Goal: Task Accomplishment & Management: Manage account settings

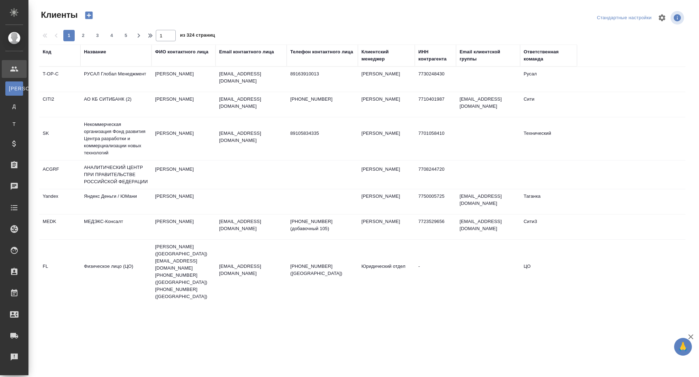
select select "RU"
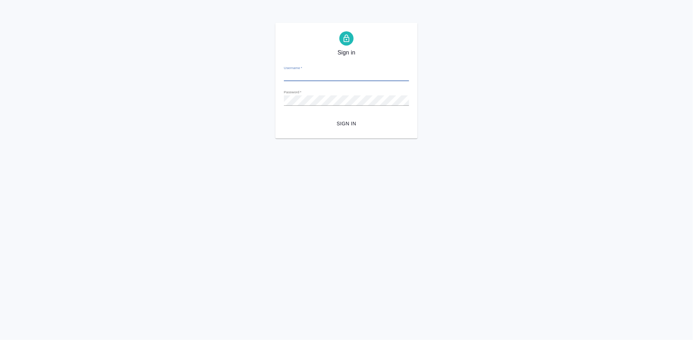
type input "[EMAIL_ADDRESS][DOMAIN_NAME]"
click at [346, 126] on span "Sign in" at bounding box center [346, 123] width 114 height 9
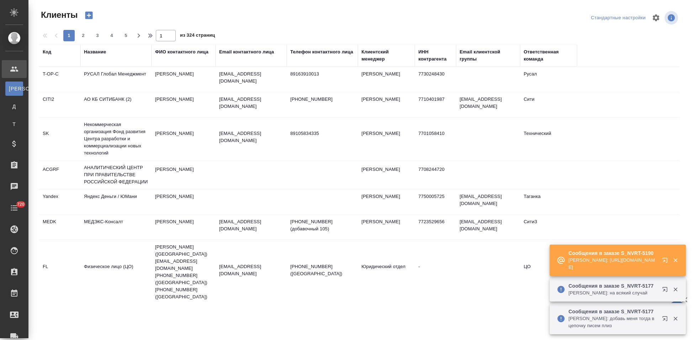
select select "RU"
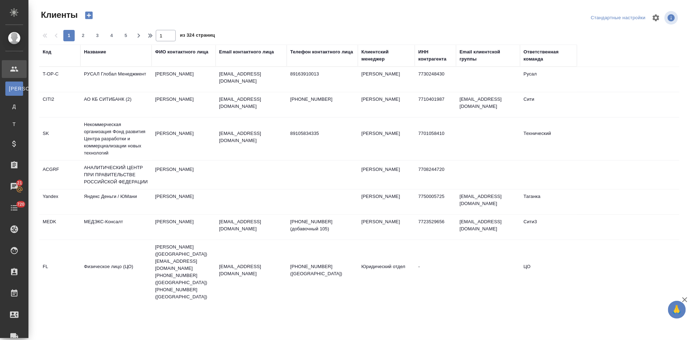
click at [49, 51] on div "Код" at bounding box center [47, 51] width 9 height 7
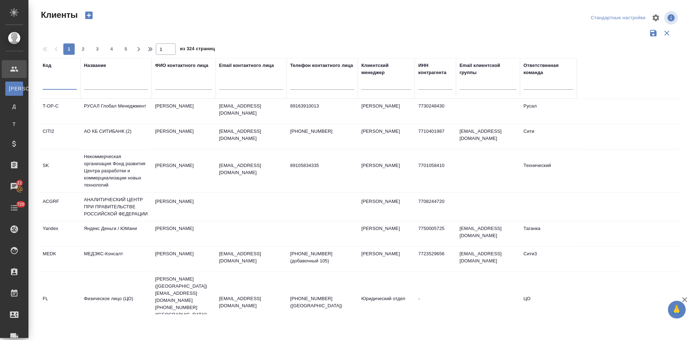
click at [66, 84] on input "text" at bounding box center [60, 85] width 34 height 9
type input "nvrt"
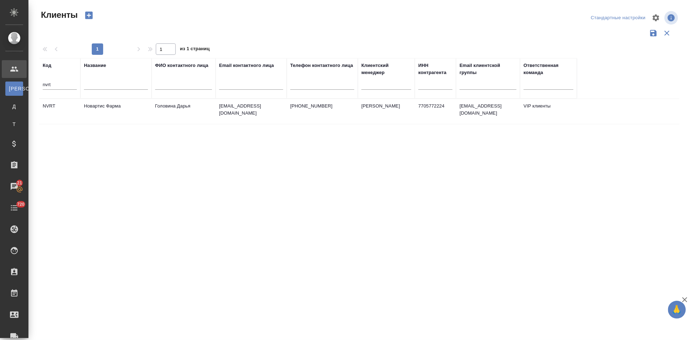
click at [143, 115] on td "Новартис Фарма" at bounding box center [115, 111] width 71 height 25
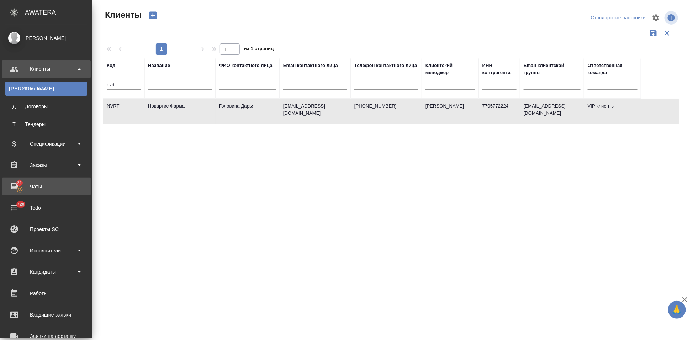
click at [14, 185] on div "Чаты" at bounding box center [46, 186] width 82 height 11
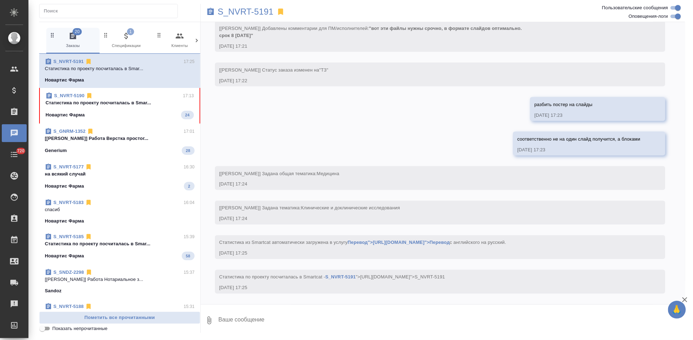
scroll to position [478, 0]
click at [126, 120] on div "S_NVRT-5190 17:13 Cтатистика по проекту посчиталась в Smar... Новартис Фарма 24" at bounding box center [119, 106] width 161 height 36
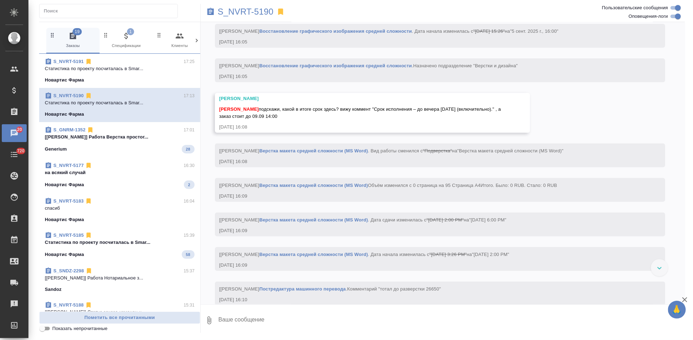
scroll to position [1226, 0]
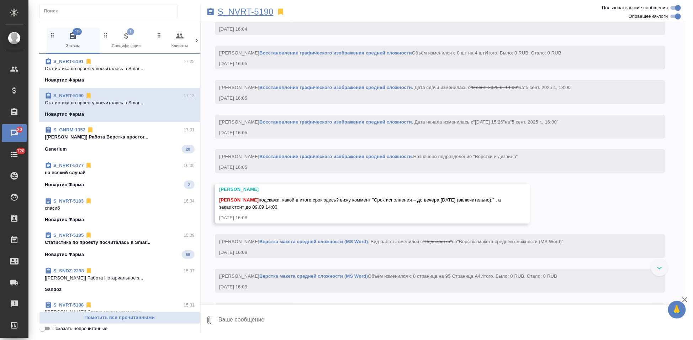
click at [263, 9] on p "S_NVRT-5190" at bounding box center [246, 11] width 56 height 7
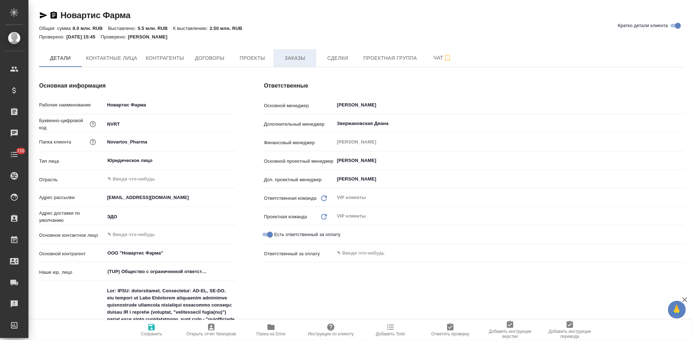
type textarea "x"
click at [298, 55] on span "Заказы" at bounding box center [295, 58] width 34 height 9
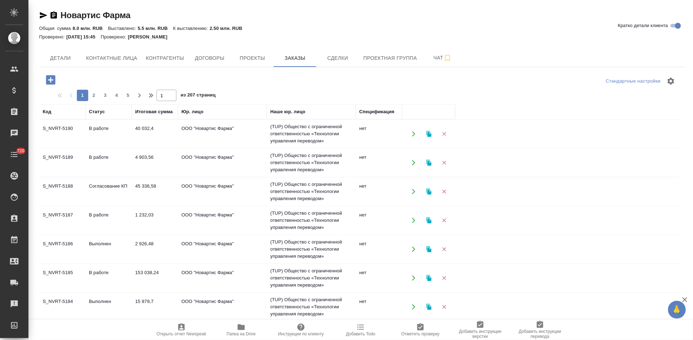
click at [50, 81] on icon "button" at bounding box center [50, 80] width 12 height 12
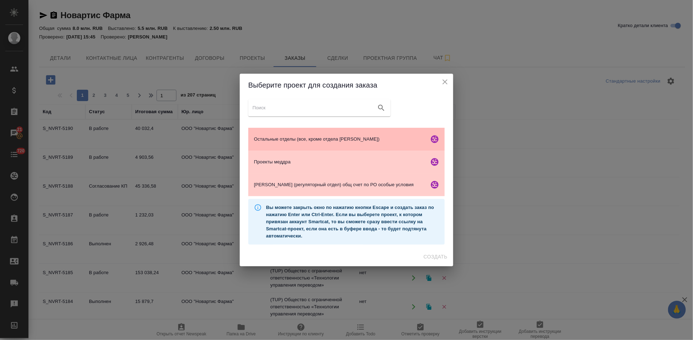
click at [293, 144] on div "Остальные отделы (все, кроме отдела Гладковой)" at bounding box center [346, 139] width 196 height 23
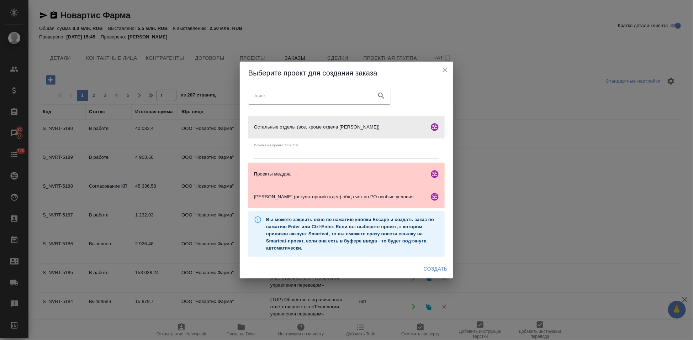
click at [428, 268] on span "Создать" at bounding box center [435, 268] width 24 height 9
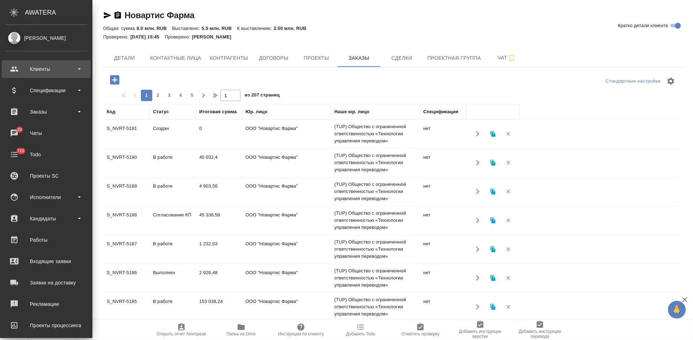
click at [53, 71] on div "Клиенты" at bounding box center [46, 69] width 82 height 11
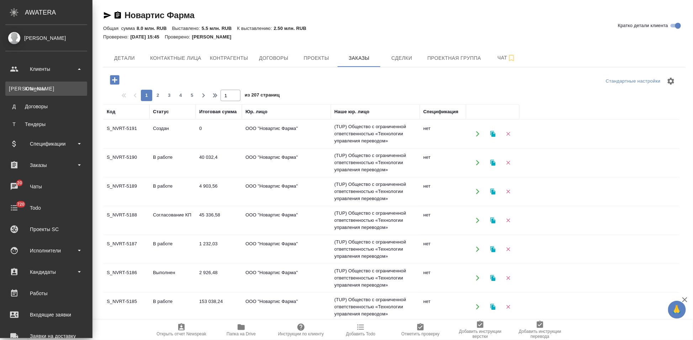
click at [55, 88] on div "Клиенты" at bounding box center [46, 88] width 75 height 7
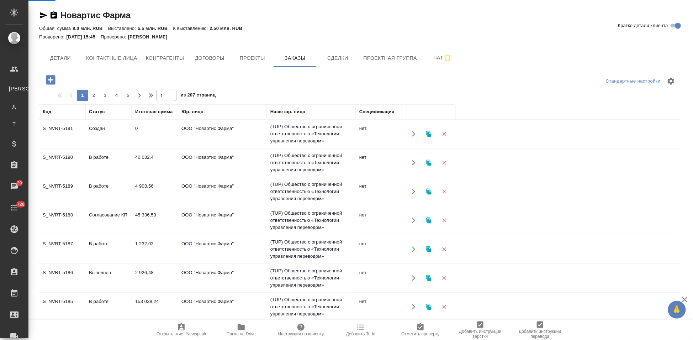
select select "RU"
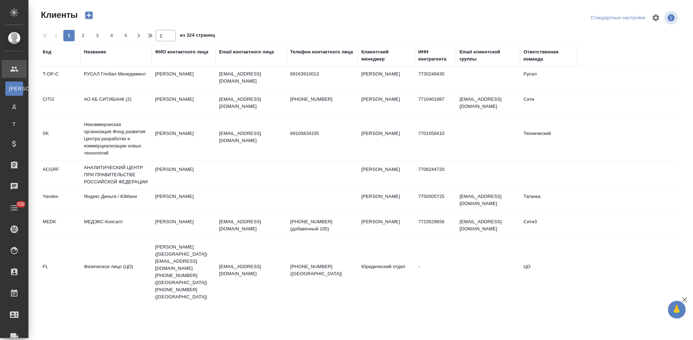
click at [43, 50] on div "Код" at bounding box center [47, 51] width 9 height 7
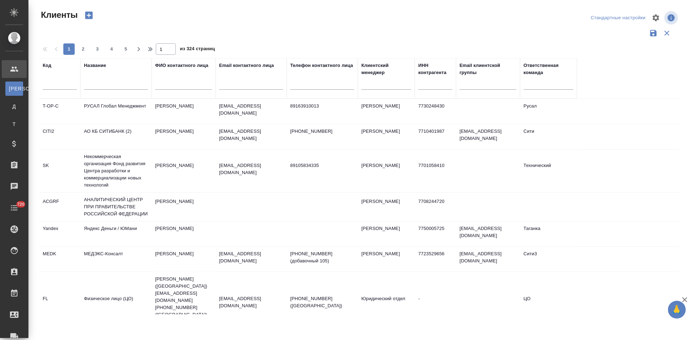
click at [65, 84] on input "text" at bounding box center [60, 85] width 34 height 9
type input "sndz"
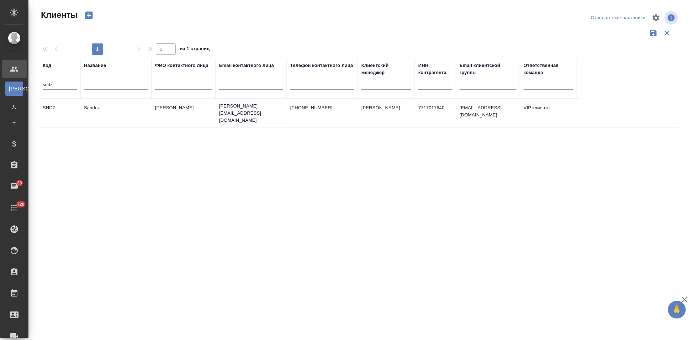
click at [158, 117] on td "Ковалец Ирина" at bounding box center [183, 113] width 64 height 25
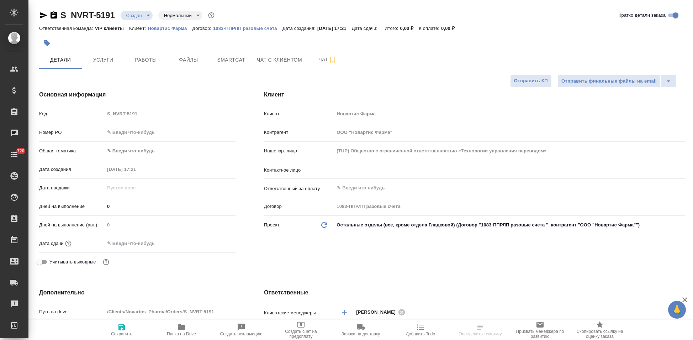
select select "RU"
click at [409, 172] on input "text" at bounding box center [497, 169] width 323 height 9
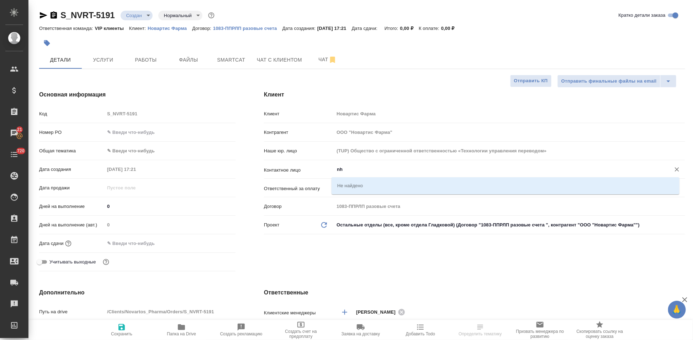
type input "n"
type input "трифонова"
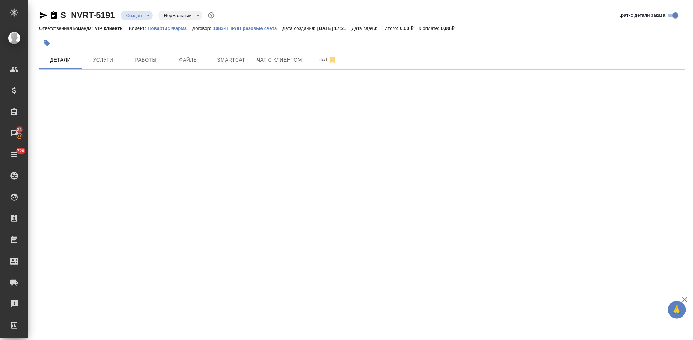
select select "RU"
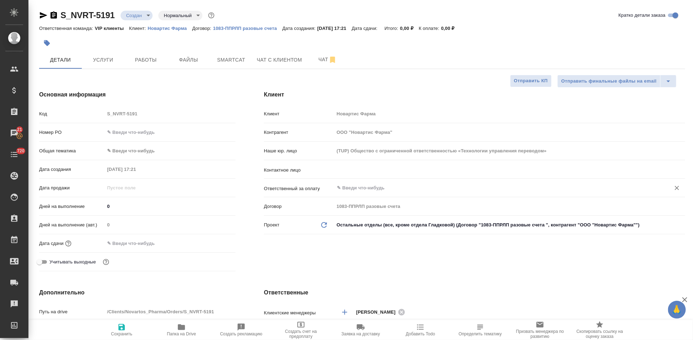
type textarea "x"
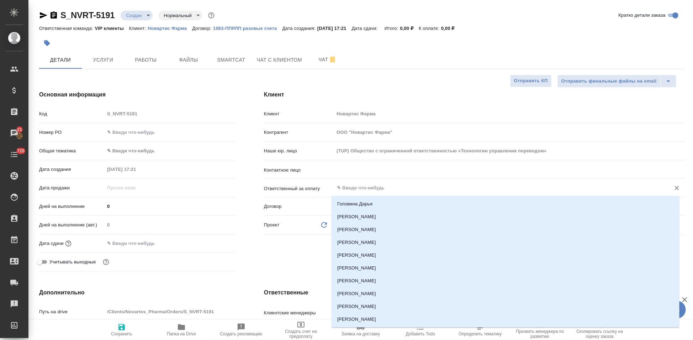
click at [378, 189] on input "text" at bounding box center [497, 187] width 323 height 9
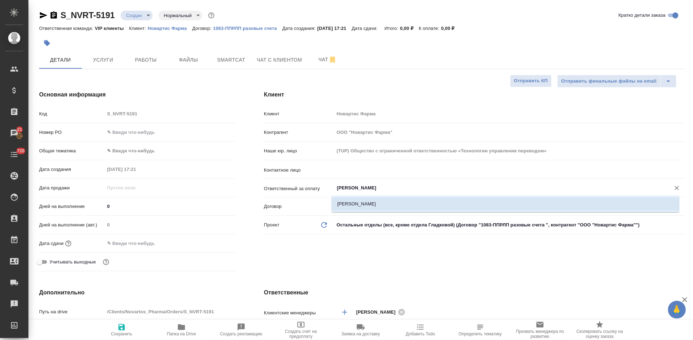
click at [355, 205] on li "Трифонова Мария" at bounding box center [505, 203] width 348 height 13
type input "Трифонова Мария"
type textarea "x"
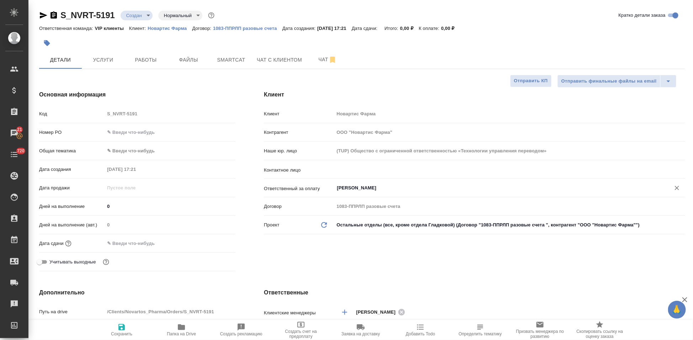
type input "Трифонова Мария"
click at [123, 329] on icon "button" at bounding box center [121, 327] width 6 height 6
type textarea "x"
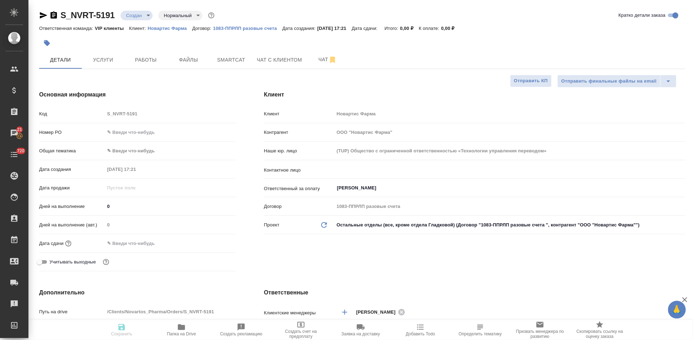
type textarea "x"
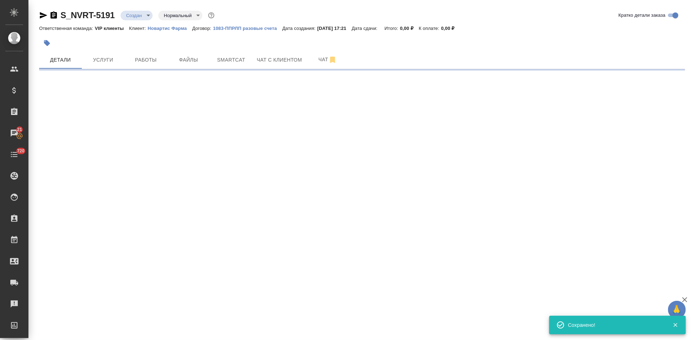
select select "RU"
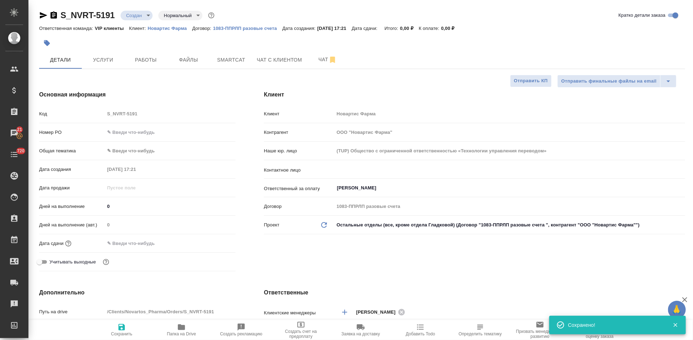
type textarea "x"
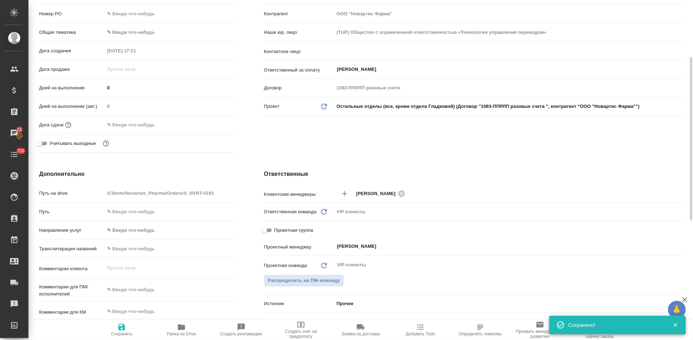
scroll to position [158, 0]
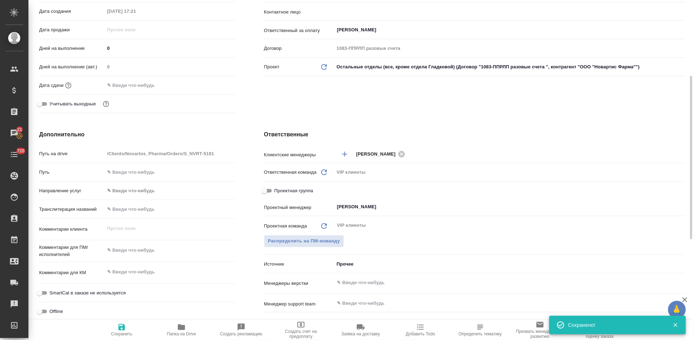
type textarea "x"
click at [140, 252] on textarea at bounding box center [170, 250] width 130 height 12
paste textarea "вот эти файлы нужны срочно, в формате слайдов оптимально."
type textarea "вот эти файлы нужны срочно, в формате слайдов оптимально."
type textarea "x"
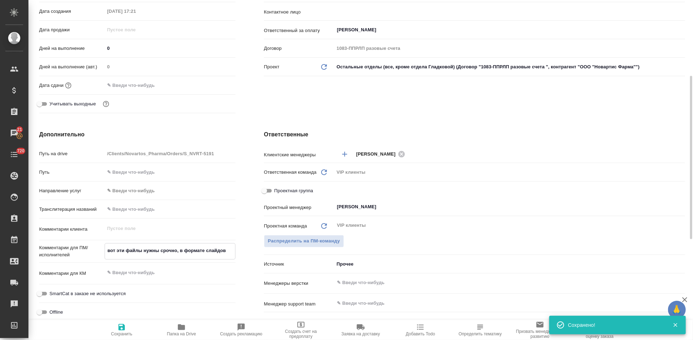
type textarea "x"
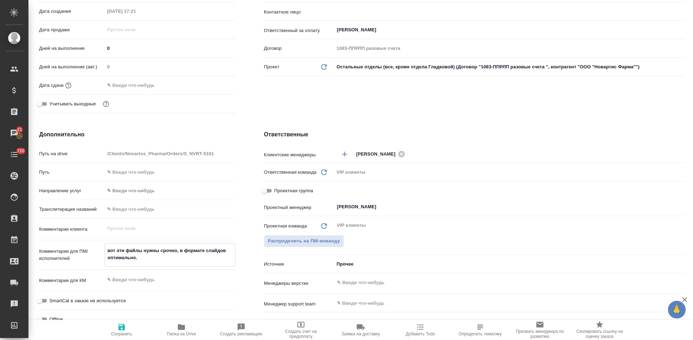
type textarea "вот эти файлы нужны срочно, в формате слайдов оптимально."
type textarea "x"
type textarea "вот эти файлы нужны срочно, в формате слайдов оптимально. ср"
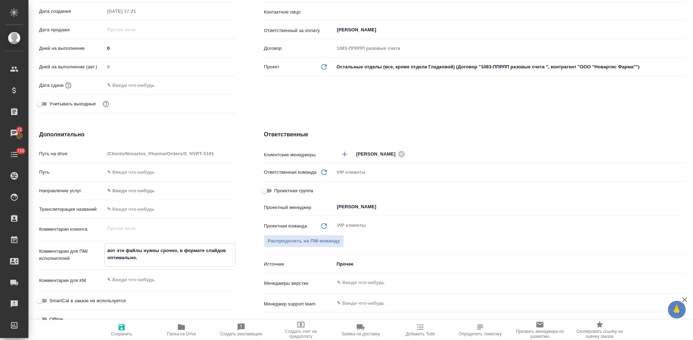
type textarea "x"
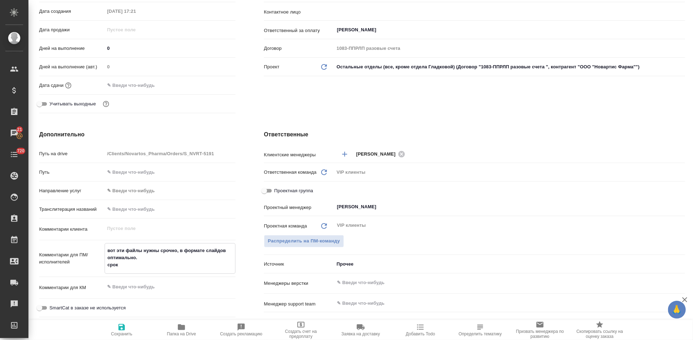
type textarea "вот эти файлы нужны срочно, в формате слайдов оптимально. срок"
type textarea "x"
type textarea "вот эти файлы нужны срочно, в формате слайдов оптимально. срок 8"
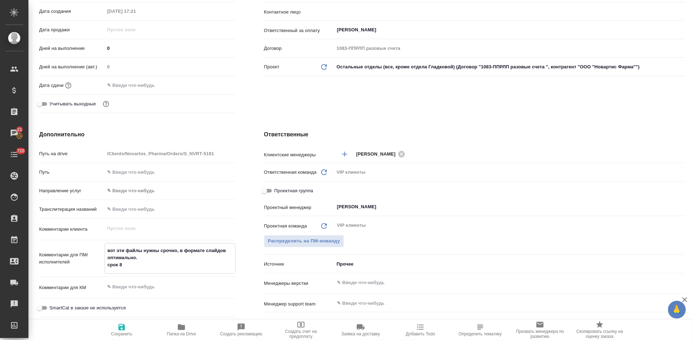
type textarea "x"
type textarea "вот эти файлы нужны срочно, в формате слайдов оптимально. срок 8"
type textarea "x"
type textarea "вот эти файлы нужны срочно, в формате слайдов оптимально. срок 8 мсе"
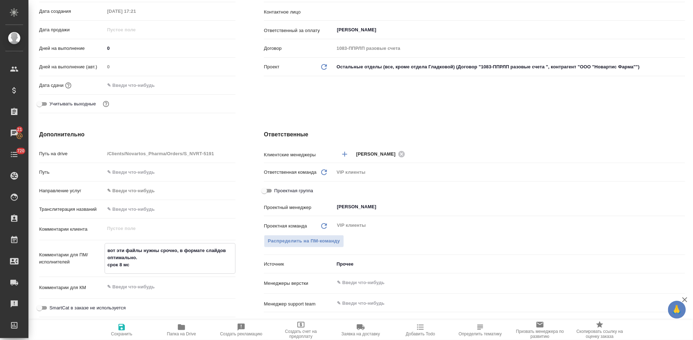
type textarea "x"
type textarea "вот эти файлы нужны срочно, в формате слайдов оптимально. срок 8 мс"
type textarea "x"
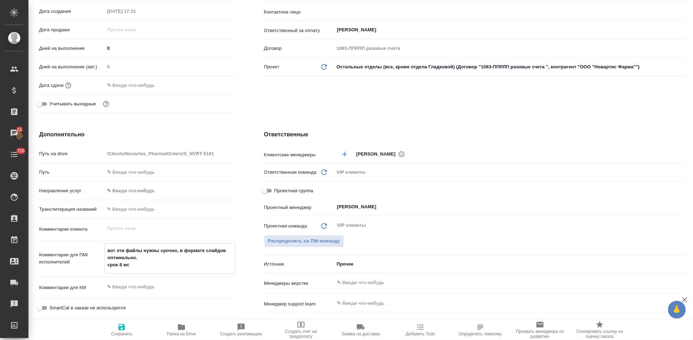
type textarea "x"
type textarea "вот эти файлы нужны срочно, в формате слайдов оптимально. срок 8 м"
type textarea "x"
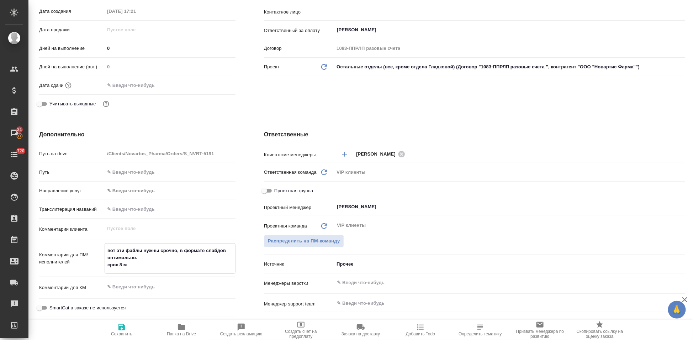
type textarea "x"
type textarea "вот эти файлы нужны срочно, в формате слайдов оптимально. срок 8"
type textarea "x"
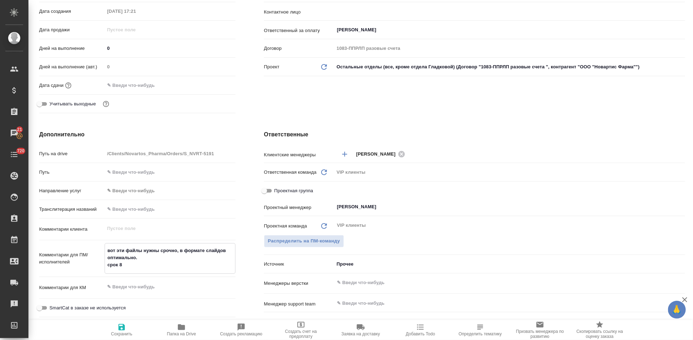
type textarea "x"
type textarea "вот эти файлы нужны срочно, в формате слайдов оптимально. срок 8 с"
type textarea "x"
type textarea "вот эти файлы нужны срочно, в формате слайдов оптимально. срок 8 сен"
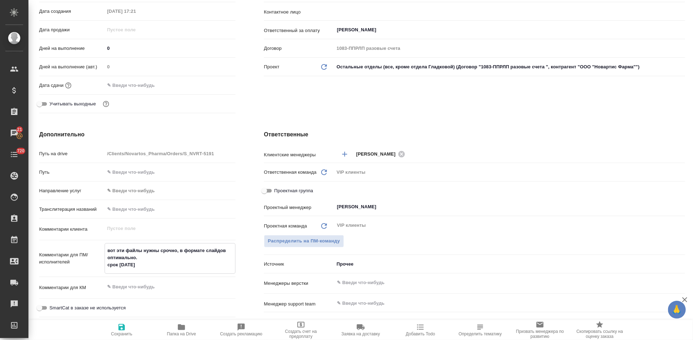
type textarea "x"
type textarea "вот эти файлы нужны срочно, в формате слайдов оптимально. срок 8 сент"
type textarea "x"
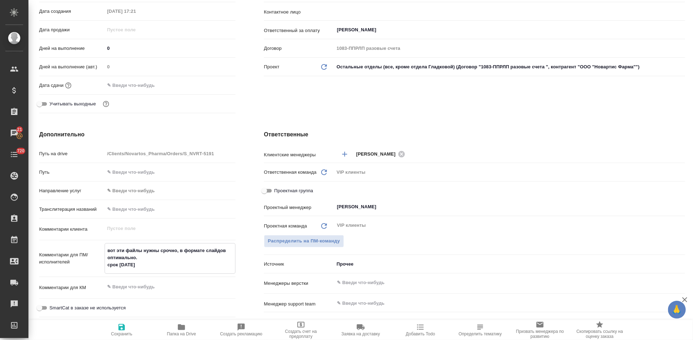
type textarea "x"
type textarea "вот эти файлы нужны срочно, в формате слайдов оптимально. срок 8 сентяб"
type textarea "x"
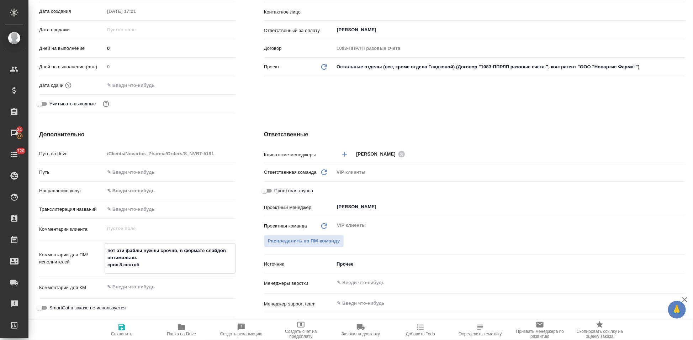
type textarea "x"
type textarea "вот эти файлы нужны срочно, в формате слайдов оптимально. срок 8 сентябр"
type textarea "x"
type textarea "вот эти файлы нужны срочно, в формате слайдов оптимально. срок 8 сентября"
type textarea "x"
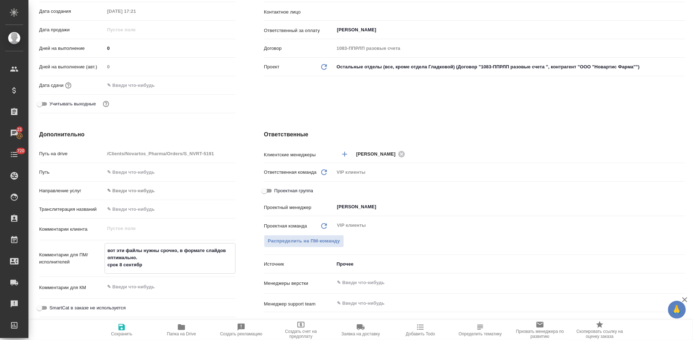
type textarea "x"
type textarea "вот эти файлы нужны срочно, в формате слайдов оптимально. срок 8 сентября"
type textarea "x"
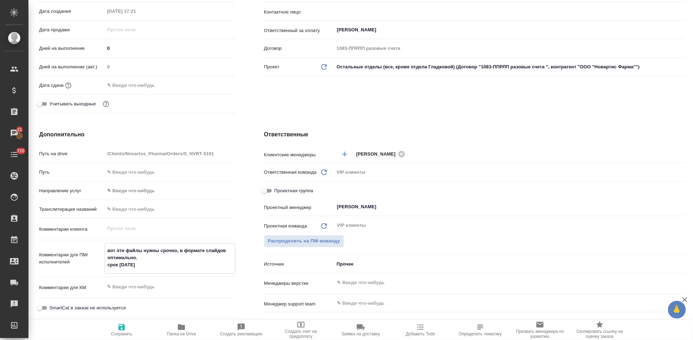
type textarea "x"
type textarea "вот эти файлы нужны срочно, в формате слайдов оптимально. срок 8 сентября 1"
type textarea "x"
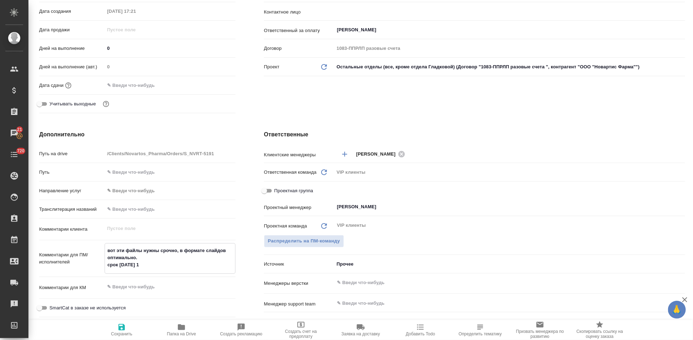
type textarea "вот эти файлы нужны срочно, в формате слайдов оптимально. срок 8 сентября 15"
type textarea "x"
type textarea "вот эти файлы нужны срочно, в формате слайдов оптимально. срок 8 сентября 15"
type textarea "x"
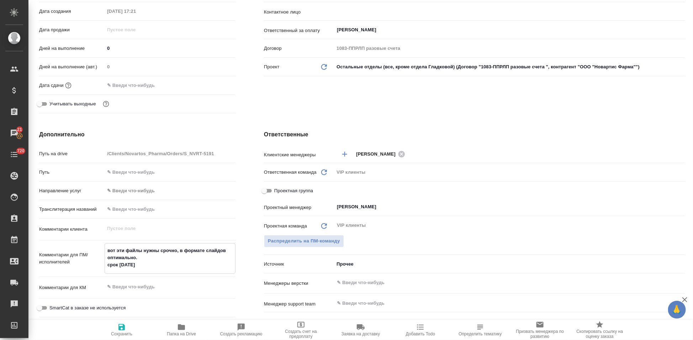
type textarea "x"
type textarea "вот эти файлы нужны срочно, в формате слайдов оптимально. срок 8 сентября 15 0"
type textarea "x"
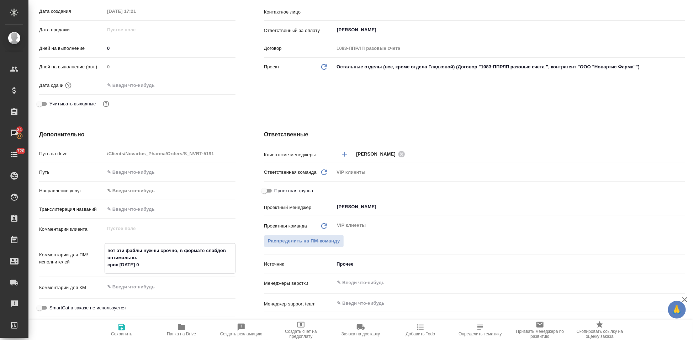
type textarea "x"
type textarea "вот эти файлы нужны срочно, в формате слайдов оптимально. срок 8 [DATE]"
type textarea "x"
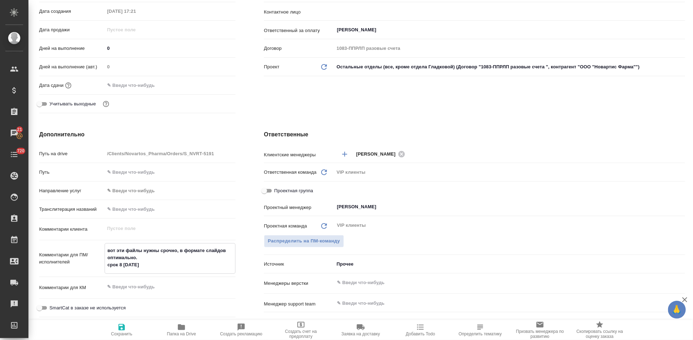
type textarea "вот эти файлы нужны срочно, в формате слайдов оптимально. срок 8 [DATE]"
type textarea "x"
click at [122, 328] on icon "button" at bounding box center [121, 327] width 9 height 9
type textarea "x"
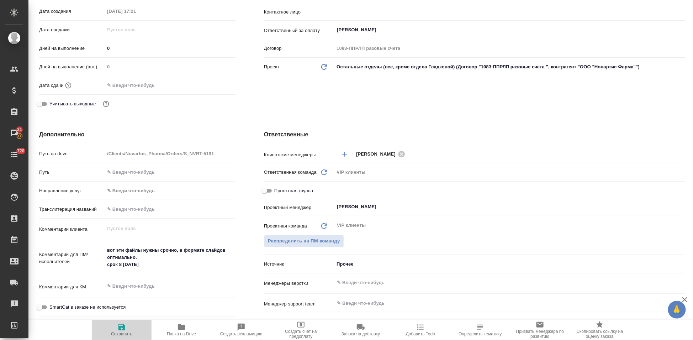
type textarea "x"
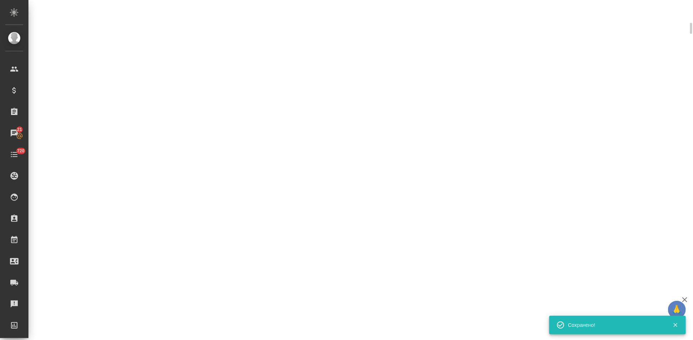
select select "RU"
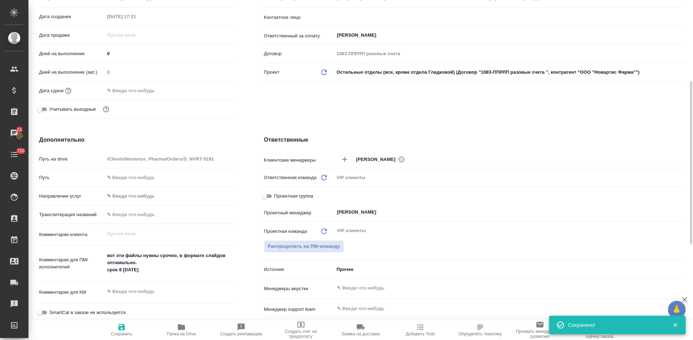
type textarea "x"
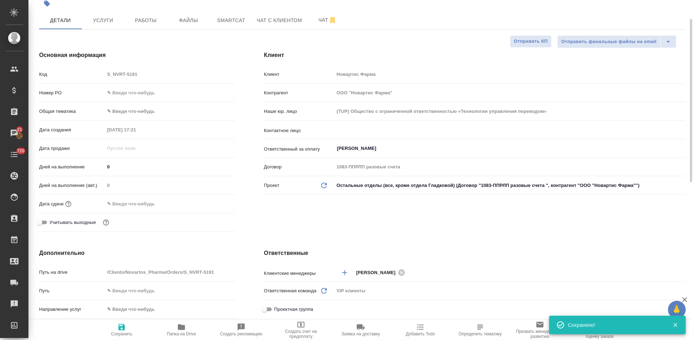
scroll to position [0, 0]
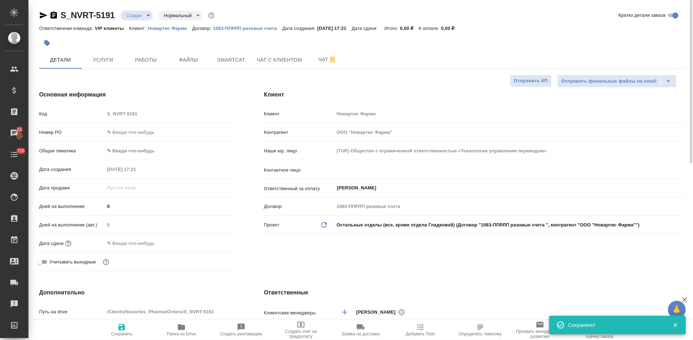
click at [50, 43] on icon "button" at bounding box center [46, 42] width 7 height 7
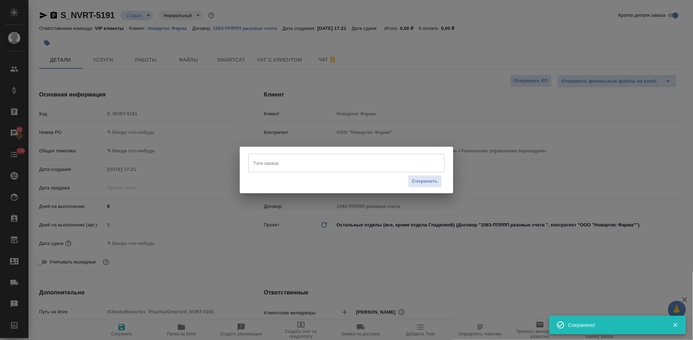
click at [329, 165] on input "Тэги заказа" at bounding box center [339, 163] width 176 height 12
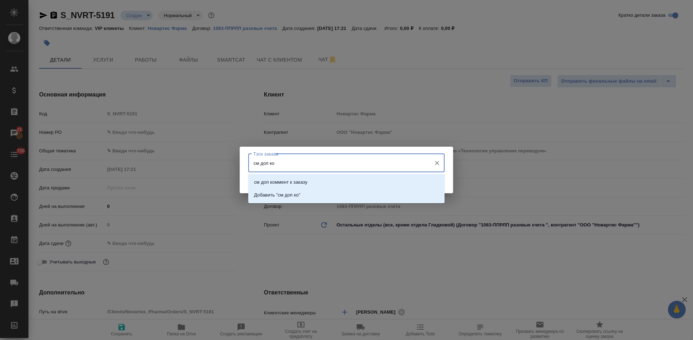
type input "см доп ком"
click at [326, 182] on li "см доп коммент к заказу" at bounding box center [346, 182] width 196 height 13
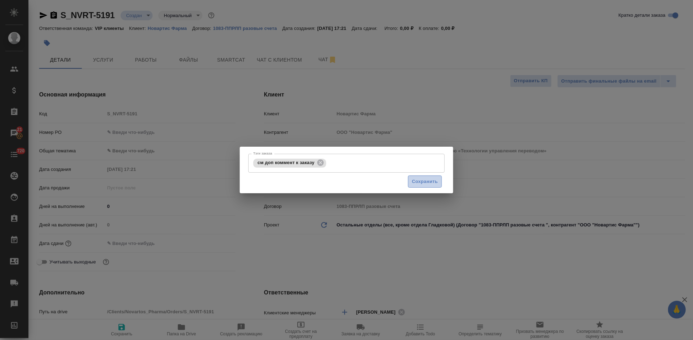
click at [435, 180] on span "Сохранить" at bounding box center [425, 181] width 26 height 8
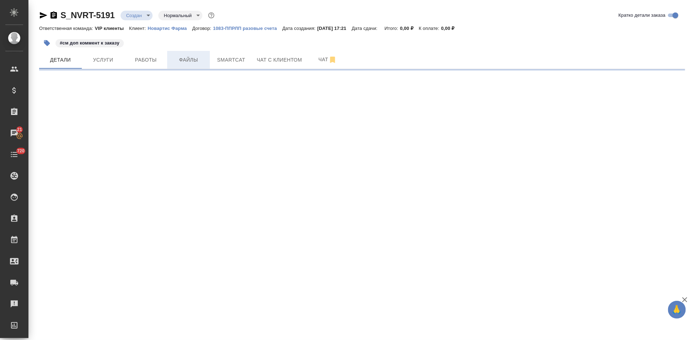
select select "RU"
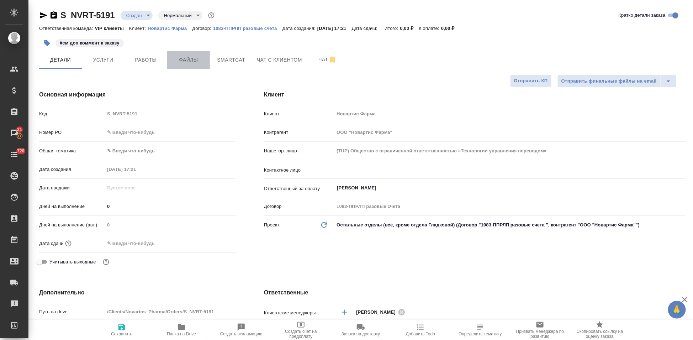
click at [195, 62] on span "Файлы" at bounding box center [188, 59] width 34 height 9
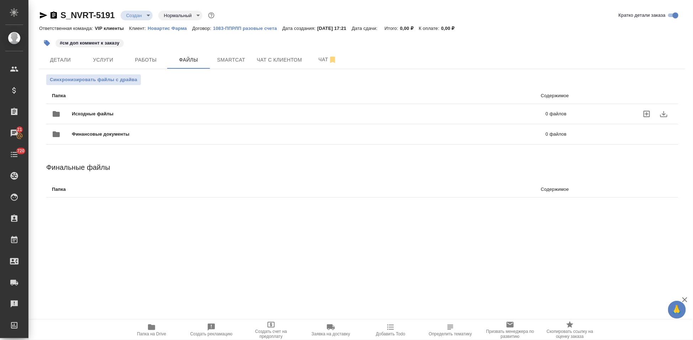
click at [642, 111] on icon "uploadFiles" at bounding box center [646, 114] width 9 height 9
click at [0, 0] on input "uploadFiles" at bounding box center [0, 0] width 0 height 0
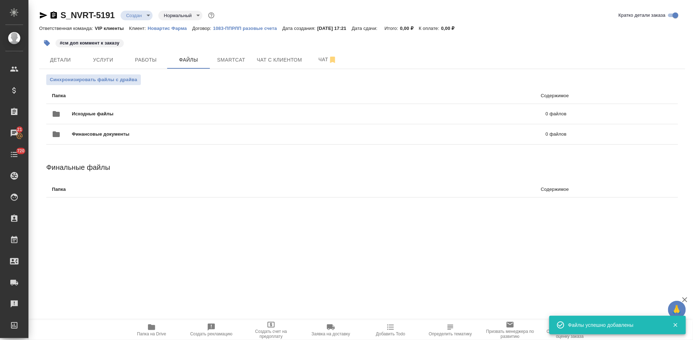
click at [146, 14] on body "🙏 .cls-1 fill:#fff; AWATERA Kabargina Anna Клиенты Спецификации Заказы 21 Чаты …" at bounding box center [346, 170] width 693 height 340
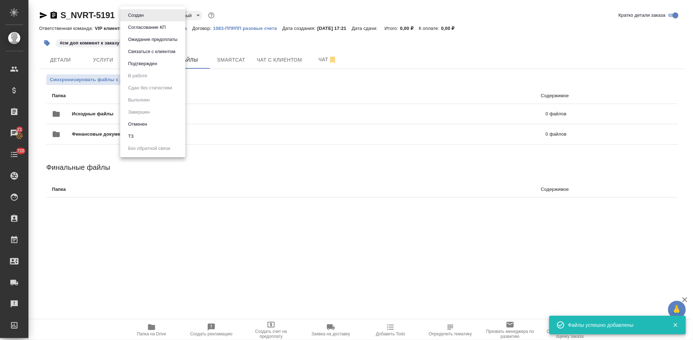
click at [140, 143] on ul "Создан Согласование КП Ожидание предоплаты Связаться с клиентом Подтвержден В р…" at bounding box center [152, 81] width 65 height 151
click at [142, 138] on li "ТЗ" at bounding box center [152, 136] width 65 height 12
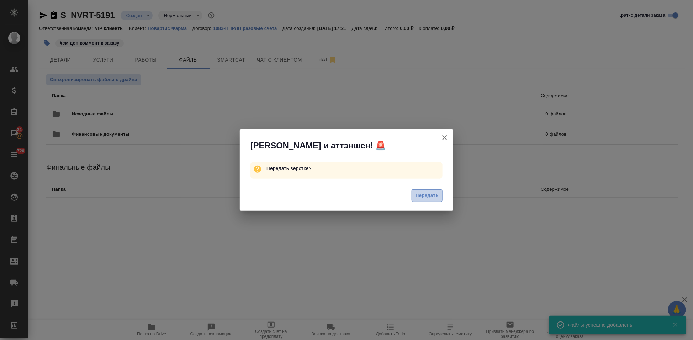
click at [424, 192] on span "Передать" at bounding box center [426, 195] width 23 height 8
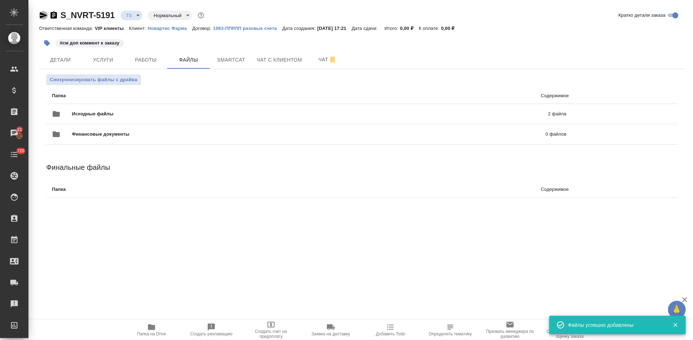
click at [41, 15] on icon "button" at bounding box center [43, 15] width 9 height 9
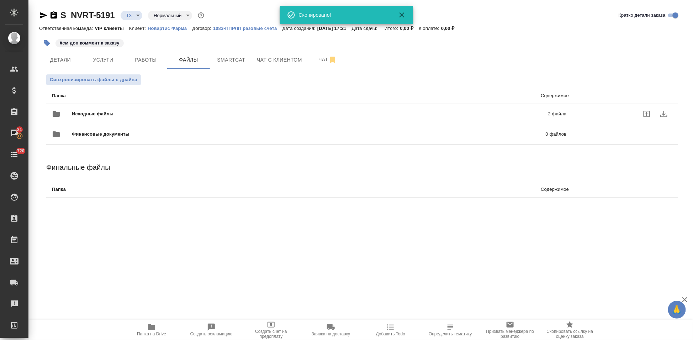
click at [218, 117] on span "Исходные файлы" at bounding box center [201, 113] width 259 height 7
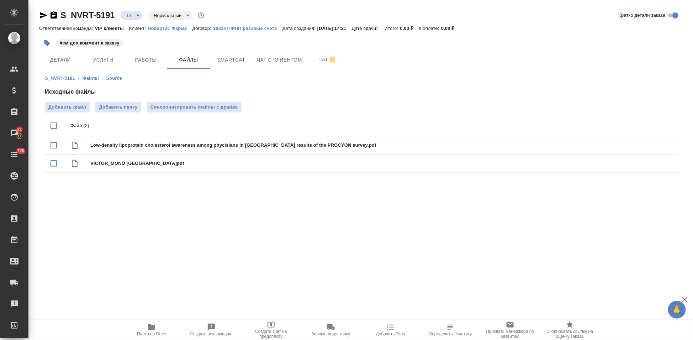
drag, startPoint x: 493, startPoint y: 54, endPoint x: 320, endPoint y: 240, distance: 253.6
click at [320, 240] on div ".cls-1 fill:#fff; AWATERA Kabargina Anna Клиенты Спецификации Заказы 21 Чаты 72…" at bounding box center [346, 170] width 693 height 340
click at [69, 64] on span "Детали" at bounding box center [60, 59] width 34 height 9
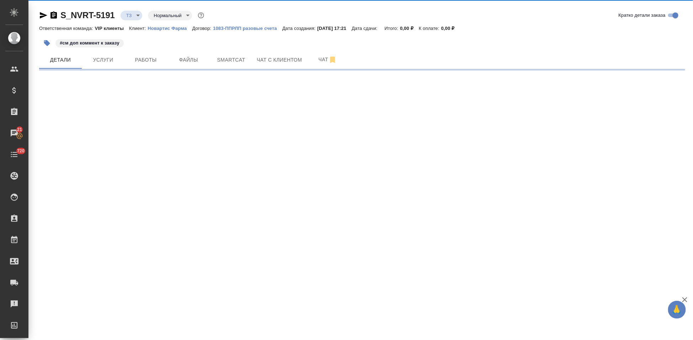
select select "RU"
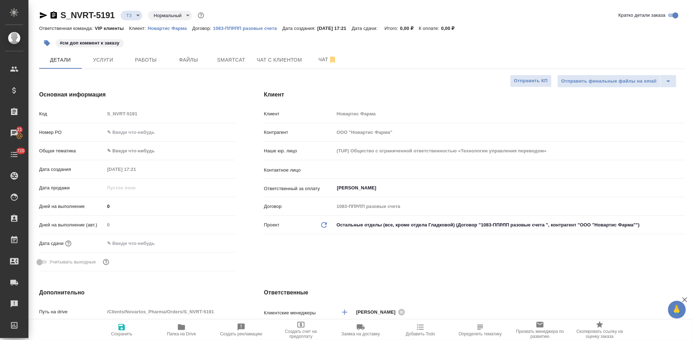
type textarea "x"
click at [129, 244] on input "text" at bounding box center [136, 243] width 62 height 10
click at [211, 243] on icon "button" at bounding box center [215, 243] width 9 height 9
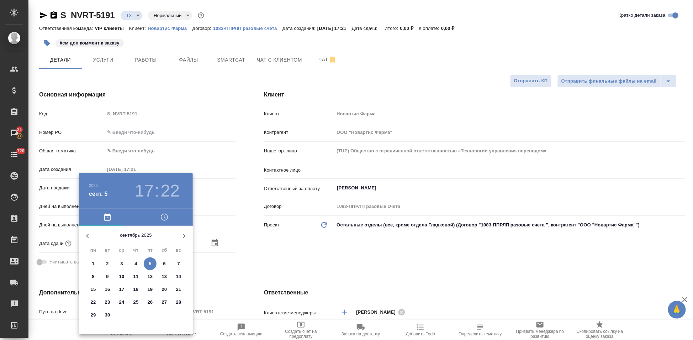
click at [93, 277] on p "8" at bounding box center [93, 276] width 2 height 7
type input "08.09.2025 17:22"
type textarea "x"
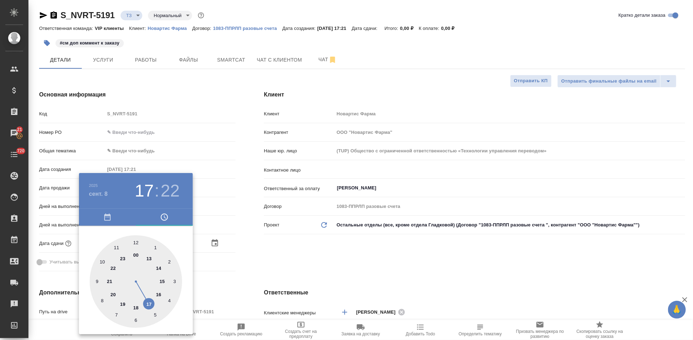
type input "08.09.2025 15:22"
type textarea "x"
drag, startPoint x: 148, startPoint y: 302, endPoint x: 160, endPoint y: 281, distance: 23.9
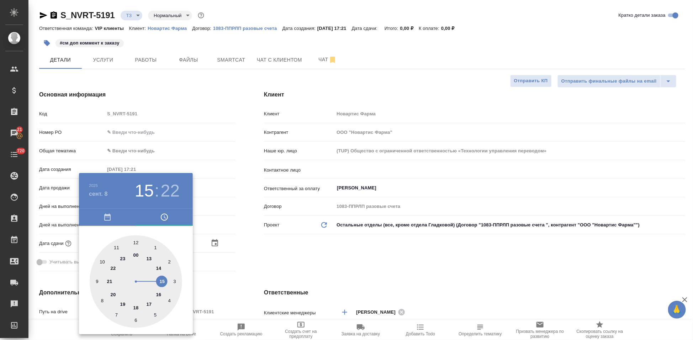
click at [160, 281] on div at bounding box center [136, 281] width 92 height 92
type textarea "x"
type input "08.09.2025 15:07"
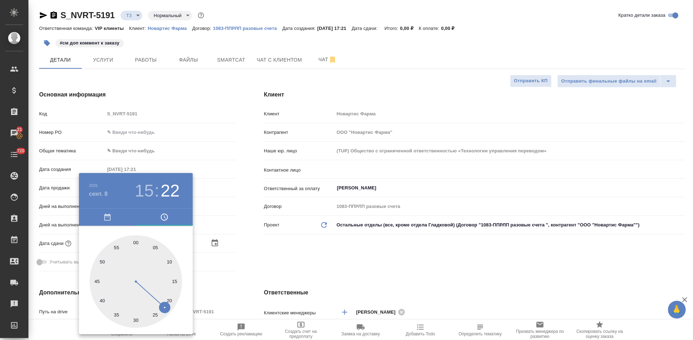
type textarea "x"
type input "08.09.2025 15:01"
type textarea "x"
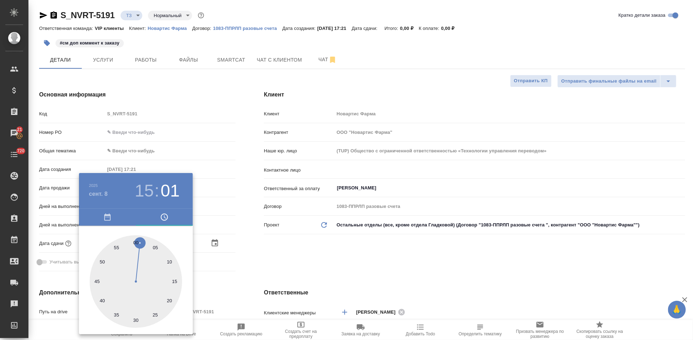
type textarea "x"
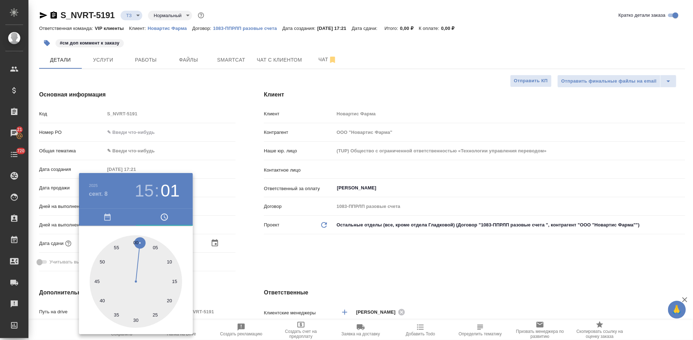
type input "08.09.2025 15:00"
type textarea "x"
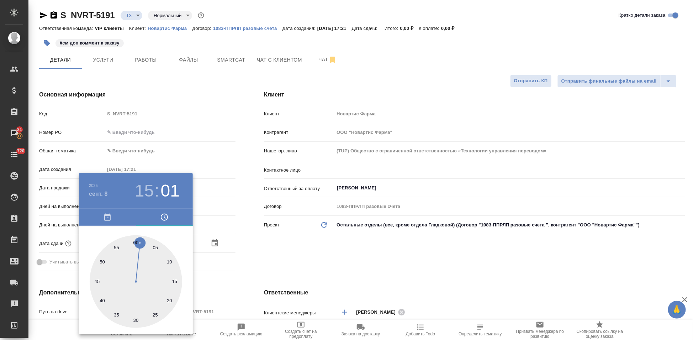
type textarea "x"
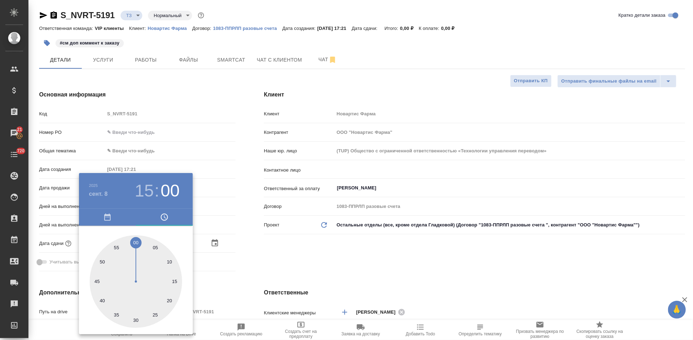
drag, startPoint x: 157, startPoint y: 260, endPoint x: 135, endPoint y: 238, distance: 30.7
click at [135, 238] on div at bounding box center [136, 281] width 92 height 92
type textarea "x"
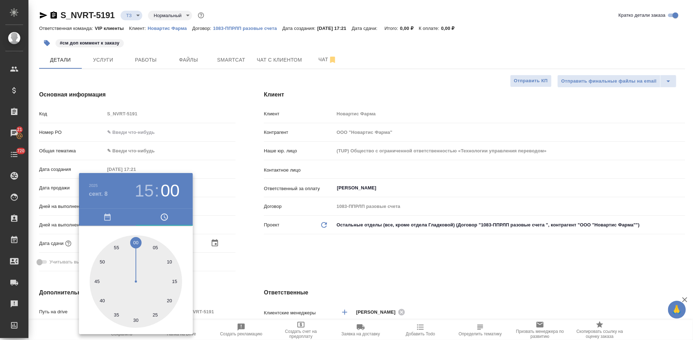
type textarea "x"
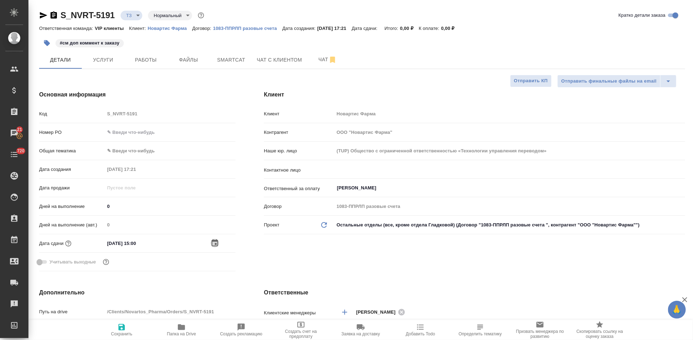
click at [127, 332] on span "Сохранить" at bounding box center [121, 333] width 21 height 5
type textarea "x"
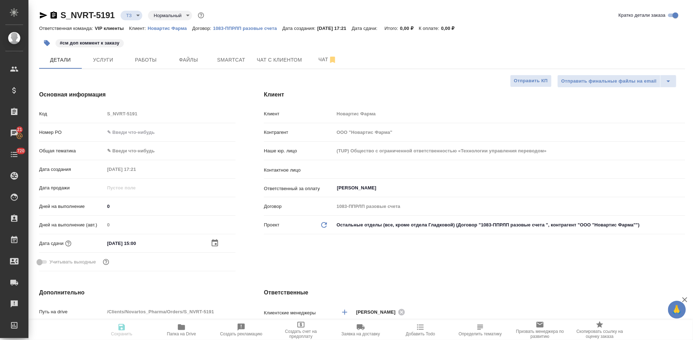
type textarea "x"
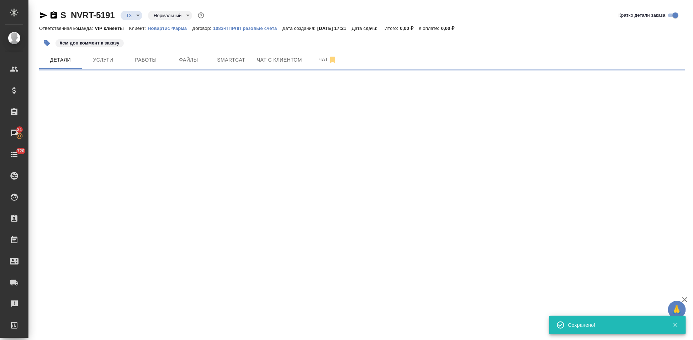
select select "RU"
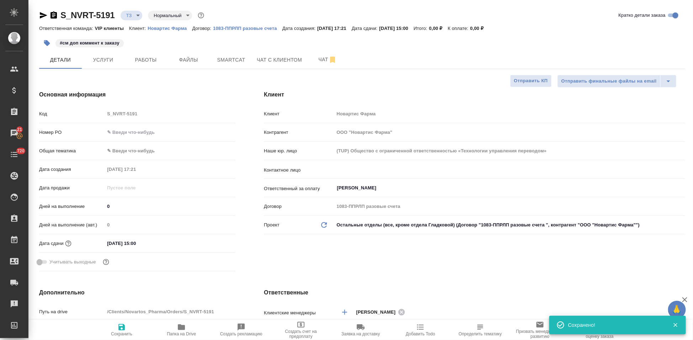
type textarea "x"
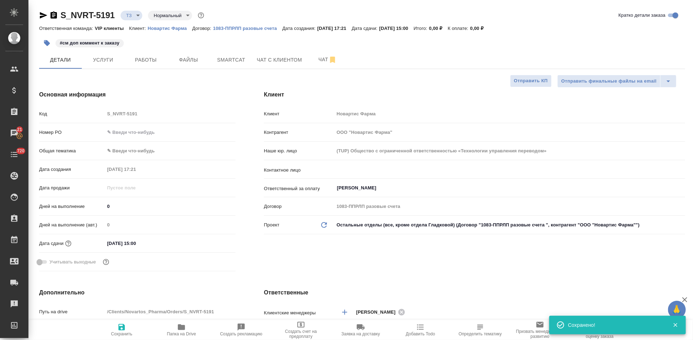
type textarea "x"
click at [318, 54] on button "Чат" at bounding box center [327, 60] width 43 height 18
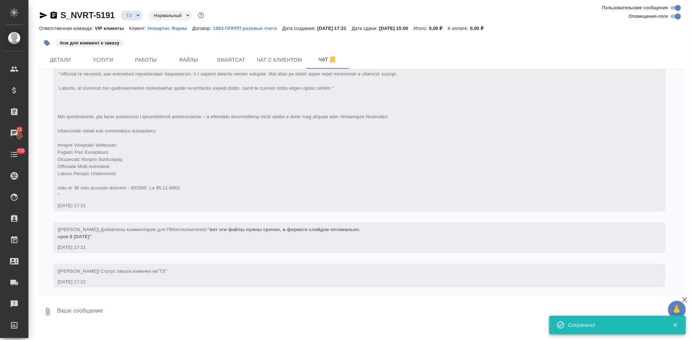
scroll to position [306, 0]
click at [169, 305] on textarea at bounding box center [370, 311] width 629 height 24
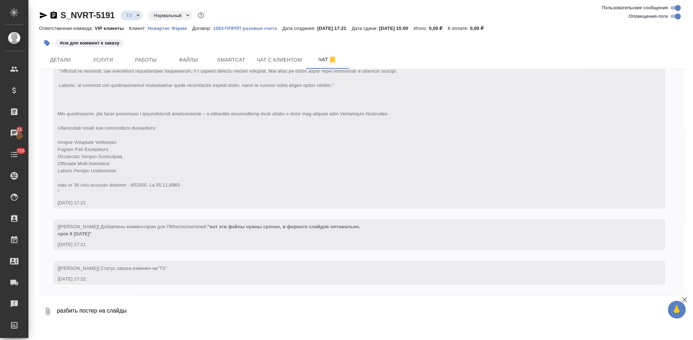
type textarea "разбить постер на слайды"
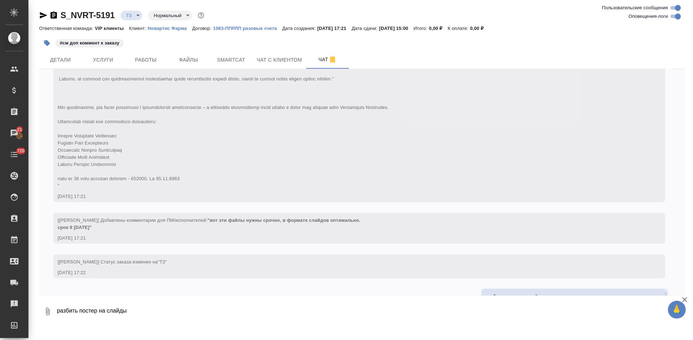
scroll to position [340, 0]
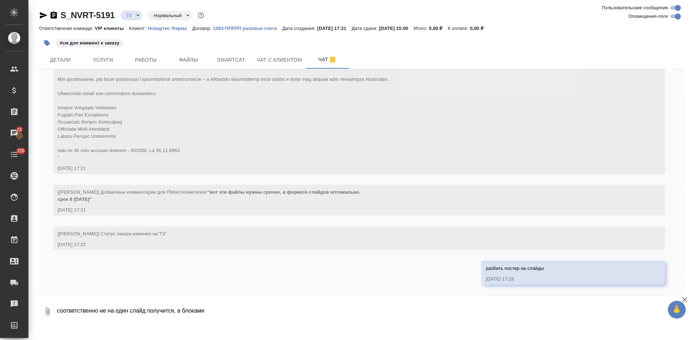
type textarea "соответственно не на один слайд получится, а блоками"
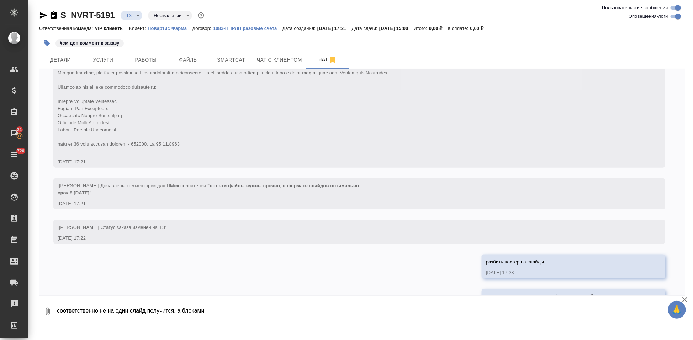
scroll to position [375, 0]
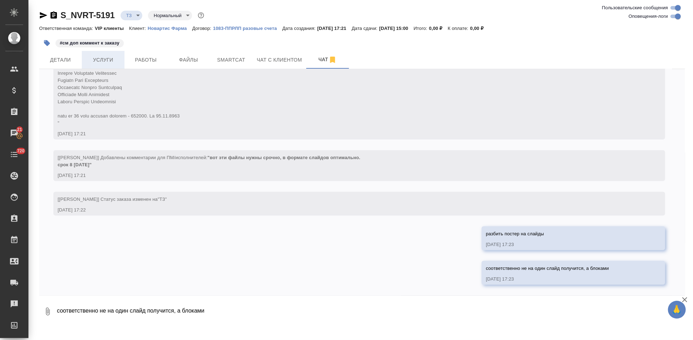
click at [99, 62] on span "Услуги" at bounding box center [103, 59] width 34 height 9
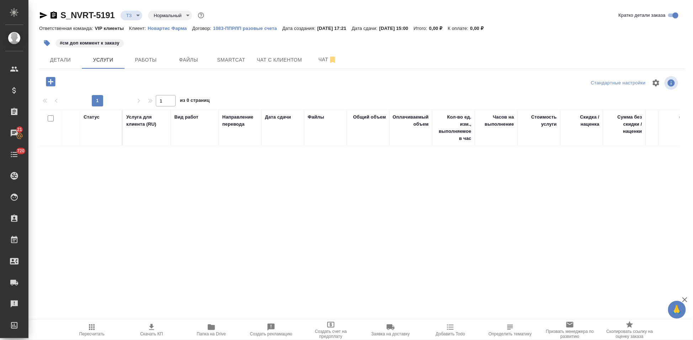
click at [50, 83] on icon "button" at bounding box center [50, 81] width 12 height 12
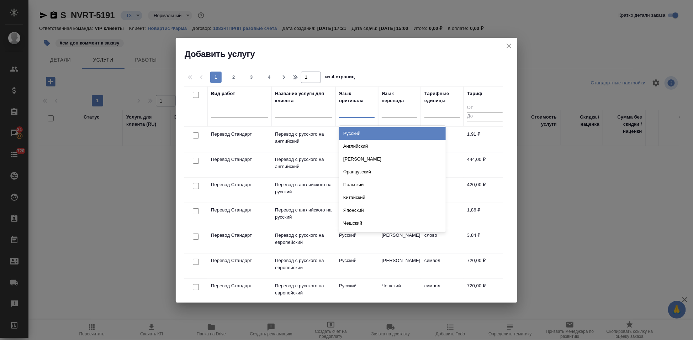
click at [363, 117] on div at bounding box center [357, 111] width 36 height 14
type input "а"
click at [363, 126] on div "Английский Французский Китайский Болгарский Словацкий Итальянский Азербайджанск…" at bounding box center [392, 179] width 107 height 107
click at [364, 130] on div "Английский" at bounding box center [392, 133] width 107 height 13
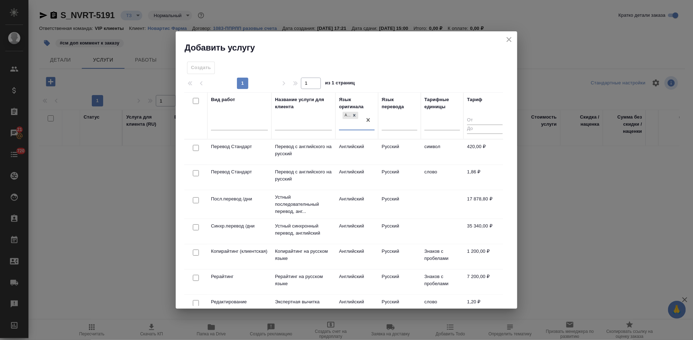
click at [387, 172] on td "Русский" at bounding box center [399, 177] width 43 height 25
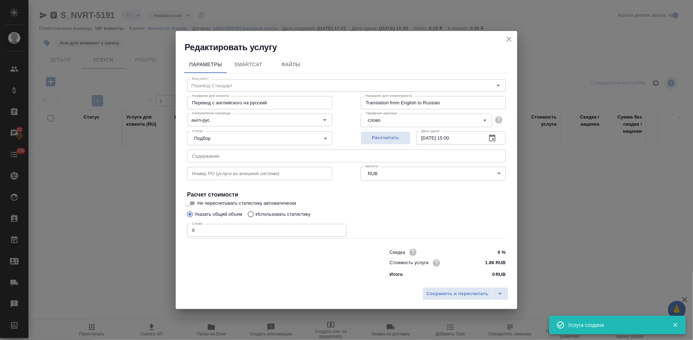
click at [229, 229] on input "0" at bounding box center [266, 230] width 159 height 13
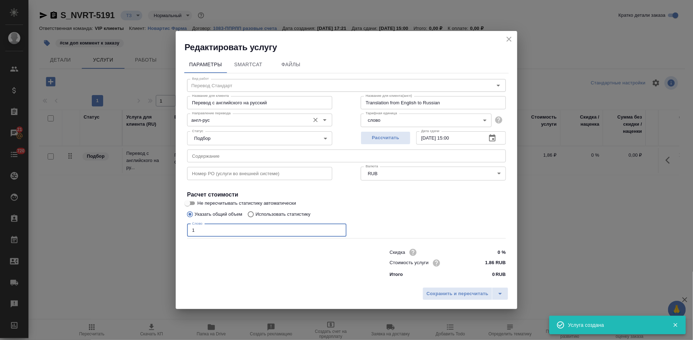
type input "1"
click at [224, 117] on input "англ-рус" at bounding box center [247, 120] width 117 height 9
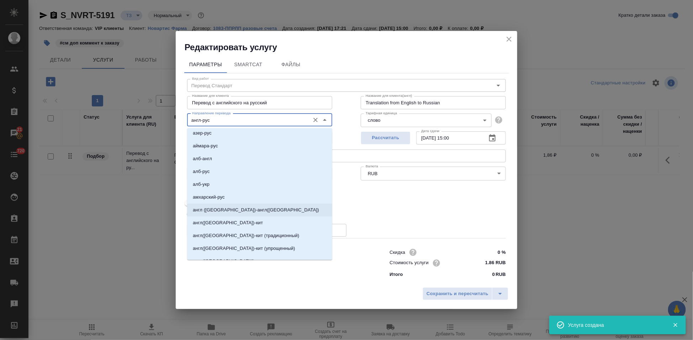
scroll to position [158, 0]
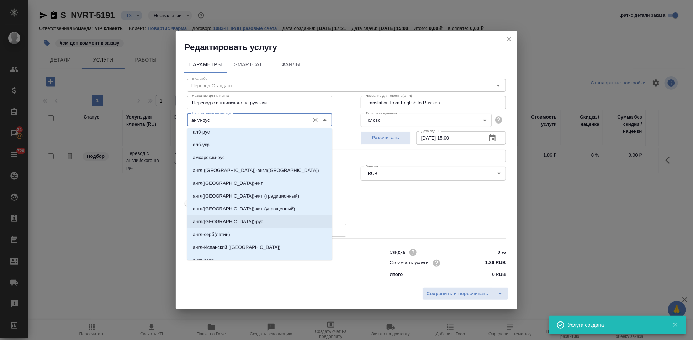
click at [218, 223] on p "англ(США)-рус" at bounding box center [228, 221] width 70 height 7
type input "англ(США)-рус"
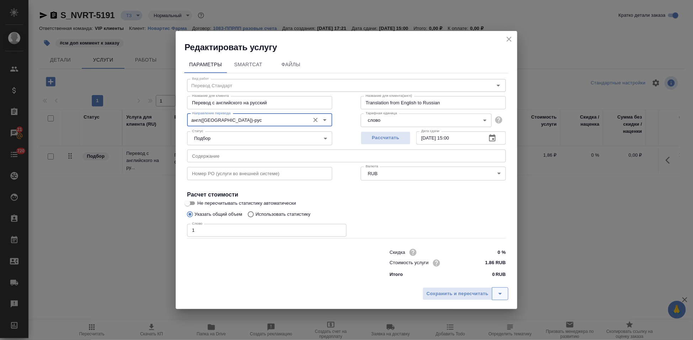
click at [496, 291] on icon "split button" at bounding box center [500, 293] width 9 height 9
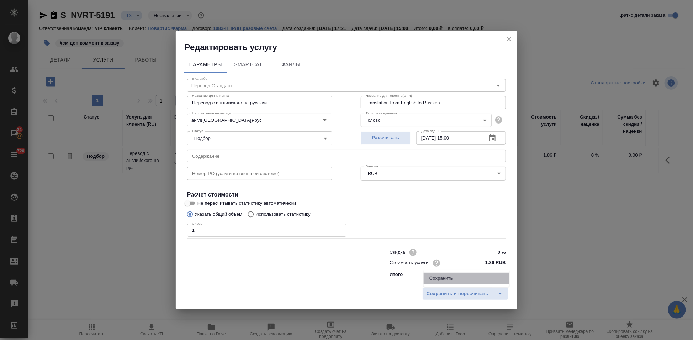
click at [466, 281] on li "Сохранить" at bounding box center [466, 277] width 86 height 11
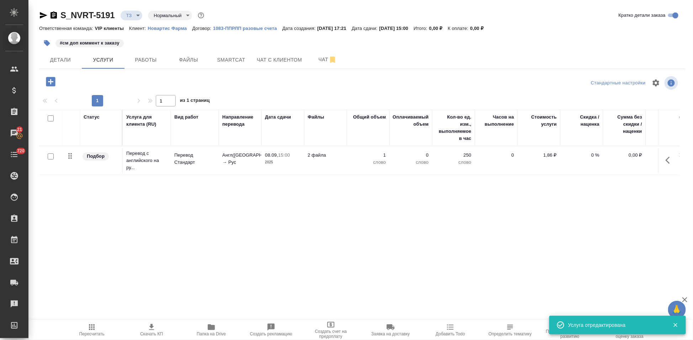
click at [53, 157] on input "checkbox" at bounding box center [51, 156] width 6 height 6
checkbox input "true"
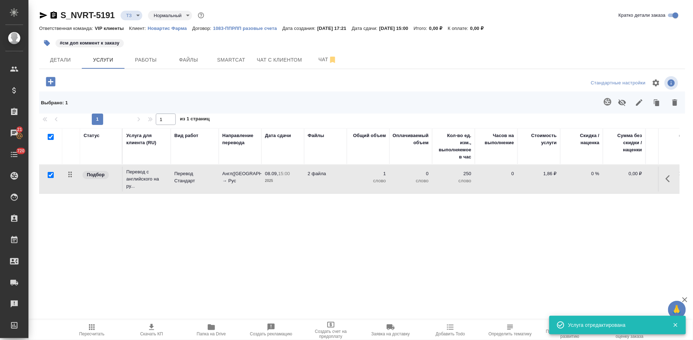
click at [613, 100] on button "button" at bounding box center [607, 101] width 17 height 17
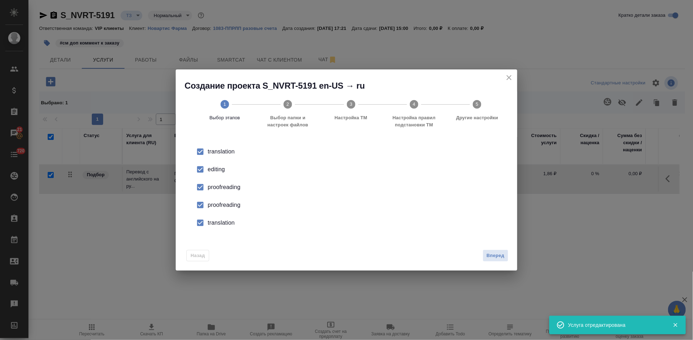
click at [223, 173] on div "editing" at bounding box center [354, 169] width 292 height 9
click at [212, 202] on div "proofreading" at bounding box center [354, 205] width 292 height 9
click at [206, 221] on input "checkbox" at bounding box center [200, 222] width 15 height 15
click at [492, 251] on span "Вперед" at bounding box center [495, 255] width 18 height 8
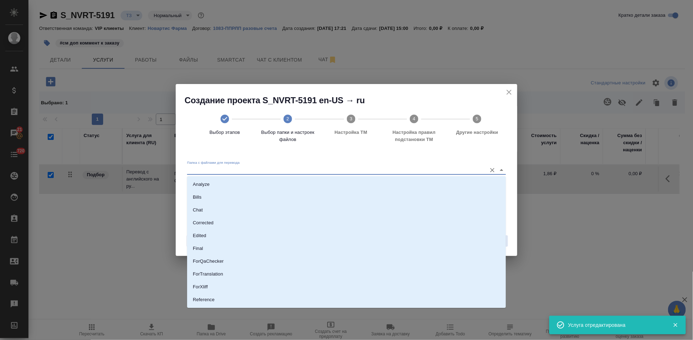
click at [454, 172] on input "Папка с файлами для перевода" at bounding box center [335, 170] width 296 height 9
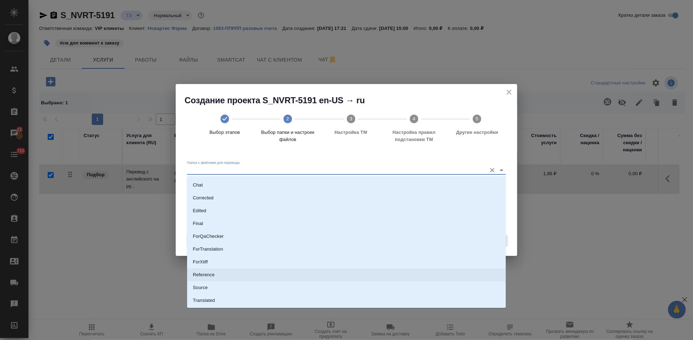
scroll to position [37, 0]
click at [219, 271] on li "Source" at bounding box center [346, 275] width 319 height 13
type input "Source"
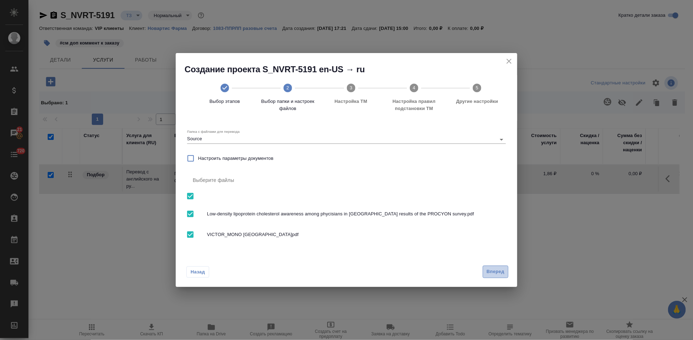
click at [501, 274] on span "Вперед" at bounding box center [495, 271] width 18 height 8
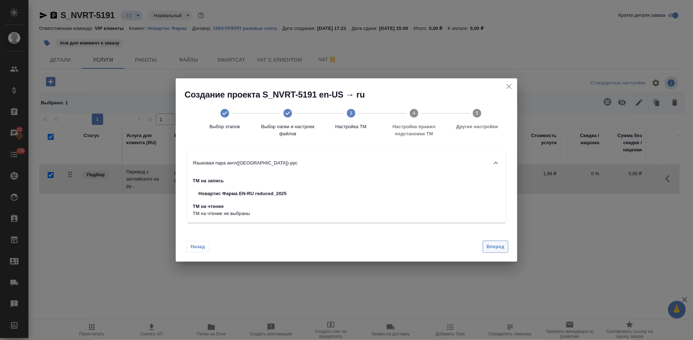
click at [495, 248] on span "Вперед" at bounding box center [495, 247] width 18 height 8
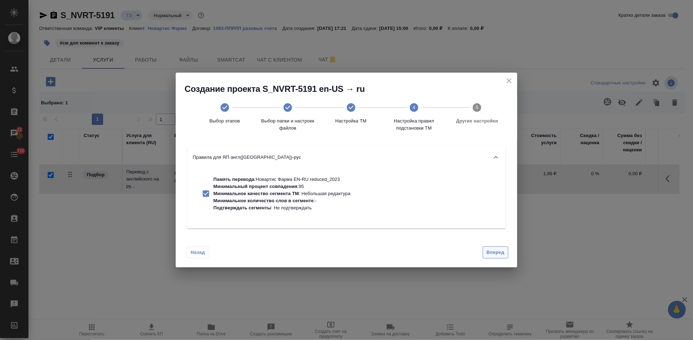
click at [495, 250] on span "Вперед" at bounding box center [495, 252] width 18 height 8
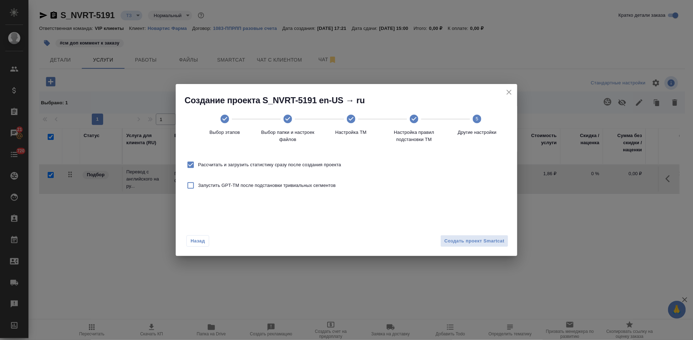
click at [492, 232] on div "Назад Создать проект Smartcat" at bounding box center [346, 239] width 341 height 33
click at [490, 239] on span "Создать проект Smartcat" at bounding box center [474, 241] width 60 height 8
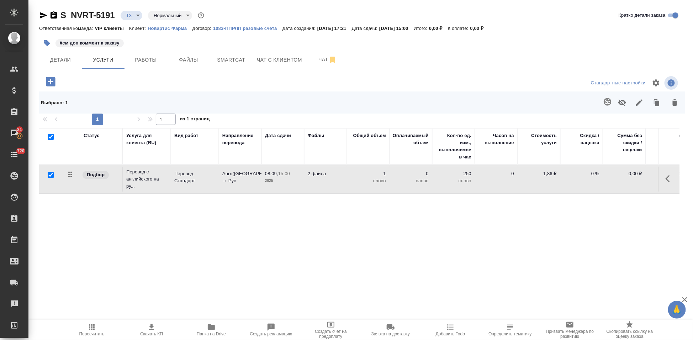
click at [53, 80] on icon "button" at bounding box center [50, 81] width 9 height 9
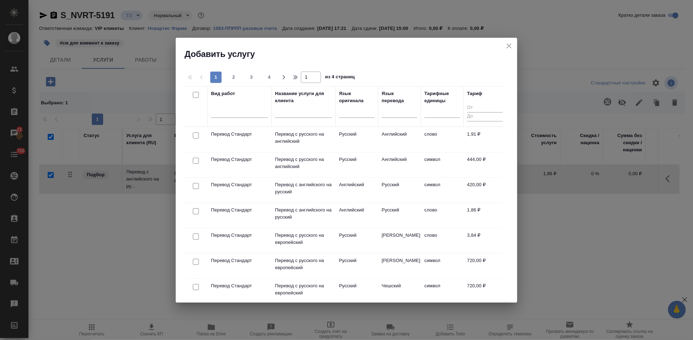
click at [300, 113] on input "text" at bounding box center [303, 112] width 57 height 9
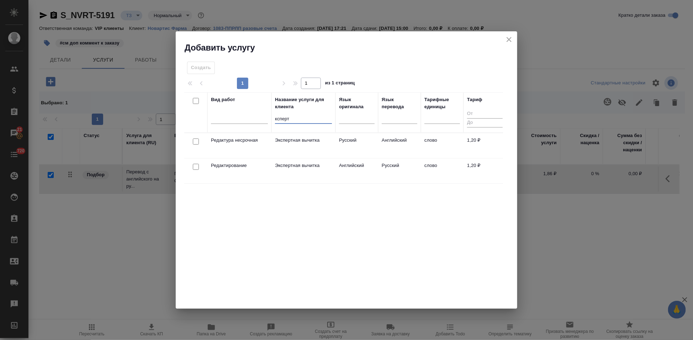
type input "ксперт"
click at [342, 173] on td "Английский" at bounding box center [356, 170] width 43 height 25
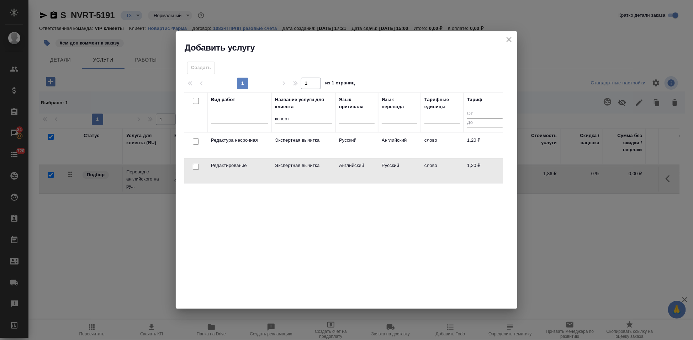
click at [342, 173] on td "Английский" at bounding box center [356, 170] width 43 height 25
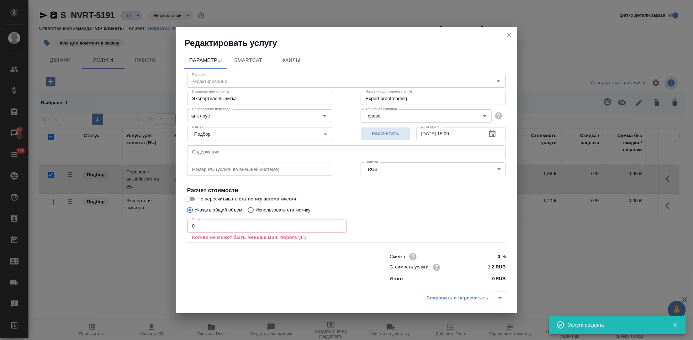
checkbox input "false"
click at [232, 226] on input "0" at bounding box center [266, 225] width 159 height 13
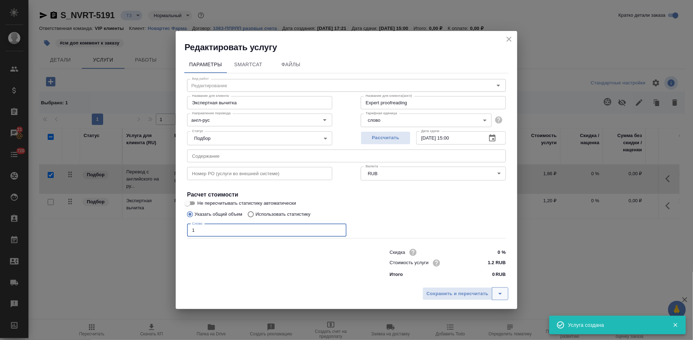
type input "1"
click at [492, 294] on button "split button" at bounding box center [500, 293] width 16 height 13
click at [473, 280] on li "Сохранить" at bounding box center [466, 277] width 86 height 11
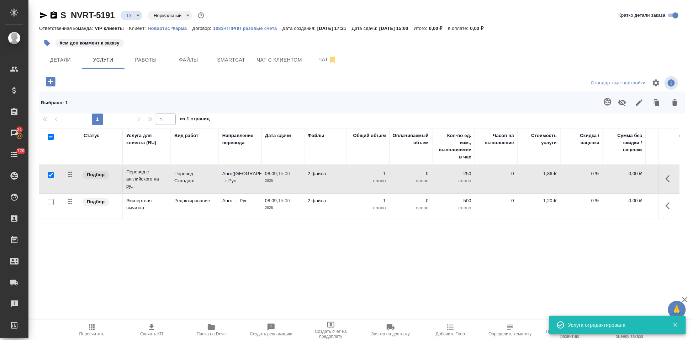
click at [663, 179] on button "button" at bounding box center [669, 178] width 17 height 17
click at [625, 180] on button "button" at bounding box center [629, 178] width 12 height 17
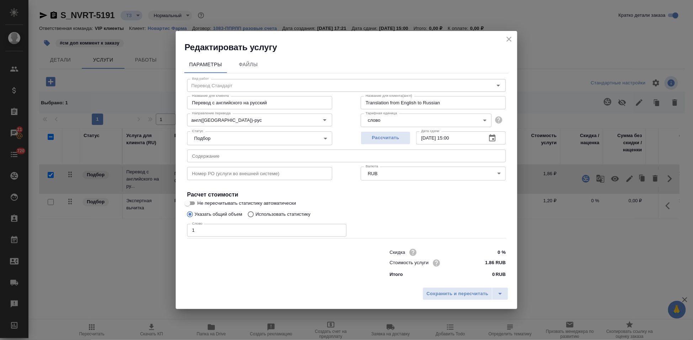
click at [252, 212] on input "Использовать статистику" at bounding box center [249, 214] width 11 height 14
radio input "true"
radio input "false"
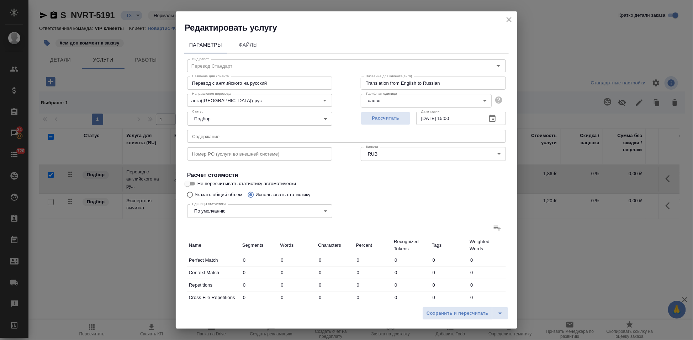
click at [494, 229] on icon at bounding box center [497, 227] width 7 height 5
click at [0, 0] on input "file" at bounding box center [0, 0] width 0 height 0
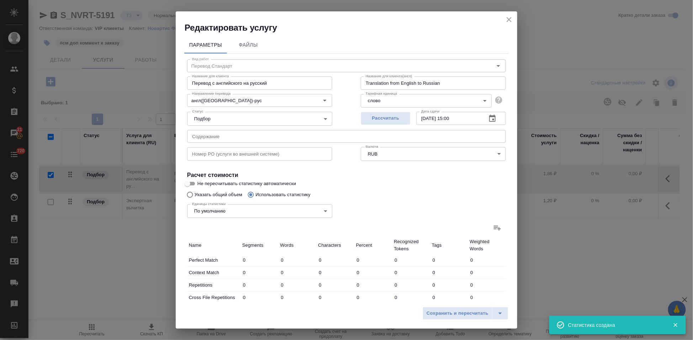
type input "23"
type input "35"
type input "165"
type input "35"
type input "90"
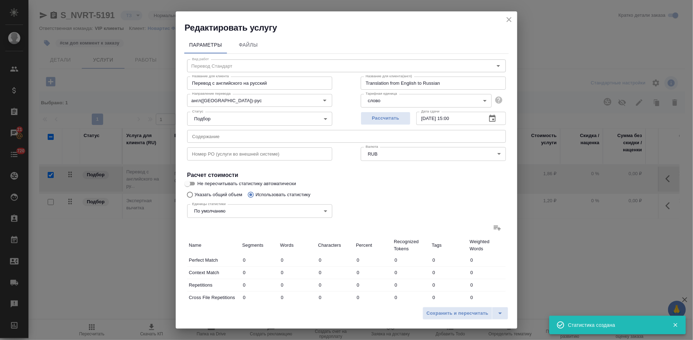
type input "529"
type input "113"
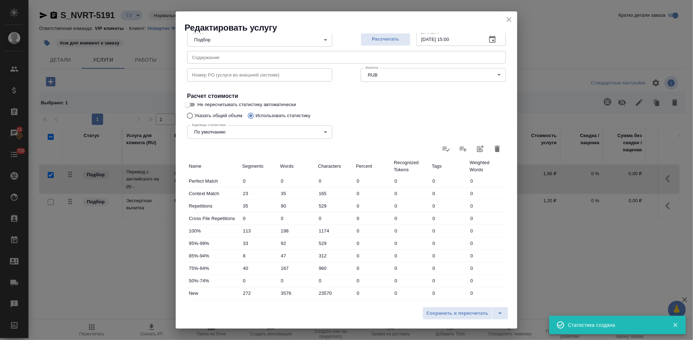
scroll to position [145, 0]
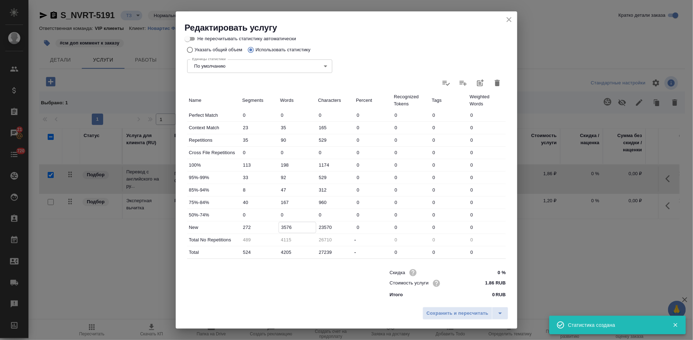
click at [285, 225] on input "3576" at bounding box center [297, 227] width 37 height 10
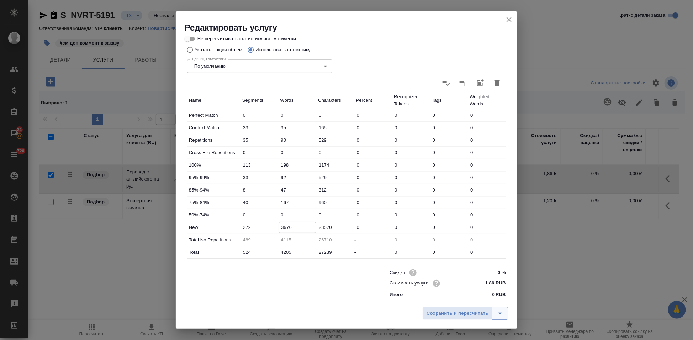
click at [499, 311] on icon "split button" at bounding box center [500, 313] width 9 height 9
click at [474, 300] on li "Сохранить" at bounding box center [466, 298] width 86 height 11
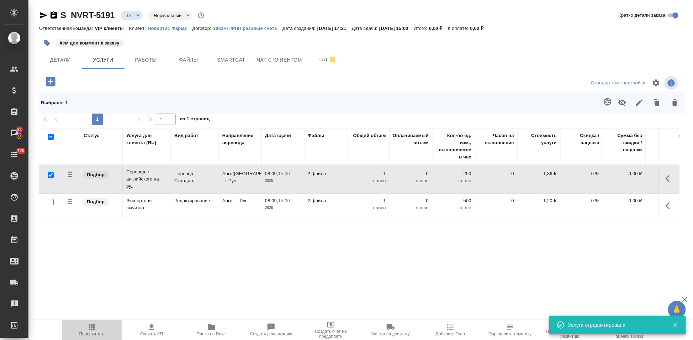
click at [87, 324] on icon "button" at bounding box center [91, 327] width 9 height 9
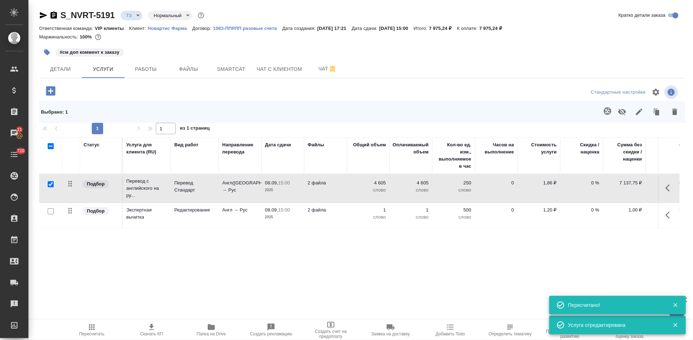
click at [384, 212] on p "1" at bounding box center [368, 209] width 36 height 7
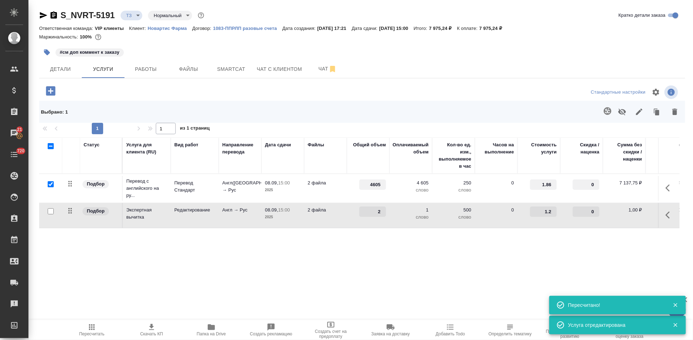
click at [383, 209] on input "2" at bounding box center [372, 211] width 27 height 10
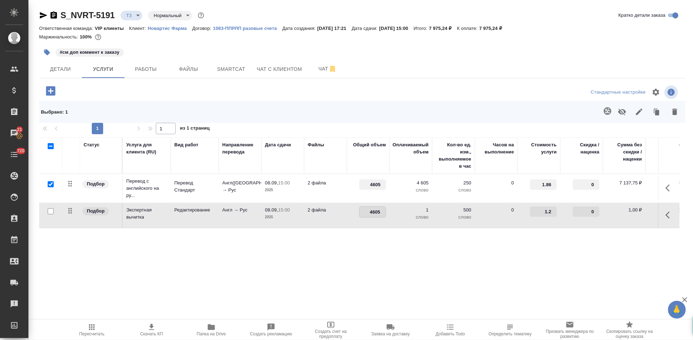
click at [209, 252] on div "Статус Услуга для клиента (RU) Вид работ Направление перевода Дата сдачи Файлы …" at bounding box center [359, 213] width 640 height 153
click at [143, 84] on button "split button" at bounding box center [143, 90] width 16 height 13
click at [112, 101] on li "Сохранить" at bounding box center [109, 104] width 86 height 11
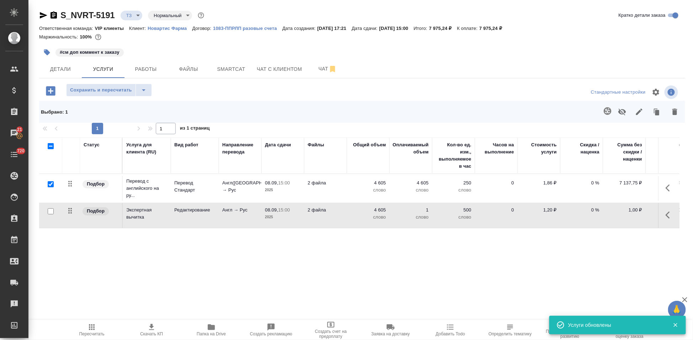
click at [84, 331] on span "Пересчитать" at bounding box center [91, 333] width 25 height 5
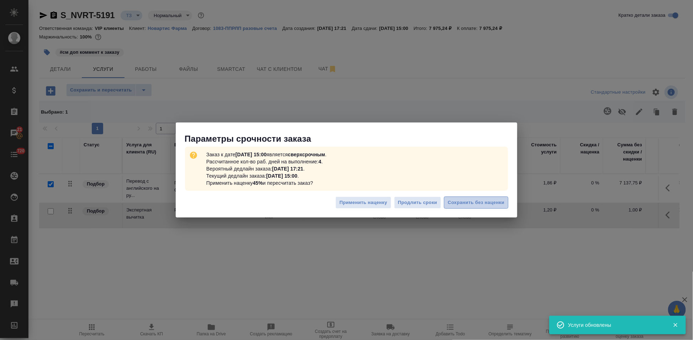
click at [476, 201] on span "Сохранить без наценки" at bounding box center [476, 202] width 57 height 8
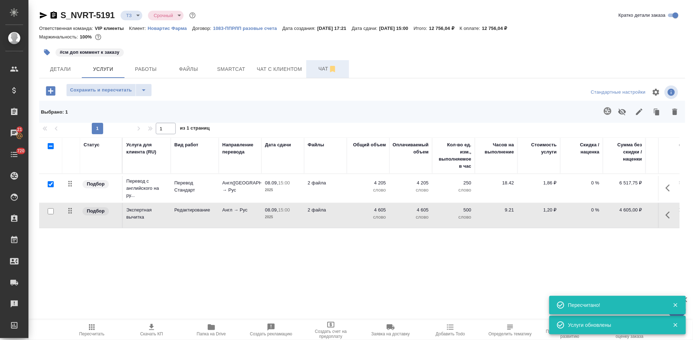
click at [318, 68] on span "Чат" at bounding box center [327, 68] width 34 height 9
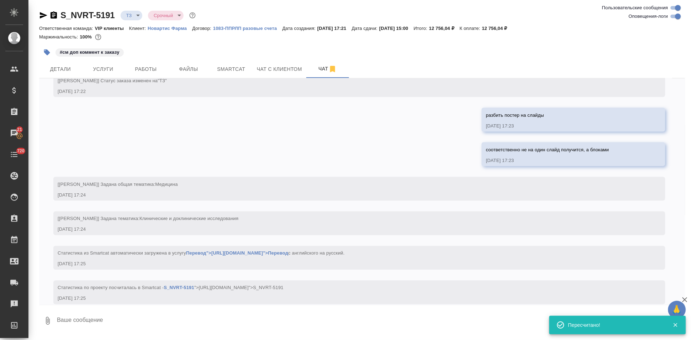
scroll to position [513, 0]
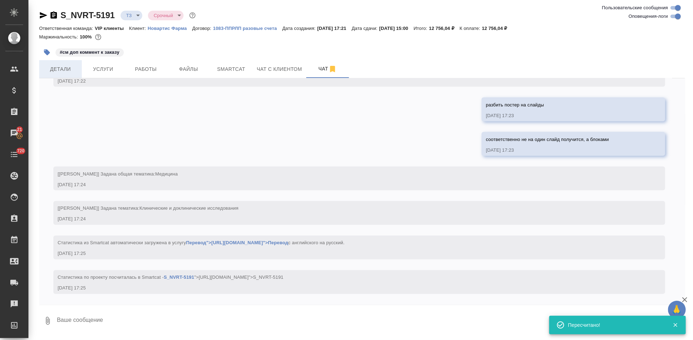
click at [73, 68] on span "Детали" at bounding box center [60, 69] width 34 height 9
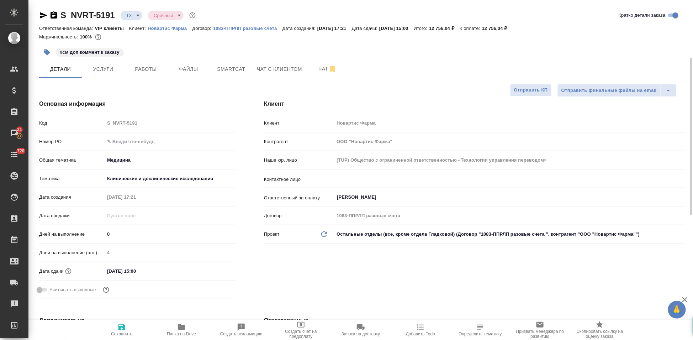
scroll to position [118, 0]
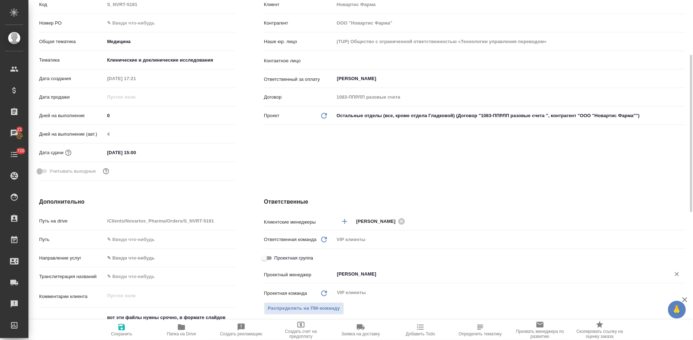
drag, startPoint x: 378, startPoint y: 274, endPoint x: 368, endPoint y: 275, distance: 10.0
click at [380, 272] on input "Грабко Мария" at bounding box center [497, 274] width 323 height 9
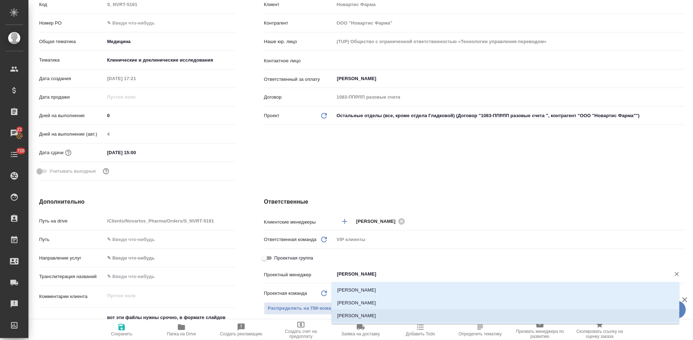
click at [395, 304] on li "[PERSON_NAME]" at bounding box center [505, 302] width 348 height 13
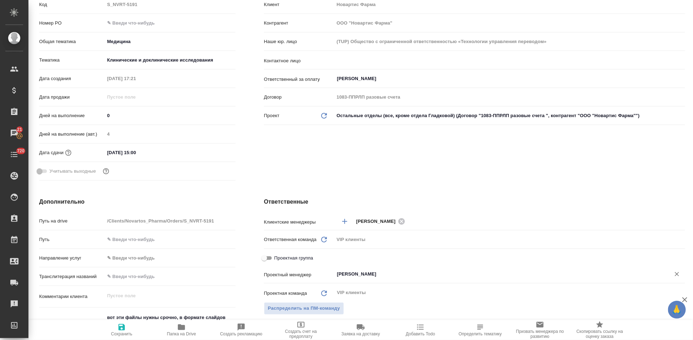
click at [126, 326] on icon "button" at bounding box center [121, 327] width 9 height 9
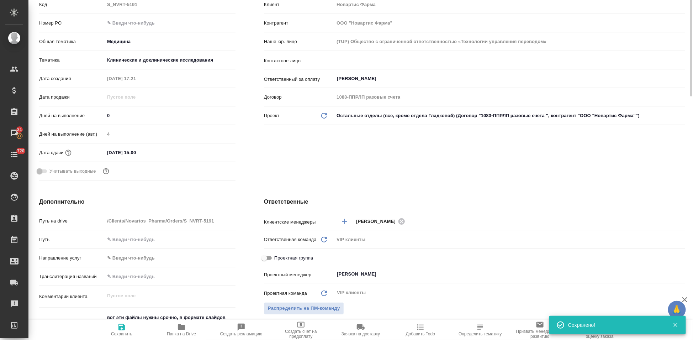
scroll to position [0, 0]
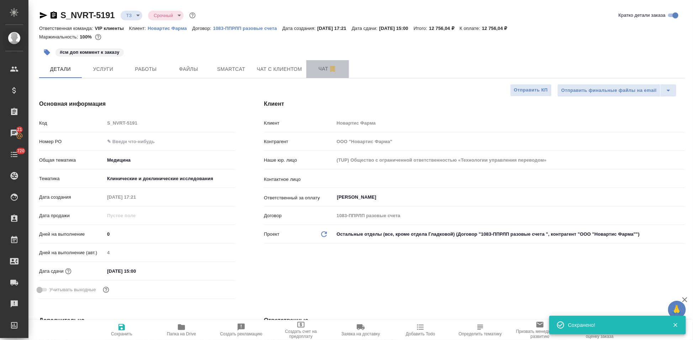
click at [318, 73] on span "Чат" at bounding box center [327, 68] width 34 height 9
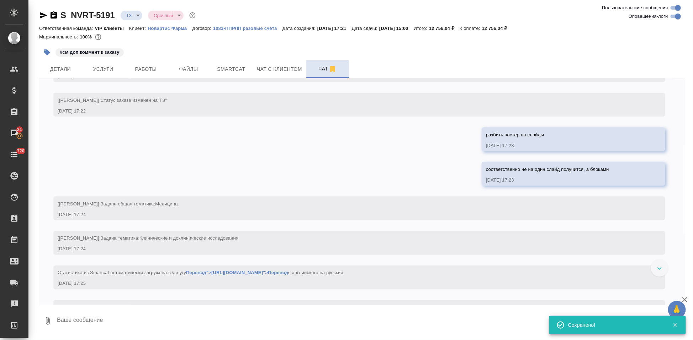
scroll to position [513, 0]
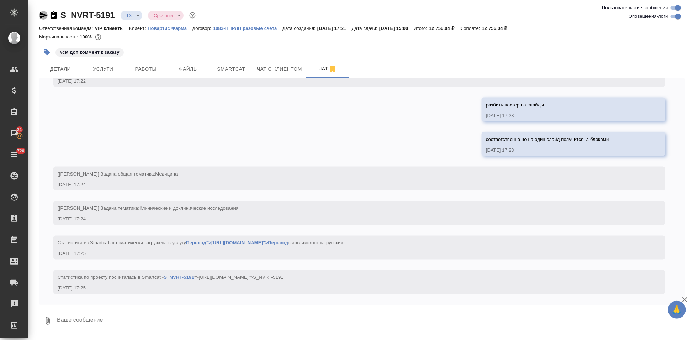
click at [42, 15] on icon "button" at bounding box center [43, 15] width 9 height 9
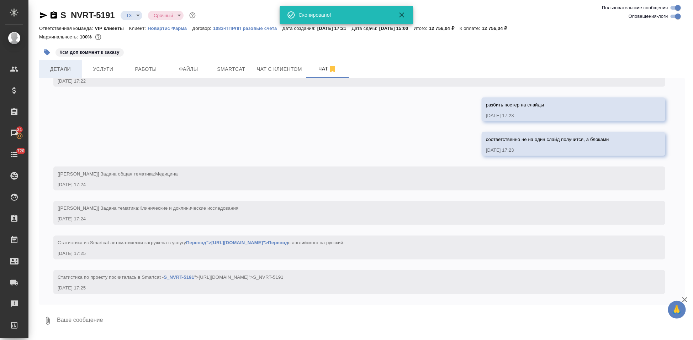
click at [71, 69] on span "Детали" at bounding box center [60, 69] width 34 height 9
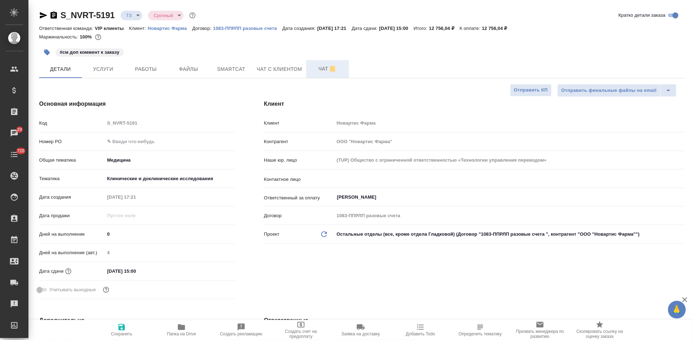
click at [321, 71] on span "Чат" at bounding box center [327, 68] width 34 height 9
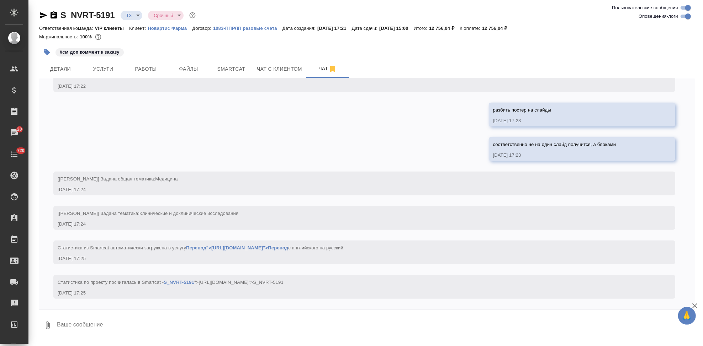
scroll to position [507, 0]
drag, startPoint x: 116, startPoint y: 18, endPoint x: 54, endPoint y: 18, distance: 61.5
click at [54, 18] on div "S_NVRT-5191 ТЗ tz Срочный urgent" at bounding box center [118, 15] width 158 height 11
copy link "S_NVRT-5191"
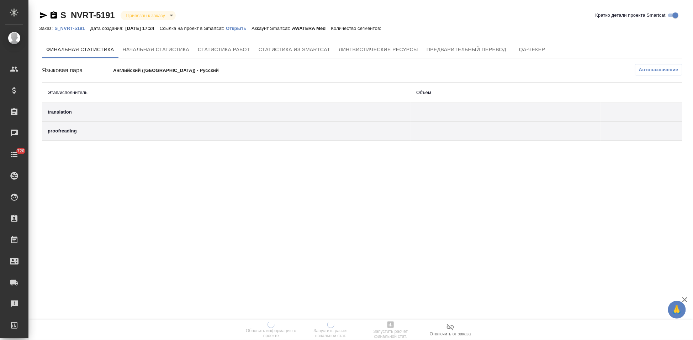
click at [243, 31] on div "Заказ: S_NVRT-5191 Дата создания: [DATE] 17:24 Ссылка на проект в Smartcat: Отк…" at bounding box center [213, 28] width 349 height 9
click at [244, 29] on p "Открыть" at bounding box center [239, 28] width 26 height 5
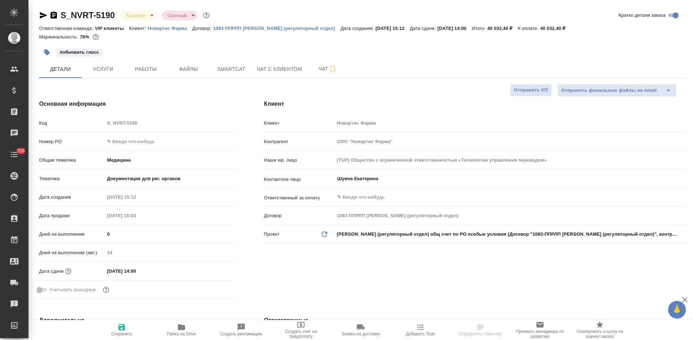
select select "RU"
click at [317, 73] on span "Чат" at bounding box center [327, 68] width 34 height 9
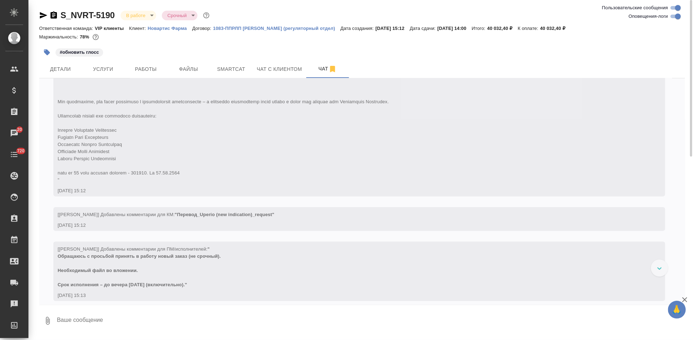
click at [208, 319] on textarea at bounding box center [370, 320] width 629 height 24
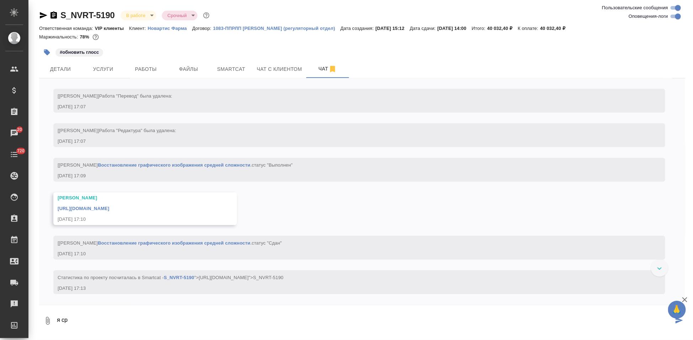
scroll to position [2204, 0]
type textarea "я срок попросила чуть больше"
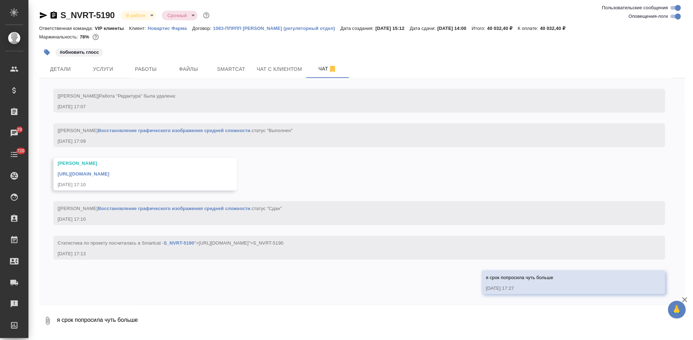
scroll to position [2269, 0]
type textarea "ориентируемся на 9 сентября как в тере"
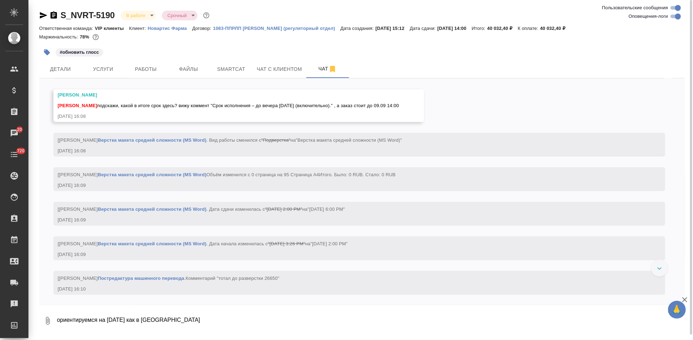
scroll to position [1237, 0]
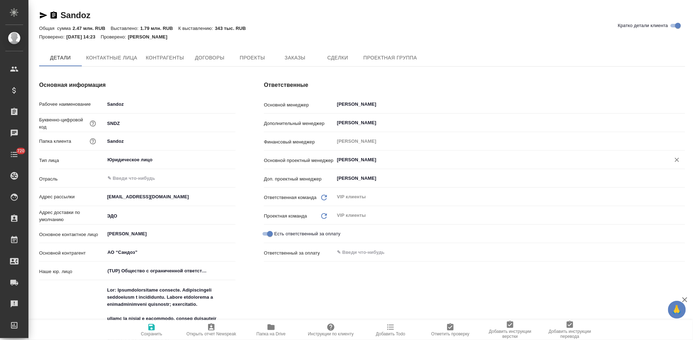
type textarea "x"
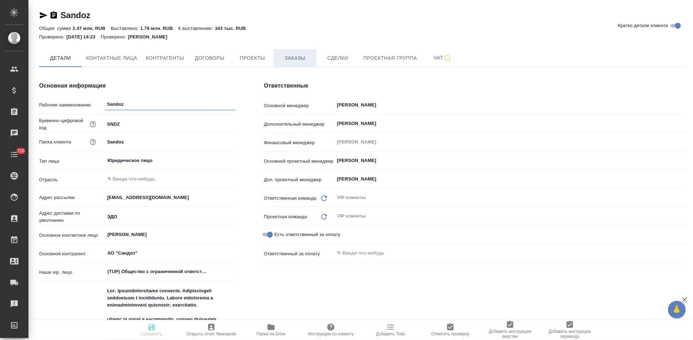
type textarea "x"
click at [300, 57] on span "Заказы" at bounding box center [295, 58] width 34 height 9
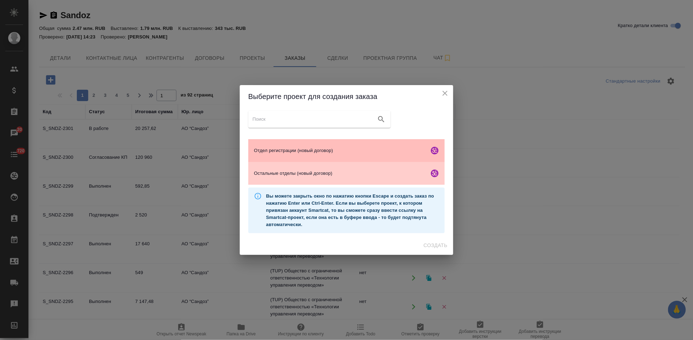
click at [301, 154] on span "Отдел регистрации (новый договор)" at bounding box center [340, 150] width 172 height 7
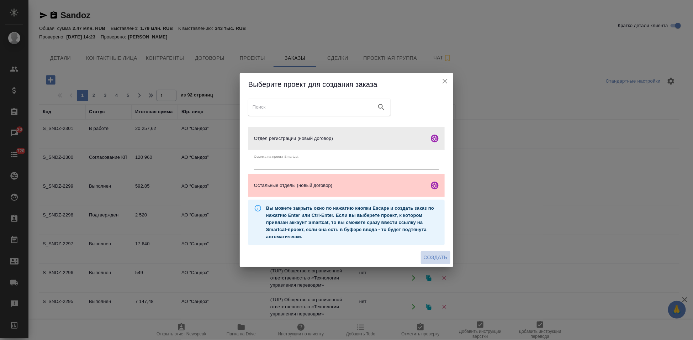
click at [435, 256] on span "Создать" at bounding box center [435, 257] width 24 height 9
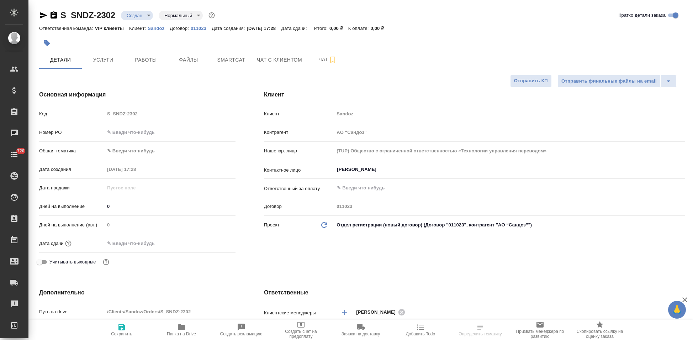
select select "RU"
click at [384, 170] on input "Иванова Дарина" at bounding box center [497, 169] width 323 height 9
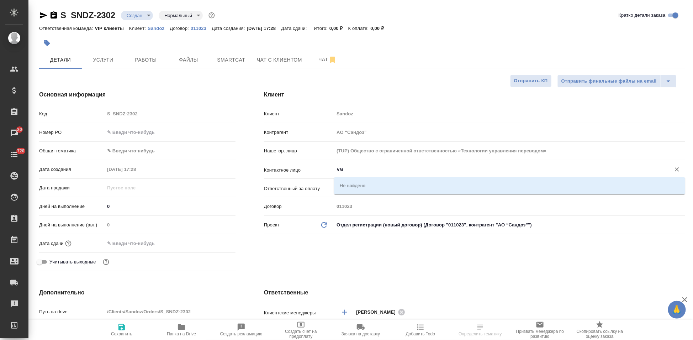
type input "v"
click at [357, 186] on li "Маркина Мария" at bounding box center [509, 185] width 351 height 13
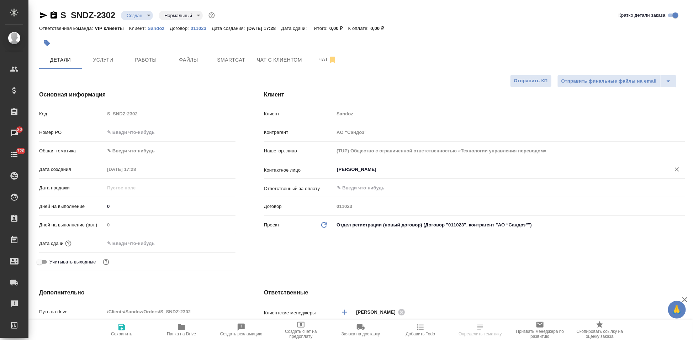
type input "Маркина Мария"
click at [124, 329] on icon "button" at bounding box center [121, 327] width 6 height 6
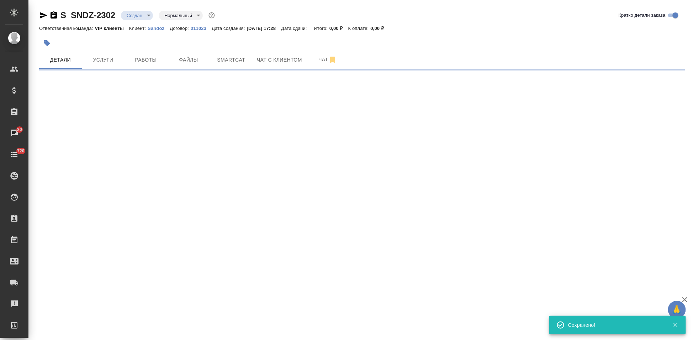
select select "RU"
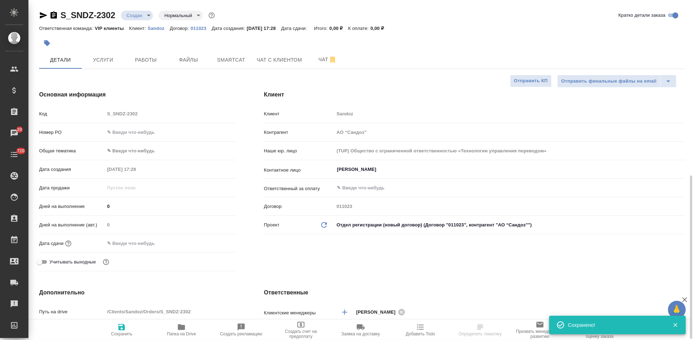
scroll to position [118, 0]
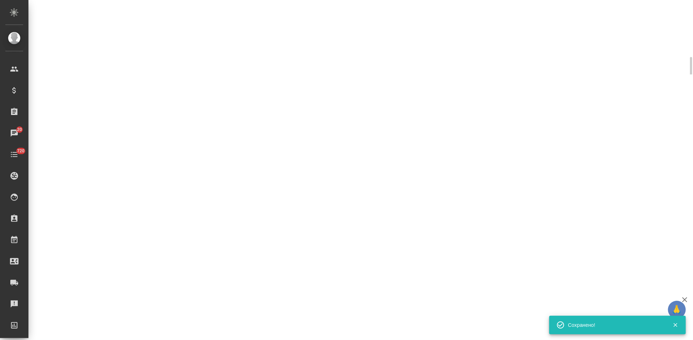
select select "RU"
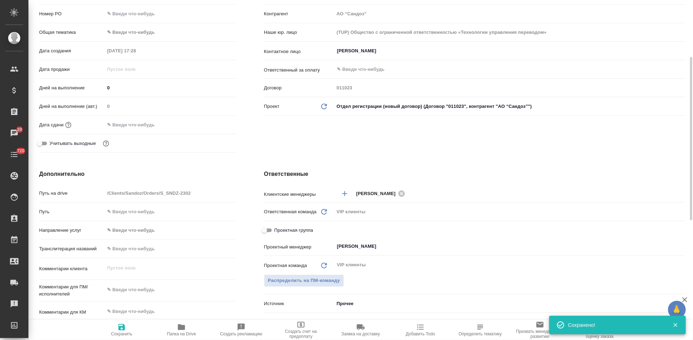
type textarea "x"
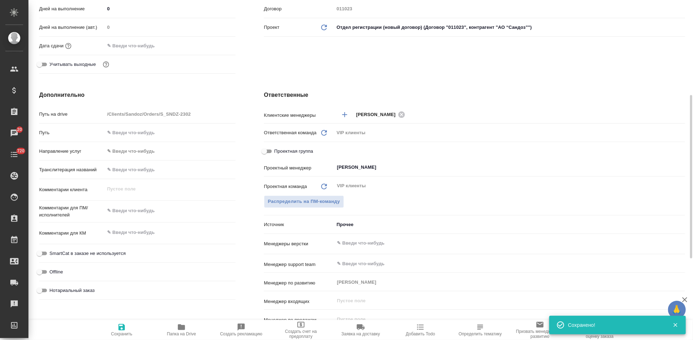
type textarea "x"
click at [136, 230] on textarea at bounding box center [170, 232] width 131 height 12
paste textarea "Ортанол®_перевод"
type textarea "x"
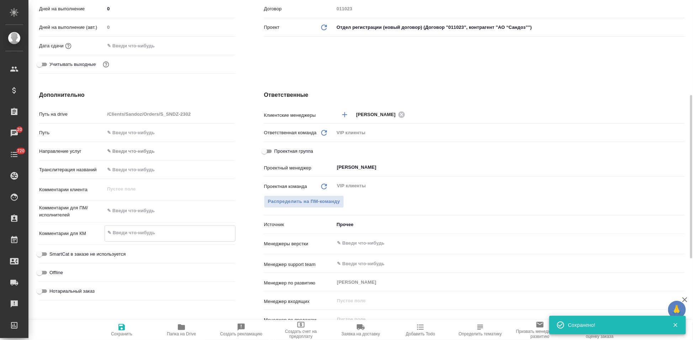
type textarea "Ортанол®_перевод"
type textarea "x"
type textarea "Ортанол®_перевод"
type textarea "x"
click at [125, 332] on span "Сохранить" at bounding box center [121, 333] width 21 height 5
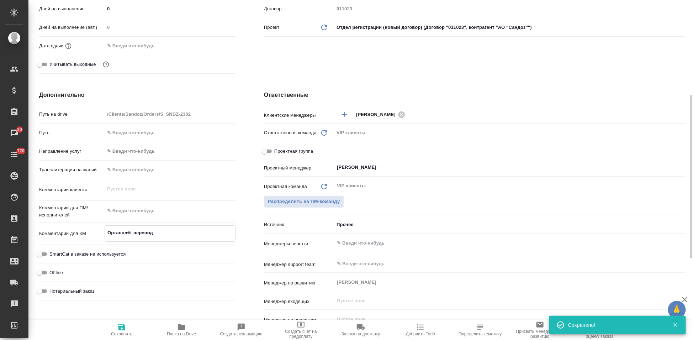
type textarea "x"
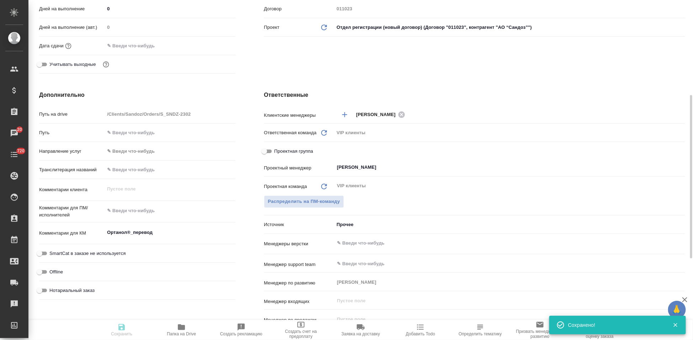
type textarea "x"
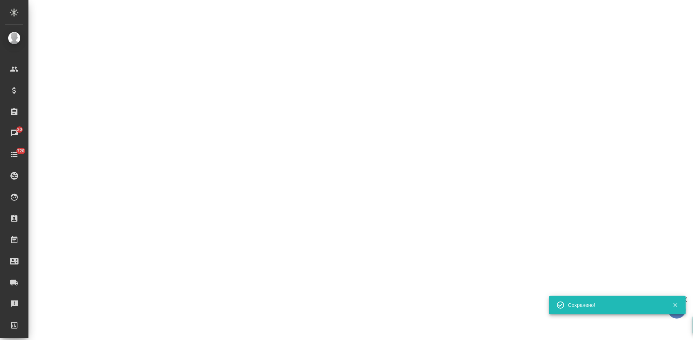
select select "RU"
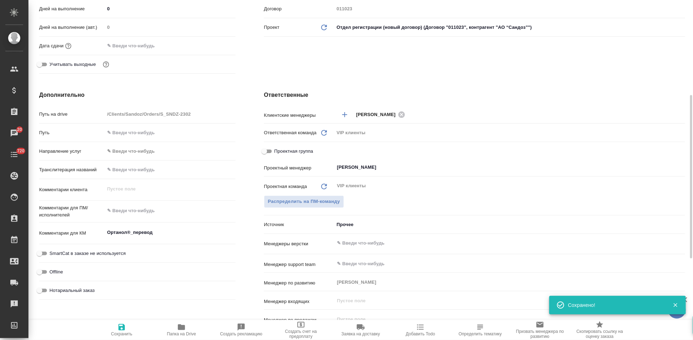
type textarea "x"
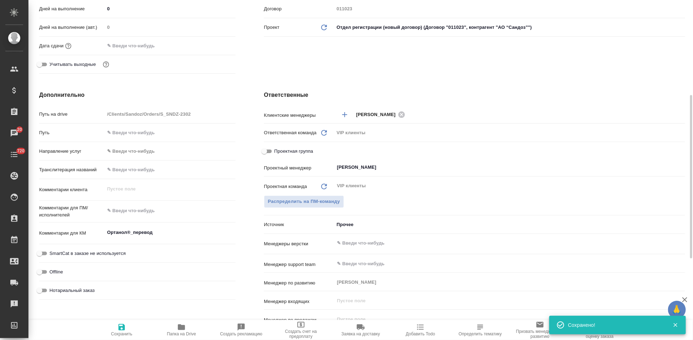
type textarea "x"
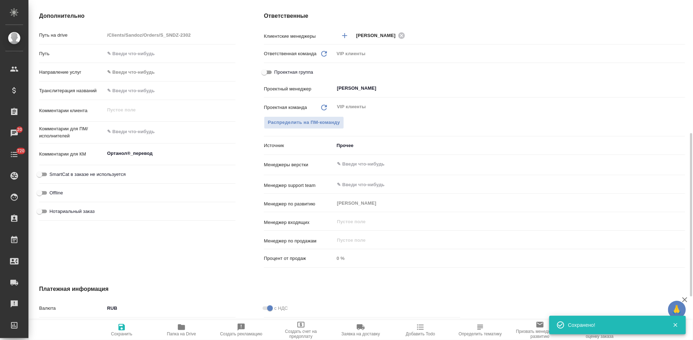
type textarea "x"
click at [136, 128] on textarea at bounding box center [170, 132] width 130 height 12
paste textarea "Прошу взять в работу переводы по препарату Ортанол®, капсулы кишечнорастворимые…"
type textarea "Прошу взять в работу переводы по препарату Ортанол®, капсулы кишечнорастворимые…"
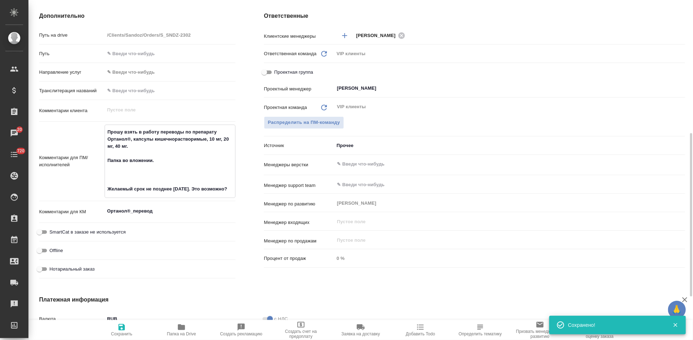
type textarea "x"
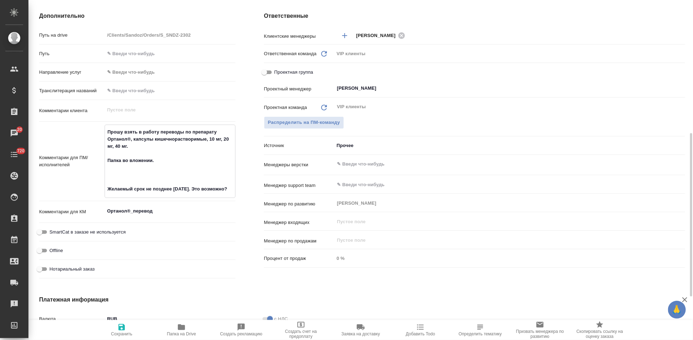
type textarea "Прошу взять в работу переводы по препарату Ортанол®, капсулы кишечнорастворимые…"
type textarea "x"
click at [120, 325] on icon "button" at bounding box center [121, 327] width 9 height 9
type textarea "x"
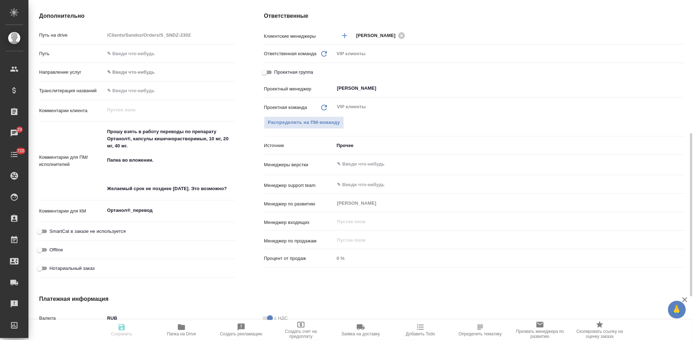
type textarea "x"
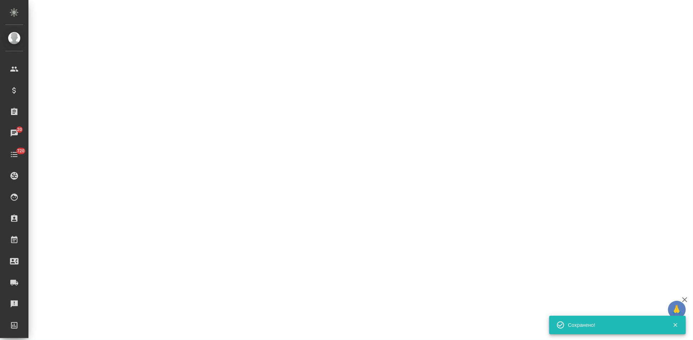
select select "RU"
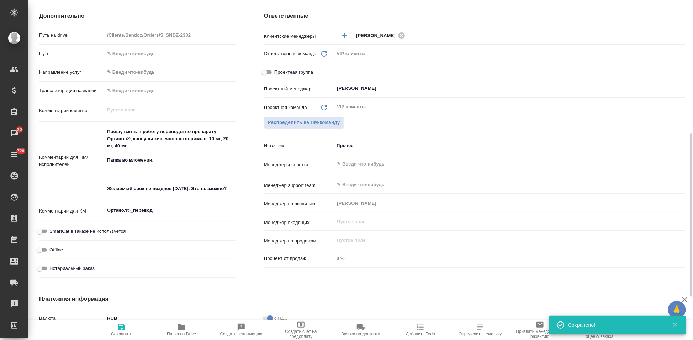
type textarea "x"
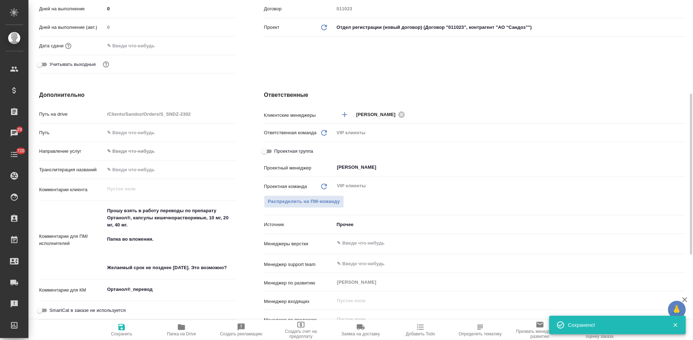
scroll to position [79, 0]
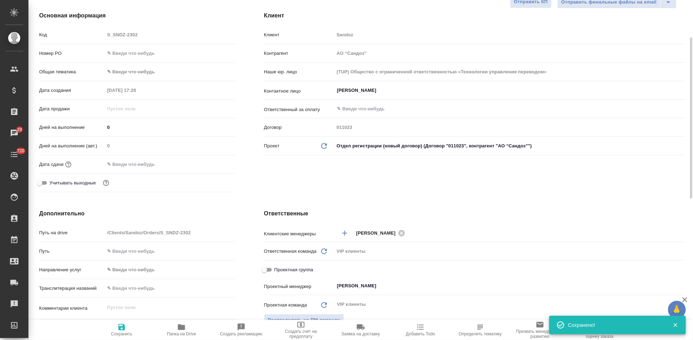
click at [155, 162] on input "text" at bounding box center [136, 164] width 62 height 10
click at [213, 161] on icon "button" at bounding box center [215, 163] width 6 height 7
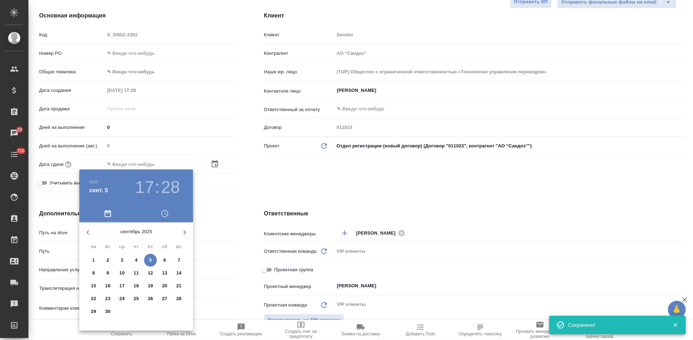
click at [135, 271] on p "11" at bounding box center [136, 272] width 5 height 7
type input "11.09.2025 17:28"
type textarea "x"
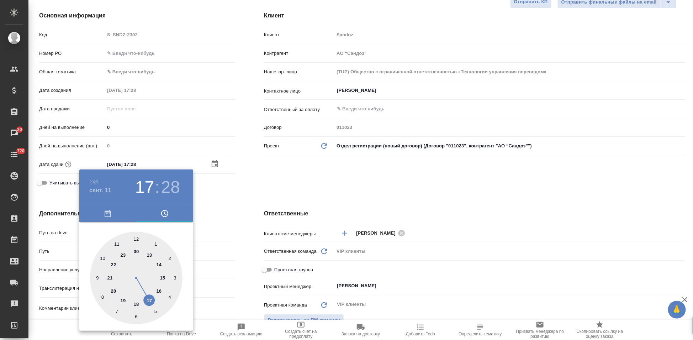
drag, startPoint x: 146, startPoint y: 296, endPoint x: 147, endPoint y: 290, distance: 5.7
click at [146, 296] on div at bounding box center [136, 277] width 92 height 92
type textarea "x"
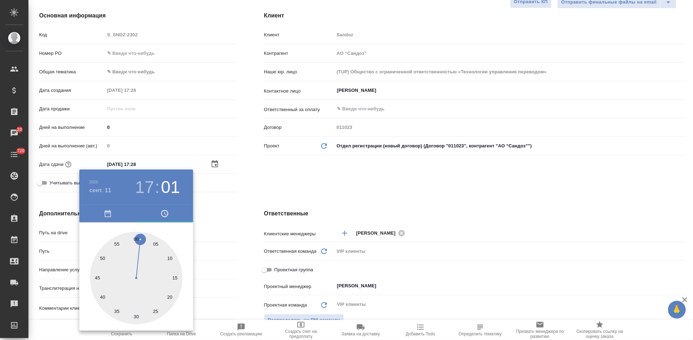
type input "11.09.2025 17:01"
type textarea "x"
type input "11.09.2025 17:00"
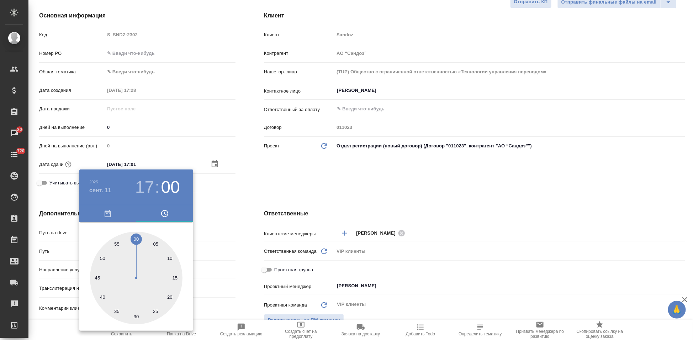
type textarea "x"
drag, startPoint x: 145, startPoint y: 275, endPoint x: 135, endPoint y: 239, distance: 37.8
click at [135, 239] on div at bounding box center [136, 277] width 92 height 92
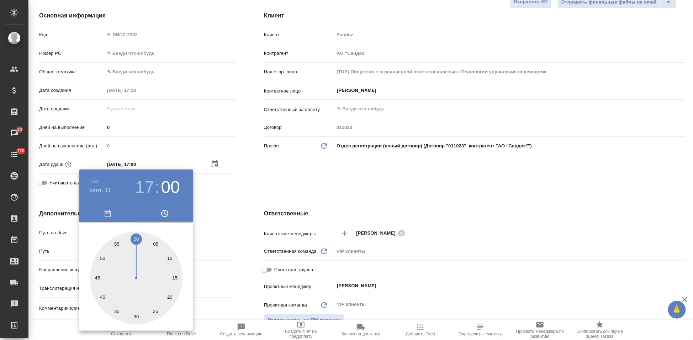
type textarea "x"
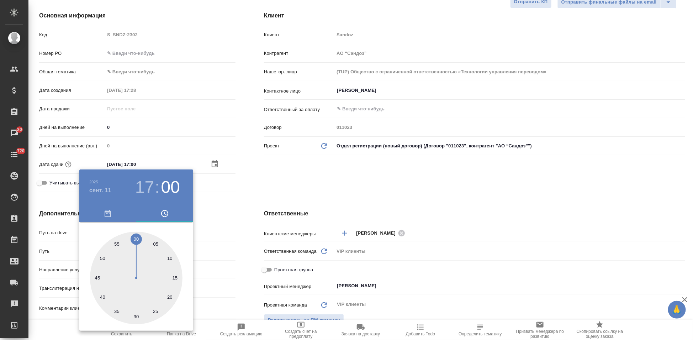
type textarea "x"
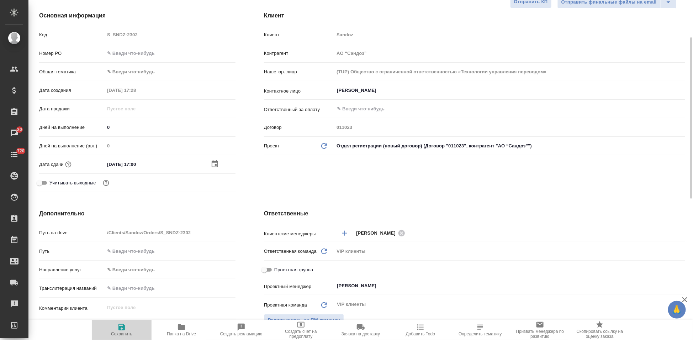
click at [124, 329] on icon "button" at bounding box center [121, 327] width 6 height 6
type textarea "x"
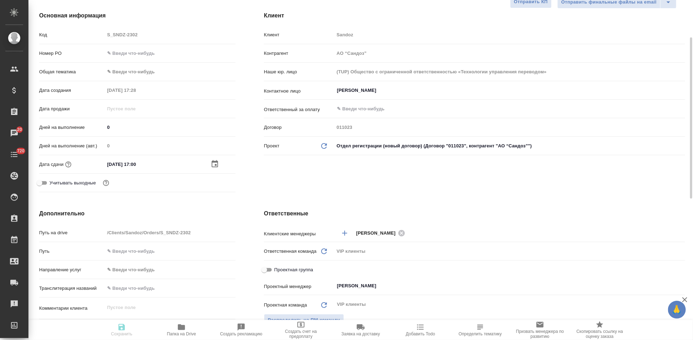
type textarea "x"
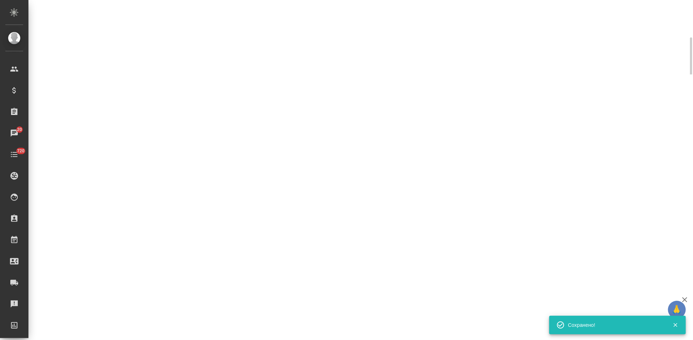
select select "RU"
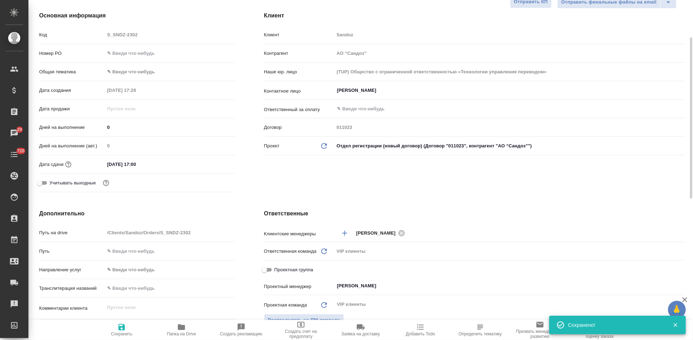
type textarea "x"
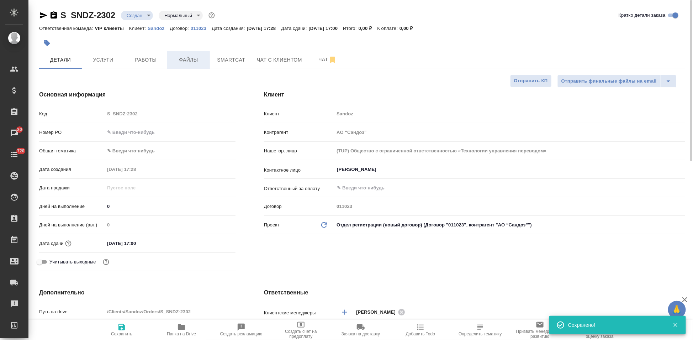
click at [192, 55] on button "Файлы" at bounding box center [188, 60] width 43 height 18
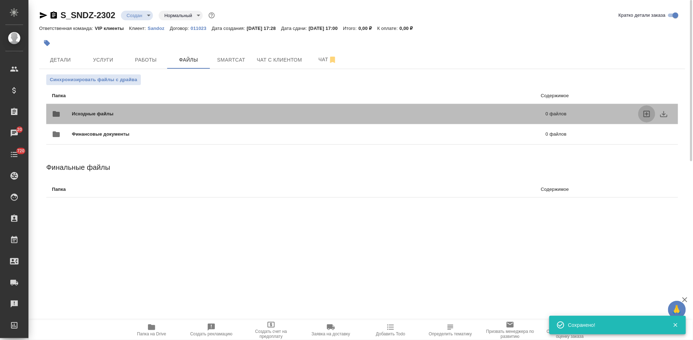
click at [644, 114] on icon "uploadFiles" at bounding box center [646, 114] width 6 height 6
click at [0, 0] on input "uploadFiles" at bounding box center [0, 0] width 0 height 0
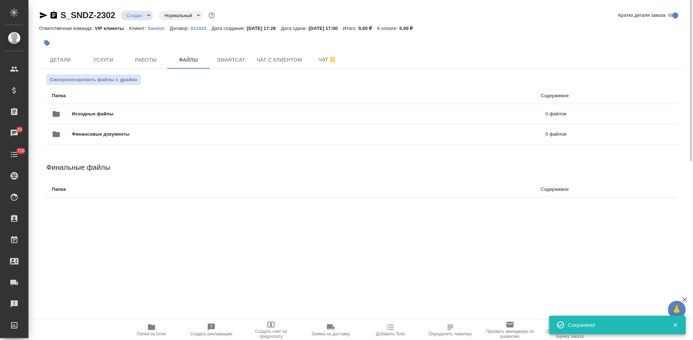
click at [147, 16] on body "🙏 .cls-1 fill:#fff; AWATERA Kabargina Anna Клиенты Спецификации Заказы 20 Чаты …" at bounding box center [346, 170] width 693 height 340
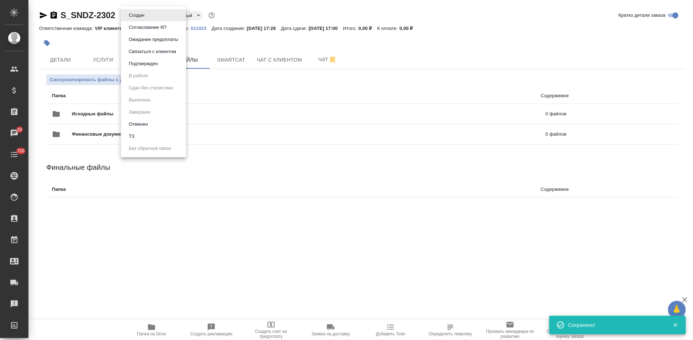
click at [138, 135] on li "ТЗ" at bounding box center [153, 136] width 65 height 12
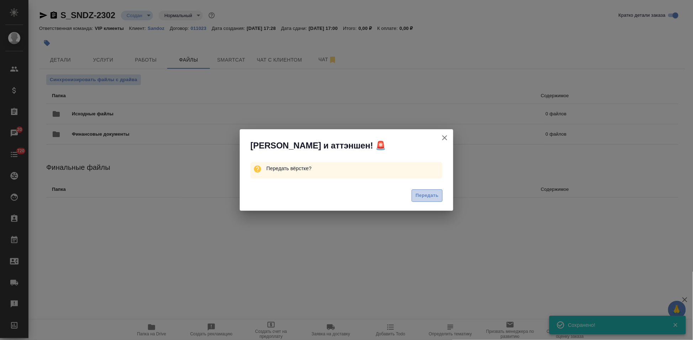
click at [415, 195] on button "Передать" at bounding box center [426, 195] width 31 height 12
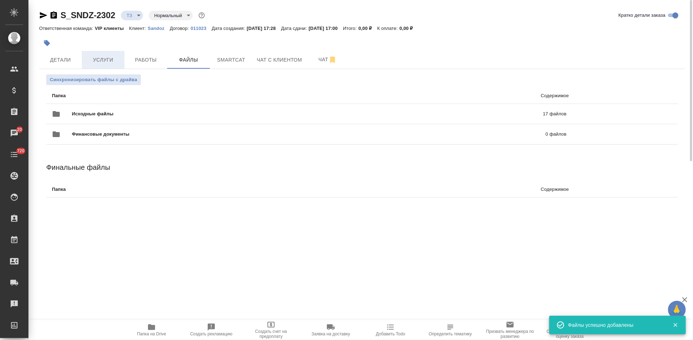
click at [106, 59] on span "Услуги" at bounding box center [103, 59] width 34 height 9
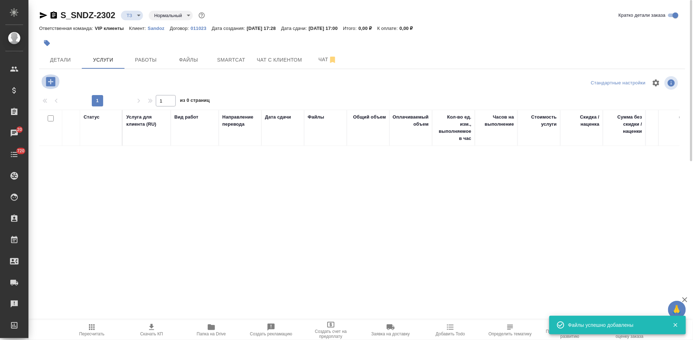
click at [49, 82] on icon "button" at bounding box center [50, 81] width 9 height 9
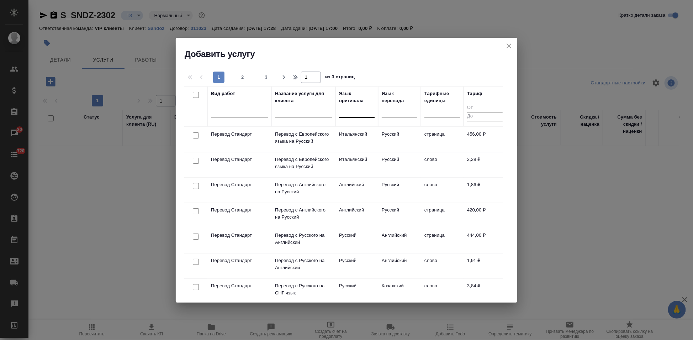
click at [358, 113] on div at bounding box center [357, 110] width 36 height 10
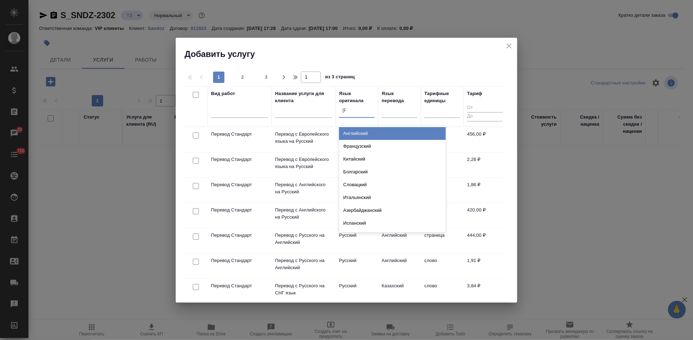
type input "ан"
click at [367, 132] on div "Английский" at bounding box center [392, 133] width 107 height 13
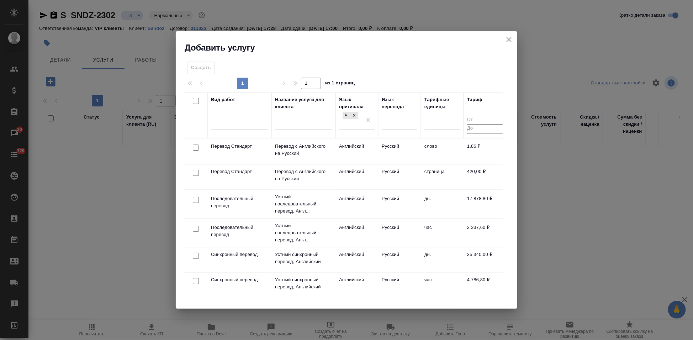
click at [393, 150] on td "Русский" at bounding box center [399, 151] width 43 height 25
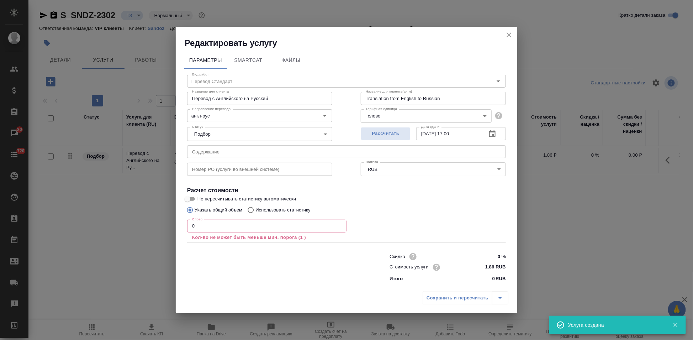
click at [244, 156] on input "text" at bounding box center [346, 151] width 319 height 13
paste input "Ортанол®_перевод"
type input "Ортанол®_перевод"
click at [224, 223] on input "0" at bounding box center [266, 225] width 159 height 13
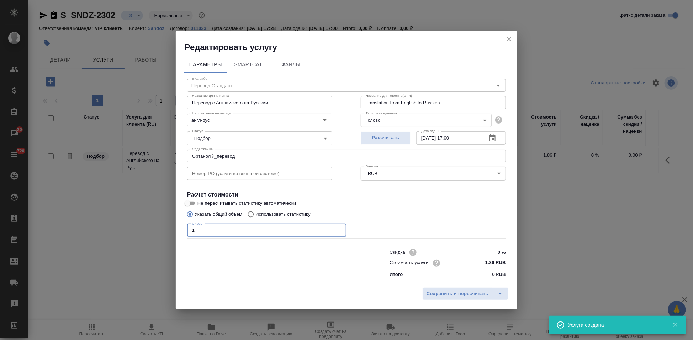
type input "1"
drag, startPoint x: 186, startPoint y: 252, endPoint x: 500, endPoint y: 297, distance: 316.8
click at [500, 297] on icon "split button" at bounding box center [500, 293] width 9 height 9
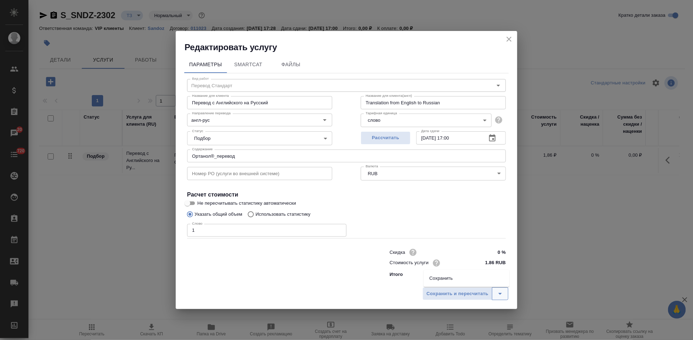
click at [497, 291] on icon "split button" at bounding box center [500, 293] width 9 height 9
click at [500, 296] on icon "split button" at bounding box center [500, 293] width 9 height 9
click at [470, 280] on li "Сохранить" at bounding box center [466, 277] width 86 height 11
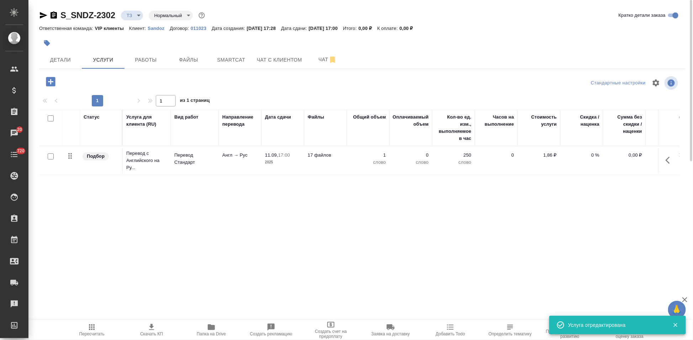
click at [51, 156] on input "checkbox" at bounding box center [51, 156] width 6 height 6
checkbox input "true"
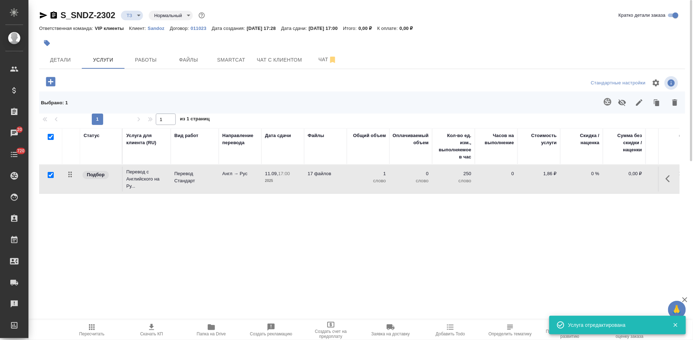
click at [609, 101] on icon "button" at bounding box center [607, 101] width 9 height 9
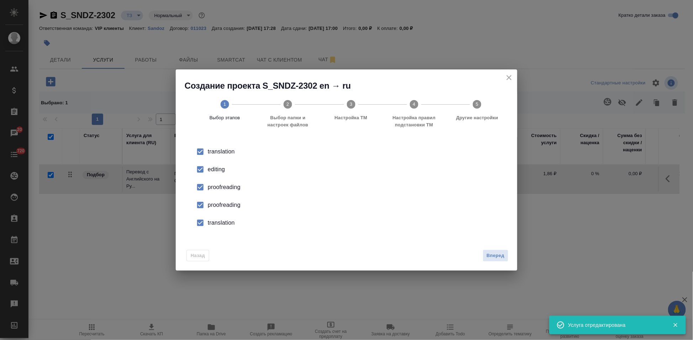
click at [206, 170] on input "checkbox" at bounding box center [200, 169] width 15 height 15
click at [208, 199] on li "proofreading" at bounding box center [346, 205] width 319 height 18
click at [201, 224] on input "checkbox" at bounding box center [200, 222] width 15 height 15
click at [489, 256] on span "Вперед" at bounding box center [495, 255] width 18 height 8
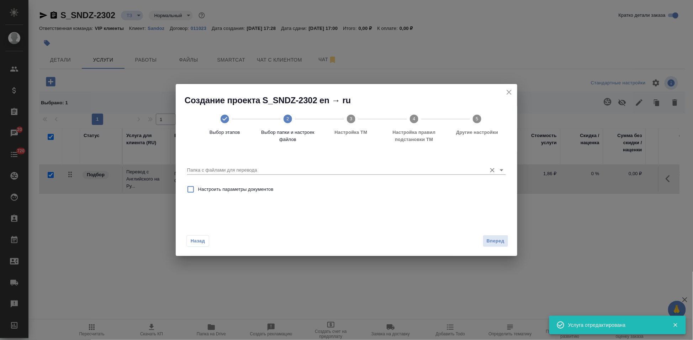
click at [453, 171] on input "Папка с файлами для перевода" at bounding box center [335, 170] width 296 height 9
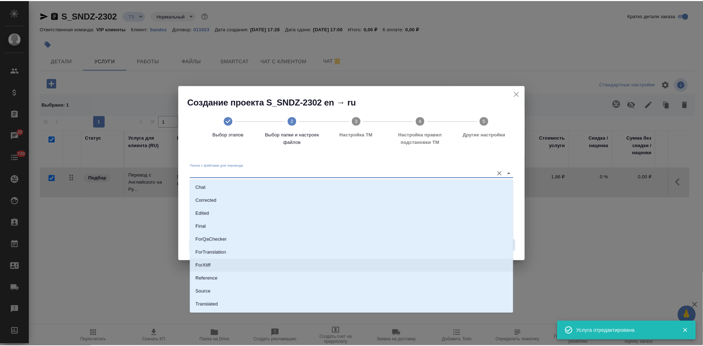
scroll to position [37, 0]
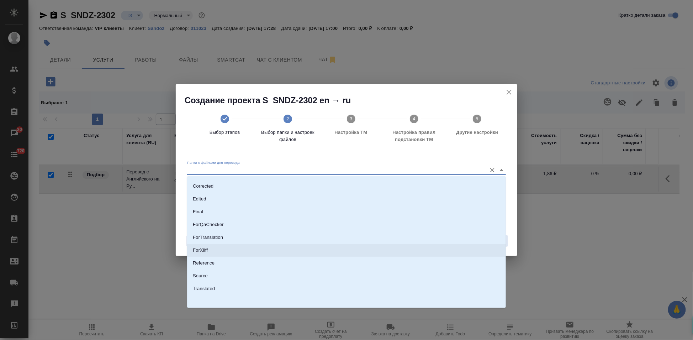
click at [237, 276] on li "Source" at bounding box center [346, 275] width 319 height 13
type input "Source"
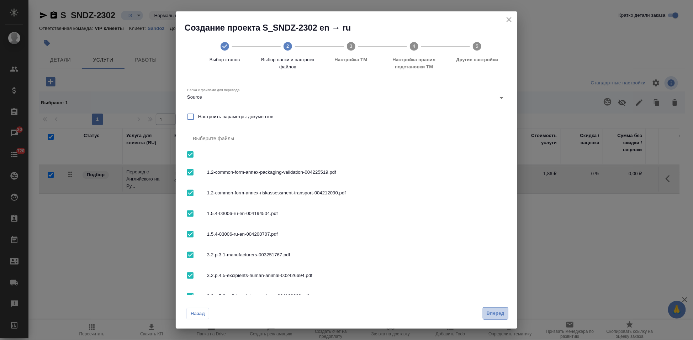
click at [490, 318] on button "Вперед" at bounding box center [496, 313] width 26 height 12
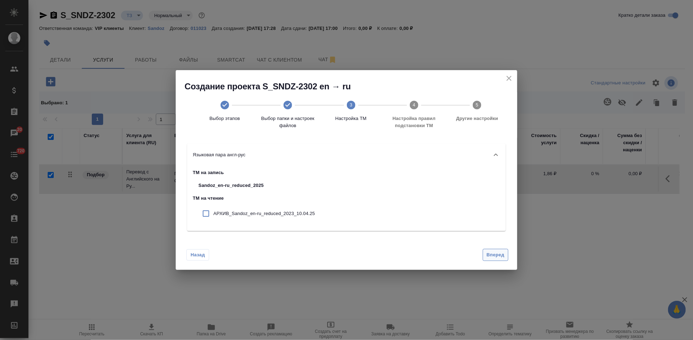
click at [495, 257] on span "Вперед" at bounding box center [495, 255] width 18 height 8
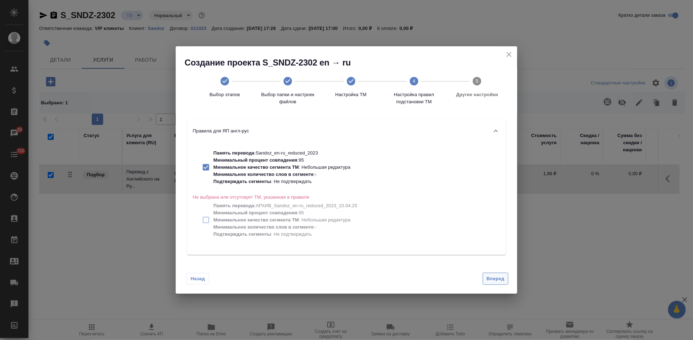
click at [495, 277] on span "Вперед" at bounding box center [495, 279] width 18 height 8
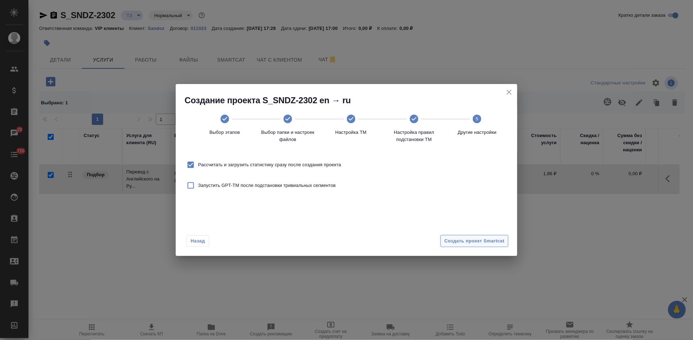
click at [480, 241] on span "Создать проект Smartcat" at bounding box center [474, 241] width 60 height 8
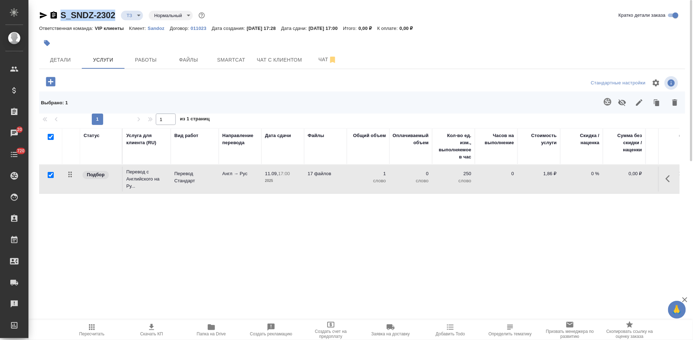
drag, startPoint x: 116, startPoint y: 18, endPoint x: 61, endPoint y: 18, distance: 55.1
click at [61, 18] on div "S_SNDZ-2302 ТЗ tz Нормальный normal" at bounding box center [122, 15] width 167 height 11
copy link "S_SNDZ-2302"
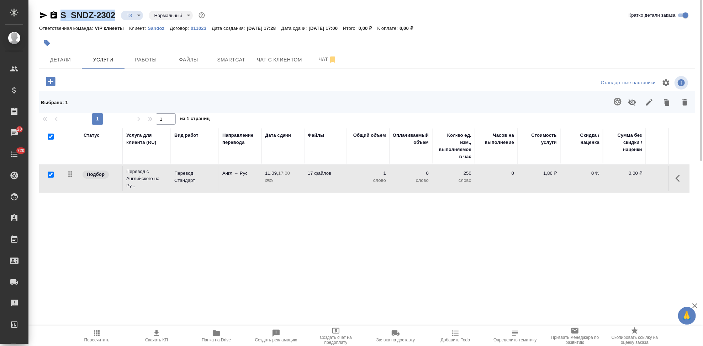
click at [687, 176] on button "button" at bounding box center [679, 178] width 17 height 17
click at [641, 179] on icon "button" at bounding box center [639, 178] width 9 height 9
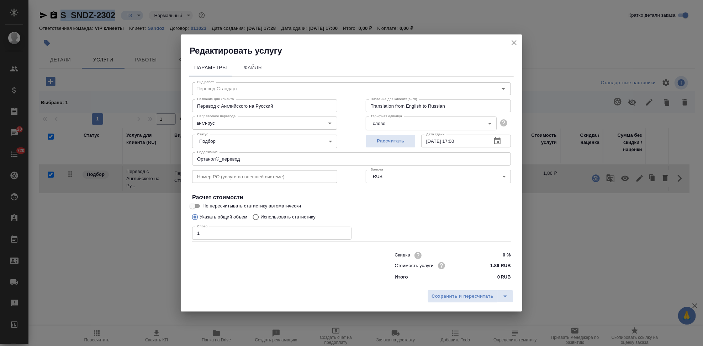
click at [257, 218] on input "Использовать статистику" at bounding box center [254, 218] width 11 height 14
radio input "true"
radio input "false"
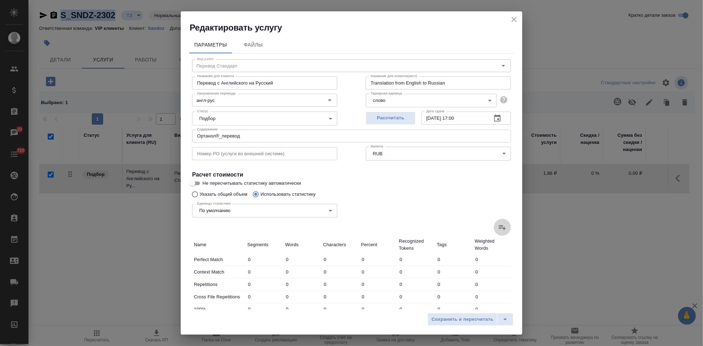
click at [499, 228] on icon at bounding box center [502, 227] width 7 height 5
click at [0, 0] on input "file" at bounding box center [0, 0] width 0 height 0
type input "504"
type input "1209"
type input "7033"
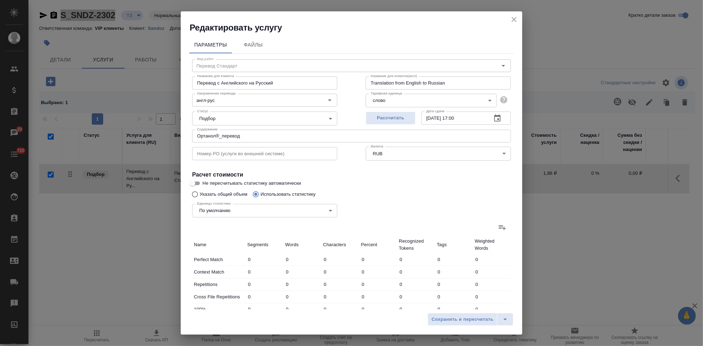
type input "3639"
type input "16307"
type input "108240"
type input "160"
type input "316"
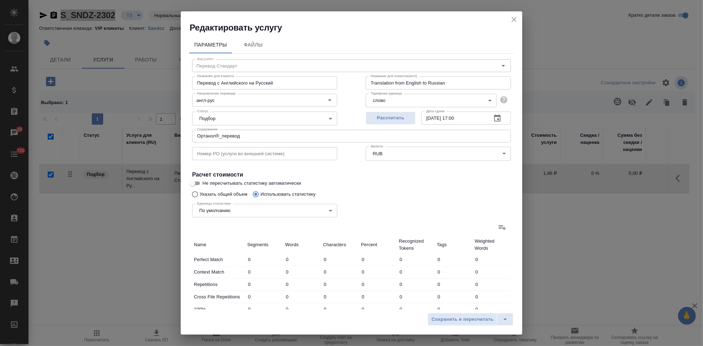
type input "2260"
type input "2982"
type input "5578"
type input "33603"
type input "506"
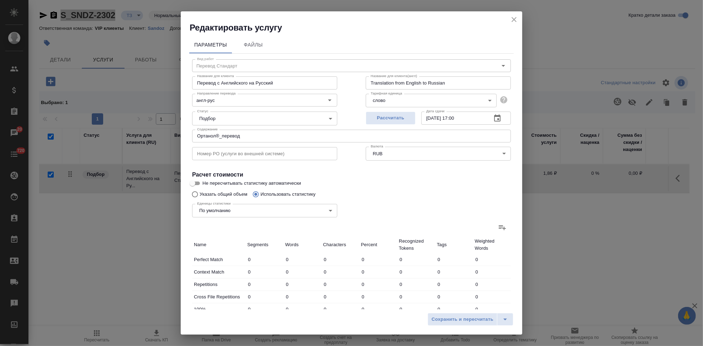
type input "1850"
type input "10803"
type input "196"
type input "1333"
type input "8415"
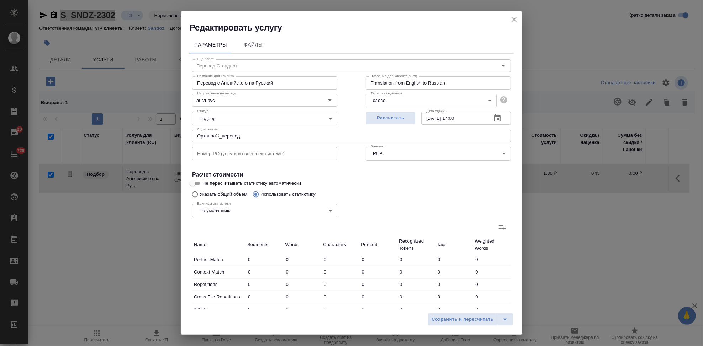
type input "312"
type input "1533"
type input "9117"
type input "2195"
type input "15646"
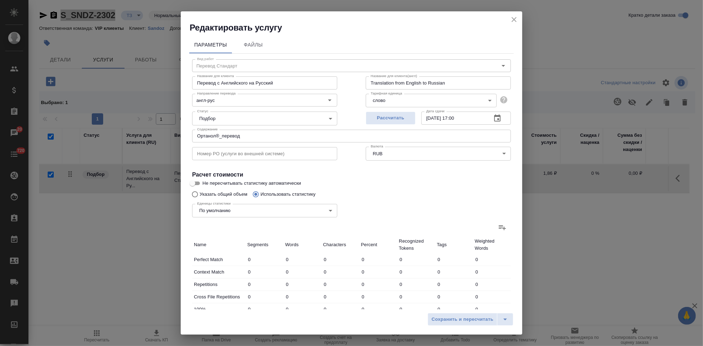
type input "101539"
type input "6695"
type input "27149"
type input "170510"
type input "10494"
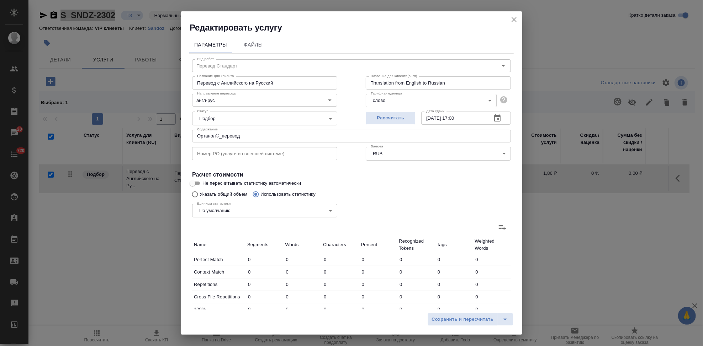
type input "43772"
type input "281010"
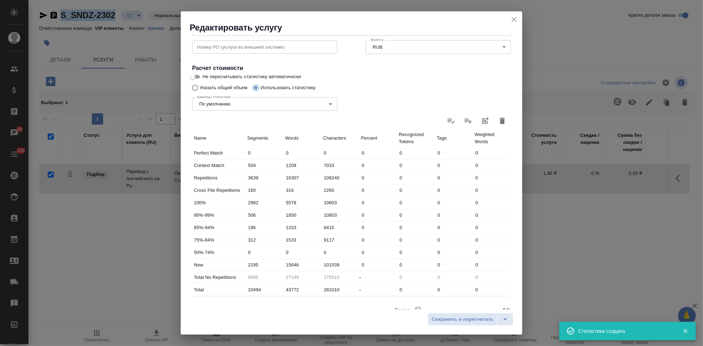
scroll to position [138, 0]
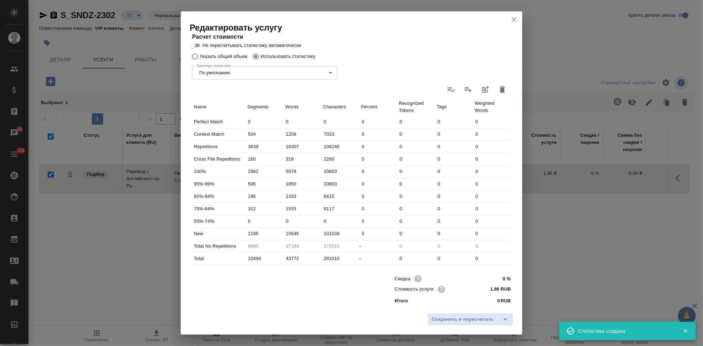
click at [299, 235] on input "15646" at bounding box center [302, 234] width 38 height 10
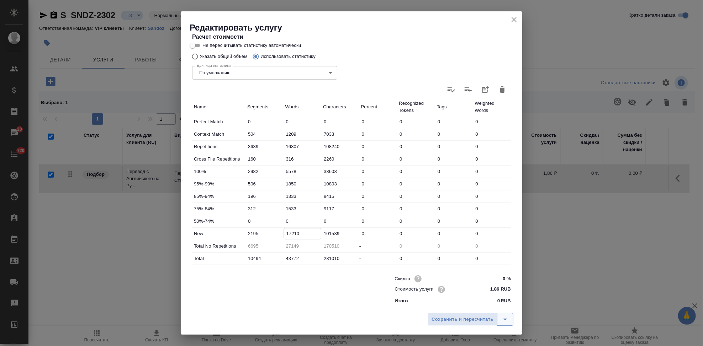
type input "17210"
click at [509, 320] on icon "split button" at bounding box center [505, 319] width 9 height 9
click at [486, 308] on li "Сохранить" at bounding box center [471, 304] width 86 height 11
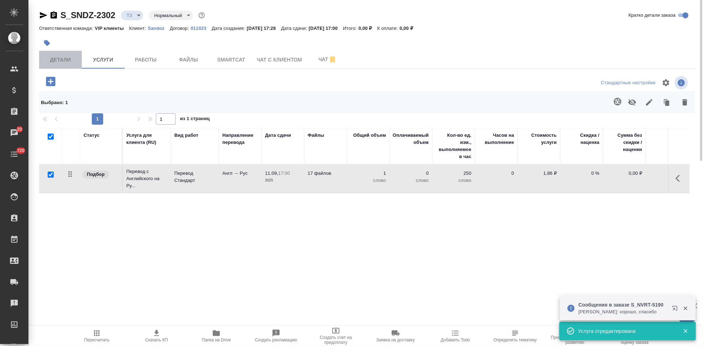
click at [73, 66] on button "Детали" at bounding box center [60, 60] width 43 height 18
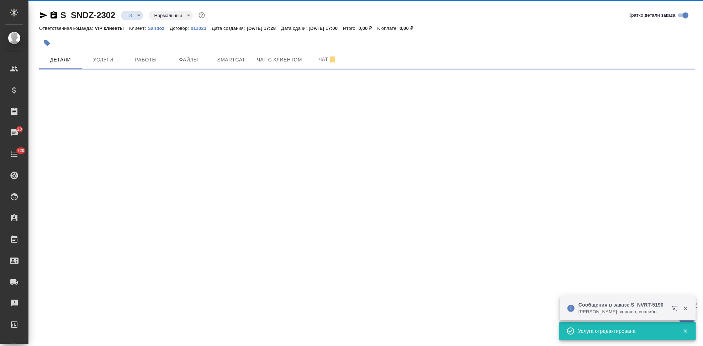
select select "RU"
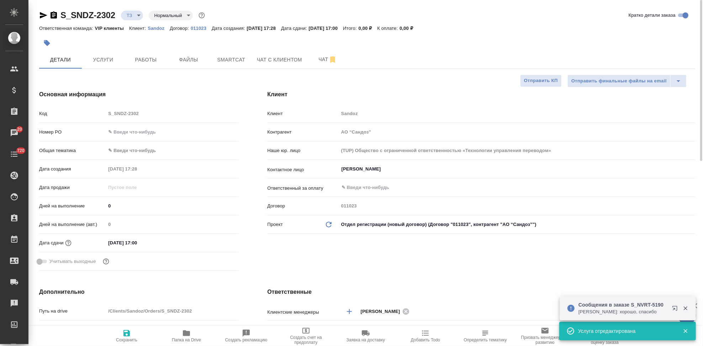
type textarea "x"
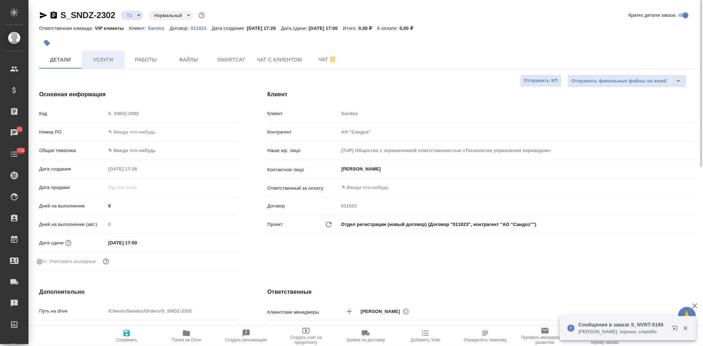
click at [105, 58] on span "Услуги" at bounding box center [103, 59] width 34 height 9
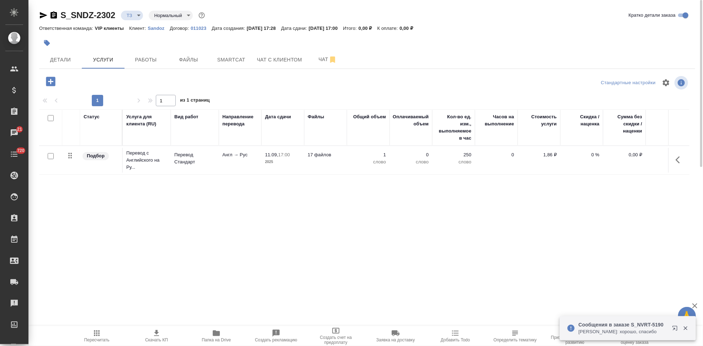
click at [589, 154] on p "0 %" at bounding box center [582, 154] width 36 height 7
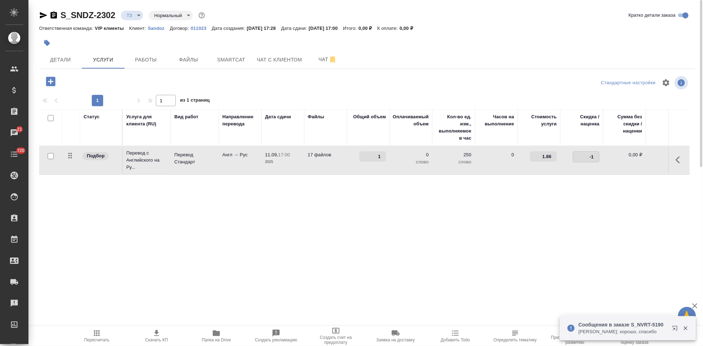
click at [593, 160] on input "-1" at bounding box center [586, 157] width 26 height 10
type input "-2"
click at [598, 159] on input "-2" at bounding box center [586, 157] width 26 height 10
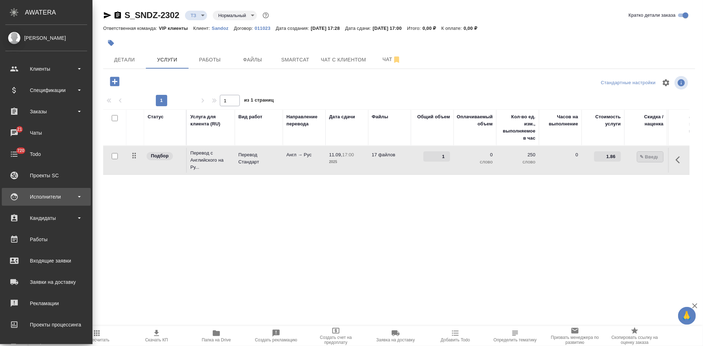
type input "-3"
type input "-45"
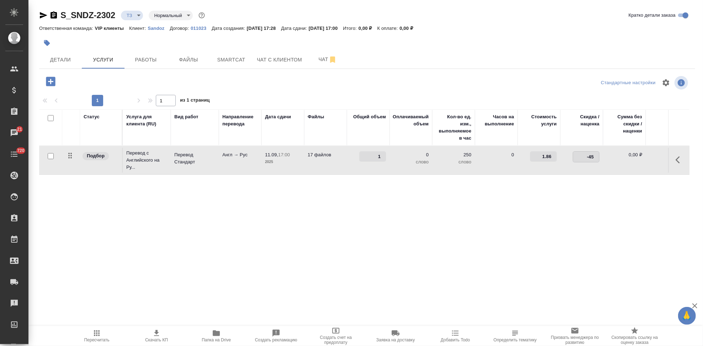
click at [268, 203] on div "Статус Услуга для клиента (RU) Вид работ Направление перевода Дата сдачи Файлы …" at bounding box center [364, 186] width 650 height 153
click at [143, 80] on icon "split button" at bounding box center [144, 81] width 4 height 2
click at [133, 94] on li "Сохранить" at bounding box center [109, 95] width 86 height 11
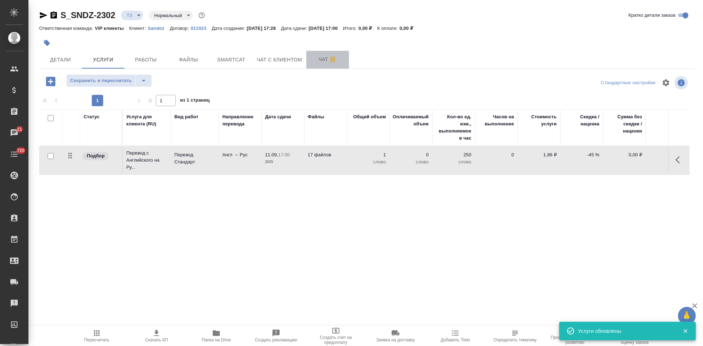
click at [322, 59] on span "Чат" at bounding box center [327, 59] width 34 height 9
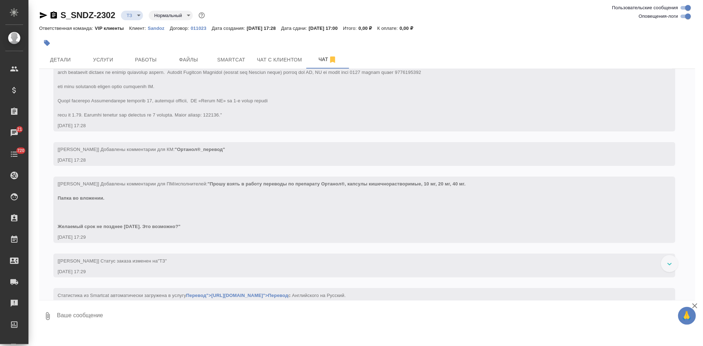
scroll to position [155, 0]
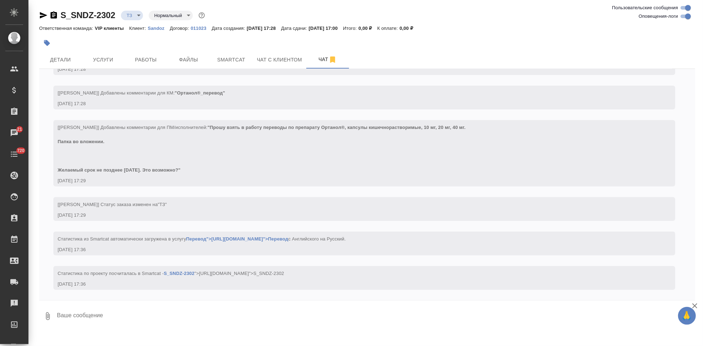
click at [44, 17] on icon "button" at bounding box center [43, 15] width 9 height 9
click at [65, 59] on span "Детали" at bounding box center [60, 59] width 34 height 9
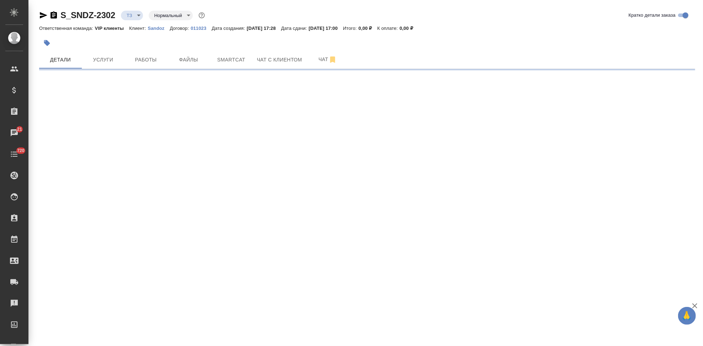
select select "RU"
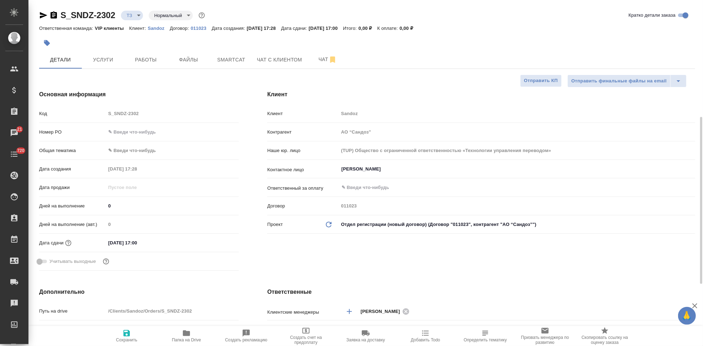
type textarea "x"
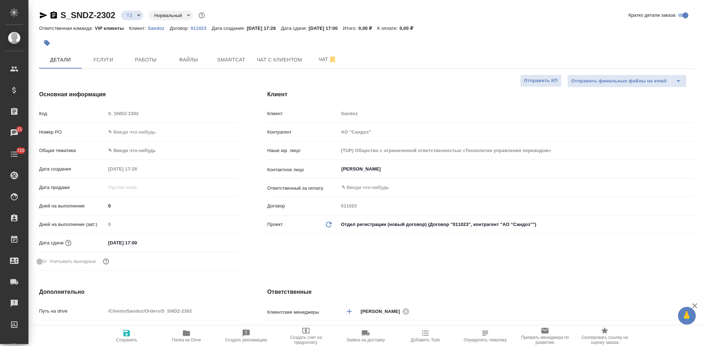
type textarea "x"
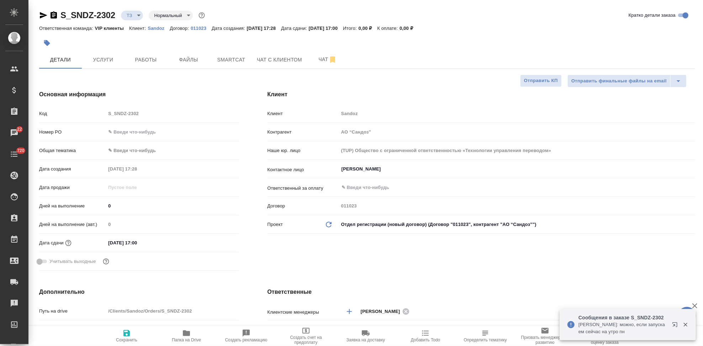
type textarea "x"
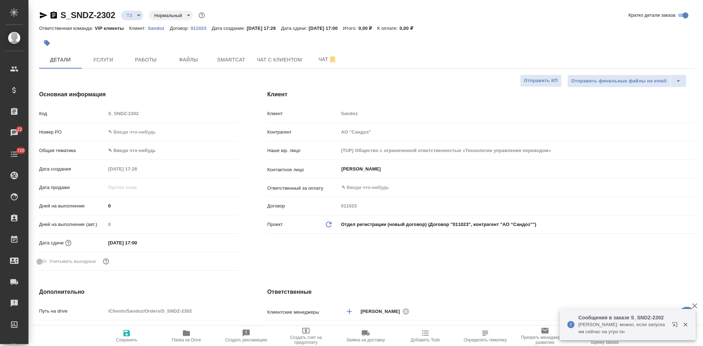
type textarea "x"
click at [320, 53] on button "Чат" at bounding box center [327, 60] width 43 height 18
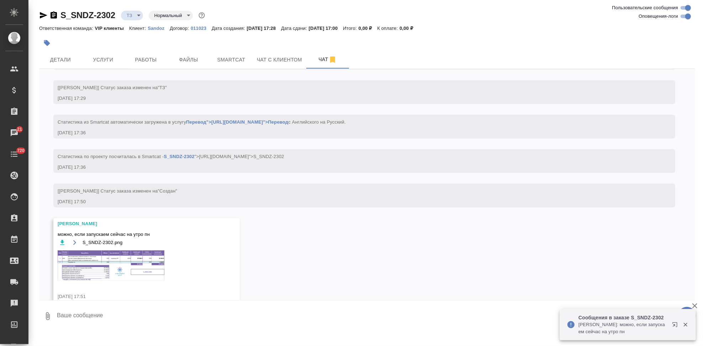
scroll to position [285, 0]
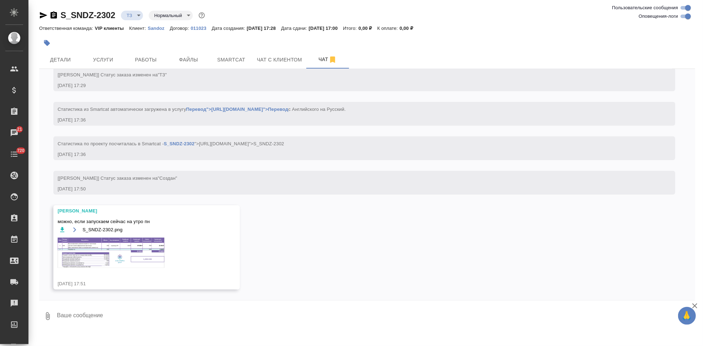
click at [136, 254] on img at bounding box center [111, 253] width 107 height 30
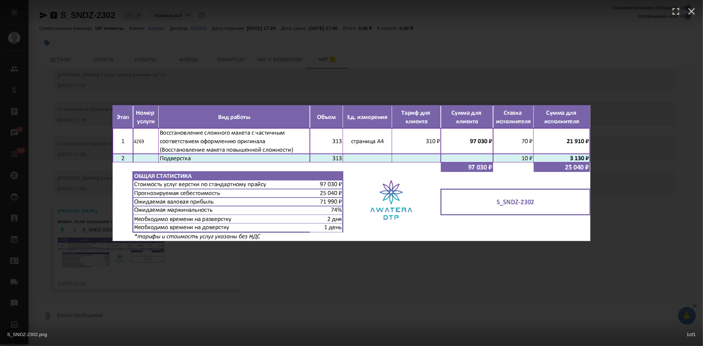
click at [289, 265] on div "S_SNDZ-2302.png 1 of 1" at bounding box center [351, 173] width 703 height 346
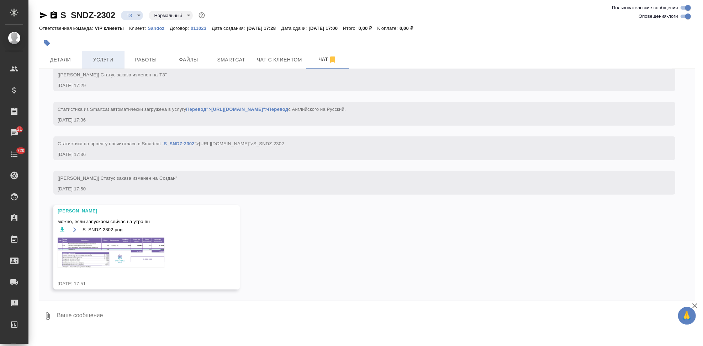
click at [116, 59] on span "Услуги" at bounding box center [103, 59] width 34 height 9
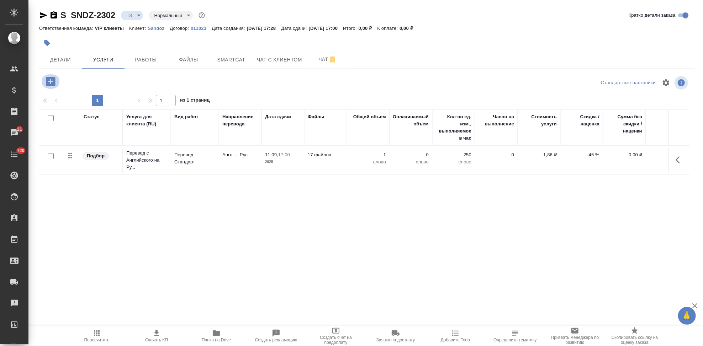
click at [53, 85] on icon "button" at bounding box center [50, 81] width 9 height 9
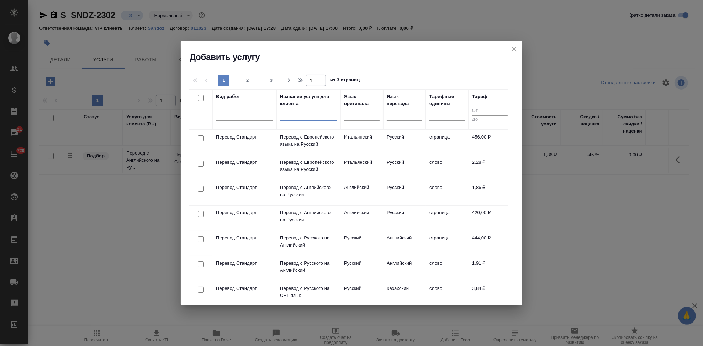
click at [293, 115] on input "text" at bounding box center [308, 116] width 57 height 9
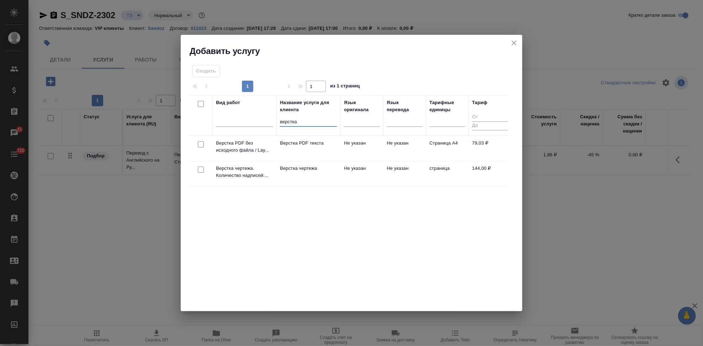
type input "верстка"
click at [359, 171] on td "Не указан" at bounding box center [361, 173] width 43 height 25
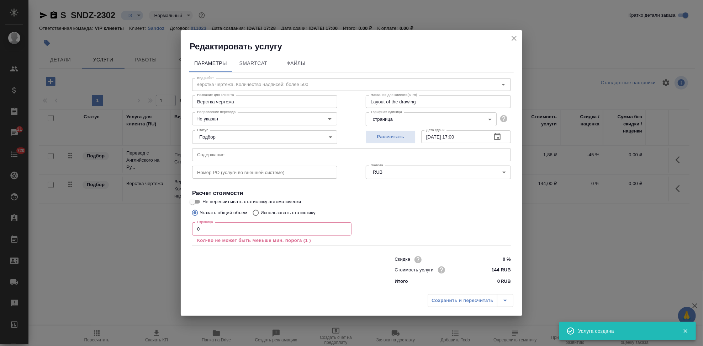
click at [240, 229] on input "0" at bounding box center [271, 229] width 159 height 13
type input "4"
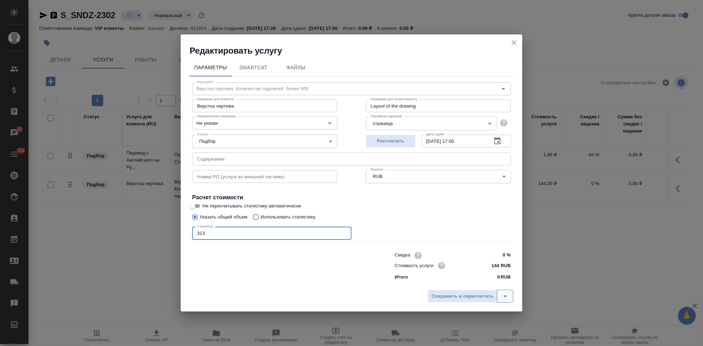
type input "313"
click at [501, 294] on icon "split button" at bounding box center [505, 296] width 9 height 9
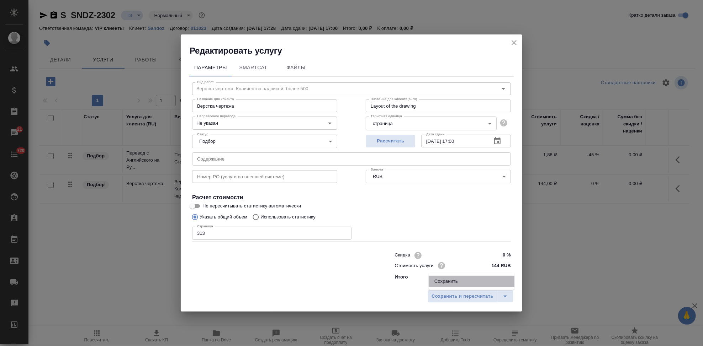
click at [474, 284] on li "Сохранить" at bounding box center [471, 281] width 86 height 11
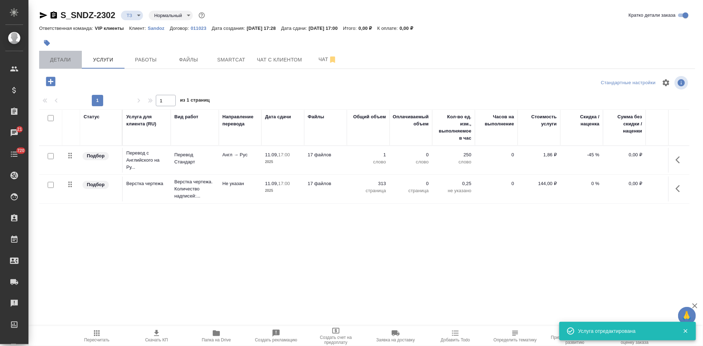
click at [55, 60] on span "Детали" at bounding box center [60, 59] width 34 height 9
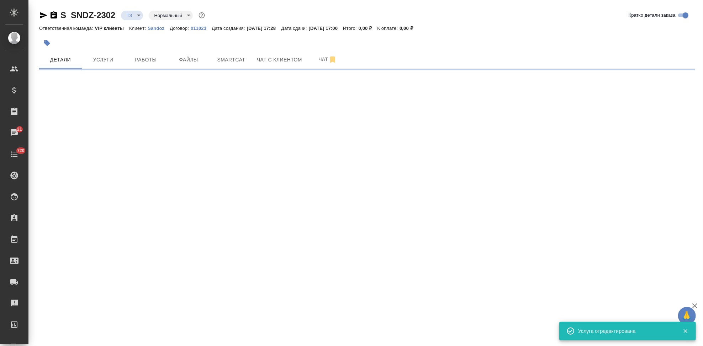
select select "RU"
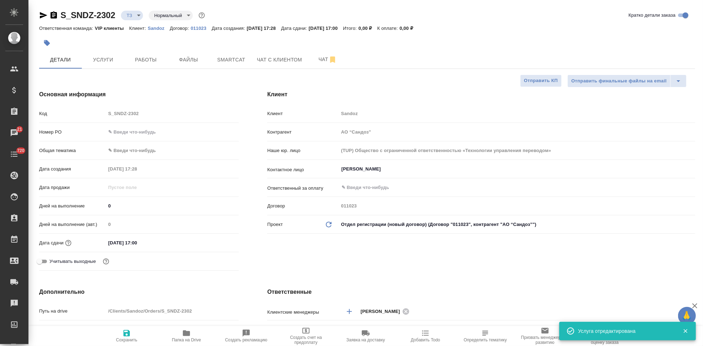
type textarea "x"
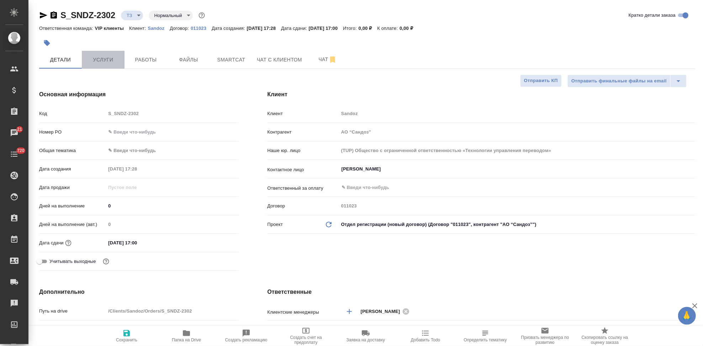
click at [118, 58] on span "Услуги" at bounding box center [103, 59] width 34 height 9
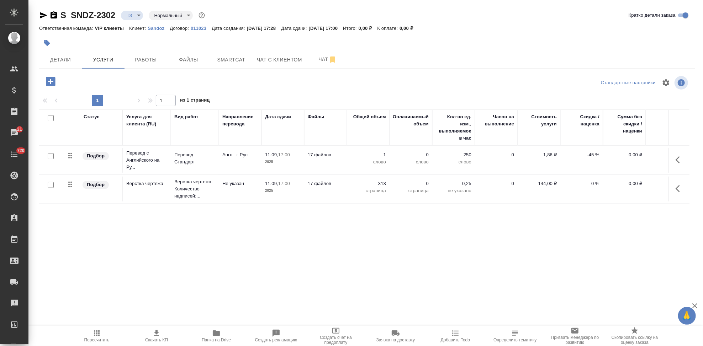
click at [93, 334] on icon "button" at bounding box center [96, 333] width 9 height 9
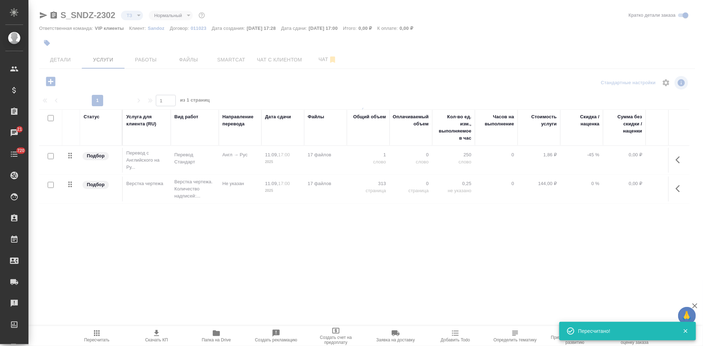
type input "new"
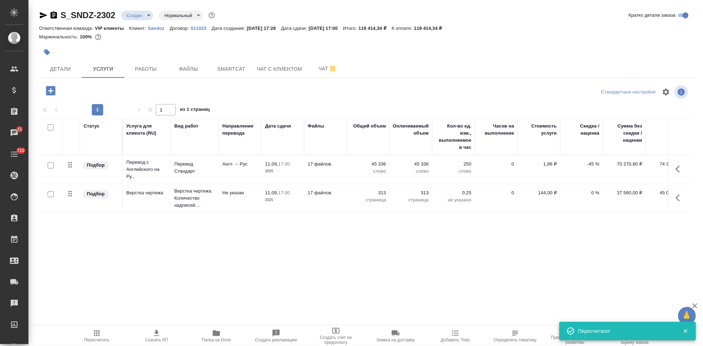
click at [160, 337] on icon "button" at bounding box center [156, 333] width 9 height 9
click at [141, 15] on body "🙏 .cls-1 fill:#fff; AWATERA Kabargina Anna Клиенты Спецификации Заказы 21 Чаты …" at bounding box center [351, 173] width 703 height 346
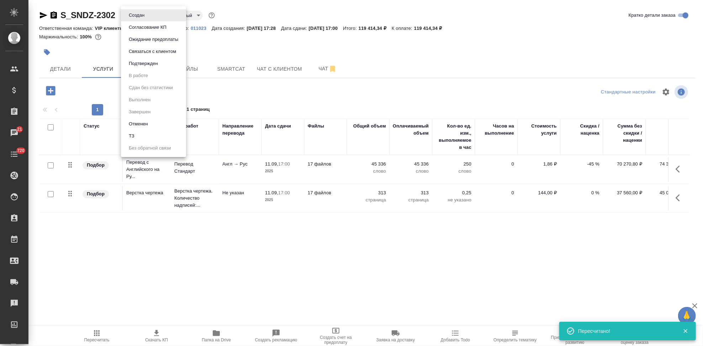
click at [145, 27] on button "Согласование КП" at bounding box center [148, 27] width 42 height 8
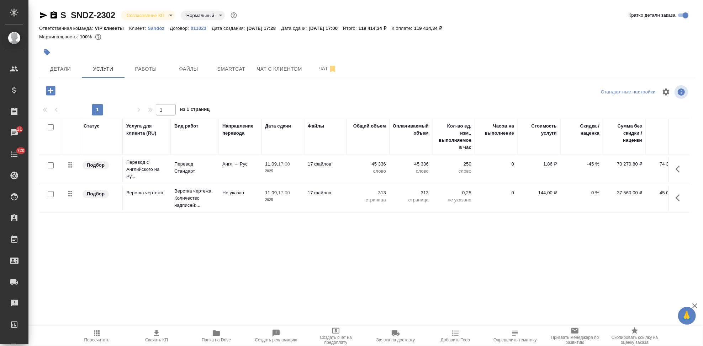
click at [159, 28] on p "Sandoz" at bounding box center [159, 28] width 22 height 5
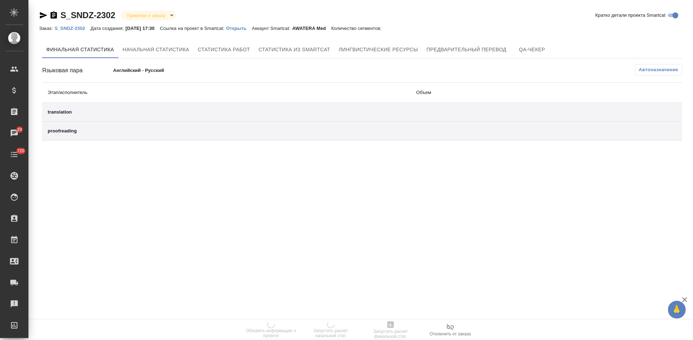
click at [252, 27] on p "Открыть" at bounding box center [239, 28] width 26 height 5
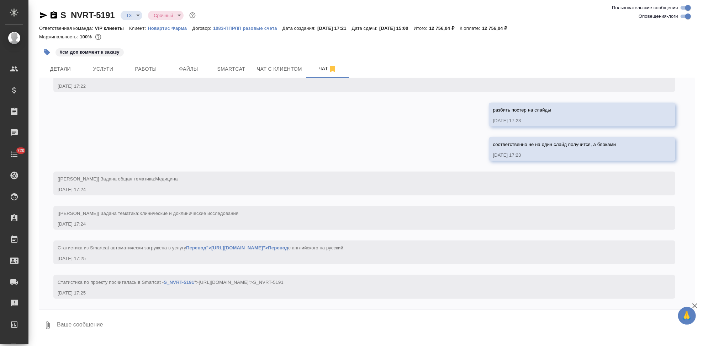
scroll to position [507, 0]
click at [126, 321] on textarea at bounding box center [375, 326] width 639 height 24
type textarea "страниц 35 будет из этого в итоге?"
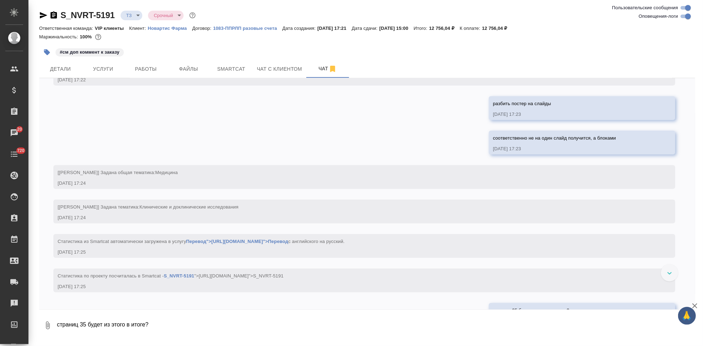
scroll to position [542, 0]
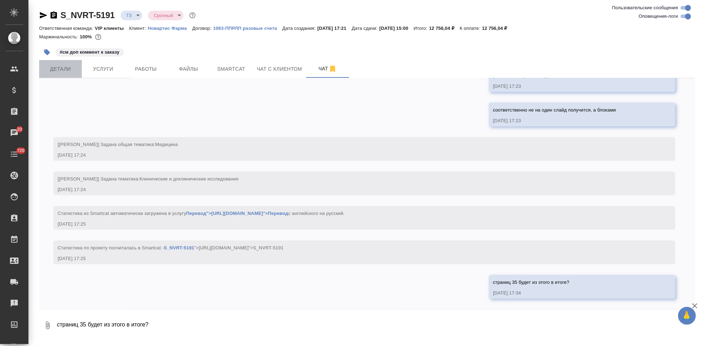
click at [64, 70] on span "Детали" at bounding box center [60, 69] width 34 height 9
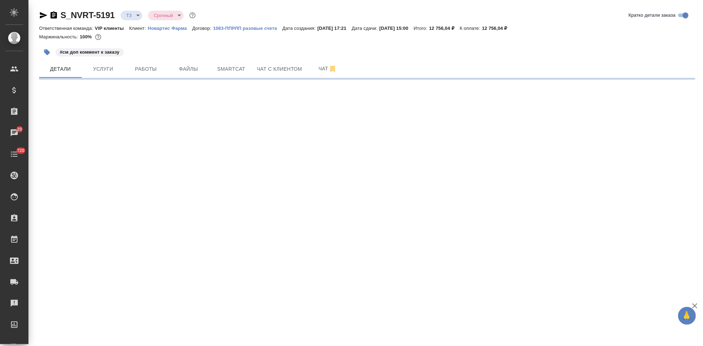
select select "RU"
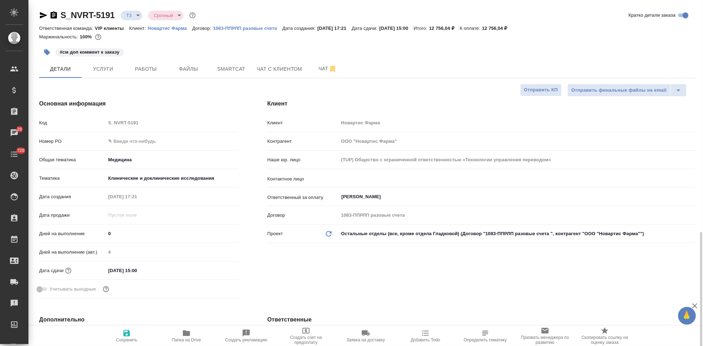
type textarea "x"
select select "RU"
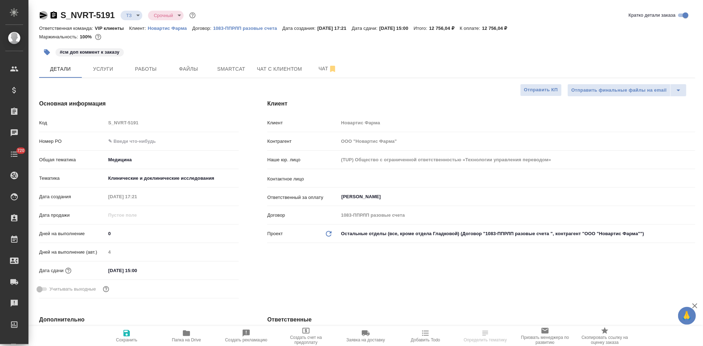
click at [41, 17] on icon "button" at bounding box center [43, 15] width 7 height 6
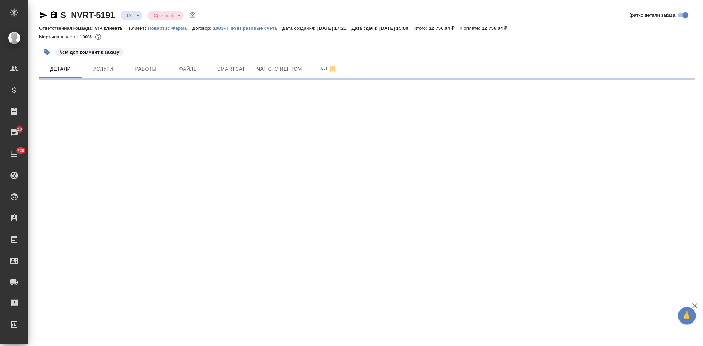
select select "RU"
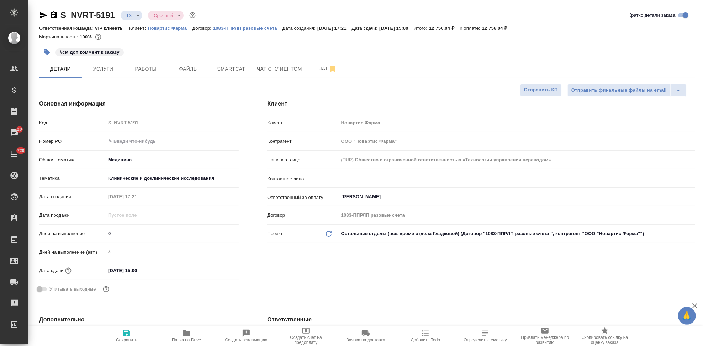
type textarea "x"
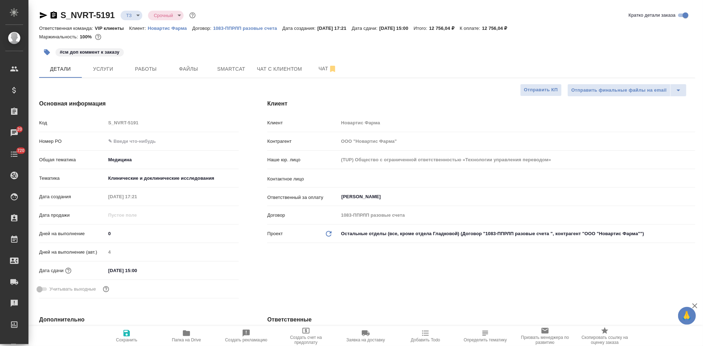
type textarea "x"
click at [168, 29] on p "Новартис Фарма" at bounding box center [170, 28] width 44 height 5
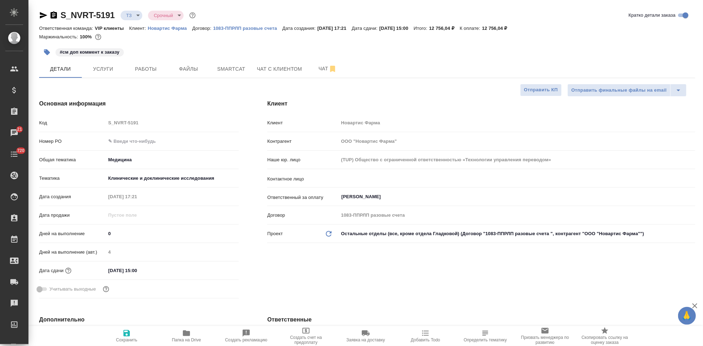
type textarea "x"
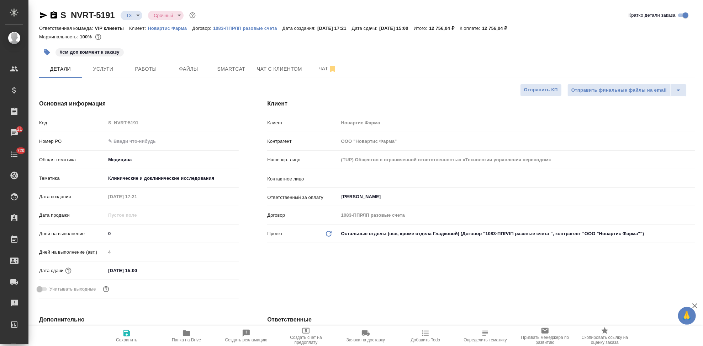
type textarea "x"
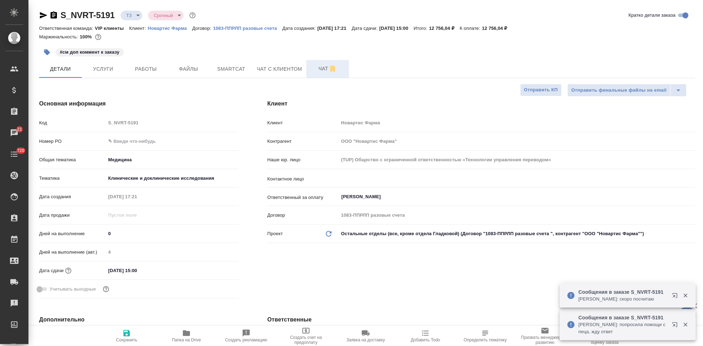
click at [323, 72] on span "Чат" at bounding box center [327, 68] width 34 height 9
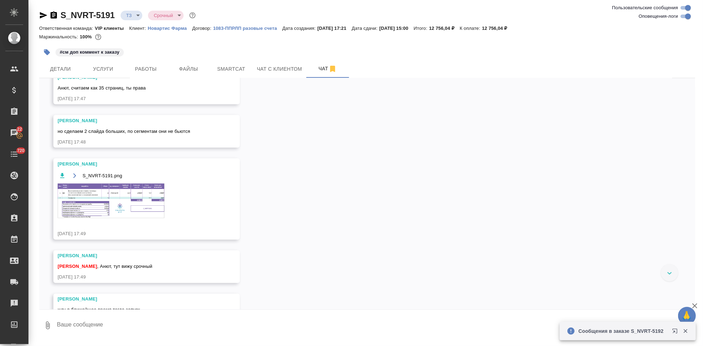
scroll to position [929, 0]
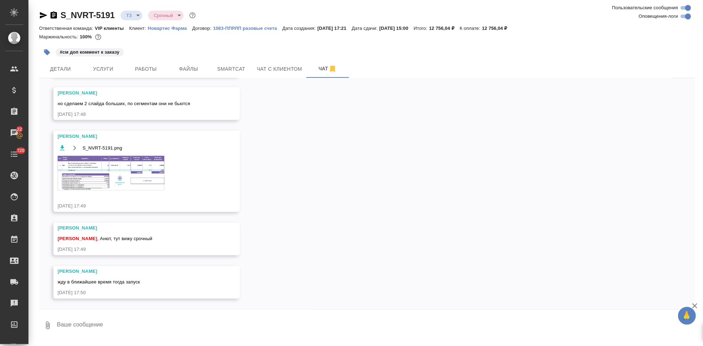
click at [133, 325] on textarea at bounding box center [375, 326] width 639 height 24
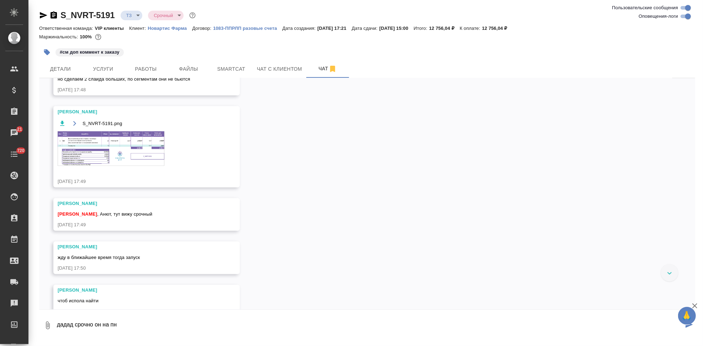
scroll to position [972, 0]
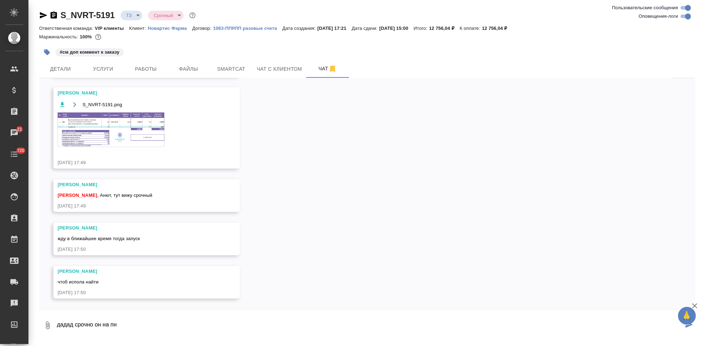
type textarea "дадад срочно он на пн"
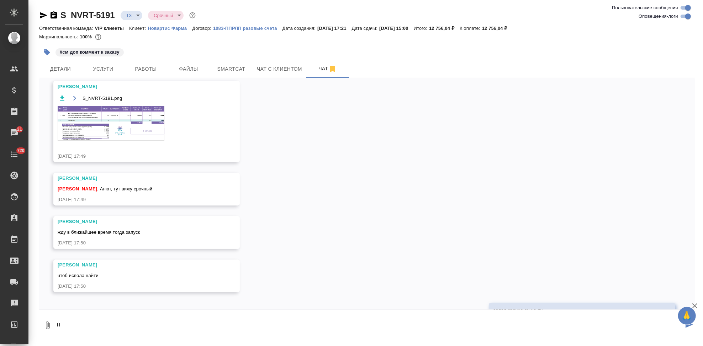
scroll to position [1007, 0]
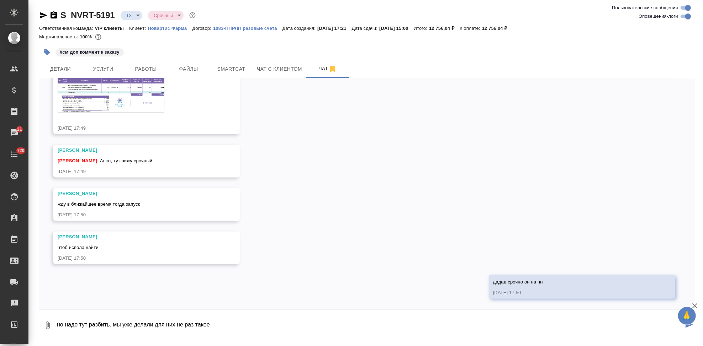
type textarea "но надо тут разбить. мы уже делали для них не раз такое"
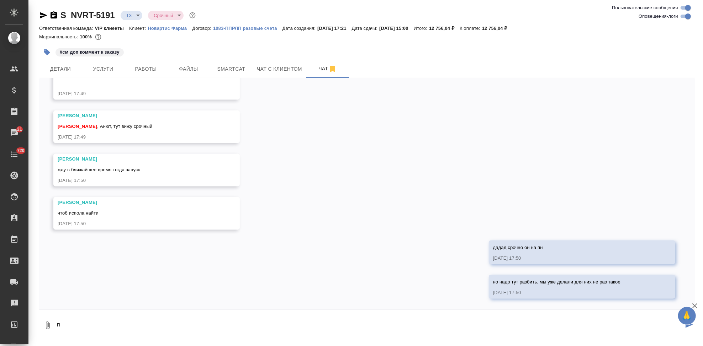
scroll to position [1042, 0]
type textarea "просто текст располагали по слайдам. это важный момнет"
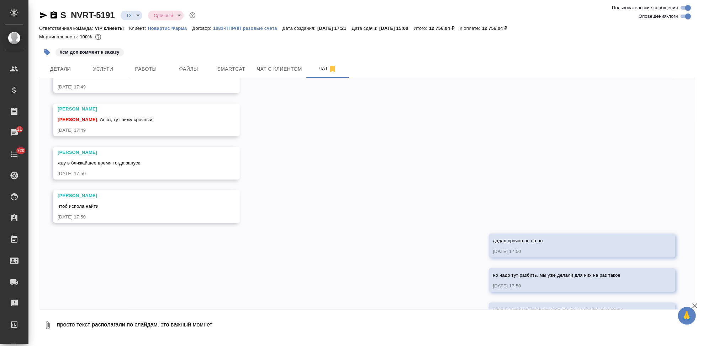
scroll to position [1076, 0]
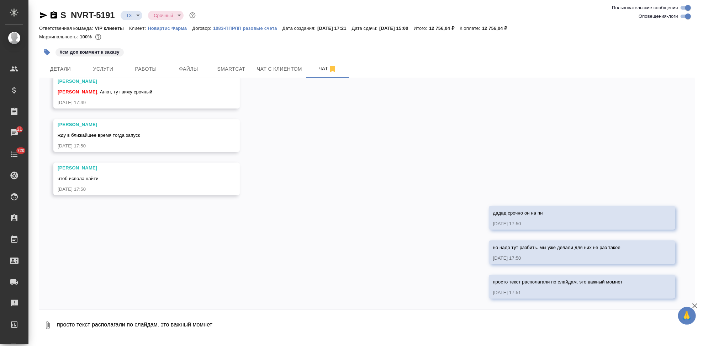
click at [241, 323] on textarea "просто текст располагали по слайдам. это важный момнет" at bounding box center [375, 326] width 639 height 24
type textarea "g"
paste textarea "редставить в виде слайдов («разложить» постеры на слайды)"
click at [181, 325] on textarea "по тз тут также как и для смежного заказа 5177 редставить в виде слайдов («разл…" at bounding box center [369, 326] width 627 height 24
type textarea "по тз тут также как и для смежного заказа 5177 "п редставить в виде слайдов («р…"
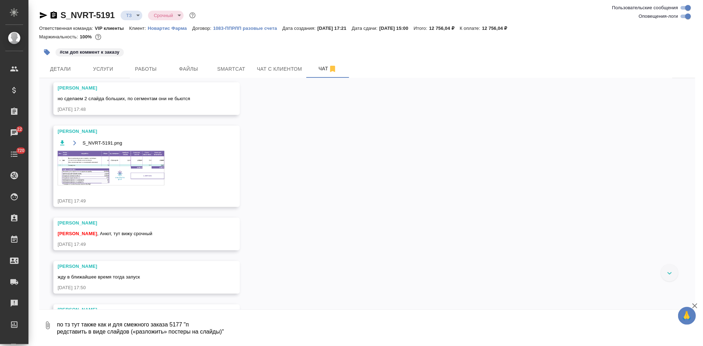
scroll to position [920, 0]
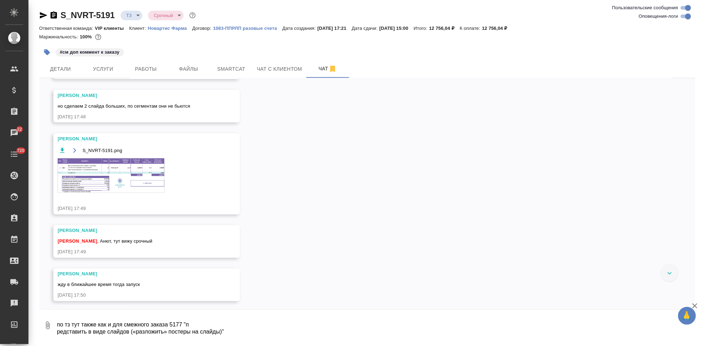
click at [144, 182] on img at bounding box center [111, 176] width 107 height 34
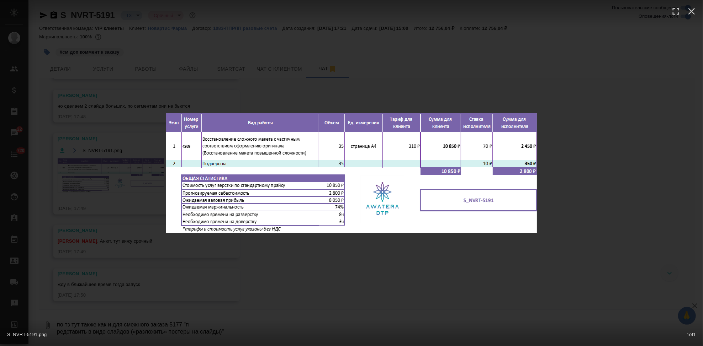
click at [369, 262] on div "S_NVRT-5191.png 1 of 1" at bounding box center [351, 173] width 703 height 346
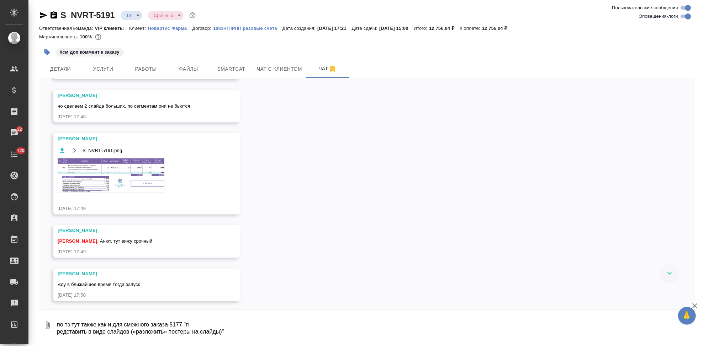
click at [120, 184] on img at bounding box center [111, 176] width 107 height 34
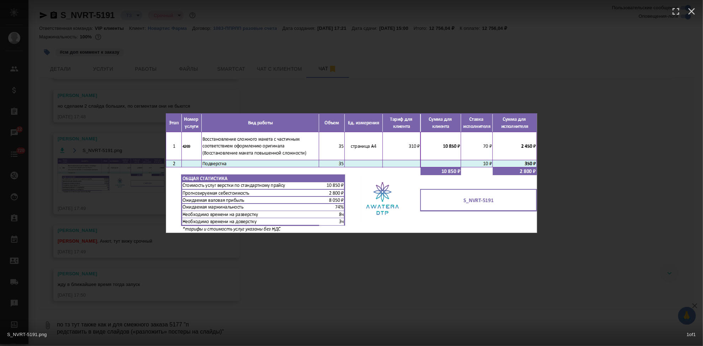
click at [345, 270] on div "S_NVRT-5191.png 1 of 1" at bounding box center [351, 173] width 703 height 346
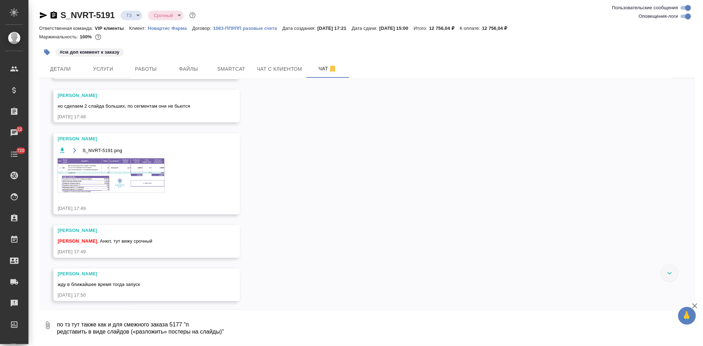
click at [102, 175] on img at bounding box center [111, 176] width 107 height 34
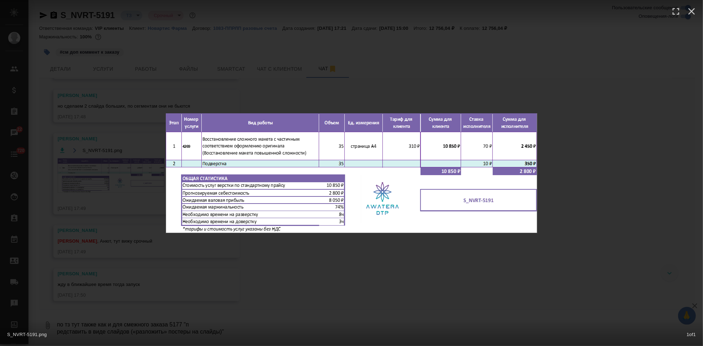
click at [388, 261] on div "S_NVRT-5191.png 1 of 1" at bounding box center [351, 173] width 703 height 346
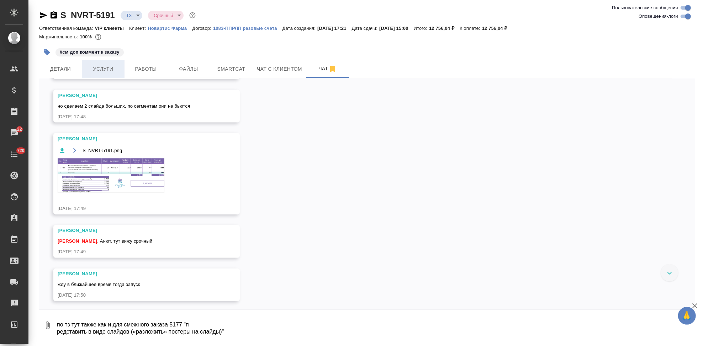
click at [108, 65] on span "Услуги" at bounding box center [103, 69] width 34 height 9
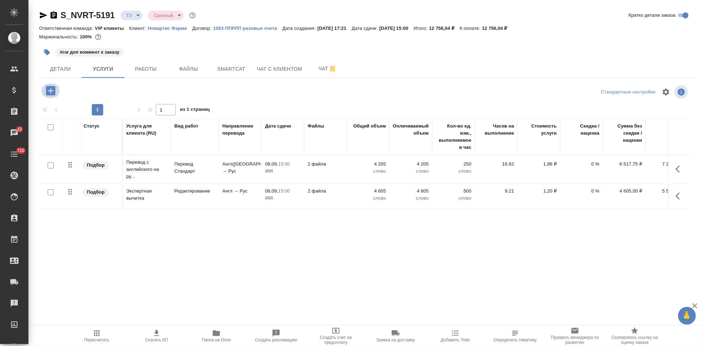
click at [50, 89] on icon "button" at bounding box center [50, 91] width 12 height 12
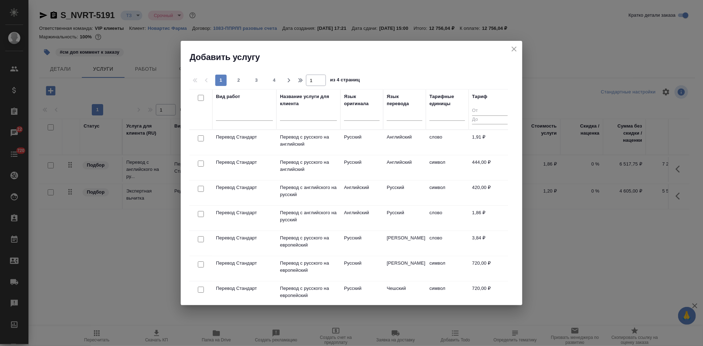
click at [287, 117] on input "text" at bounding box center [308, 116] width 57 height 9
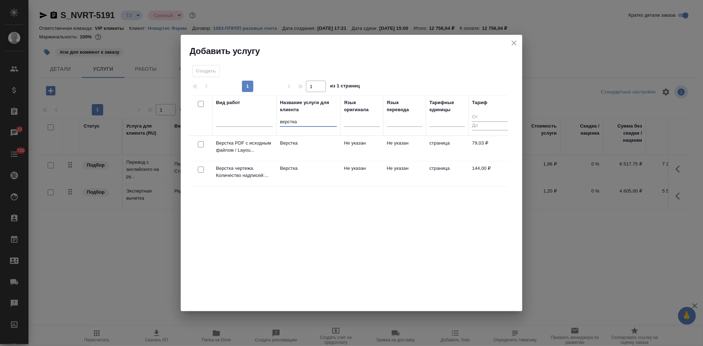
type input "верстка"
click at [396, 166] on td "Не указан" at bounding box center [404, 173] width 43 height 25
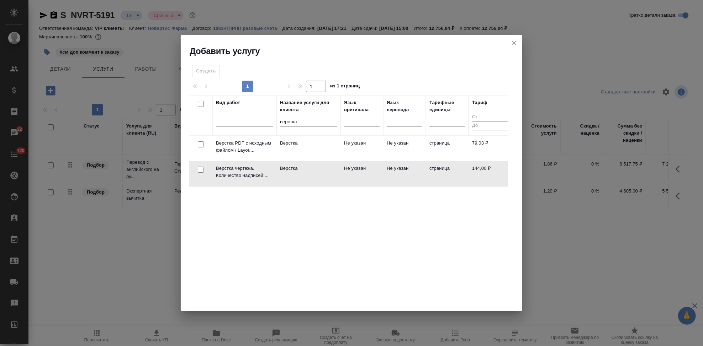
click at [396, 166] on td "Не указан" at bounding box center [404, 173] width 43 height 25
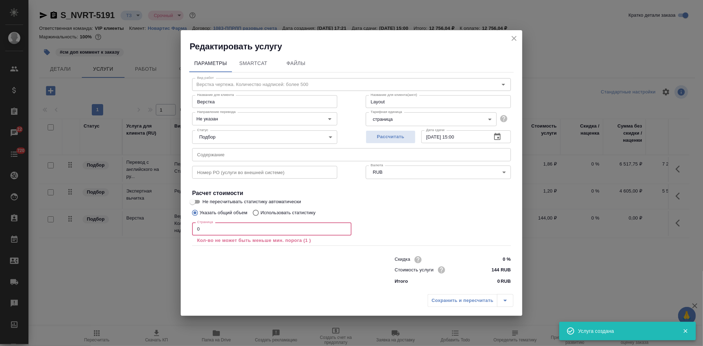
click at [229, 227] on input "0" at bounding box center [271, 229] width 159 height 13
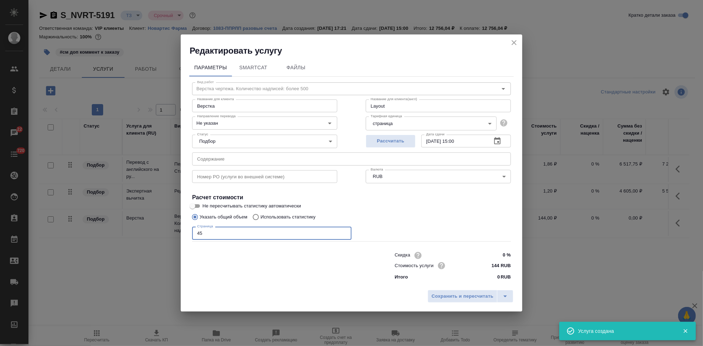
type input "4"
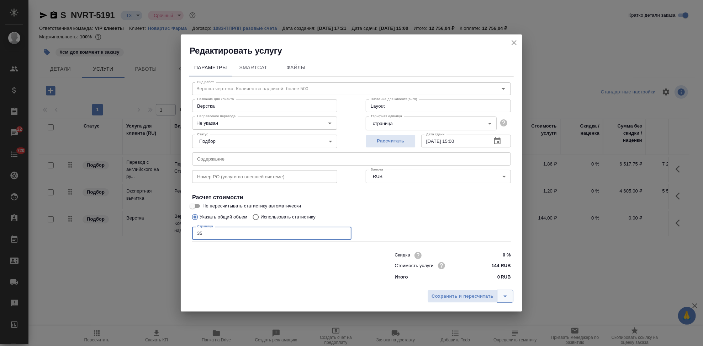
type input "35"
click at [507, 299] on icon "split button" at bounding box center [505, 296] width 9 height 9
click at [468, 287] on li "Сохранить" at bounding box center [471, 281] width 86 height 11
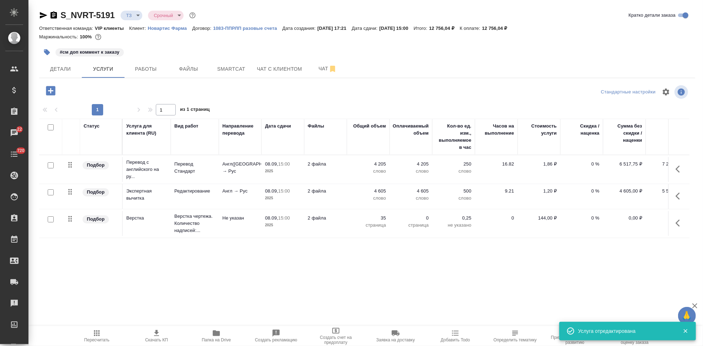
click at [99, 335] on icon "button" at bounding box center [96, 333] width 9 height 9
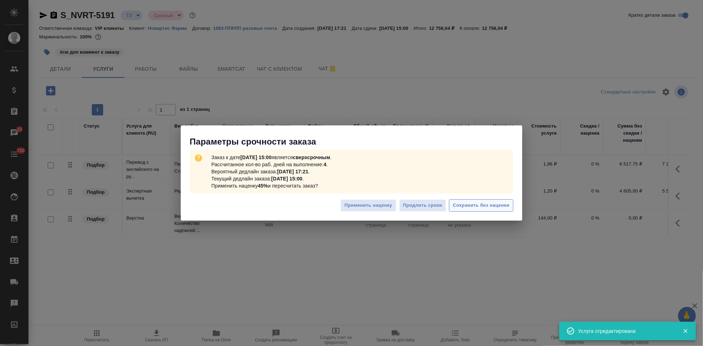
click at [502, 202] on span "Сохранить без наценки" at bounding box center [481, 206] width 57 height 8
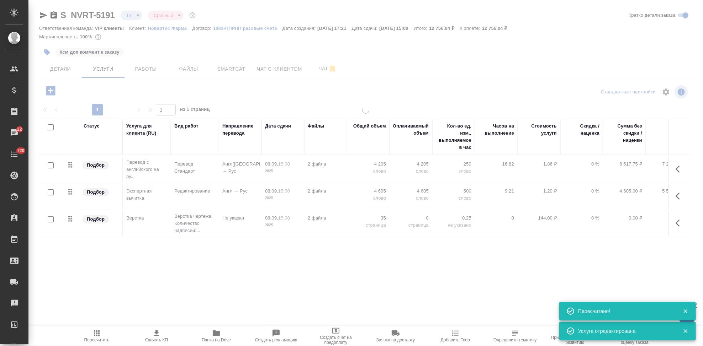
type input "new"
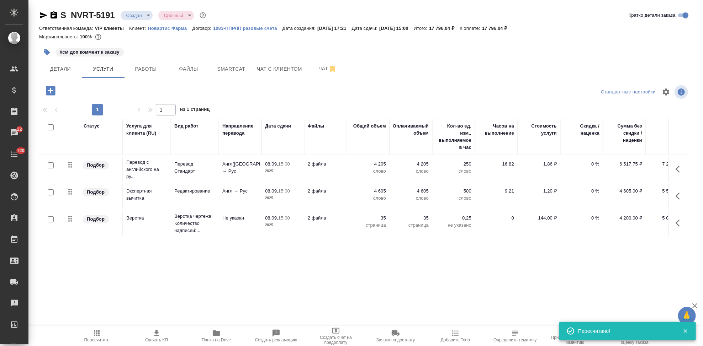
scroll to position [0, 20]
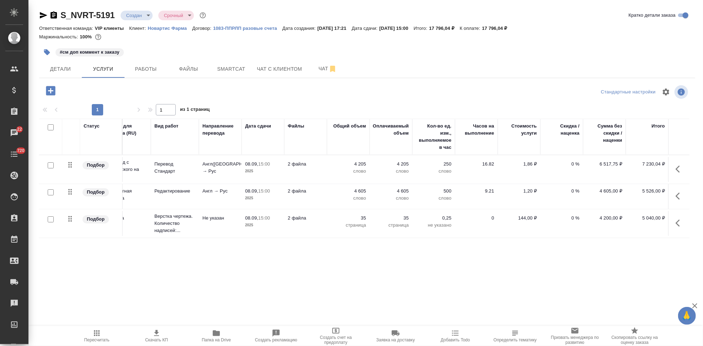
click at [96, 335] on icon "button" at bounding box center [96, 333] width 9 height 9
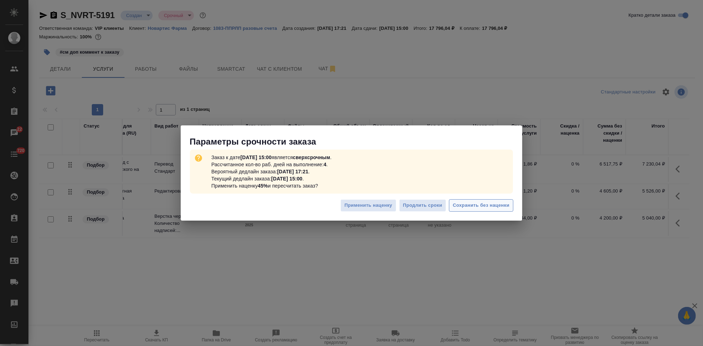
click at [474, 205] on span "Сохранить без наценки" at bounding box center [481, 206] width 57 height 8
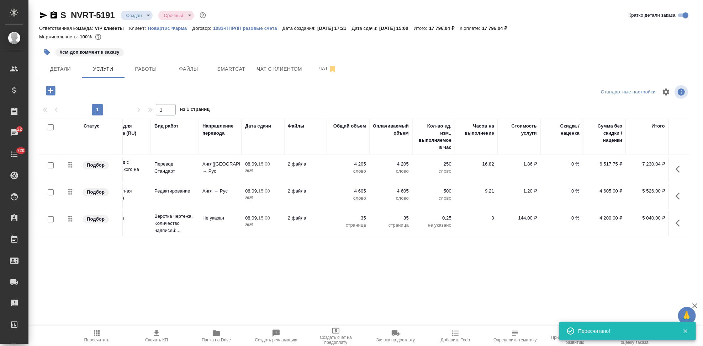
click at [160, 337] on icon "button" at bounding box center [156, 333] width 9 height 9
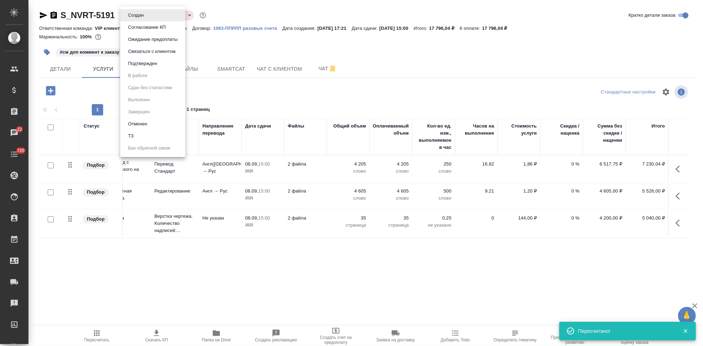
click at [148, 16] on body "🙏 .cls-1 fill:#fff; AWATERA Kabargina Anna Клиенты Спецификации Заказы 22 Чаты …" at bounding box center [351, 173] width 703 height 346
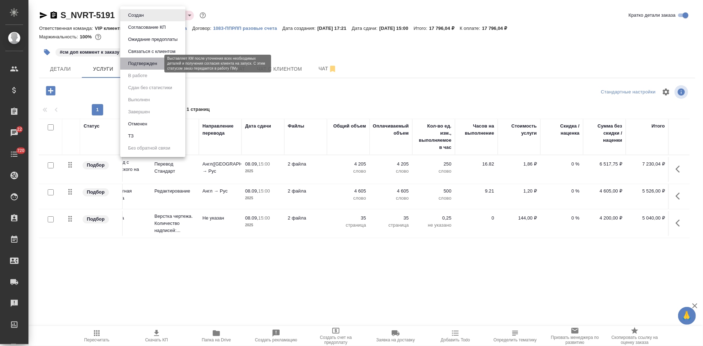
click at [143, 62] on button "Подтвержден" at bounding box center [142, 64] width 33 height 8
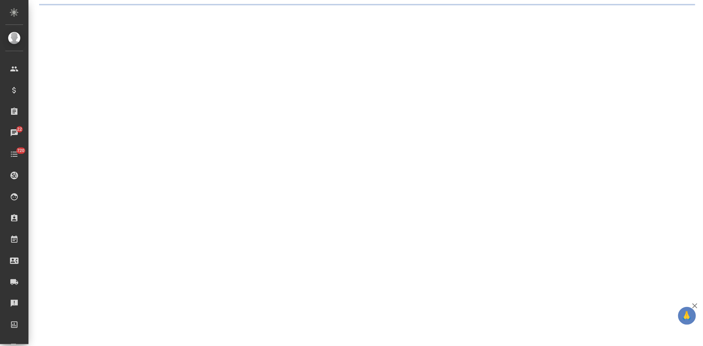
click at [73, 67] on div ".cls-1 fill:#fff; AWATERA Kabargina Anna Клиенты Спецификации Заказы 22 Чаты 72…" at bounding box center [351, 173] width 703 height 346
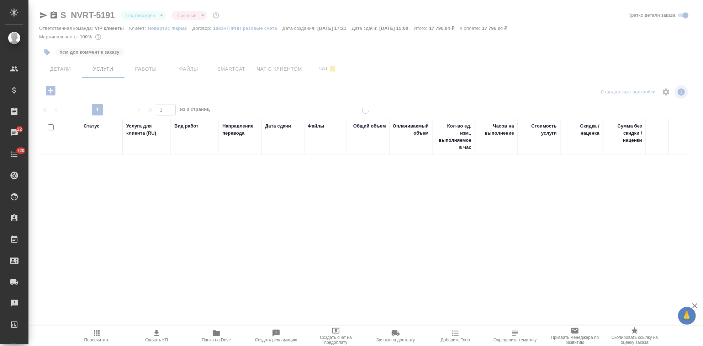
click at [69, 70] on span "Детали" at bounding box center [60, 69] width 34 height 9
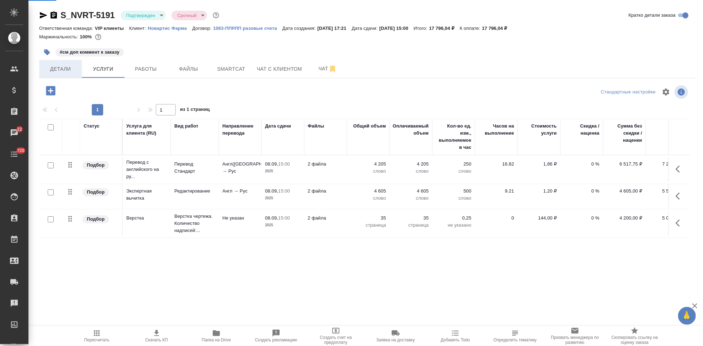
drag, startPoint x: 73, startPoint y: 67, endPoint x: 69, endPoint y: 70, distance: 4.3
click at [69, 70] on span "Детали" at bounding box center [60, 69] width 34 height 9
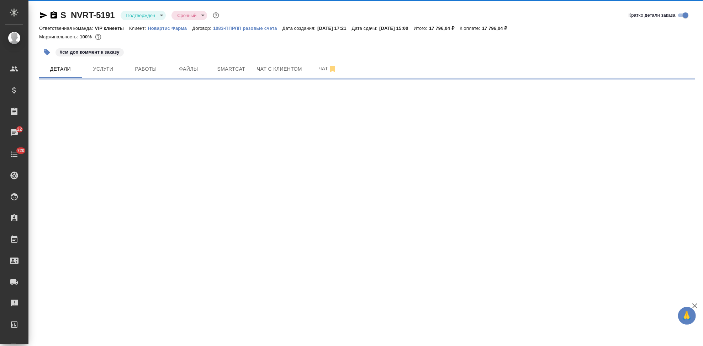
select select "RU"
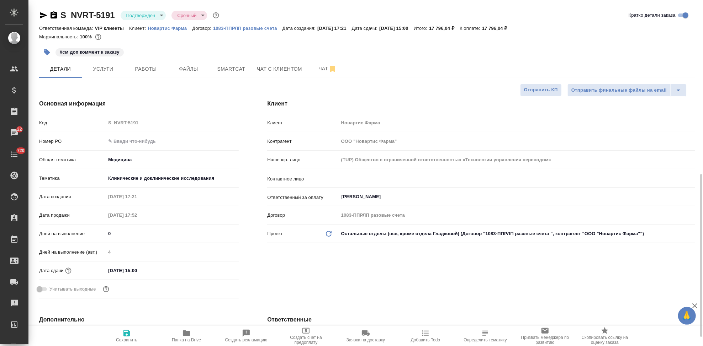
scroll to position [158, 0]
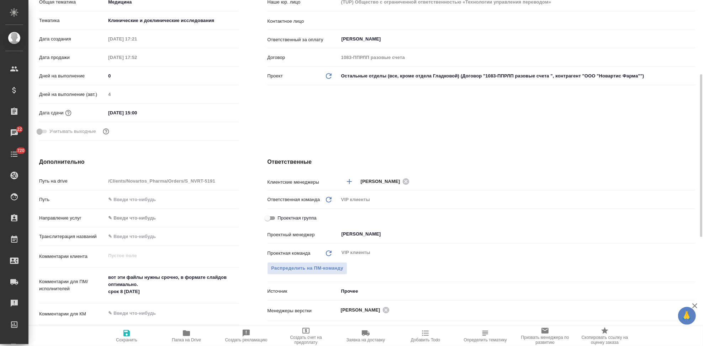
type textarea "x"
click at [166, 290] on textarea "вот эти файлы нужны срочно, в формате слайдов оптимально. срок 8 сентября 15 00" at bounding box center [172, 285] width 133 height 26
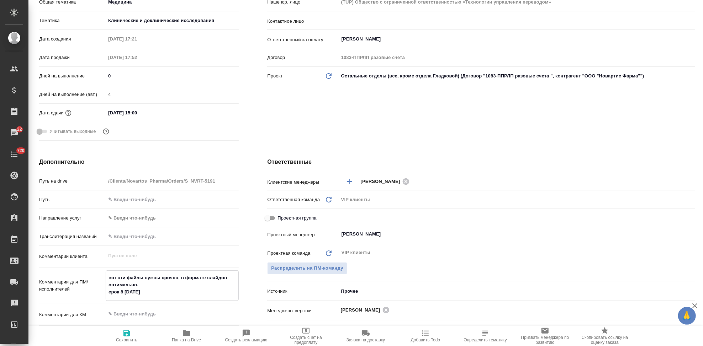
type textarea "вот эти файлы нужны срочно, в формате слайдов оптимально. срок 8 сентября 15 00"
type textarea "x"
paste textarea "редставить в виде слайдов («разложить» постеры на слайды)"
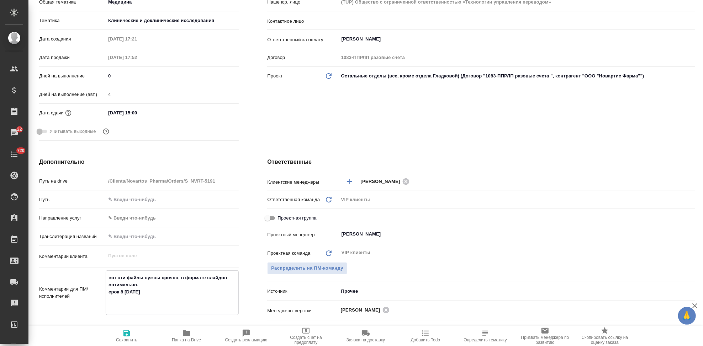
type textarea "вот эти файлы нужны срочно, в формате слайдов оптимально. срок 8 сентября 15 00…"
type textarea "x"
click at [109, 306] on textarea "вот эти файлы нужны срочно, в формате слайдов оптимально. срок 8 сентября 15 00…" at bounding box center [172, 296] width 132 height 48
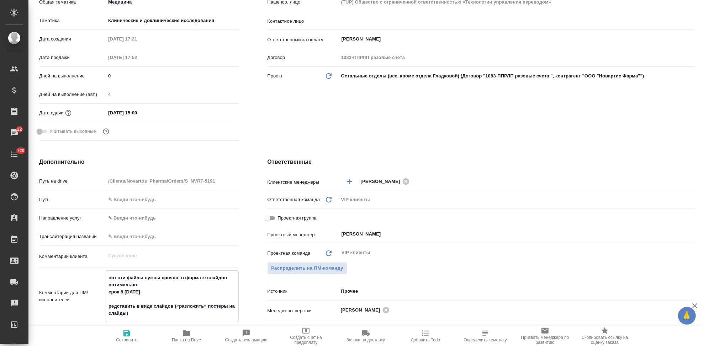
type textarea "вот эти файлы нужны срочно, в формате слайдов оптимально. срок 8 сентября 15 00…"
type textarea "x"
type textarea "вот эти файлы нужны срочно, в формате слайдов оптимально. срок 8 сентября 15 00…"
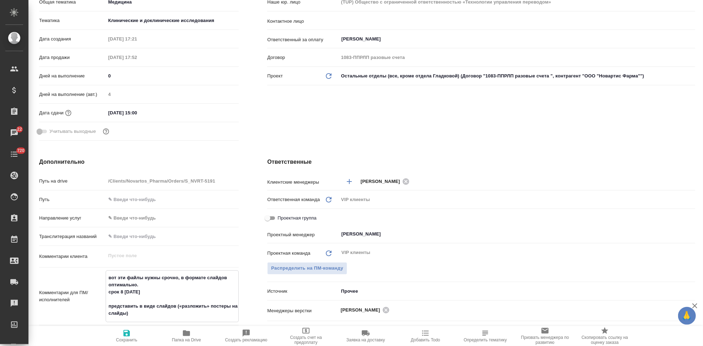
type textarea "x"
click at [132, 336] on span "Сохранить" at bounding box center [126, 336] width 51 height 14
type textarea "x"
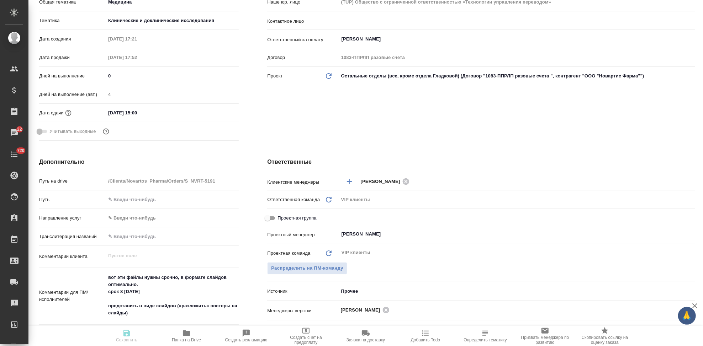
type textarea "x"
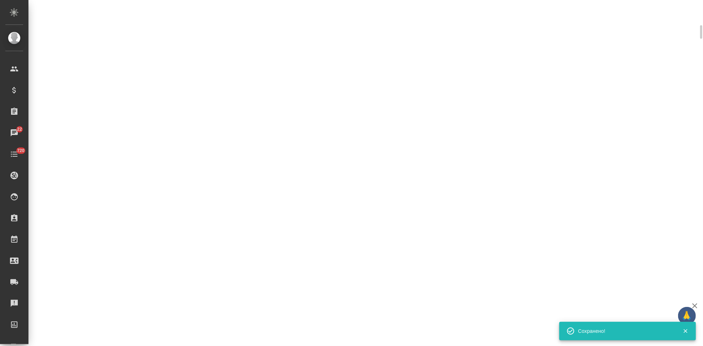
scroll to position [147, 0]
select select "RU"
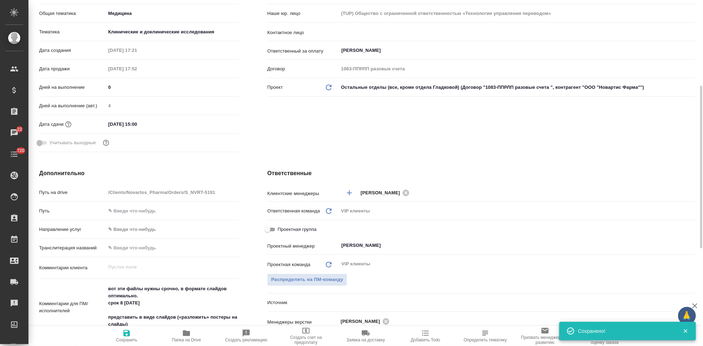
scroll to position [158, 0]
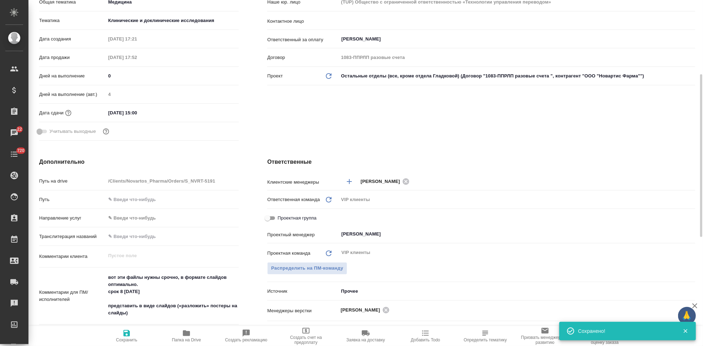
type textarea "x"
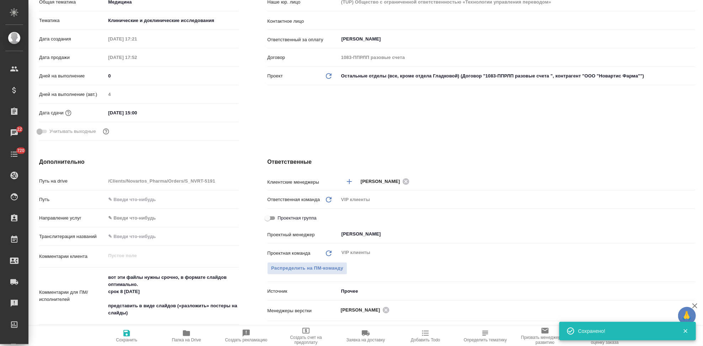
type textarea "x"
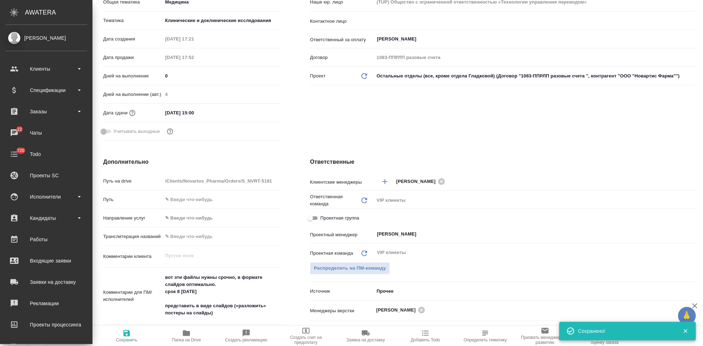
type textarea "x"
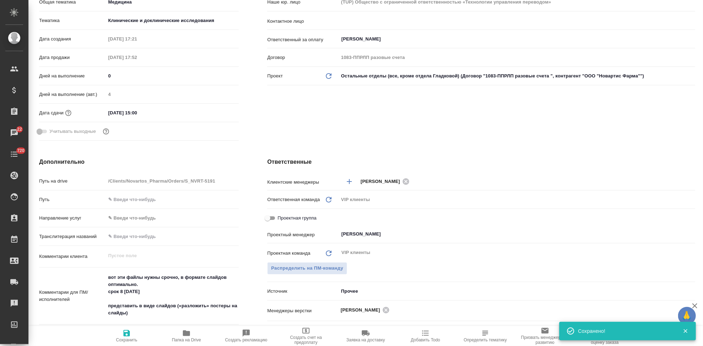
type textarea "x"
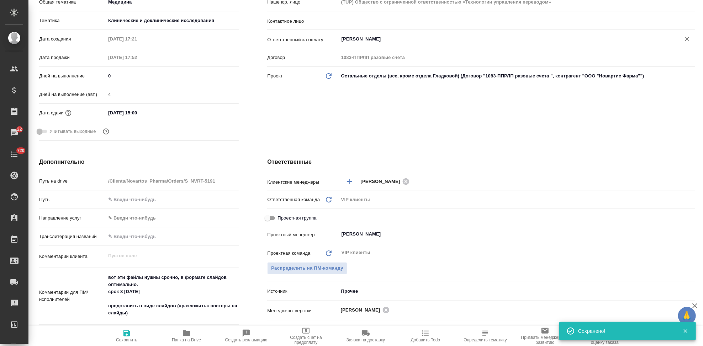
type textarea "x"
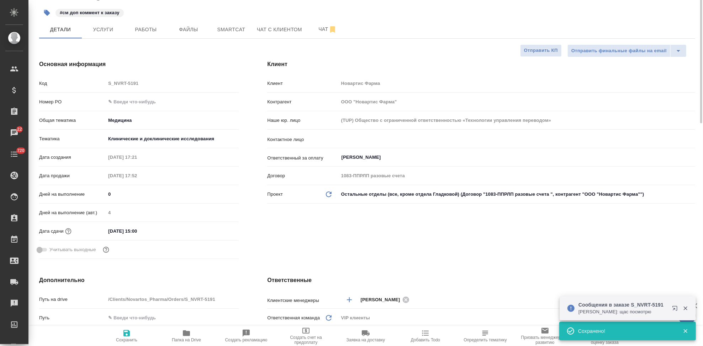
scroll to position [0, 0]
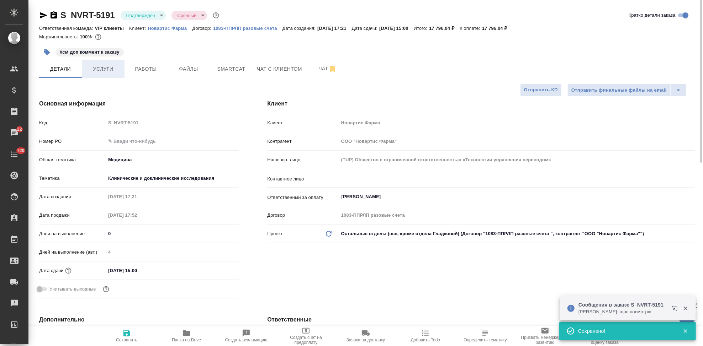
click at [103, 70] on span "Услуги" at bounding box center [103, 69] width 34 height 9
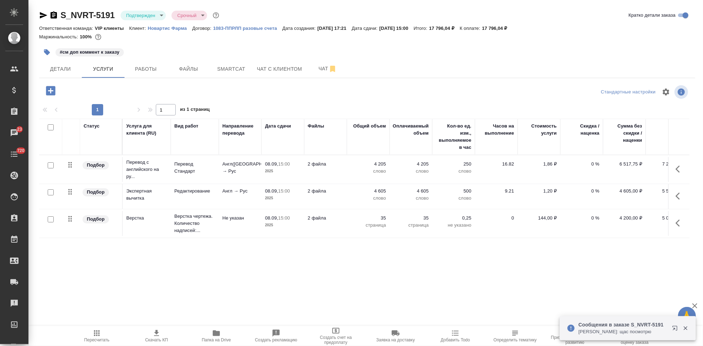
click at [671, 168] on button "button" at bounding box center [679, 169] width 17 height 17
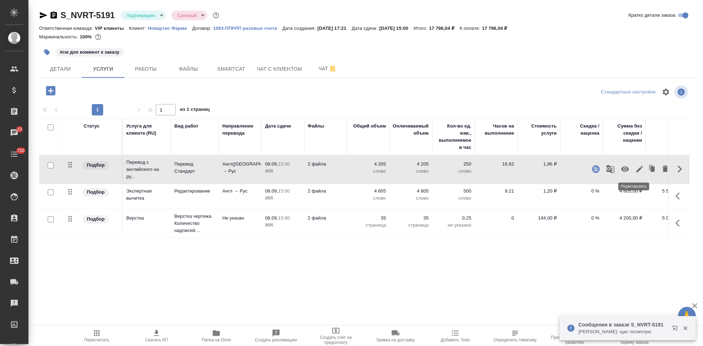
click at [635, 170] on icon "button" at bounding box center [639, 169] width 9 height 9
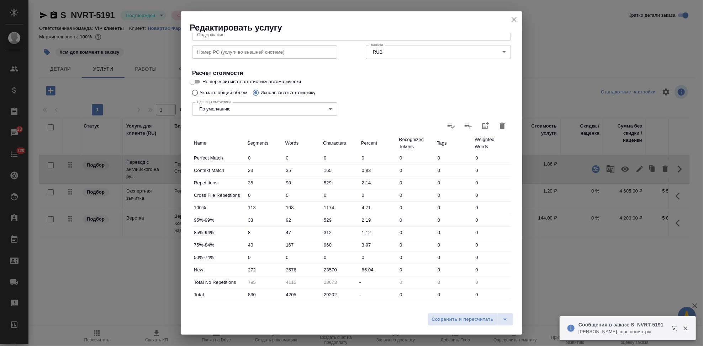
scroll to position [138, 0]
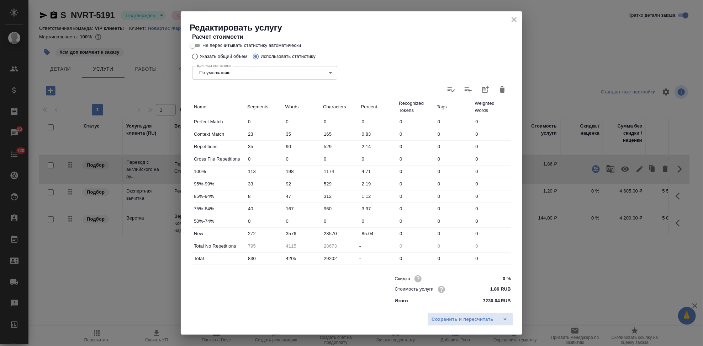
click at [290, 233] on input "3576" at bounding box center [302, 234] width 38 height 10
type input "3976"
click at [510, 319] on button "split button" at bounding box center [505, 319] width 16 height 13
click at [478, 307] on li "Сохранить" at bounding box center [471, 304] width 86 height 11
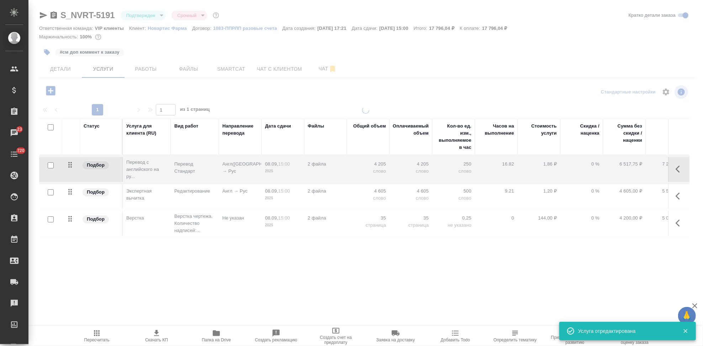
click at [99, 338] on span "Пересчитать" at bounding box center [96, 340] width 25 height 5
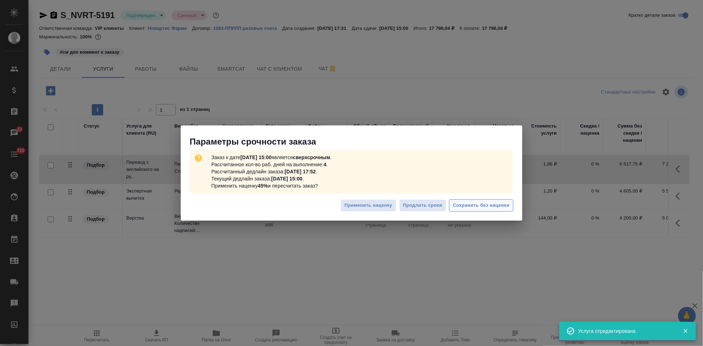
click at [460, 209] on span "Сохранить без наценки" at bounding box center [481, 206] width 57 height 8
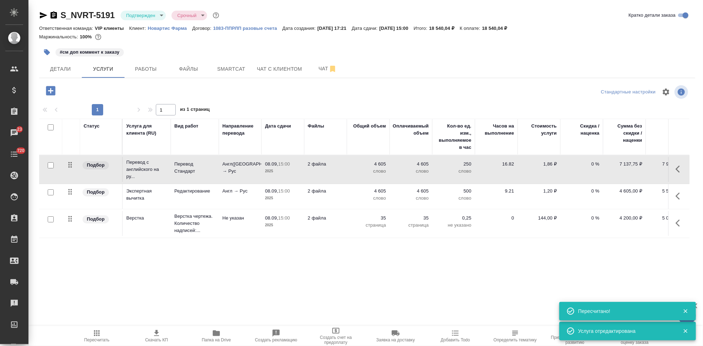
click at [159, 336] on icon "button" at bounding box center [156, 333] width 9 height 9
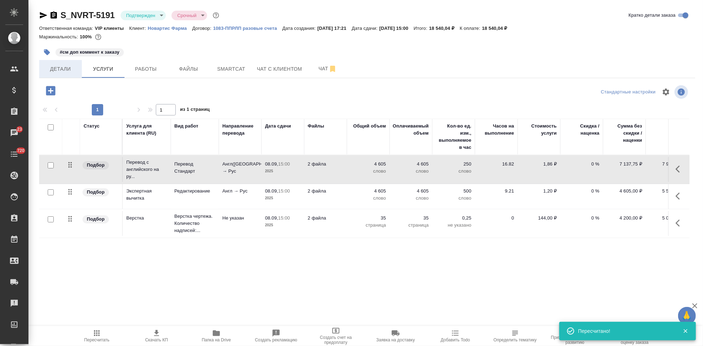
click at [66, 71] on span "Детали" at bounding box center [60, 69] width 34 height 9
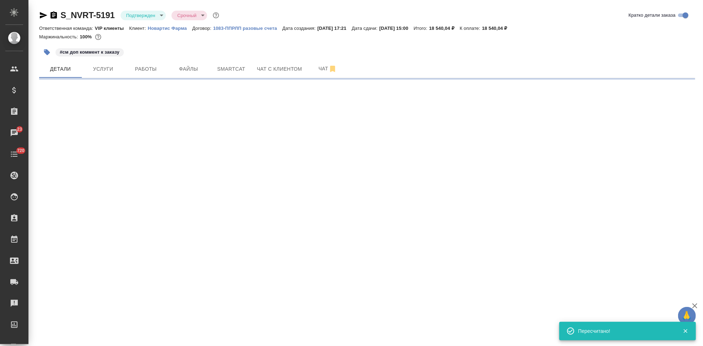
select select "RU"
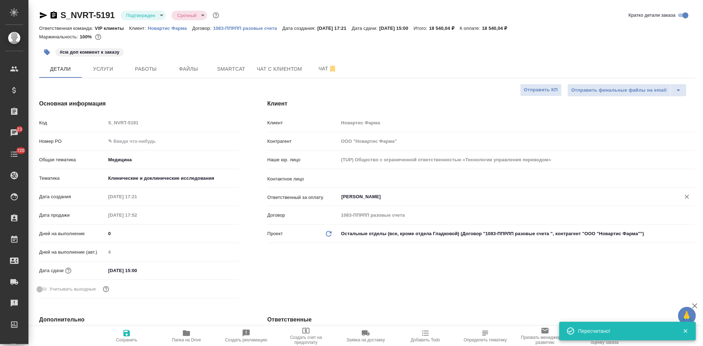
type textarea "x"
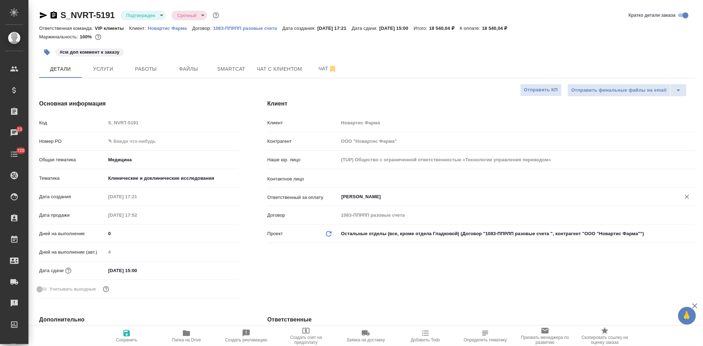
click at [415, 199] on input "Трифонова Мария" at bounding box center [505, 197] width 328 height 9
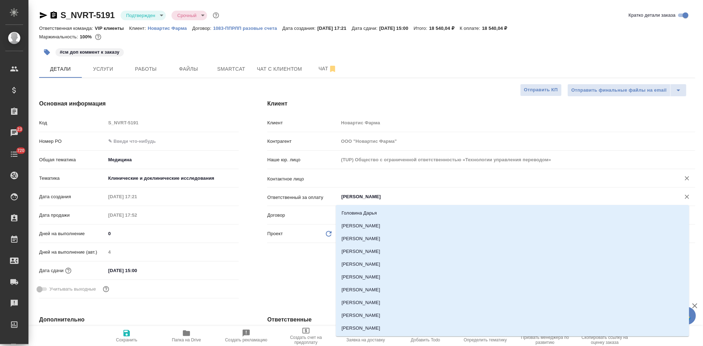
click at [404, 175] on input "text" at bounding box center [505, 178] width 328 height 9
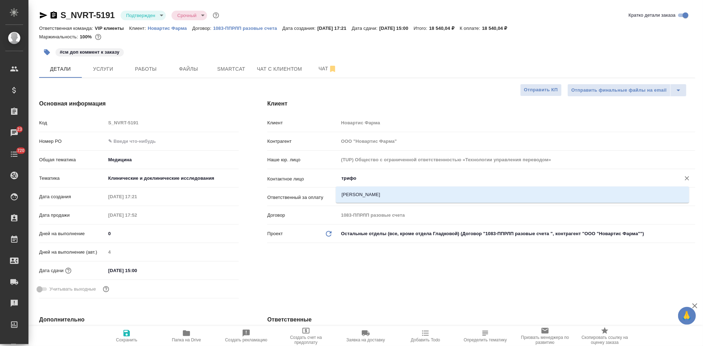
scroll to position [39, 0]
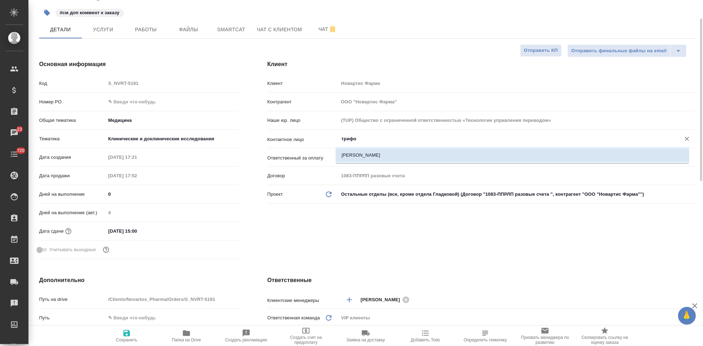
click at [405, 158] on li "Трифонова Мария" at bounding box center [512, 155] width 353 height 13
type input "Трифонова Мария"
type textarea "x"
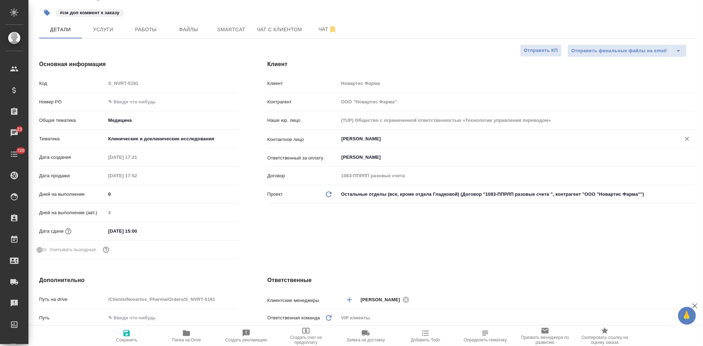
type input "Трифонова Мария"
click at [122, 335] on icon "button" at bounding box center [126, 333] width 9 height 9
type textarea "x"
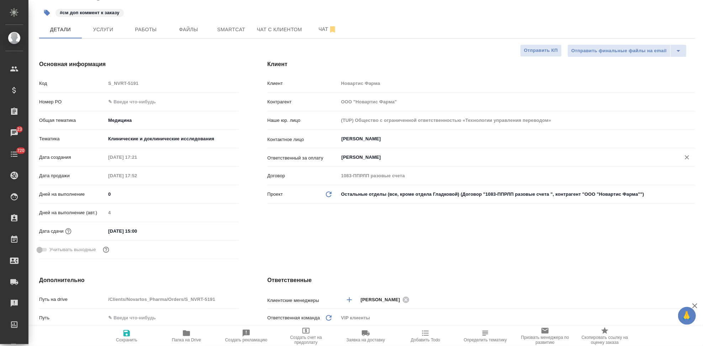
type textarea "x"
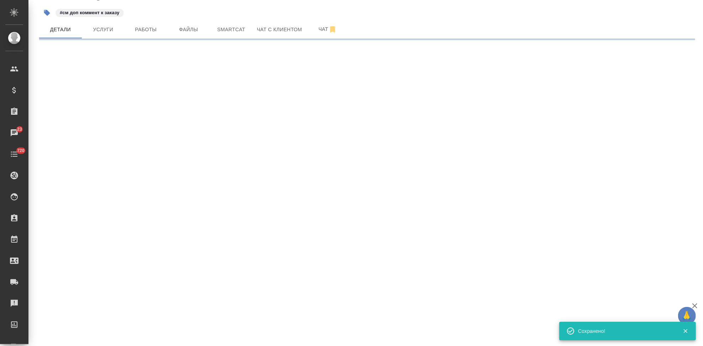
select select "RU"
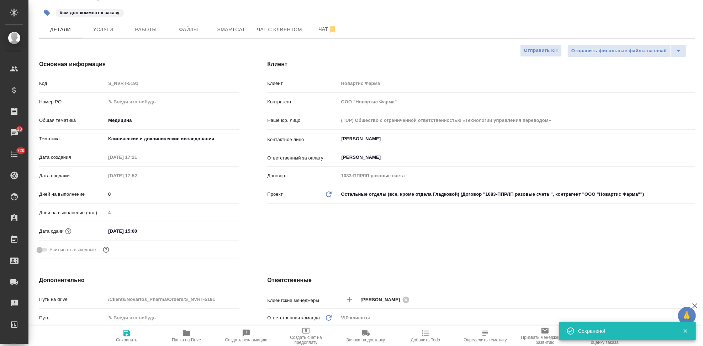
type textarea "x"
click at [683, 158] on icon "Очистить" at bounding box center [686, 157] width 7 height 7
type textarea "x"
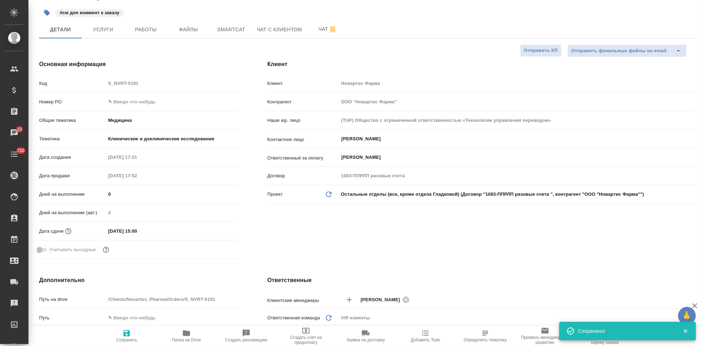
type textarea "x"
click at [132, 339] on span "Сохранить" at bounding box center [126, 340] width 21 height 5
type textarea "x"
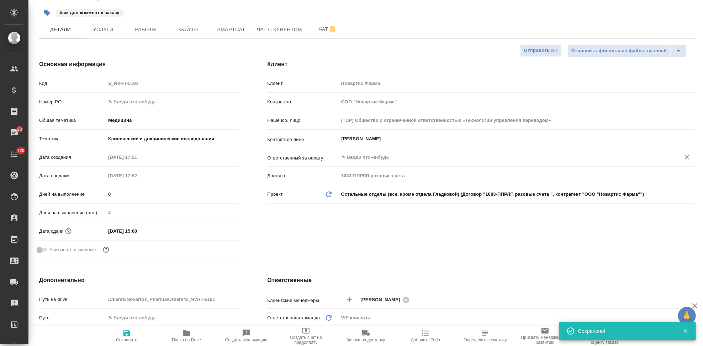
type textarea "x"
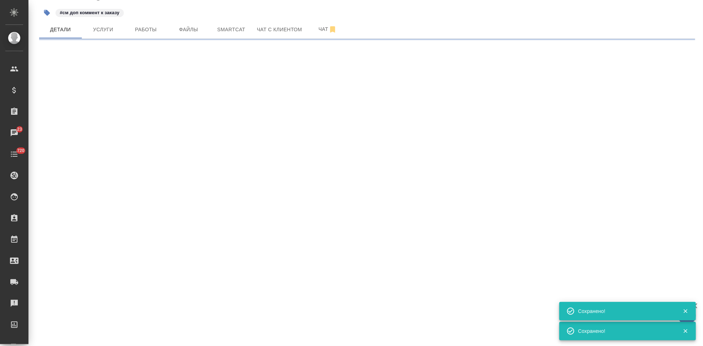
select select "RU"
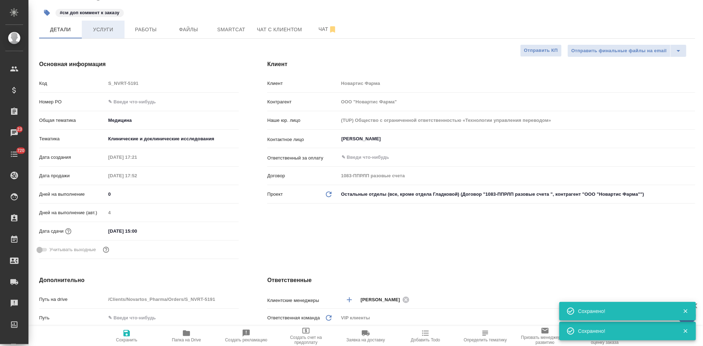
type textarea "x"
click at [113, 33] on span "Услуги" at bounding box center [103, 29] width 34 height 9
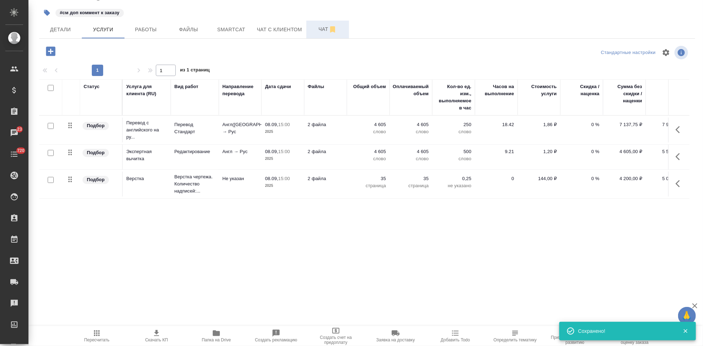
click at [314, 30] on span "Чат" at bounding box center [327, 29] width 34 height 9
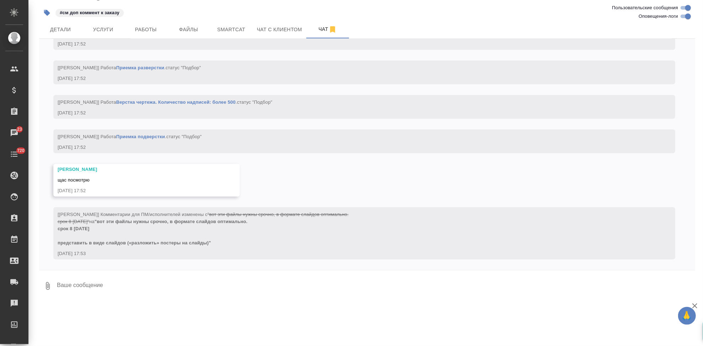
scroll to position [1603, 0]
click at [137, 294] on textarea at bounding box center [375, 286] width 639 height 24
type textarea """
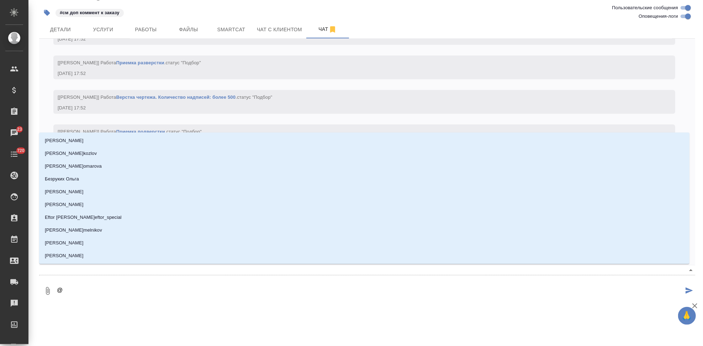
type textarea "@г"
type input "г"
type textarea "@го"
type input "го"
type textarea "@гор"
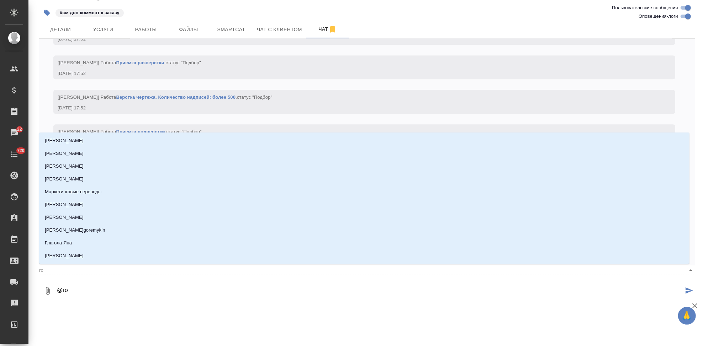
type input "гор"
type textarea "@горш"
type input "горш"
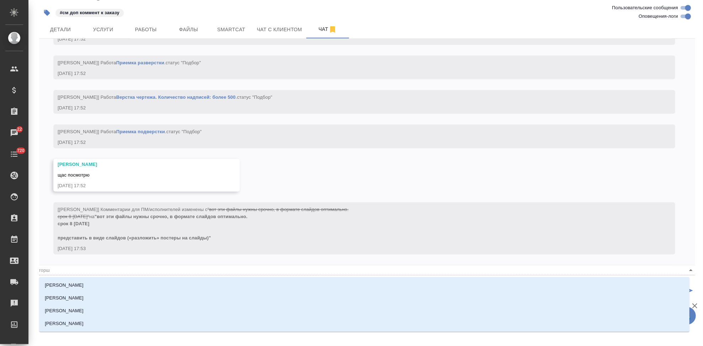
type textarea "@горшк"
type input "горшк"
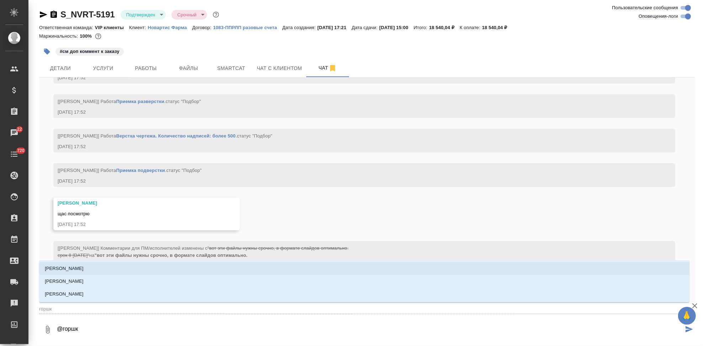
scroll to position [1, 0]
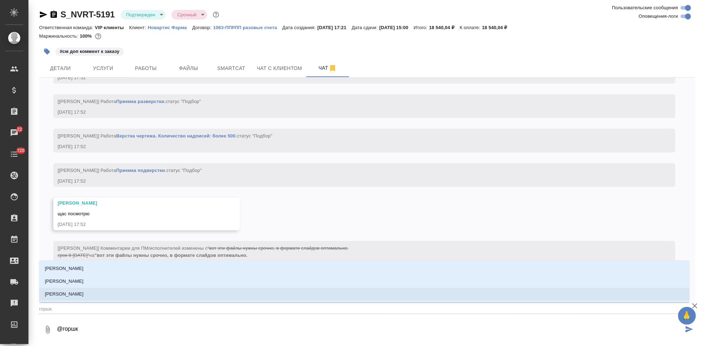
click at [95, 297] on li "Горшкова Валентина" at bounding box center [364, 294] width 650 height 13
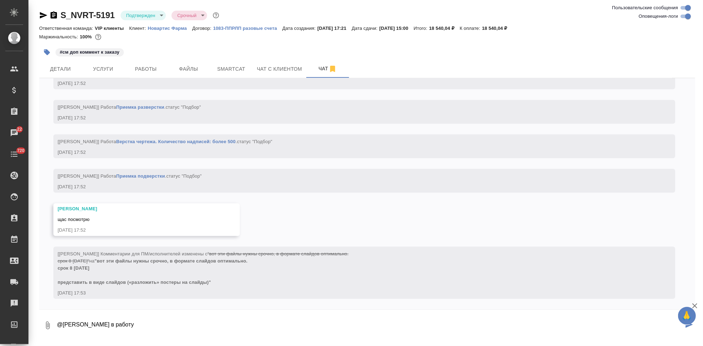
type textarea "@Горшкова Валентина в работу"
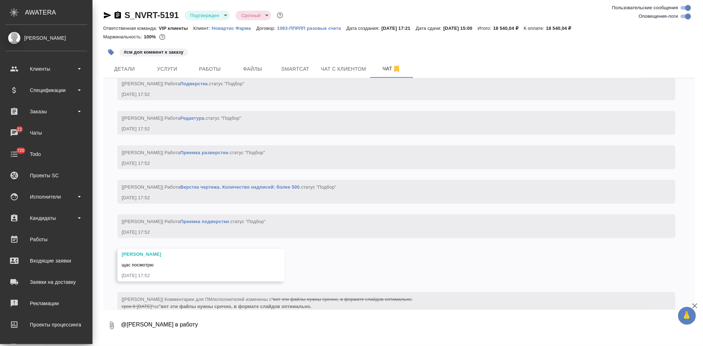
scroll to position [1637, 0]
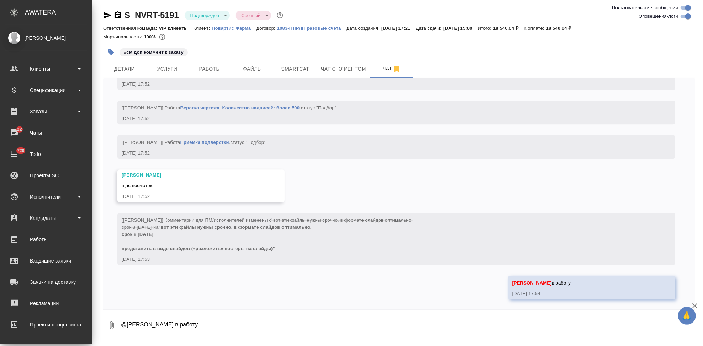
click at [106, 13] on icon "button" at bounding box center [107, 15] width 9 height 9
click at [138, 66] on span "Детали" at bounding box center [124, 69] width 34 height 9
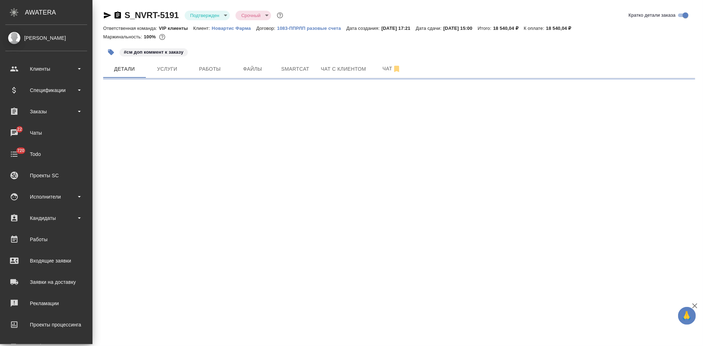
select select "RU"
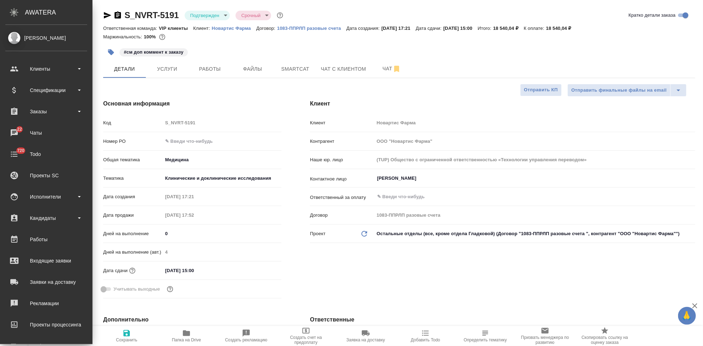
type textarea "x"
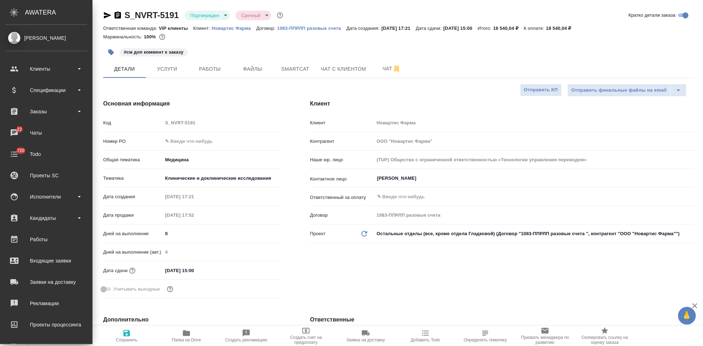
type textarea "x"
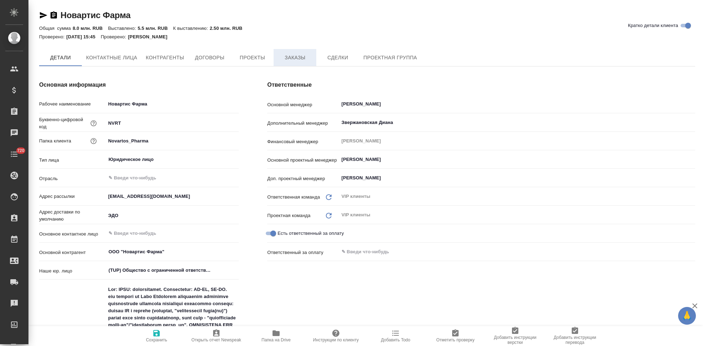
type textarea "x"
click at [289, 63] on button "Заказы" at bounding box center [294, 57] width 43 height 17
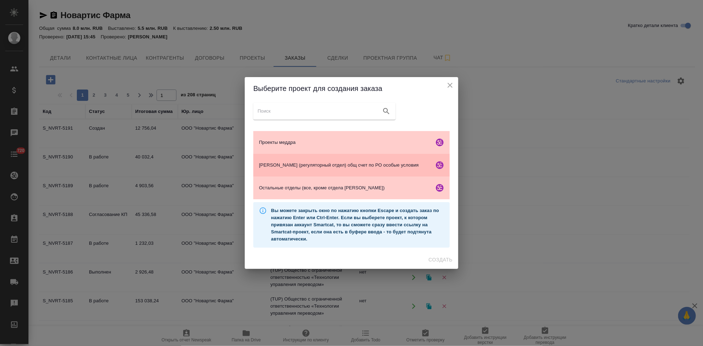
click at [306, 159] on div "Гладкова (регуляторный отдел) общ счет по РО особые условия" at bounding box center [351, 165] width 196 height 23
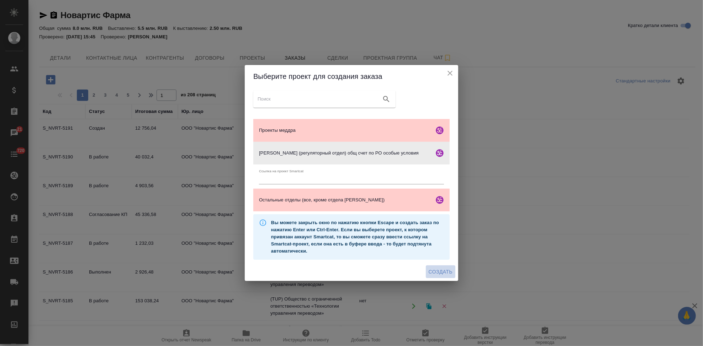
click at [434, 271] on span "Создать" at bounding box center [440, 272] width 24 height 9
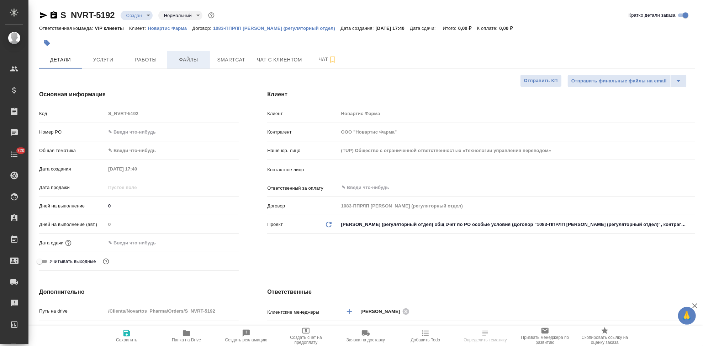
click at [182, 58] on span "Файлы" at bounding box center [188, 59] width 34 height 9
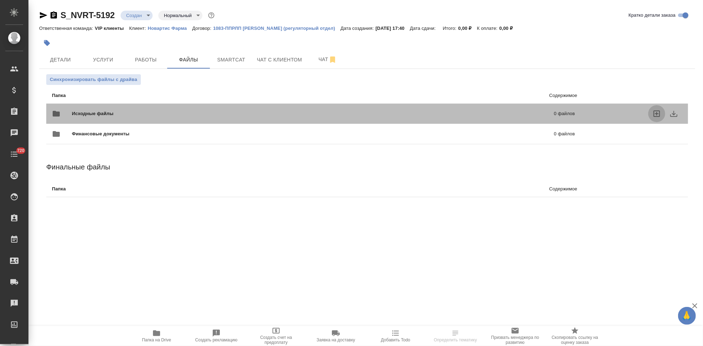
click at [655, 111] on icon "uploadFiles" at bounding box center [656, 114] width 6 height 6
click at [0, 0] on input "uploadFiles" at bounding box center [0, 0] width 0 height 0
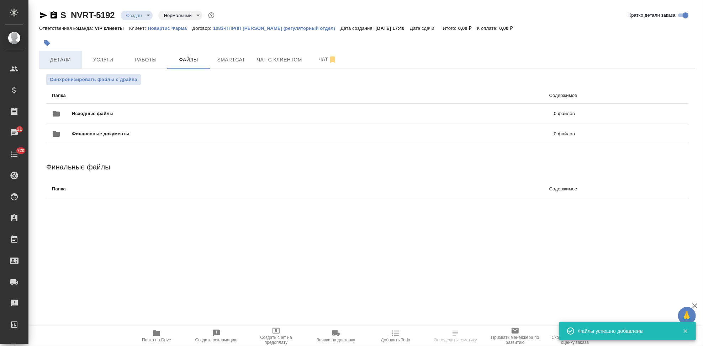
click at [59, 68] on button "Детали" at bounding box center [60, 60] width 43 height 18
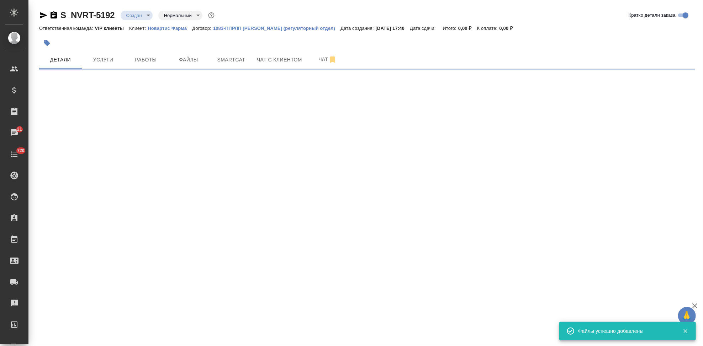
select select "RU"
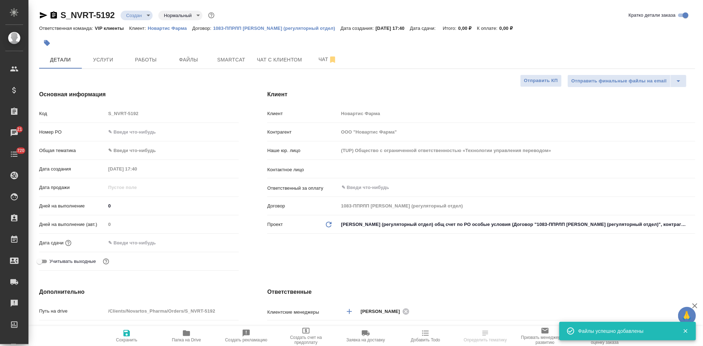
type textarea "x"
click at [150, 16] on body "🙏 .cls-1 fill:#fff; AWATERA Kabargina [PERSON_NAME] Спецификации Заказы 21 Чаты…" at bounding box center [351, 173] width 703 height 346
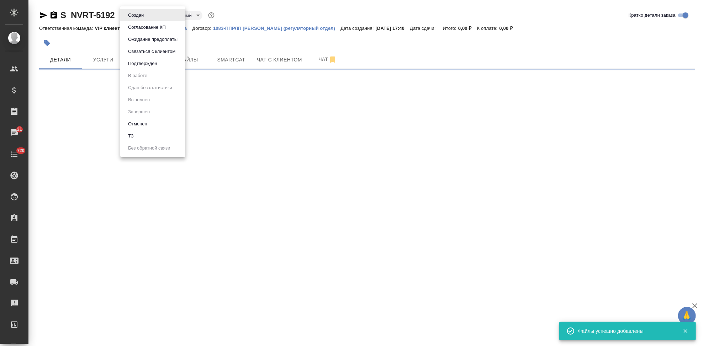
click at [154, 132] on li "ТЗ" at bounding box center [152, 136] width 65 height 12
select select "RU"
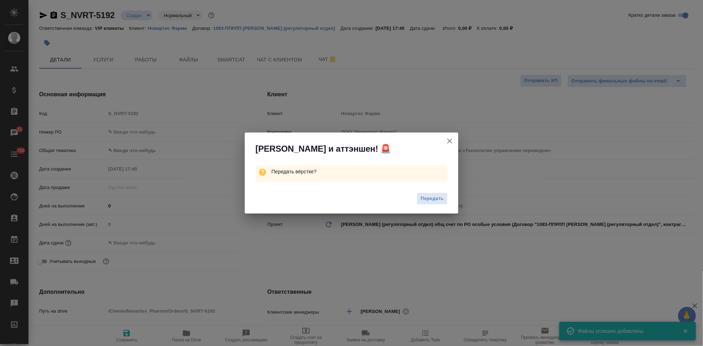
type textarea "x"
click at [431, 200] on span "Передать" at bounding box center [431, 199] width 23 height 8
type textarea "x"
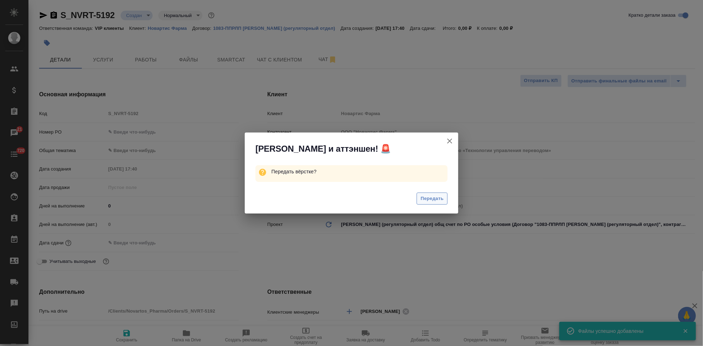
type textarea "x"
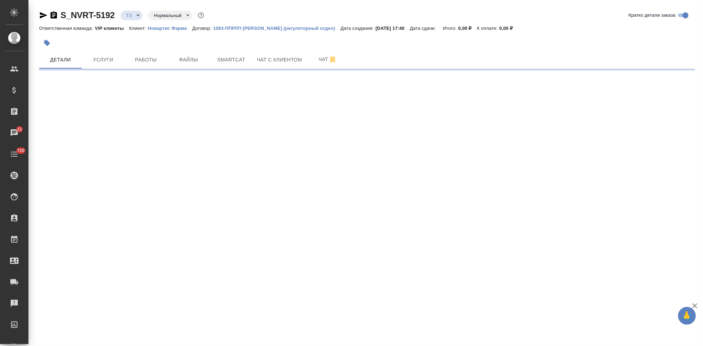
select select "RU"
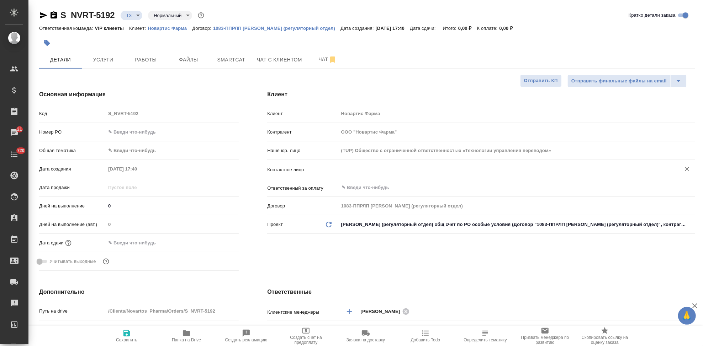
click at [383, 165] on input "text" at bounding box center [505, 169] width 328 height 9
type textarea "x"
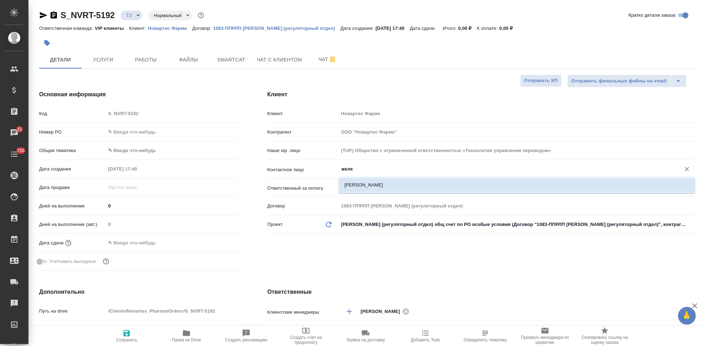
click at [369, 181] on li "[PERSON_NAME]" at bounding box center [517, 185] width 356 height 13
type input "[PERSON_NAME]"
type textarea "x"
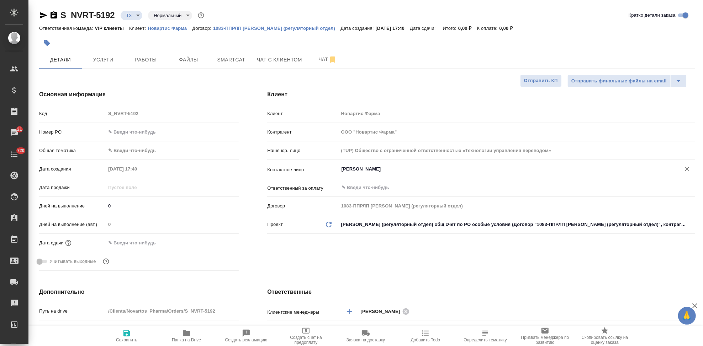
type input "[PERSON_NAME]"
click at [137, 333] on span "Сохранить" at bounding box center [126, 336] width 51 height 14
type textarea "x"
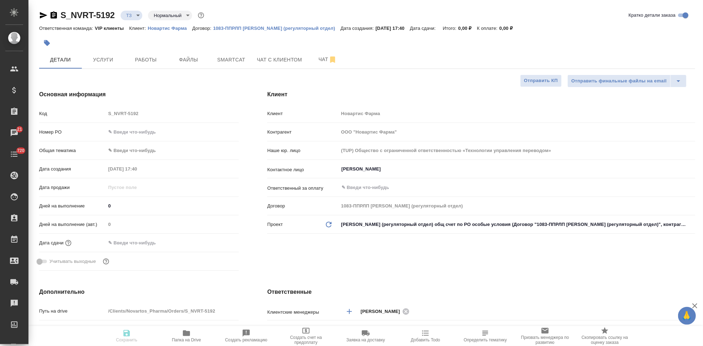
type textarea "x"
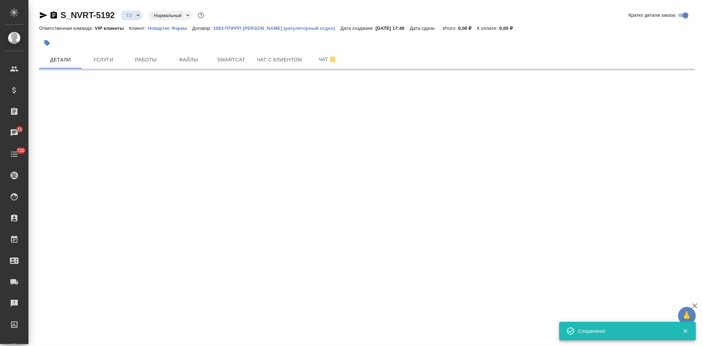
select select "RU"
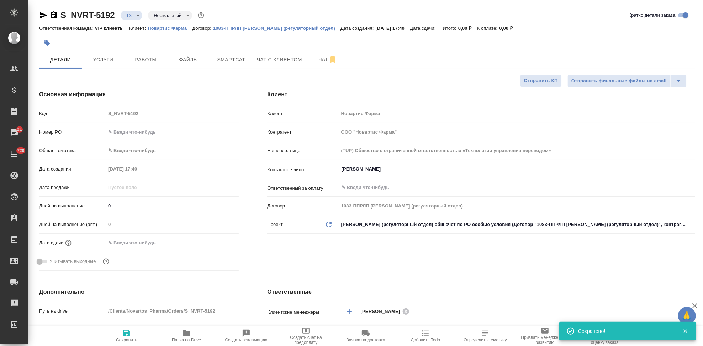
type textarea "x"
click at [139, 241] on input "text" at bounding box center [137, 243] width 62 height 10
click at [217, 243] on icon "button" at bounding box center [218, 242] width 9 height 9
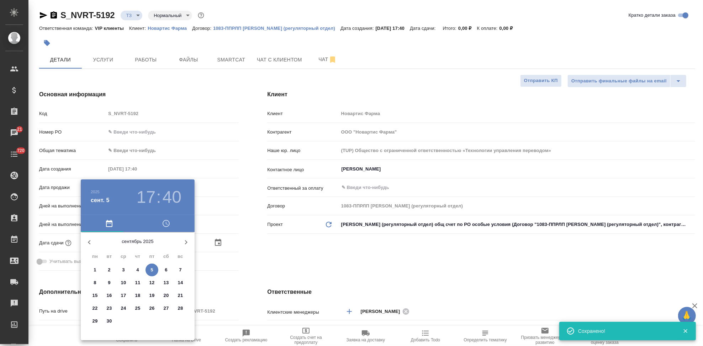
click at [119, 281] on span "10" at bounding box center [123, 282] width 13 height 7
type input "[DATE] 17:40"
type textarea "x"
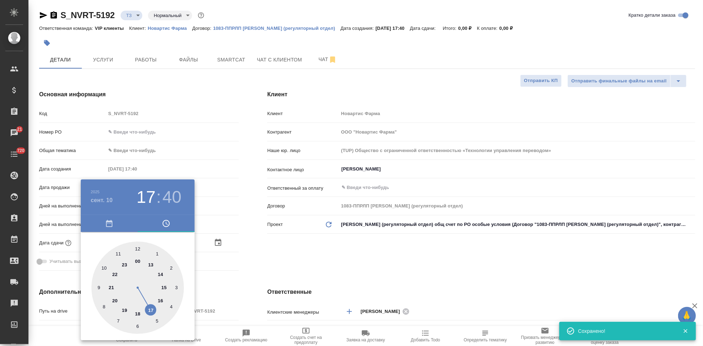
click at [148, 313] on div at bounding box center [137, 288] width 92 height 92
type textarea "x"
type input "[DATE] 17:56"
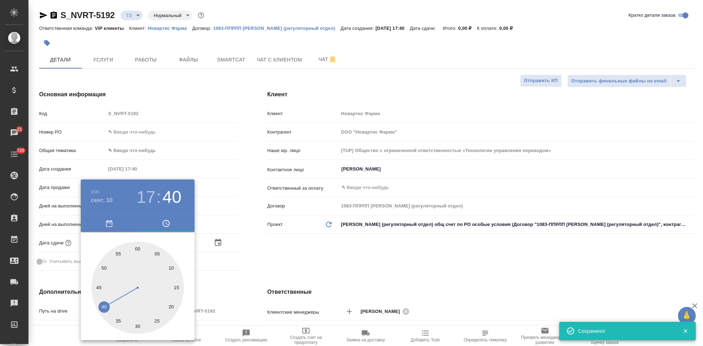
type textarea "x"
type input "[DATE] 17:59"
type textarea "x"
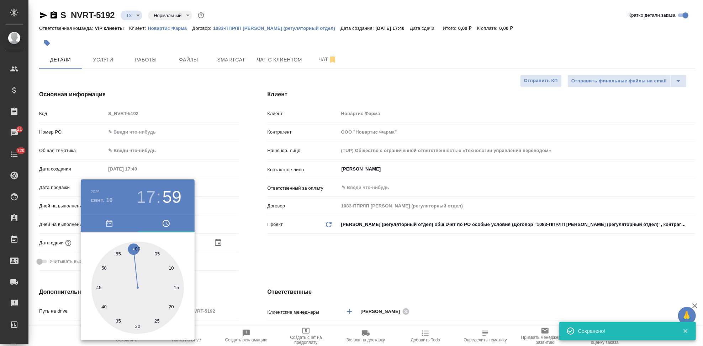
type textarea "x"
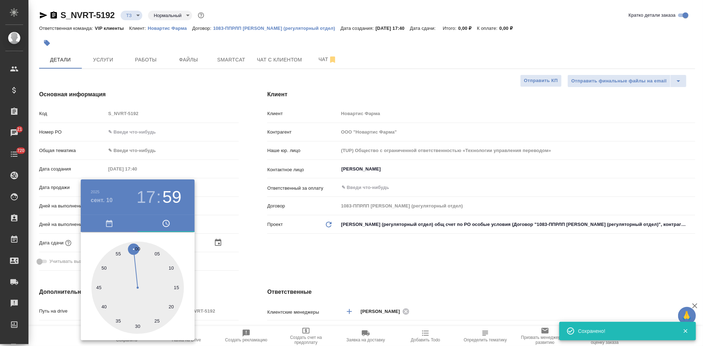
type textarea "x"
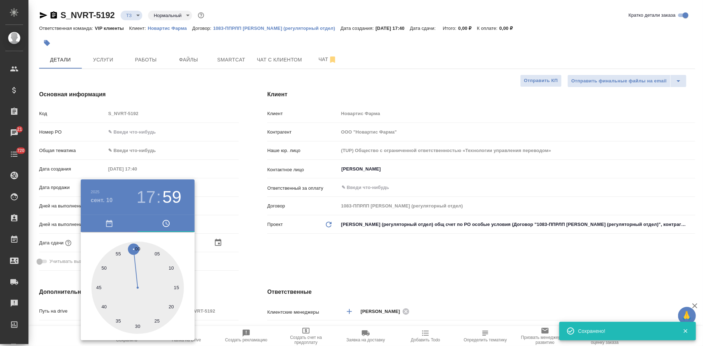
type textarea "x"
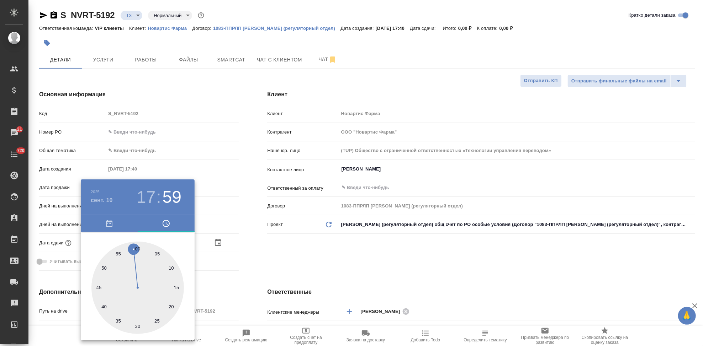
type input "[DATE] 17:00"
type textarea "x"
drag, startPoint x: 122, startPoint y: 280, endPoint x: 140, endPoint y: 246, distance: 38.3
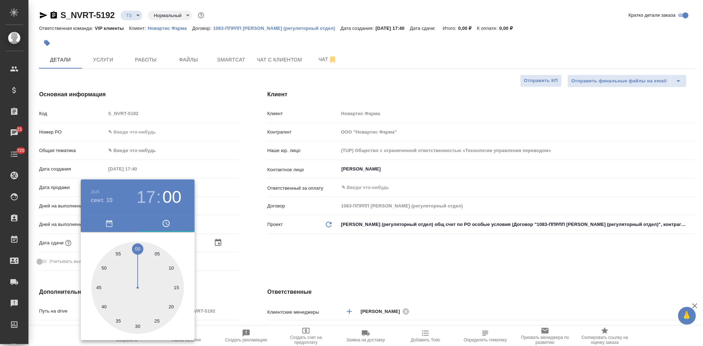
click at [140, 246] on div at bounding box center [137, 288] width 92 height 92
type textarea "x"
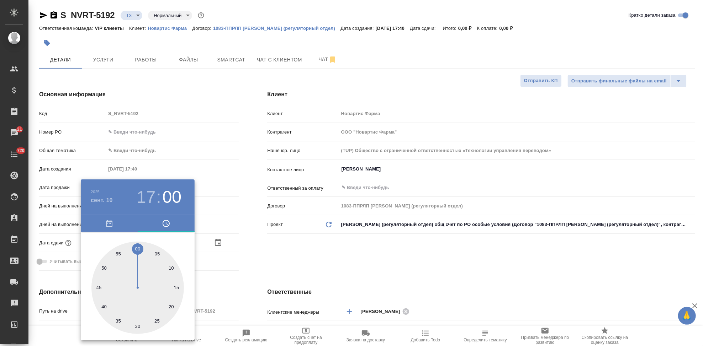
type textarea "x"
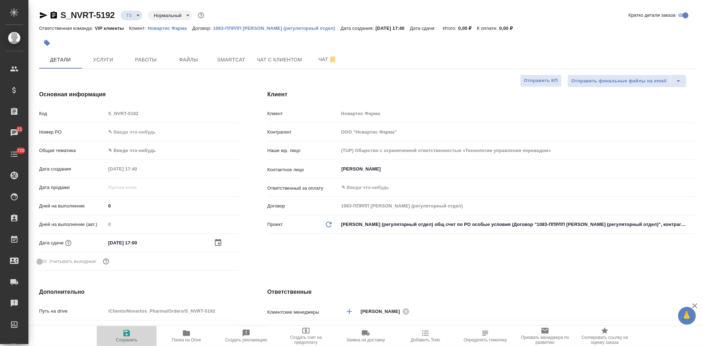
click at [133, 331] on span "Сохранить" at bounding box center [126, 336] width 51 height 14
type textarea "x"
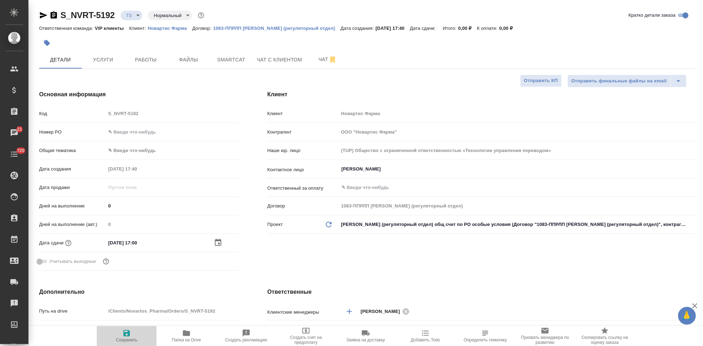
type textarea "x"
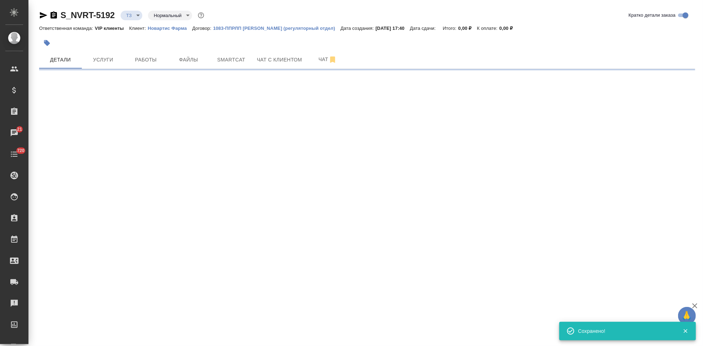
select select "RU"
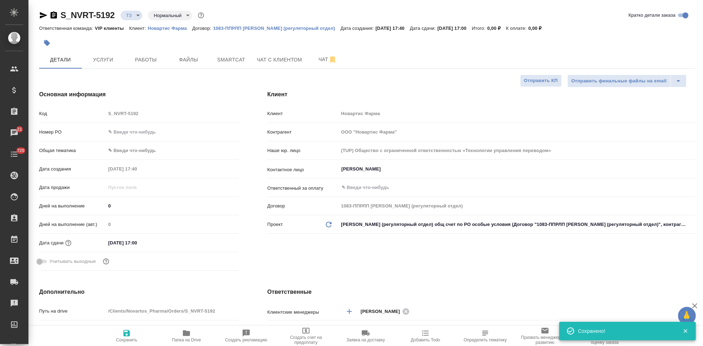
type textarea "x"
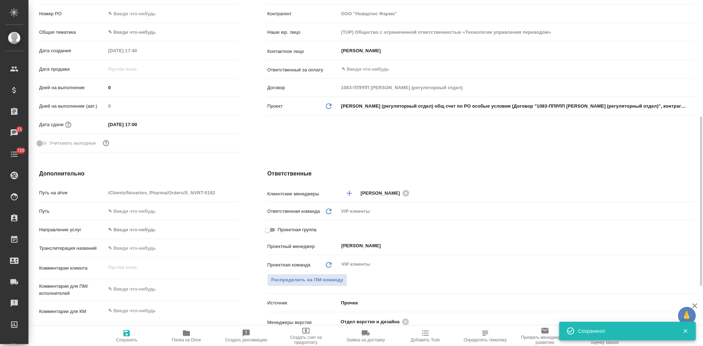
scroll to position [158, 0]
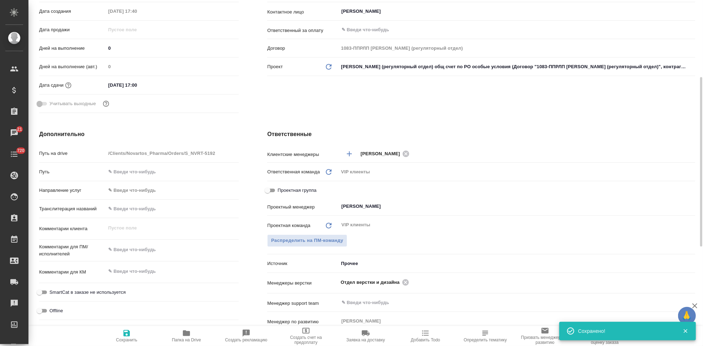
type textarea "x"
click at [135, 248] on textarea at bounding box center [172, 250] width 133 height 12
paste textarea "Срок получения – 10.09"
type textarea "Срок получения – 10.09"
type textarea "x"
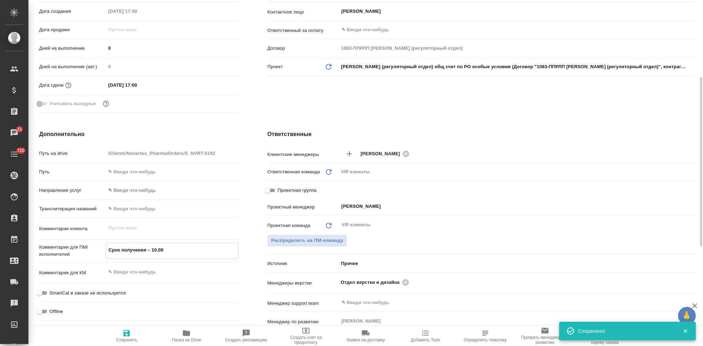
type textarea "x"
type textarea "Срок получения – 10.09"
type textarea "x"
click at [126, 335] on icon "button" at bounding box center [126, 333] width 9 height 9
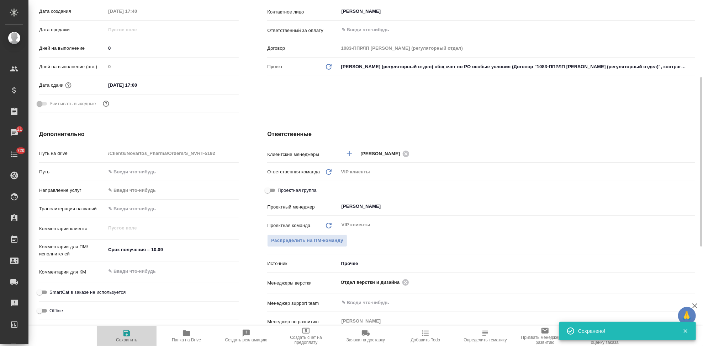
type textarea "x"
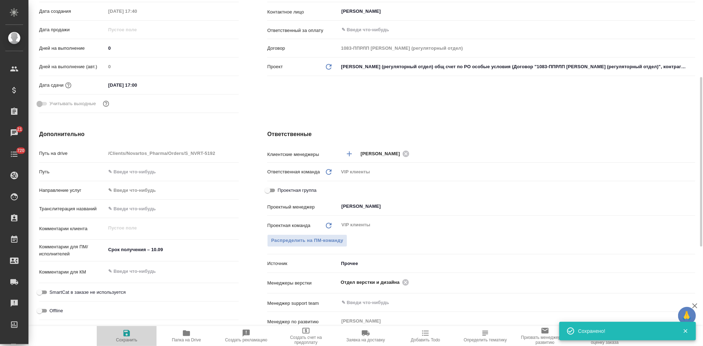
type textarea "x"
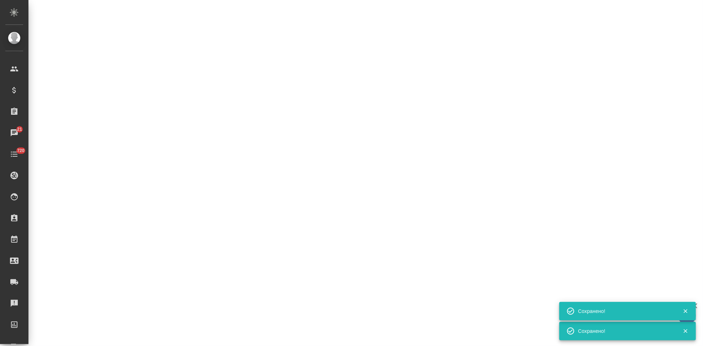
select select "RU"
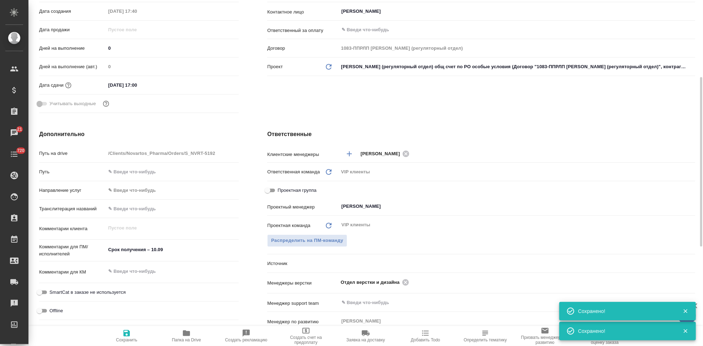
type textarea "x"
click at [174, 273] on textarea at bounding box center [172, 272] width 133 height 12
type textarea "x"
paste textarea "COST - GMP inspection (LTS)"
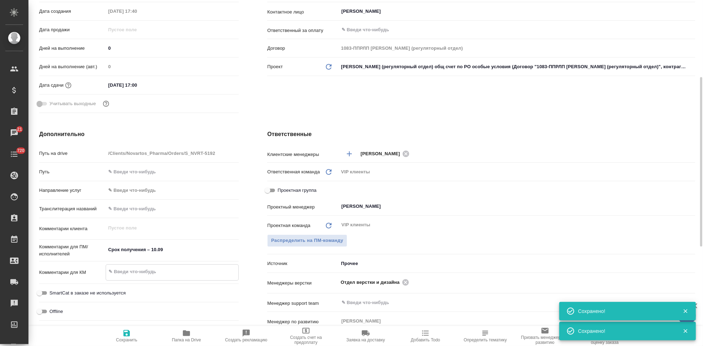
type textarea "COST - GMP inspection (LTS)"
type textarea "x"
type textarea "COST - GMP inspection (LTS)"
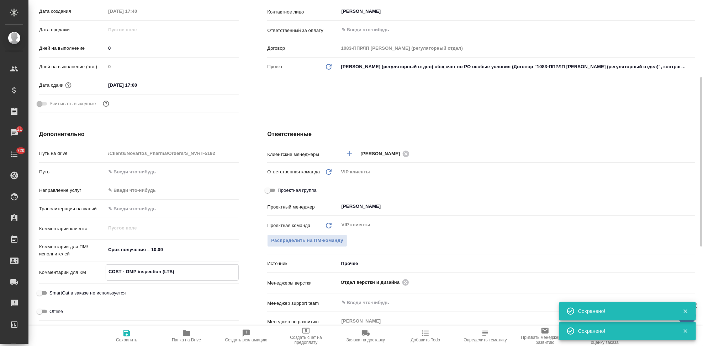
type textarea "x"
click at [136, 336] on span "Сохранить" at bounding box center [126, 336] width 51 height 14
type textarea "x"
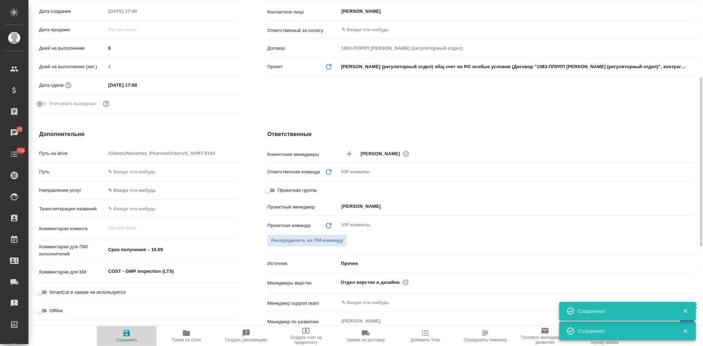
type textarea "x"
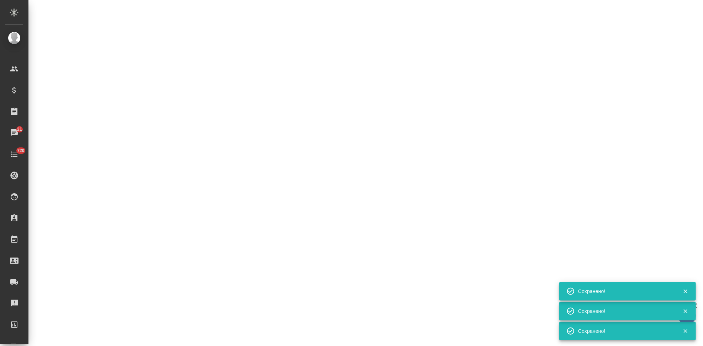
select select "RU"
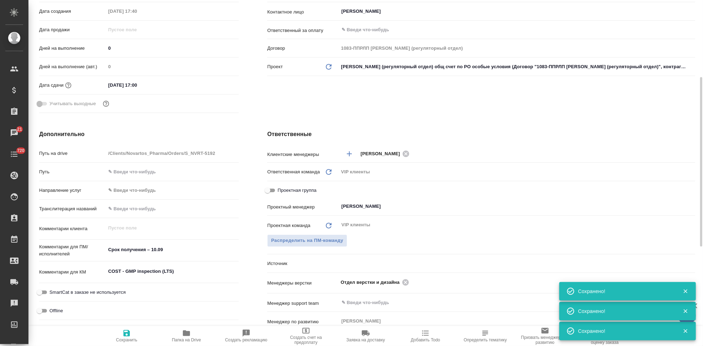
type textarea "x"
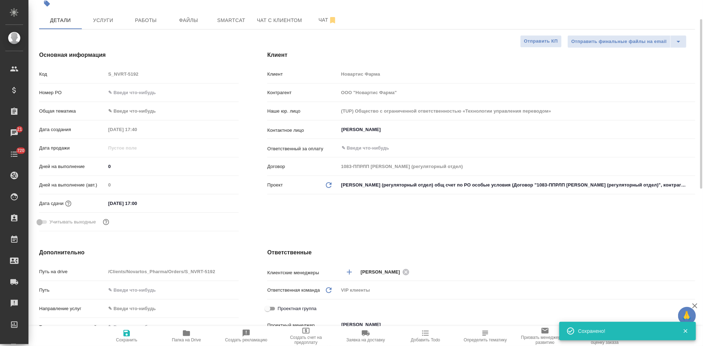
scroll to position [0, 0]
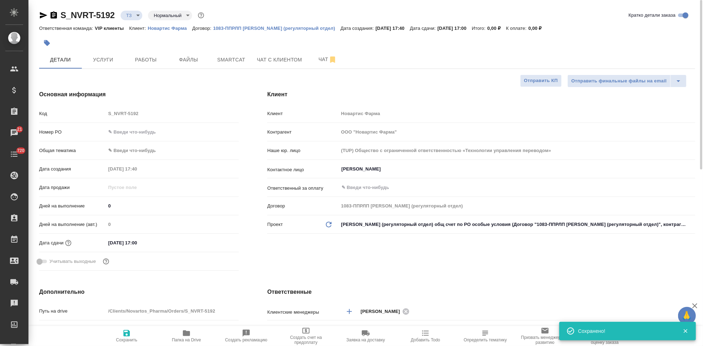
type textarea "x"
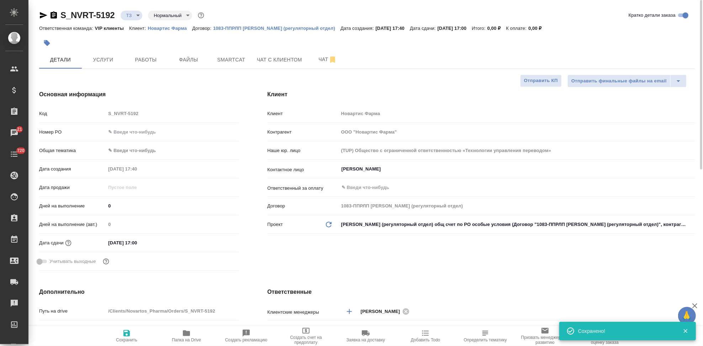
type textarea "x"
click at [96, 67] on button "Услуги" at bounding box center [103, 60] width 43 height 18
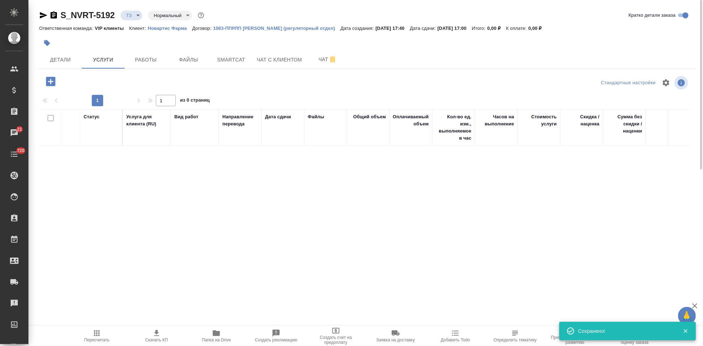
click at [53, 82] on icon "button" at bounding box center [50, 81] width 9 height 9
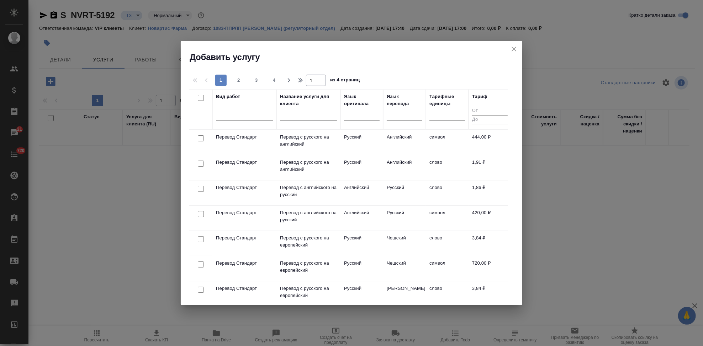
click at [311, 116] on input "text" at bounding box center [308, 116] width 57 height 9
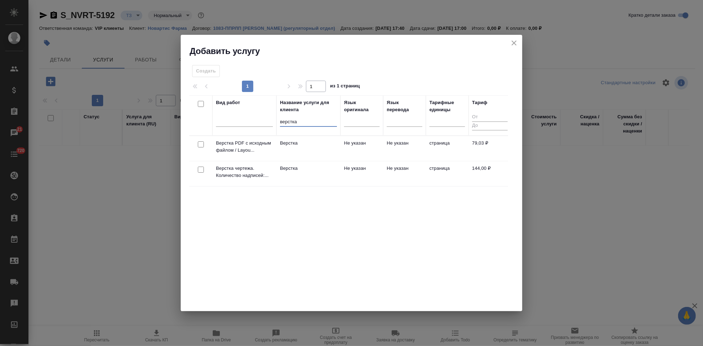
type input "верстка"
click at [327, 172] on td "Верстка" at bounding box center [308, 173] width 64 height 25
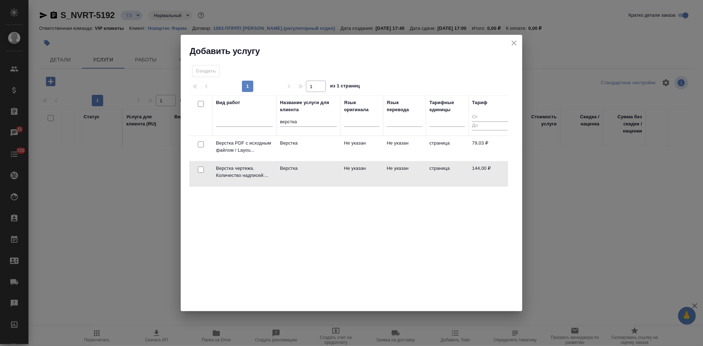
click at [327, 172] on td "Верстка" at bounding box center [308, 173] width 64 height 25
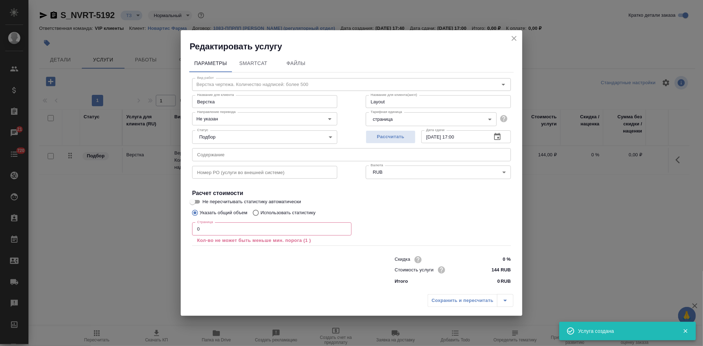
click at [240, 153] on input "text" at bounding box center [351, 154] width 319 height 13
paste input "COST - GMP inspection (LTS)"
type input "COST - GMP inspection (LTS)"
click at [236, 217] on label "Указать общий объем" at bounding box center [217, 213] width 59 height 14
click at [199, 217] on input "Указать общий объем" at bounding box center [193, 213] width 11 height 14
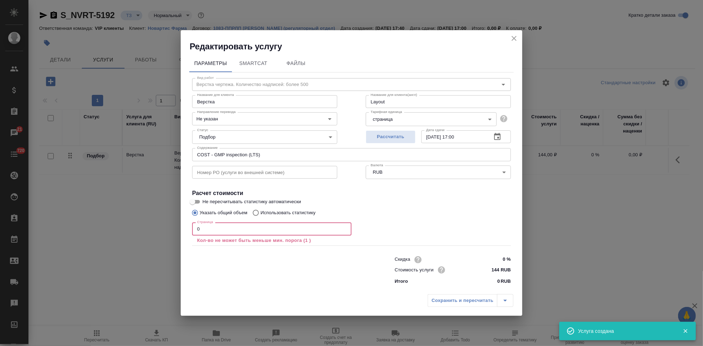
click at [233, 227] on input "0" at bounding box center [271, 229] width 159 height 13
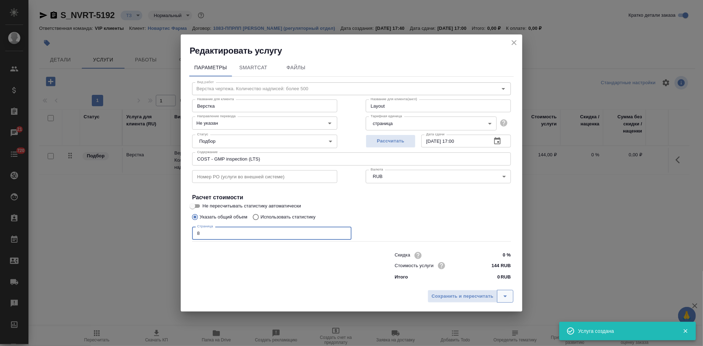
type input "8"
click at [510, 295] on button "split button" at bounding box center [505, 296] width 16 height 13
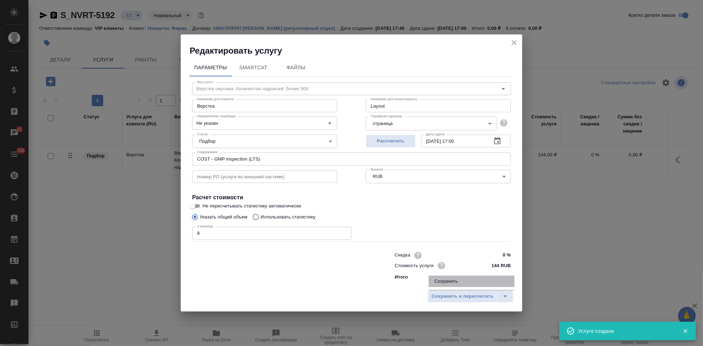
click at [462, 277] on li "Сохранить" at bounding box center [471, 281] width 86 height 11
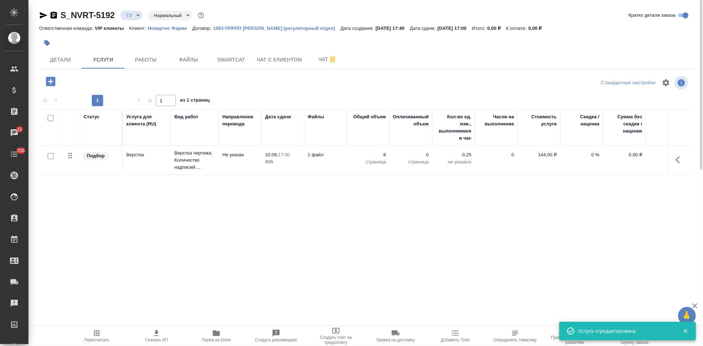
click at [47, 84] on icon "button" at bounding box center [50, 81] width 9 height 9
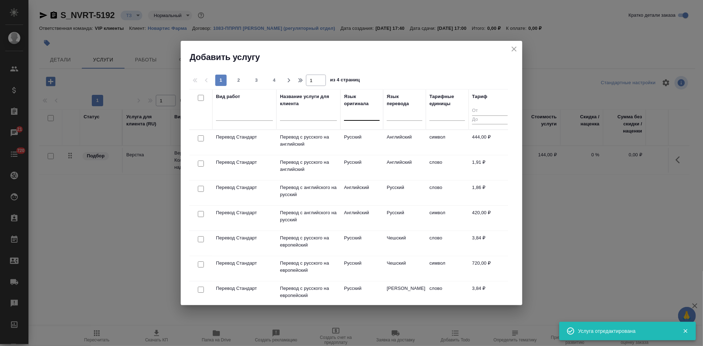
click at [359, 117] on div at bounding box center [362, 113] width 36 height 10
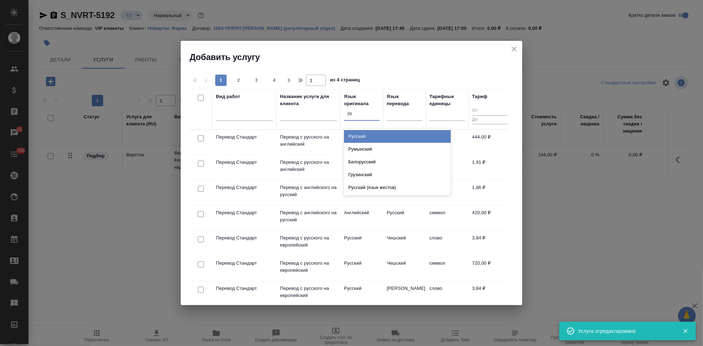
type input "рус"
click at [367, 132] on div "Русский" at bounding box center [397, 136] width 107 height 13
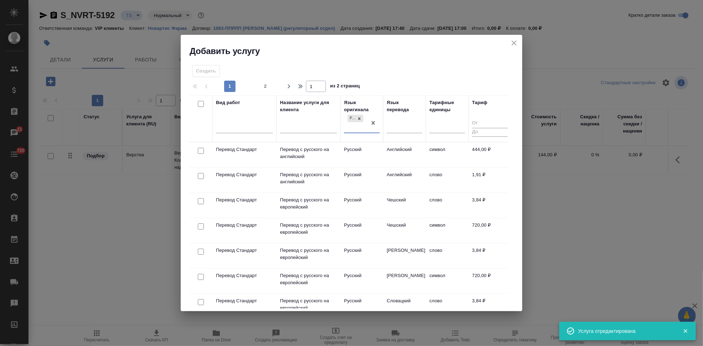
click at [412, 180] on td "Английский" at bounding box center [404, 180] width 43 height 25
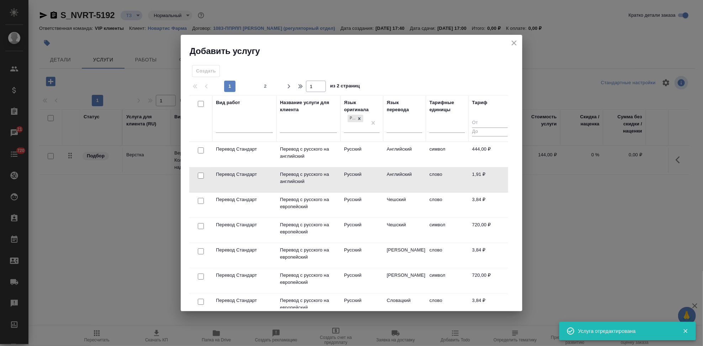
click at [412, 180] on td "Английский" at bounding box center [404, 179] width 43 height 25
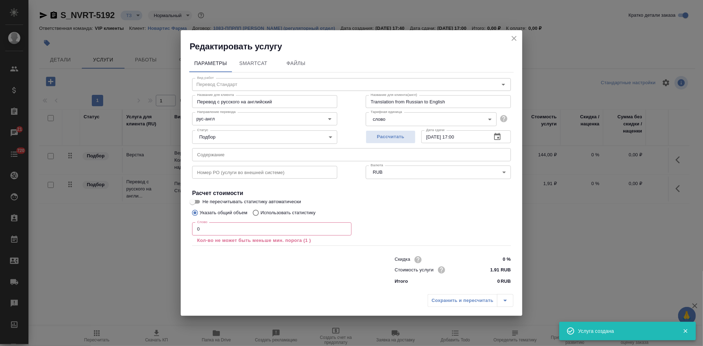
click at [226, 233] on input "0" at bounding box center [271, 229] width 159 height 13
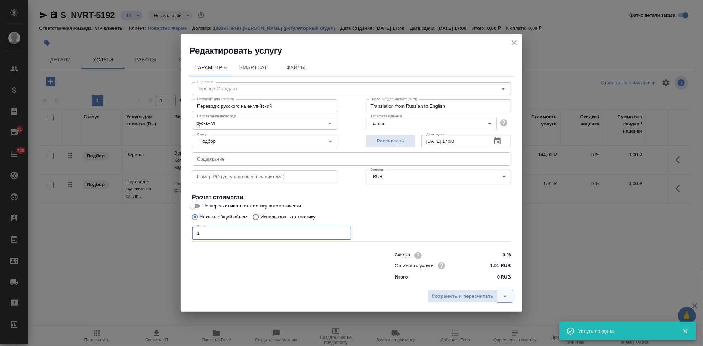
type input "1"
click at [499, 295] on button "split button" at bounding box center [505, 296] width 16 height 13
click at [440, 271] on div "Стоимость услуги 1.91 RUB" at bounding box center [452, 266] width 116 height 10
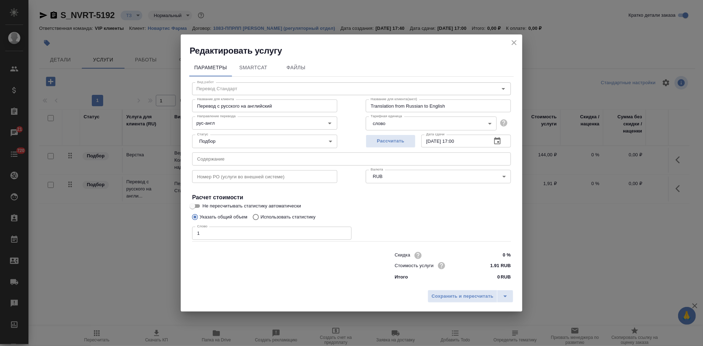
click at [313, 165] on input "text" at bounding box center [351, 159] width 319 height 13
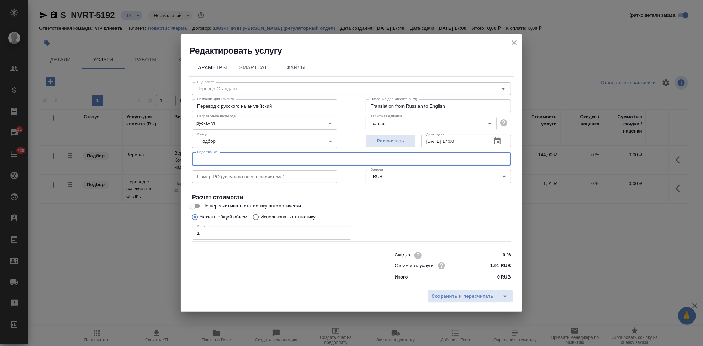
paste input "COST - GMP inspection (LTS)"
type input "COST - GMP inspection (LTS)"
click at [511, 295] on button "split button" at bounding box center [505, 296] width 16 height 13
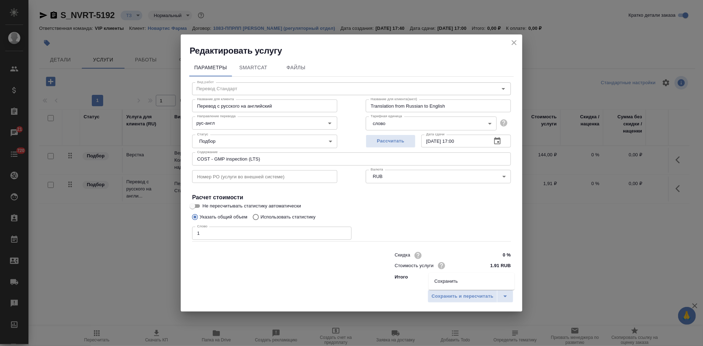
click at [474, 281] on li "Сохранить" at bounding box center [471, 281] width 86 height 11
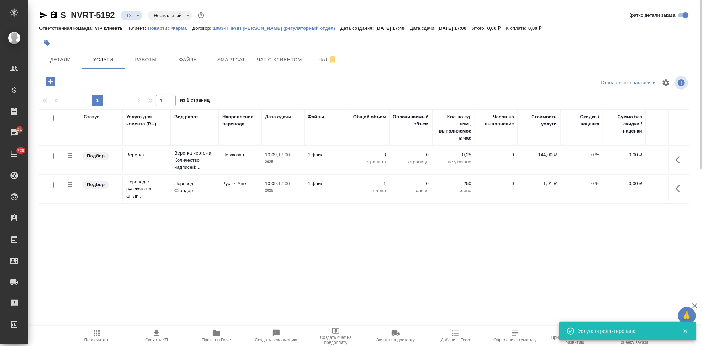
click at [680, 160] on icon "button" at bounding box center [679, 160] width 9 height 9
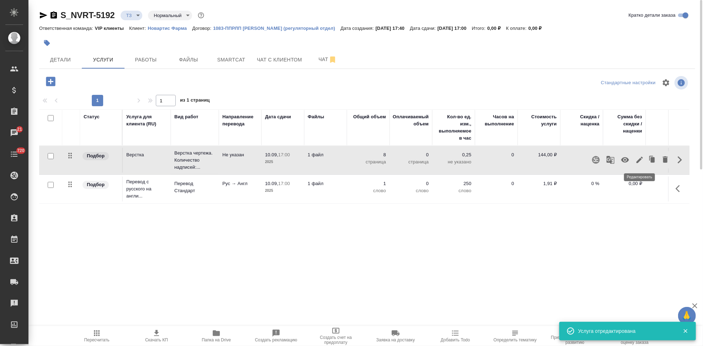
click at [636, 161] on icon "button" at bounding box center [639, 160] width 9 height 9
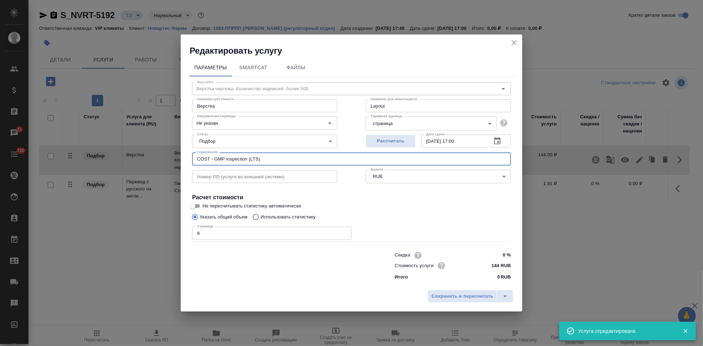
drag, startPoint x: 269, startPoint y: 159, endPoint x: 0, endPoint y: 159, distance: 269.2
click at [0, 159] on div "Редактировать услугу Параметры SmartCat Файлы Вид работ Верстка чертежа. Количе…" at bounding box center [351, 173] width 703 height 346
click at [505, 297] on icon "split button" at bounding box center [505, 297] width 4 height 2
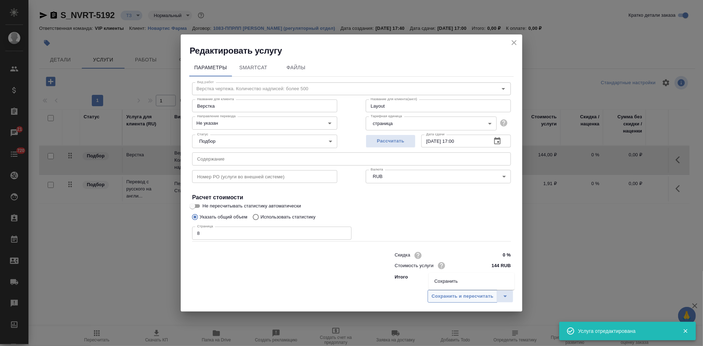
click at [467, 278] on li "Сохранить" at bounding box center [471, 281] width 86 height 11
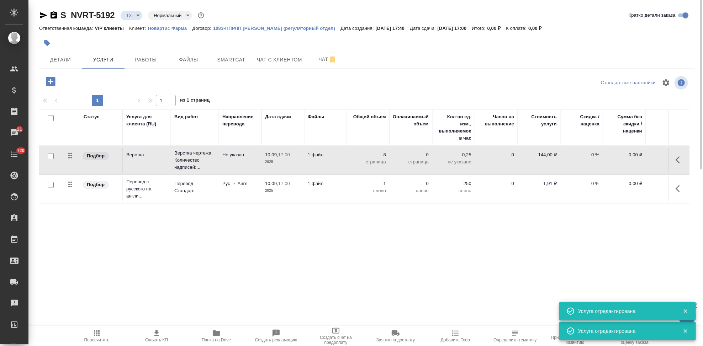
click at [51, 188] on input "checkbox" at bounding box center [51, 185] width 6 height 6
checkbox input "true"
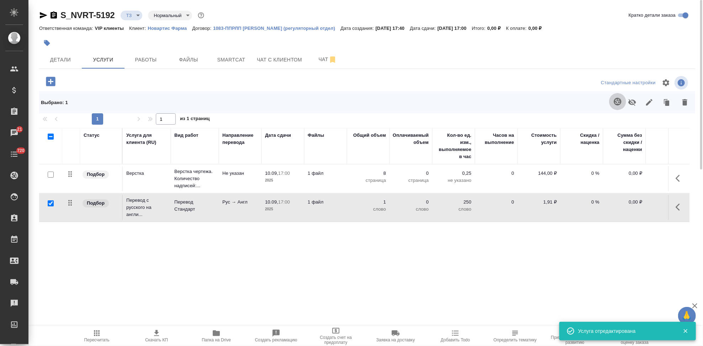
click at [618, 101] on icon "button" at bounding box center [617, 101] width 9 height 9
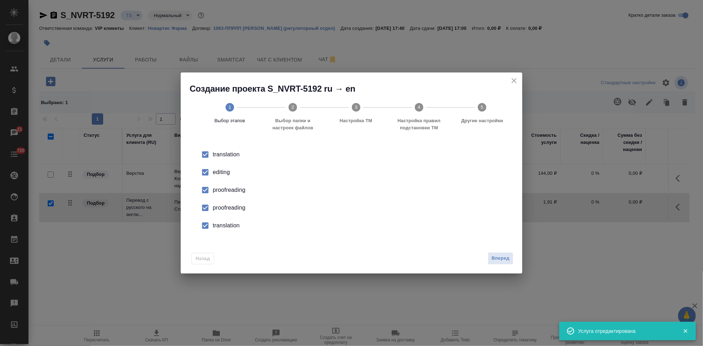
click at [214, 174] on div "editing" at bounding box center [359, 172] width 292 height 9
click at [213, 203] on li "proofreading" at bounding box center [351, 208] width 319 height 18
click at [212, 226] on input "checkbox" at bounding box center [205, 225] width 15 height 15
click at [514, 257] on div "Назад Вперед" at bounding box center [351, 256] width 341 height 33
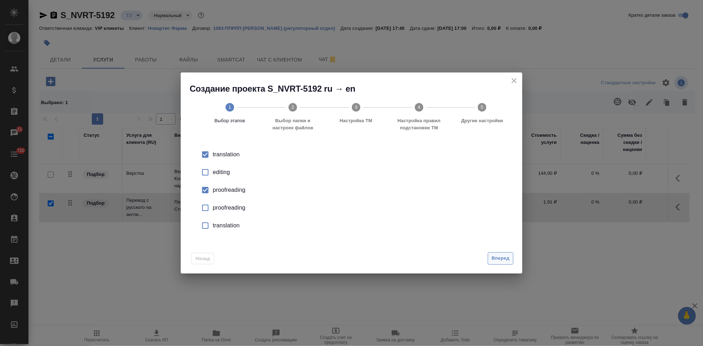
click at [502, 261] on span "Вперед" at bounding box center [500, 259] width 18 height 8
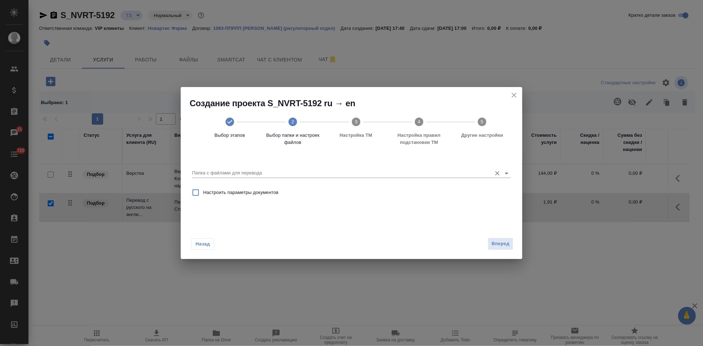
click at [480, 173] on input "Папка с файлами для перевода" at bounding box center [340, 173] width 296 height 9
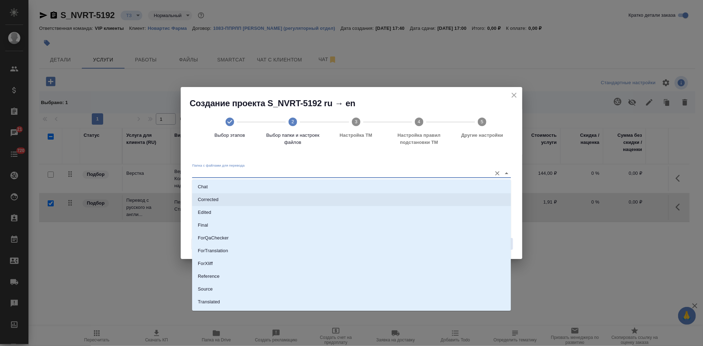
scroll to position [37, 0]
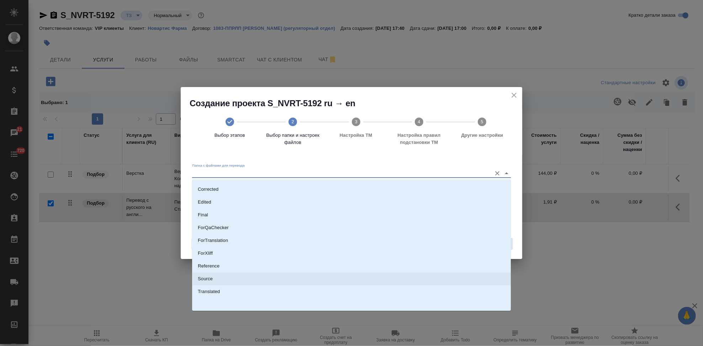
click at [221, 278] on li "Source" at bounding box center [351, 279] width 319 height 13
type input "Source"
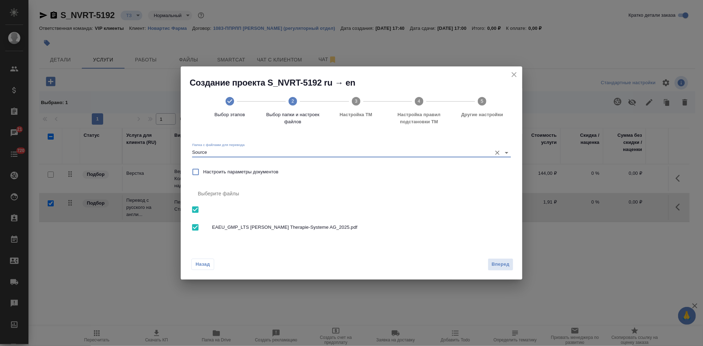
click at [499, 271] on div "Назад Вперед" at bounding box center [351, 262] width 341 height 33
click at [499, 261] on span "Вперед" at bounding box center [500, 265] width 18 height 8
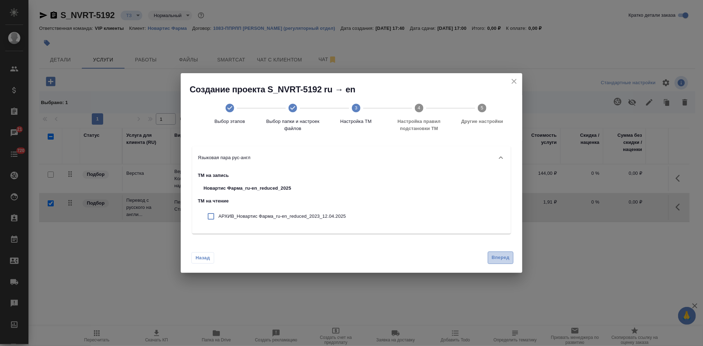
click at [501, 256] on span "Вперед" at bounding box center [500, 258] width 18 height 8
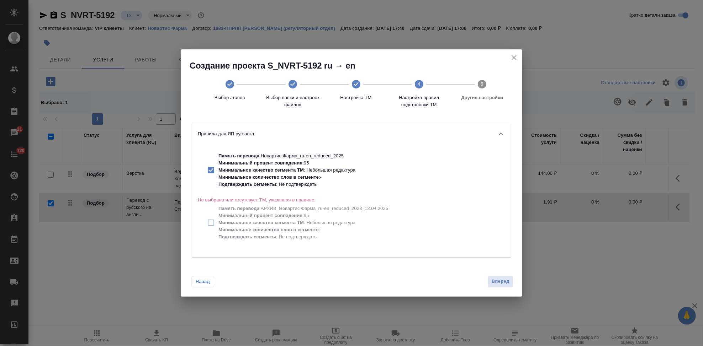
click at [495, 274] on div "Назад Вперед" at bounding box center [351, 279] width 341 height 33
click at [498, 282] on span "Вперед" at bounding box center [500, 282] width 18 height 8
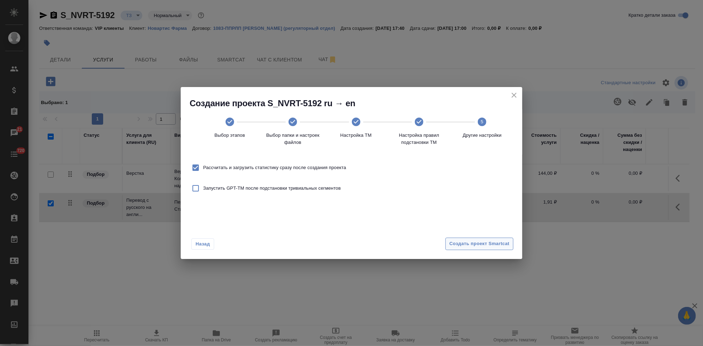
click at [497, 244] on span "Создать проект Smartcat" at bounding box center [479, 244] width 60 height 8
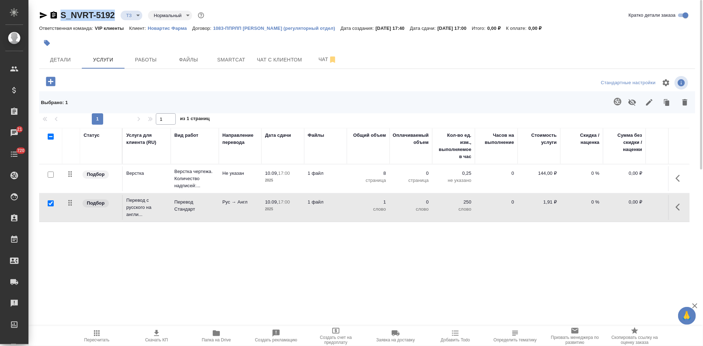
drag, startPoint x: 116, startPoint y: 17, endPoint x: 62, endPoint y: 17, distance: 54.4
click at [62, 17] on div "S_NVRT-5192 ТЗ tz Нормальный normal" at bounding box center [122, 15] width 166 height 11
copy link "S_NVRT-5192"
click at [675, 207] on button "button" at bounding box center [679, 207] width 17 height 17
click at [638, 206] on icon "button" at bounding box center [639, 207] width 9 height 9
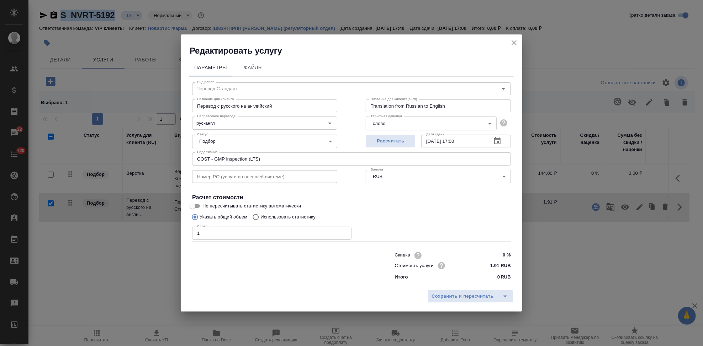
click at [258, 218] on input "Использовать статистику" at bounding box center [254, 218] width 11 height 14
radio input "true"
radio input "false"
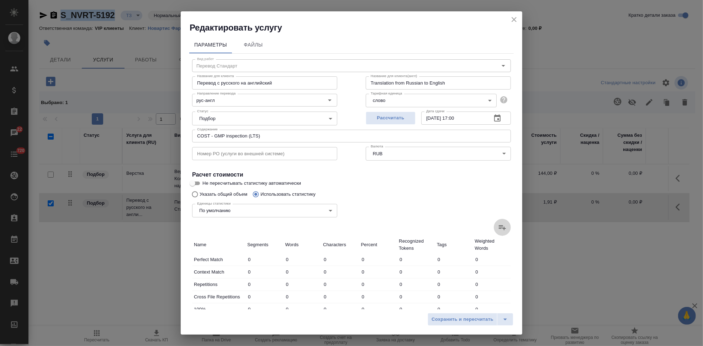
click at [499, 229] on icon at bounding box center [502, 227] width 7 height 5
click at [0, 0] on input "file" at bounding box center [0, 0] width 0 height 0
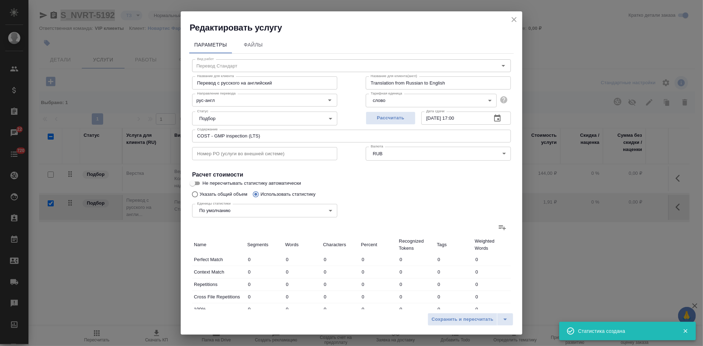
type input "38"
type input "42"
type input "215"
type input "80"
type input "156"
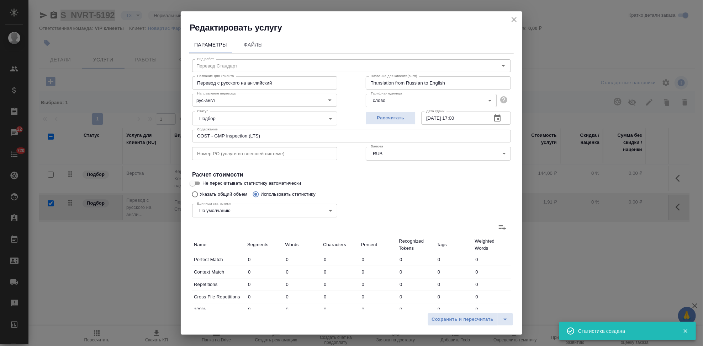
type input "1440"
type input "56"
type input "211"
type input "1933"
type input "9"
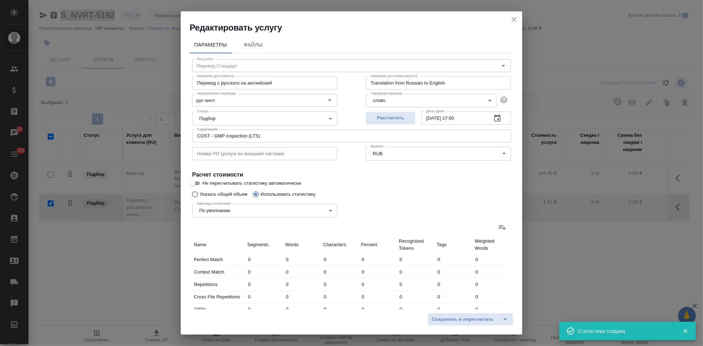
type input "55"
type input "562"
type input "46"
type input "159"
type input "1338"
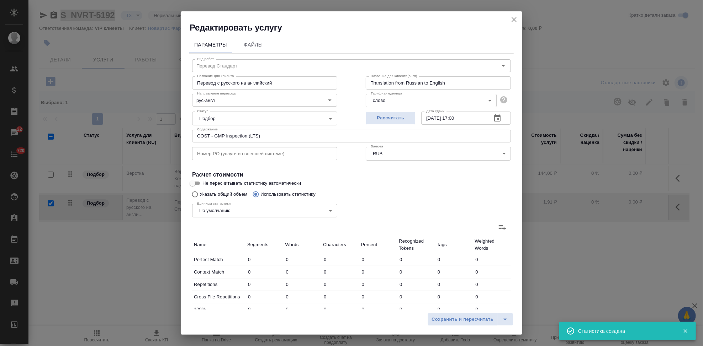
type input "176"
type input "537"
type input "4134"
type input "367"
type input "1118"
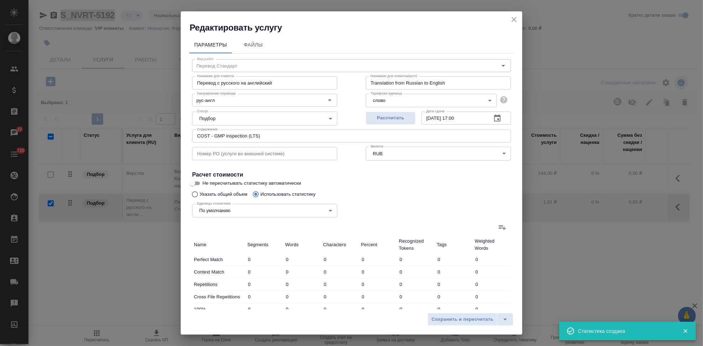
type input "9407"
type input "405"
type input "1160"
type input "9622"
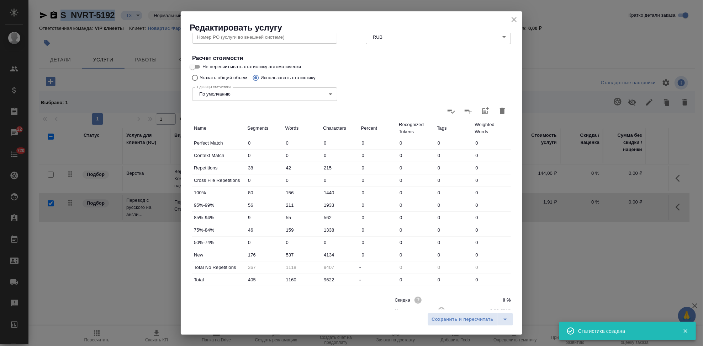
scroll to position [138, 0]
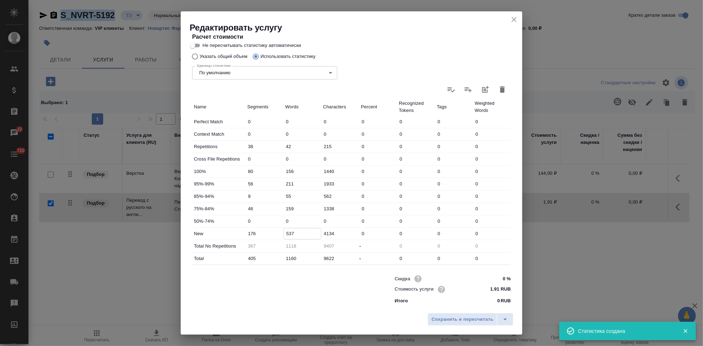
click at [287, 233] on input "537" at bounding box center [302, 234] width 37 height 10
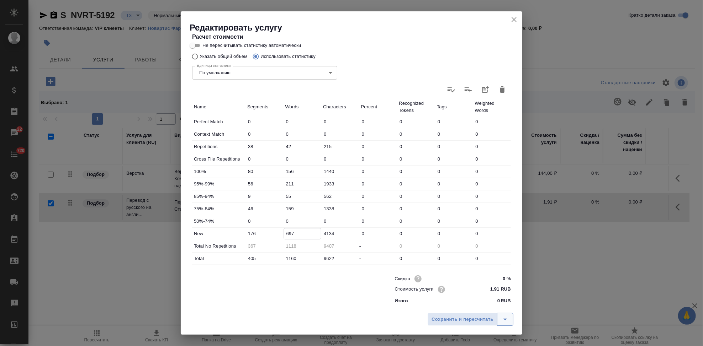
type input "697"
click at [499, 320] on button "split button" at bounding box center [505, 319] width 16 height 13
click at [478, 308] on li "Сохранить" at bounding box center [471, 304] width 86 height 11
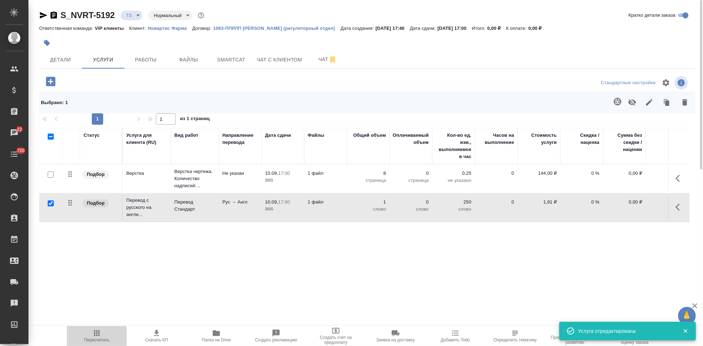
click at [106, 338] on span "Пересчитать" at bounding box center [96, 340] width 25 height 5
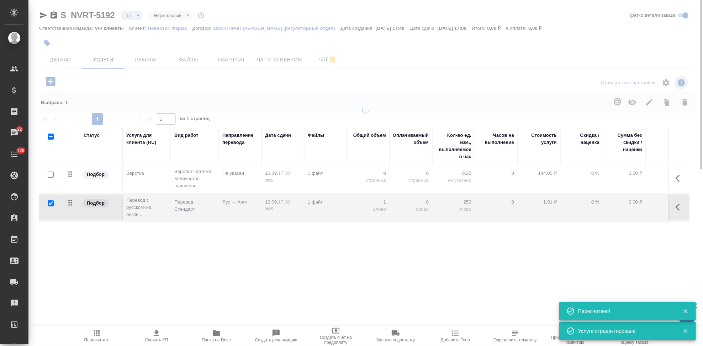
type input "new"
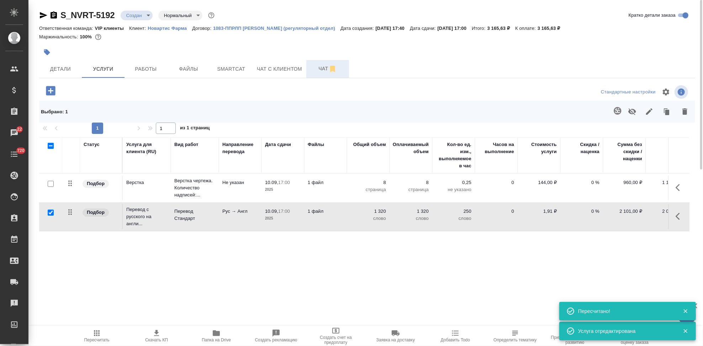
click at [314, 69] on span "Чат" at bounding box center [327, 68] width 34 height 9
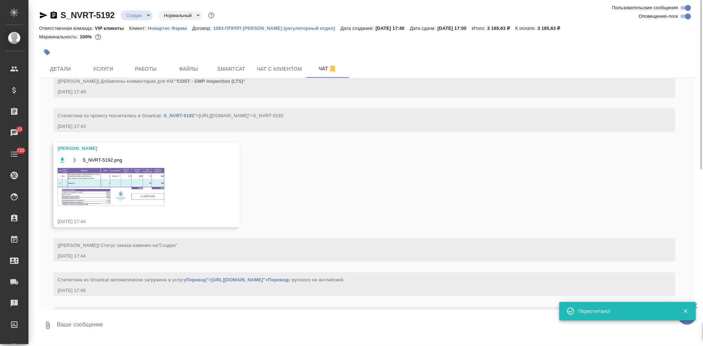
scroll to position [524, 0]
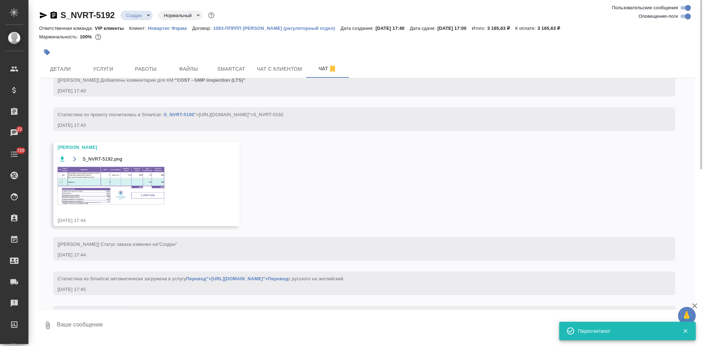
click at [128, 181] on img at bounding box center [111, 186] width 107 height 38
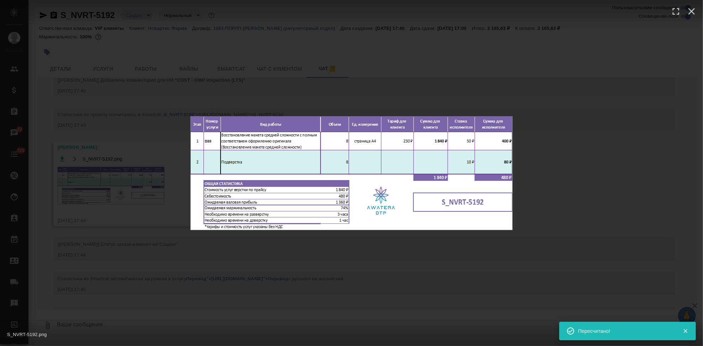
click at [366, 273] on div "S_NVRT-5192.png 1 of 1" at bounding box center [351, 173] width 703 height 346
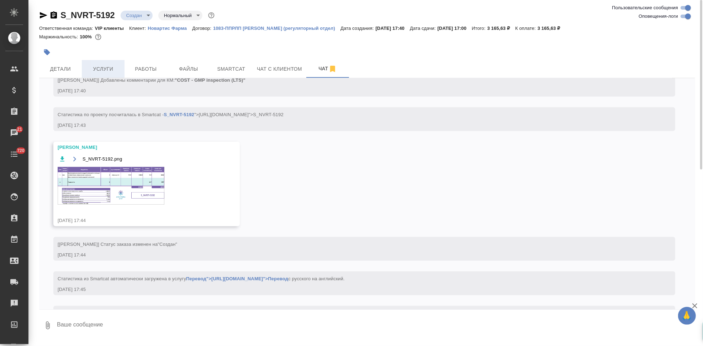
click at [117, 60] on button "Услуги" at bounding box center [103, 69] width 43 height 18
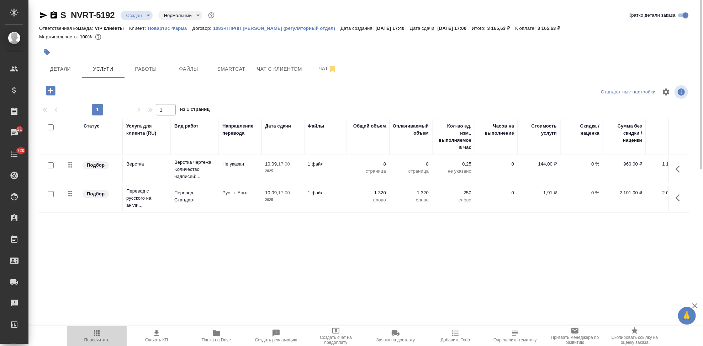
click at [94, 335] on icon "button" at bounding box center [96, 333] width 9 height 9
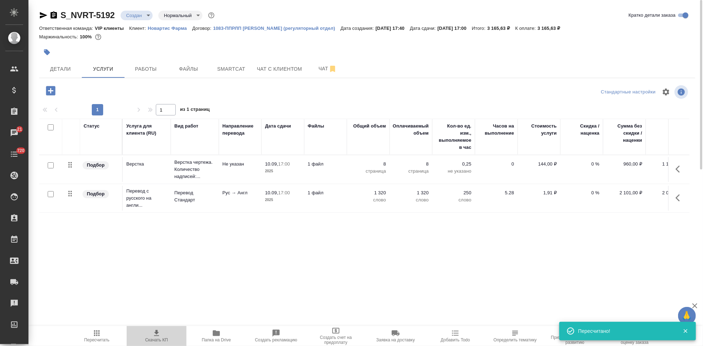
click at [154, 338] on span "Скачать КП" at bounding box center [156, 340] width 23 height 5
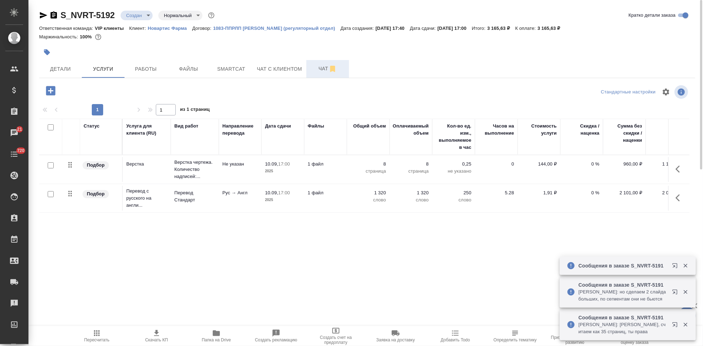
click at [314, 71] on span "Чат" at bounding box center [327, 68] width 34 height 9
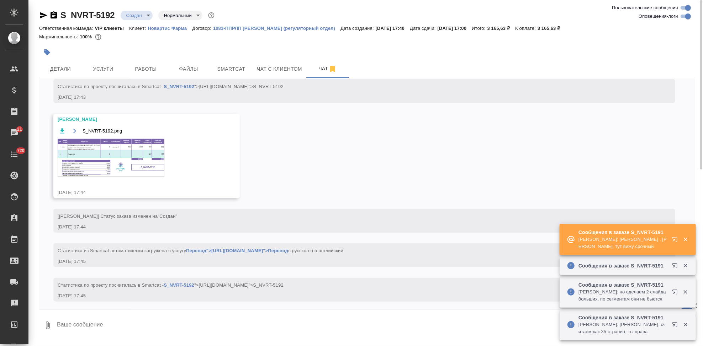
scroll to position [561, 0]
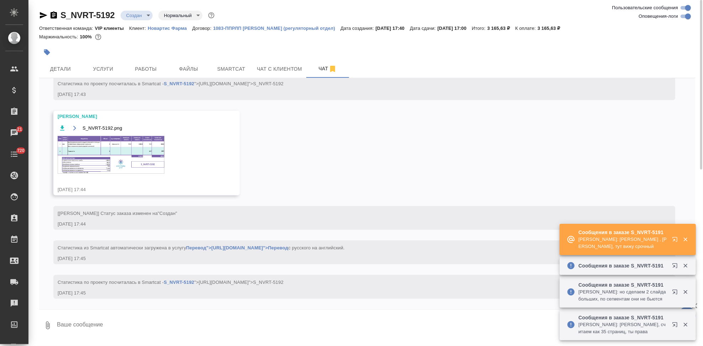
click at [112, 153] on img at bounding box center [111, 155] width 107 height 38
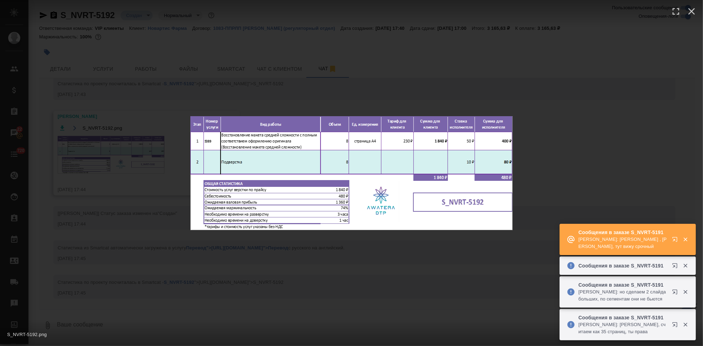
click at [287, 246] on div "S_NVRT-5192.png 1 of 1" at bounding box center [351, 173] width 703 height 346
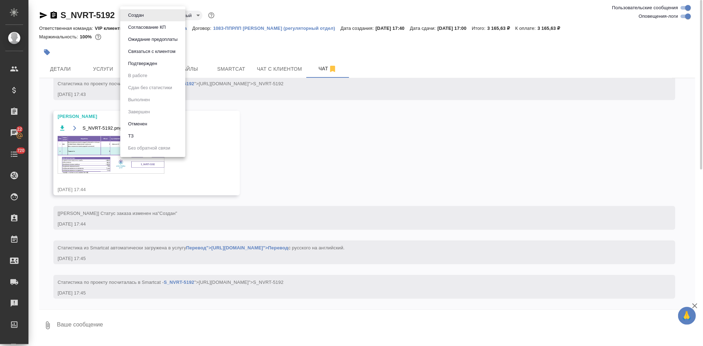
click at [147, 17] on body "🙏 .cls-1 fill:#fff; AWATERA Kabargina [PERSON_NAME] Спецификации Заказы 22 Чаты…" at bounding box center [351, 173] width 703 height 346
click at [149, 29] on button "Согласование КП" at bounding box center [147, 27] width 42 height 8
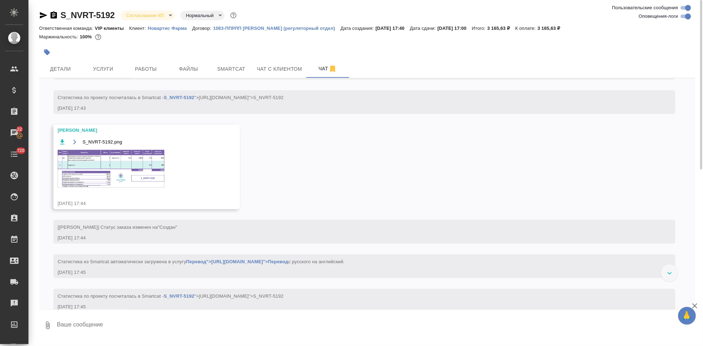
scroll to position [595, 0]
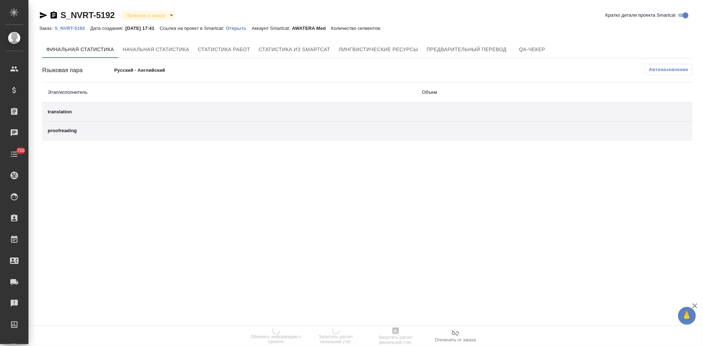
click at [245, 28] on p "Открыть" at bounding box center [239, 28] width 26 height 5
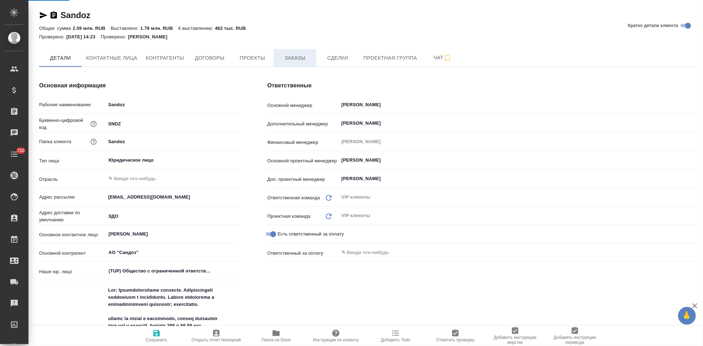
click at [298, 58] on span "Заказы" at bounding box center [295, 58] width 34 height 9
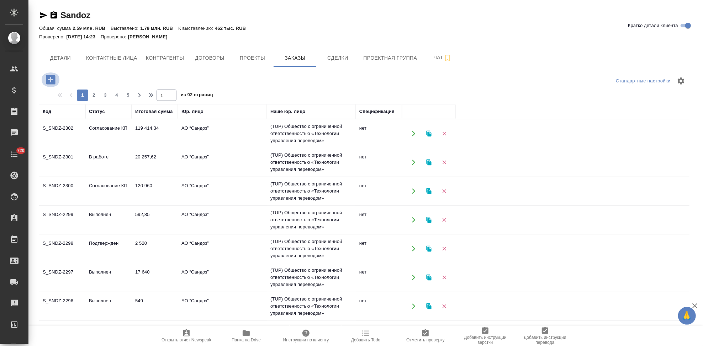
click at [46, 80] on icon "button" at bounding box center [50, 79] width 9 height 9
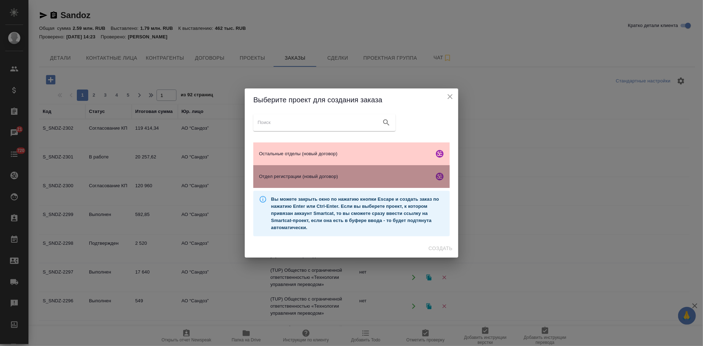
click at [287, 176] on span "Отдел регистрации (новый договор)" at bounding box center [345, 176] width 172 height 7
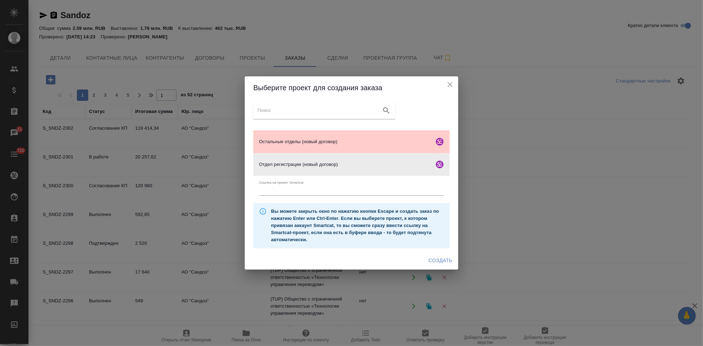
click at [448, 257] on span "Создать" at bounding box center [440, 260] width 24 height 9
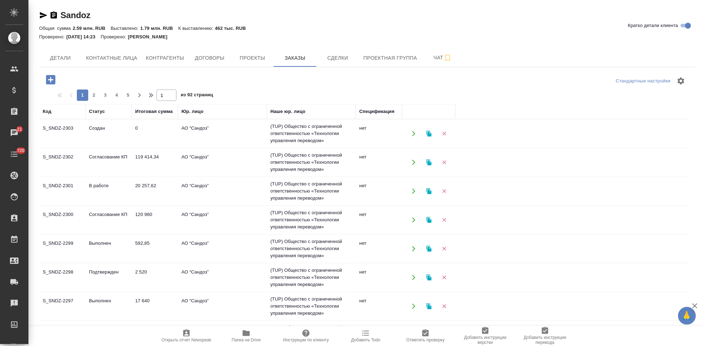
click at [107, 169] on td "Согласование КП" at bounding box center [108, 162] width 46 height 25
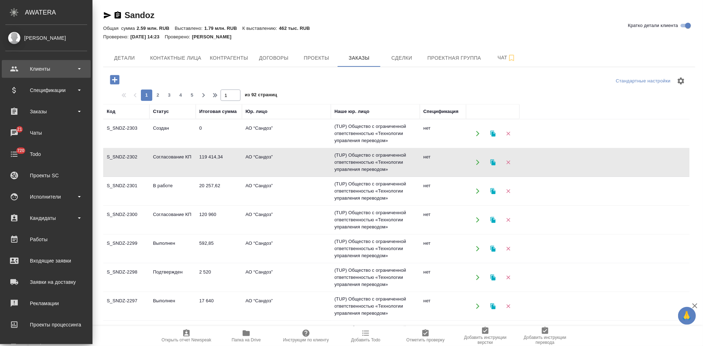
click at [14, 73] on div "Клиенты" at bounding box center [46, 69] width 82 height 11
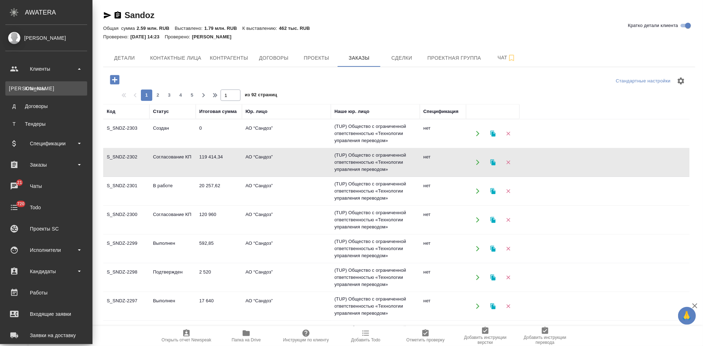
click at [34, 91] on div "Клиенты" at bounding box center [46, 88] width 75 height 7
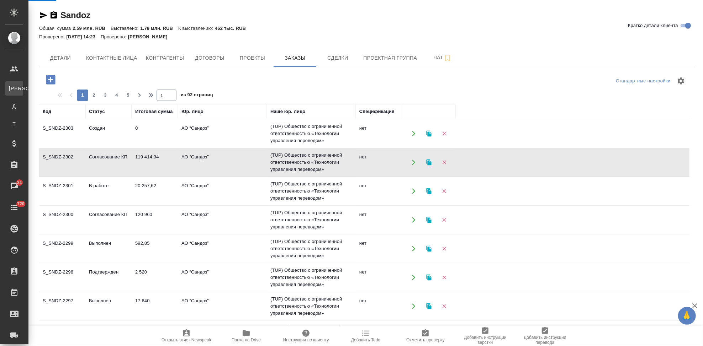
select select "RU"
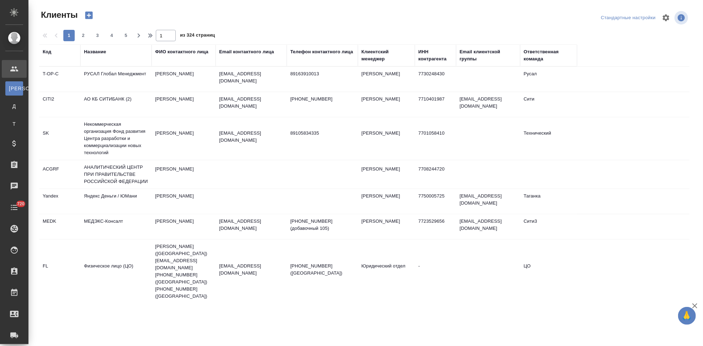
click at [50, 53] on div "Код" at bounding box center [47, 51] width 9 height 7
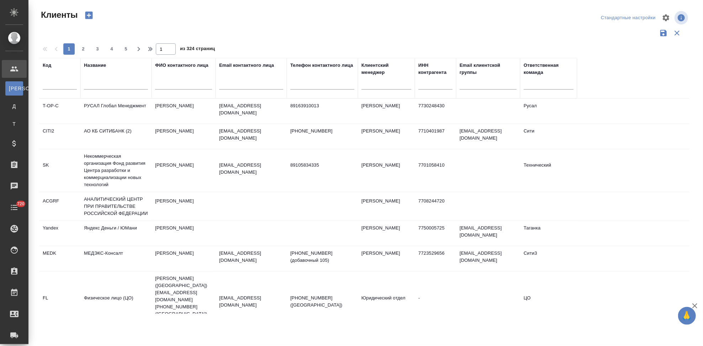
click at [57, 84] on input "text" at bounding box center [60, 85] width 34 height 9
type input "nvrt"
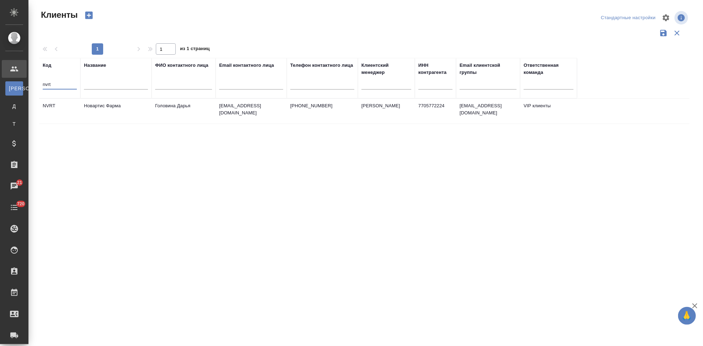
click at [123, 112] on td "Новартис Фарма" at bounding box center [115, 111] width 71 height 25
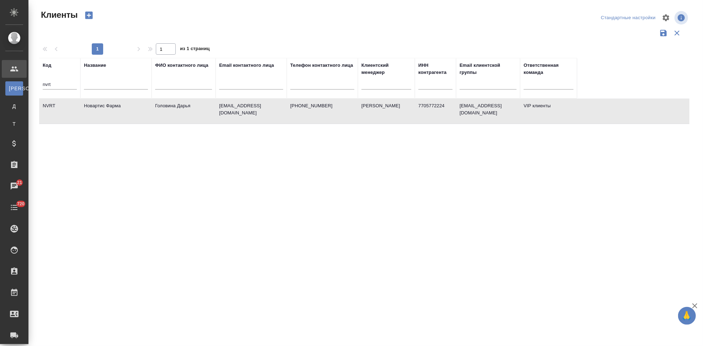
click at [123, 112] on td "Новартис Фарма" at bounding box center [115, 111] width 71 height 25
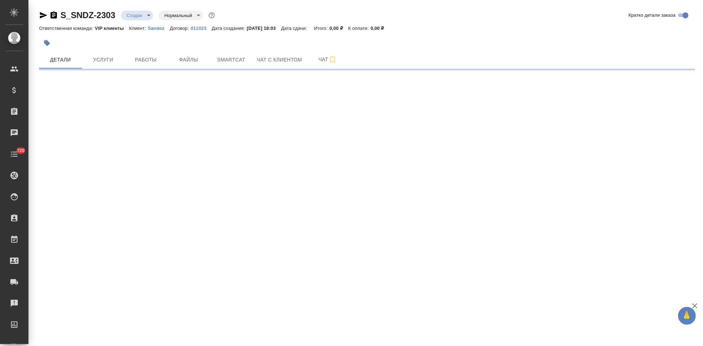
select select "RU"
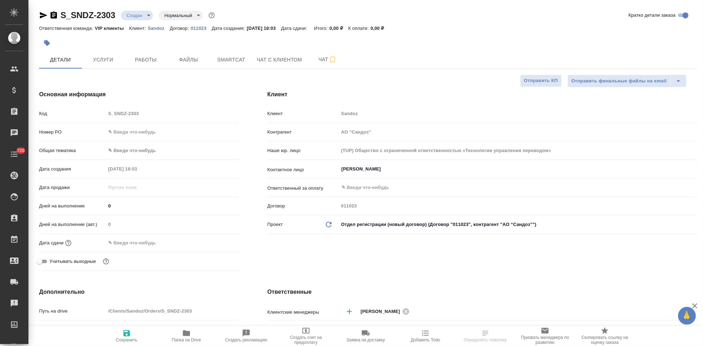
type textarea "x"
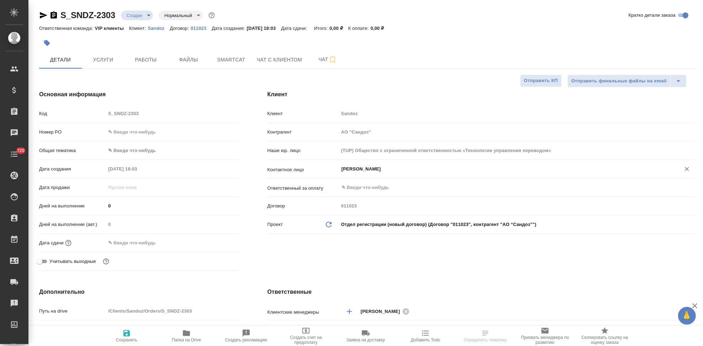
type textarea "x"
drag, startPoint x: 395, startPoint y: 170, endPoint x: 156, endPoint y: 336, distance: 291.1
click at [395, 170] on input "Иванова Дарина" at bounding box center [505, 169] width 328 height 9
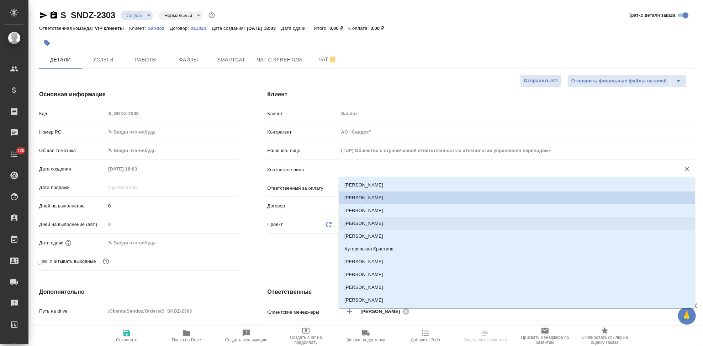
type textarea "x"
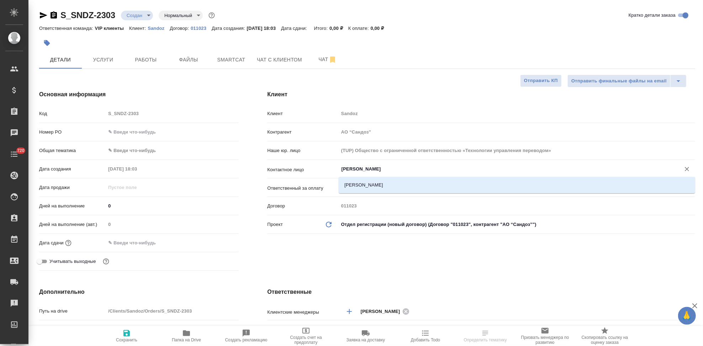
click at [364, 186] on li "Куликова Ольга" at bounding box center [517, 185] width 356 height 13
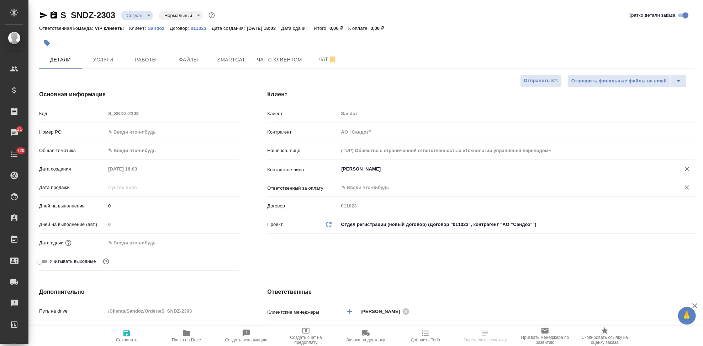
type input "Куликова Ольга"
type textarea "x"
type input "Куликова Ольга"
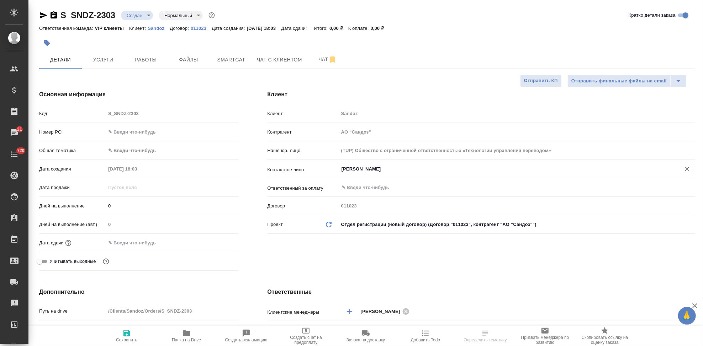
click at [134, 334] on span "Сохранить" at bounding box center [126, 336] width 51 height 14
type textarea "x"
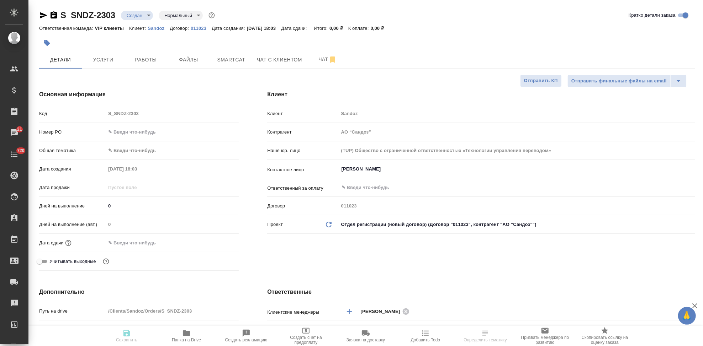
type textarea "x"
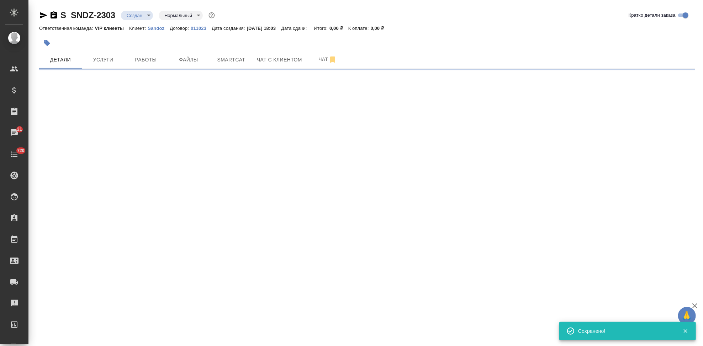
select select "RU"
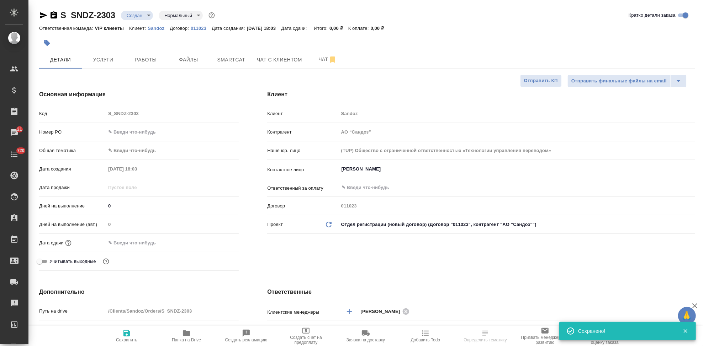
type textarea "x"
click at [139, 234] on hr at bounding box center [138, 234] width 199 height 0
click at [141, 250] on div "Дата сдачи" at bounding box center [138, 246] width 199 height 18
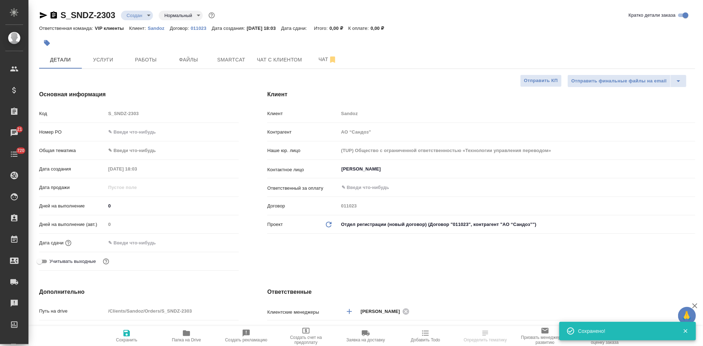
click at [143, 242] on input "text" at bounding box center [137, 243] width 62 height 10
click at [218, 242] on icon "button" at bounding box center [218, 242] width 9 height 9
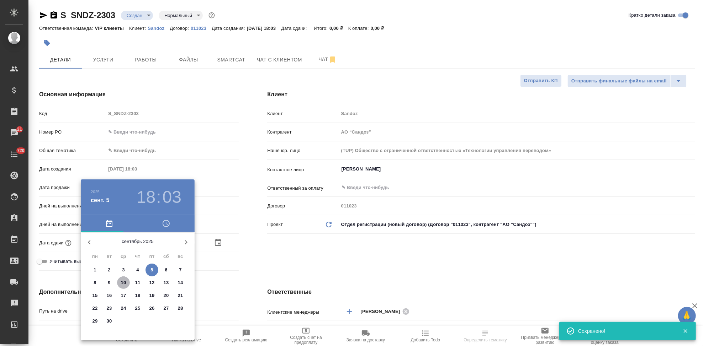
click at [123, 283] on p "10" at bounding box center [123, 282] width 5 height 7
type input "10.09.2025 18:03"
type textarea "x"
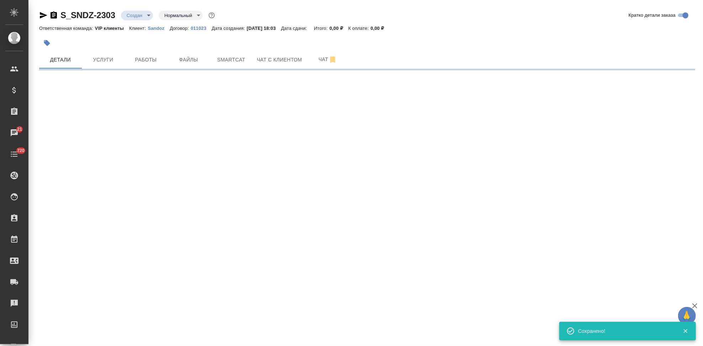
click at [148, 311] on div ".cls-1 fill:#fff; AWATERA Kabargina Anna Клиенты Спецификации Заказы 21 Чаты 72…" at bounding box center [351, 173] width 703 height 346
select select "RU"
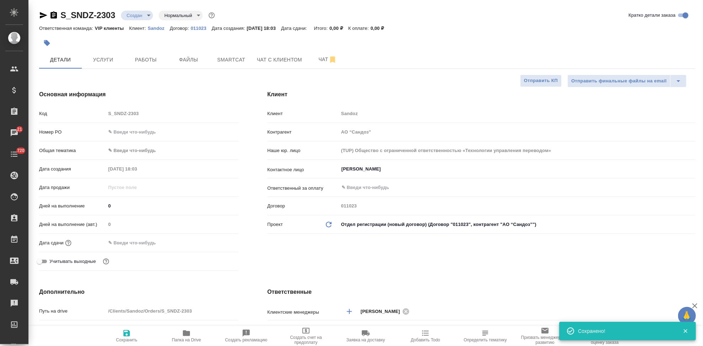
type textarea "x"
click at [147, 250] on div "Дата сдачи" at bounding box center [138, 246] width 199 height 18
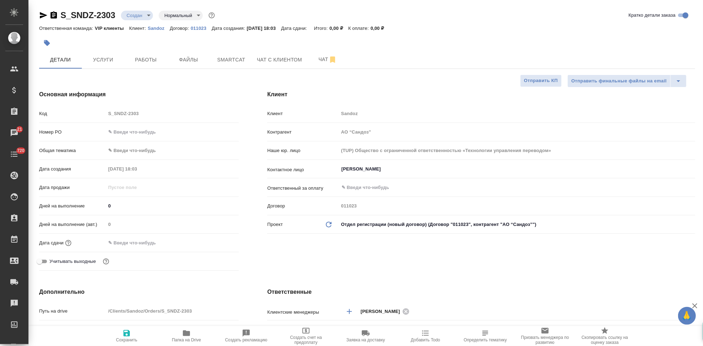
click at [150, 244] on input "text" at bounding box center [137, 243] width 62 height 10
click at [215, 240] on icon "button" at bounding box center [218, 242] width 6 height 7
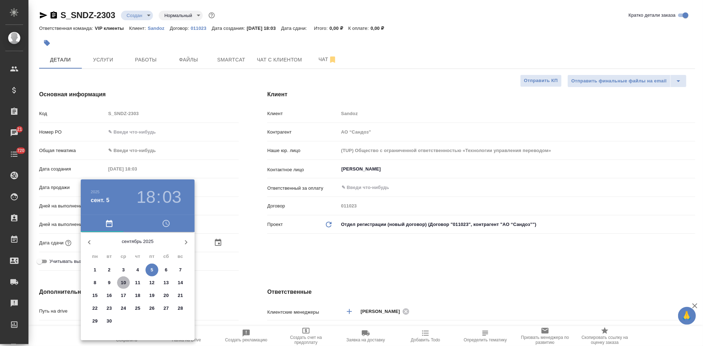
click at [128, 282] on span "10" at bounding box center [123, 282] width 13 height 7
type input "10.09.2025 18:03"
type textarea "x"
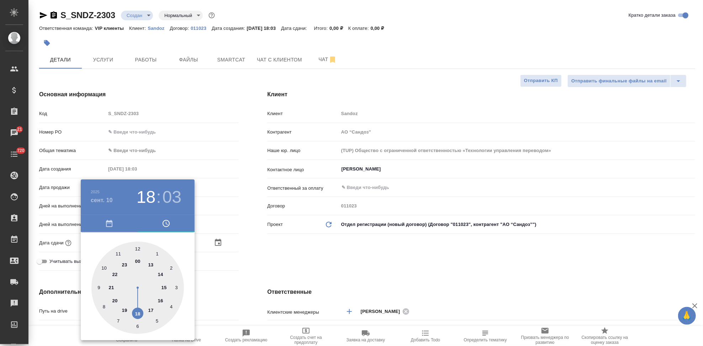
click at [149, 309] on div at bounding box center [137, 288] width 92 height 92
type input "10.09.2025 17:03"
type textarea "x"
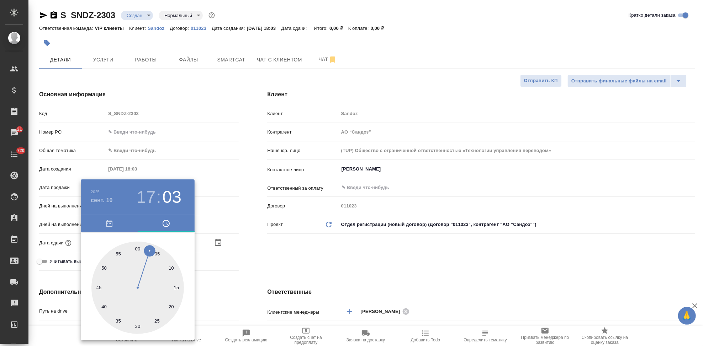
click at [135, 247] on div at bounding box center [137, 288] width 92 height 92
type input "10.09.2025 17:59"
type textarea "x"
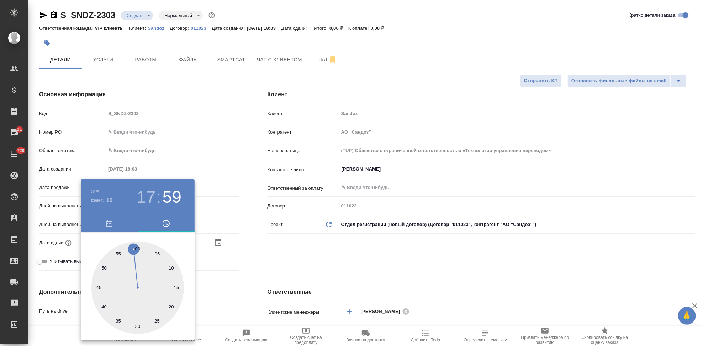
click at [142, 248] on div at bounding box center [137, 288] width 92 height 92
type input "10.09.2025 17:01"
type textarea "x"
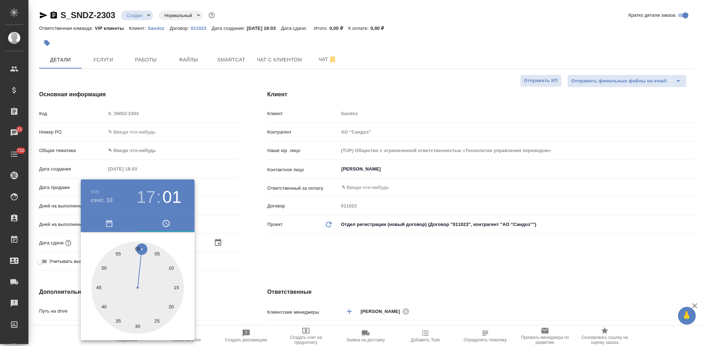
click at [138, 248] on div at bounding box center [137, 288] width 92 height 92
type input "10.09.2025 17:00"
type textarea "x"
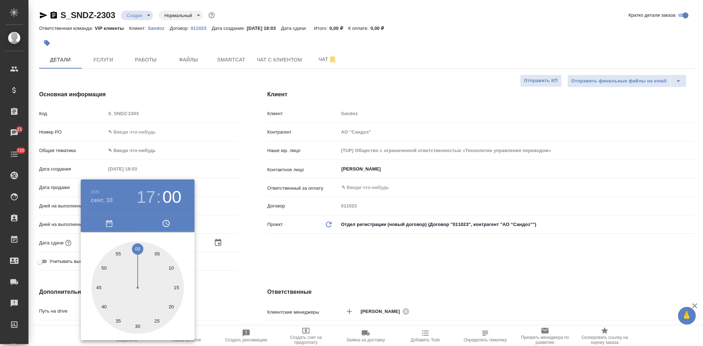
type textarea "x"
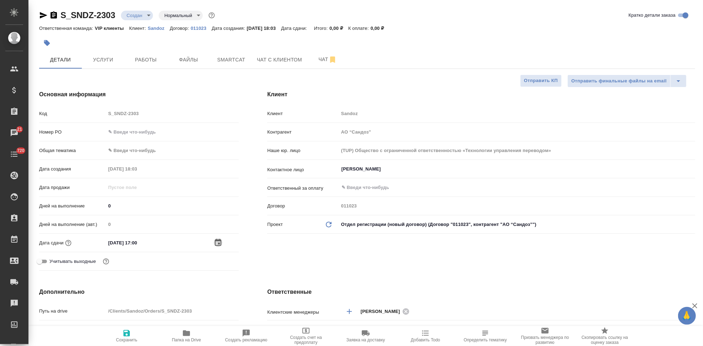
click at [133, 332] on span "Сохранить" at bounding box center [126, 336] width 51 height 14
type textarea "x"
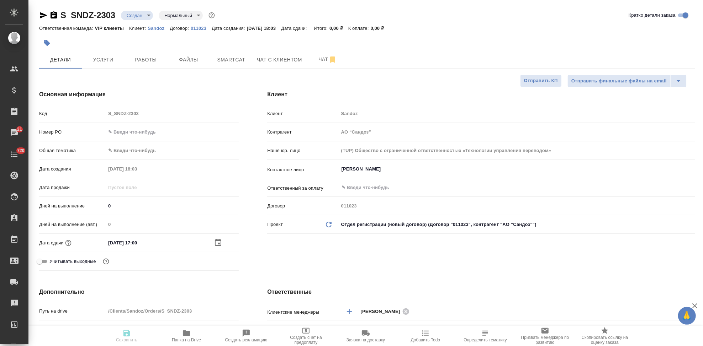
type textarea "x"
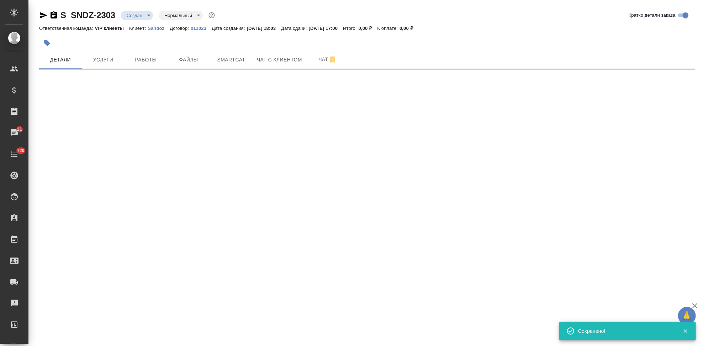
select select "RU"
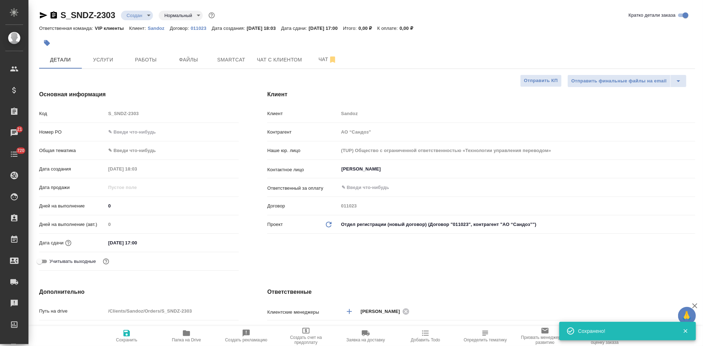
type textarea "x"
click at [188, 65] on button "Файлы" at bounding box center [188, 60] width 43 height 18
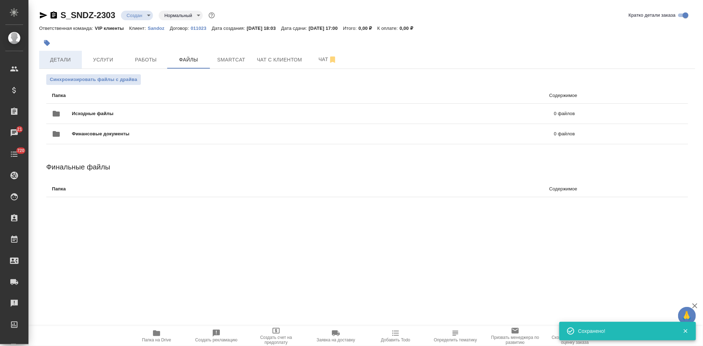
click at [75, 64] on span "Детали" at bounding box center [60, 59] width 34 height 9
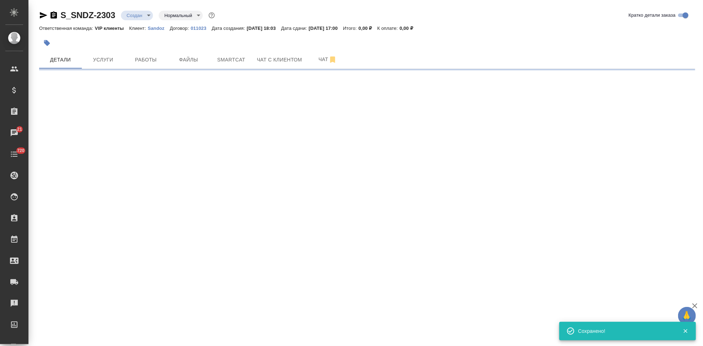
select select "RU"
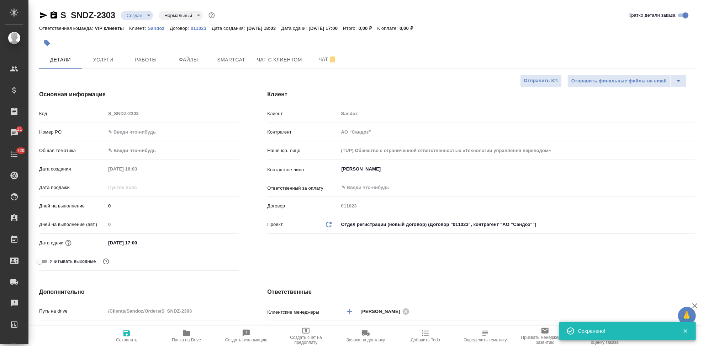
type textarea "x"
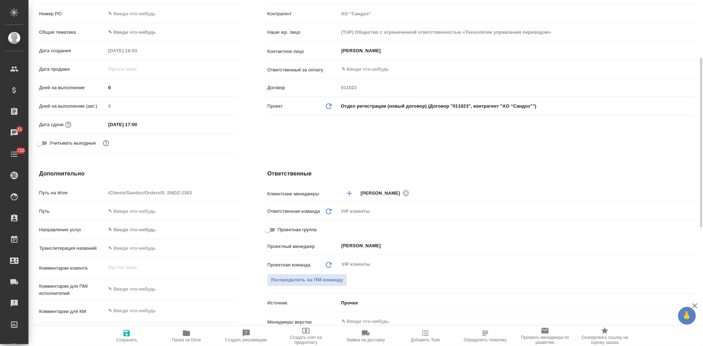
scroll to position [197, 0]
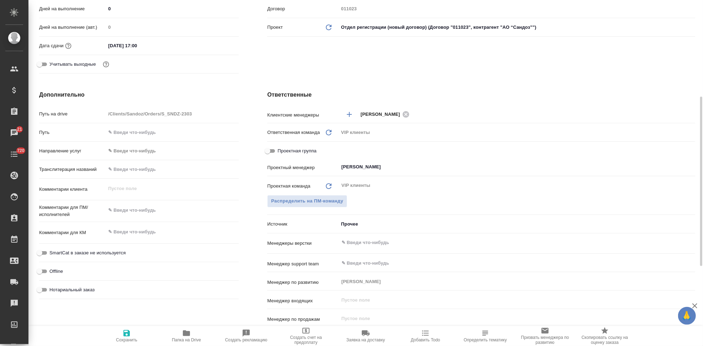
type textarea "x"
click at [139, 211] on textarea at bounding box center [172, 211] width 132 height 12
paste textarea "Прошу взять в перевод с английского на русский язык приложенные сертификаты. Же…"
type textarea "Прошу взять в перевод с английского на русский язык приложенные сертификаты. Же…"
type textarea "x"
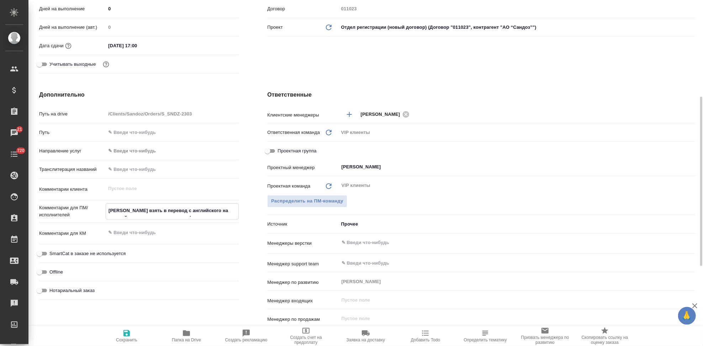
type textarea "x"
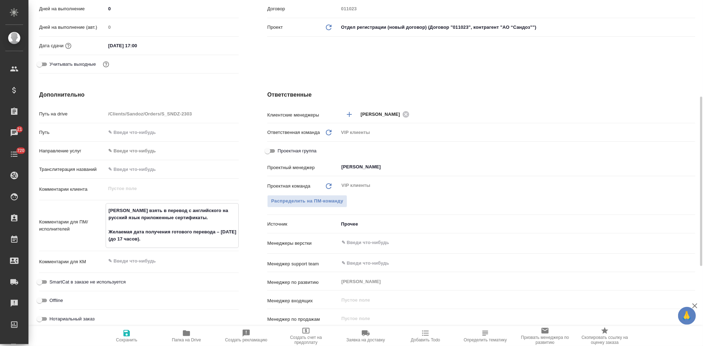
click at [160, 236] on textarea "Прошу взять в перевод с английского на русский язык приложенные сертификаты. Же…" at bounding box center [172, 225] width 132 height 41
type textarea "Прошу взять в перевод с английского на русский язык приложенные сертификаты. Же…"
type textarea "x"
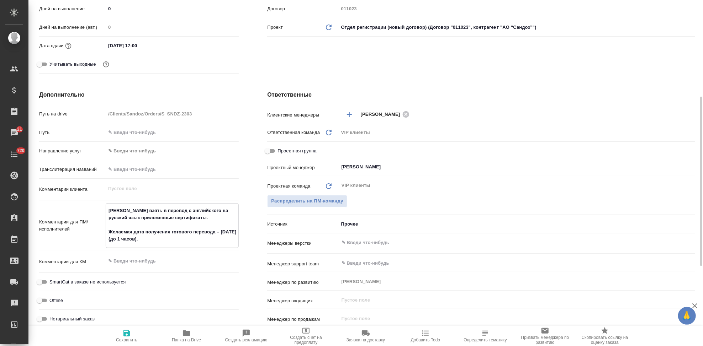
type textarea "Прошу взять в перевод с английского на русский язык приложенные сертификаты. Же…"
type textarea "x"
type textarea "Прошу взять в перевод с английского на русский язык приложенные сертификаты. Же…"
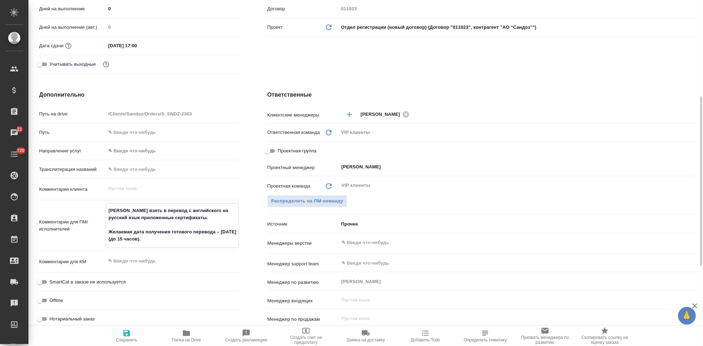
type textarea "x"
click at [129, 338] on span "Сохранить" at bounding box center [126, 340] width 21 height 5
type textarea "x"
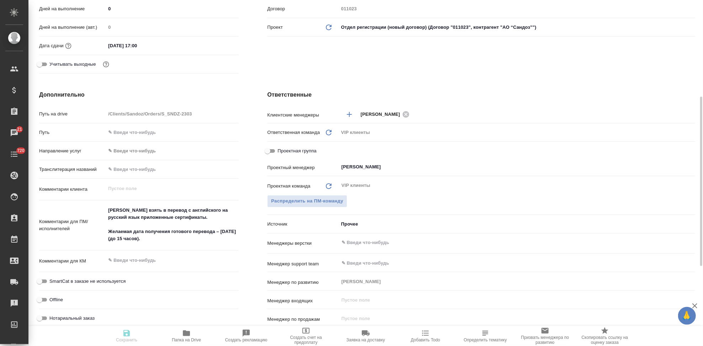
type textarea "x"
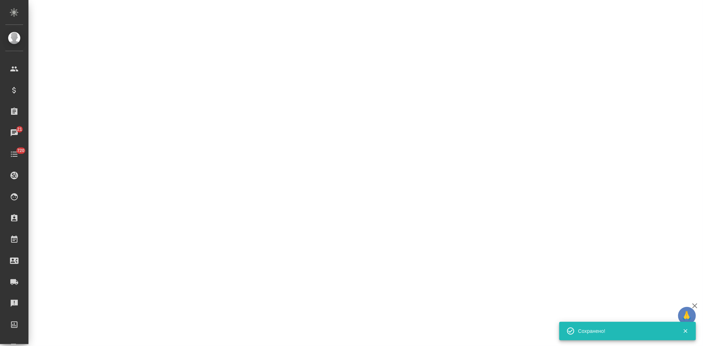
select select "RU"
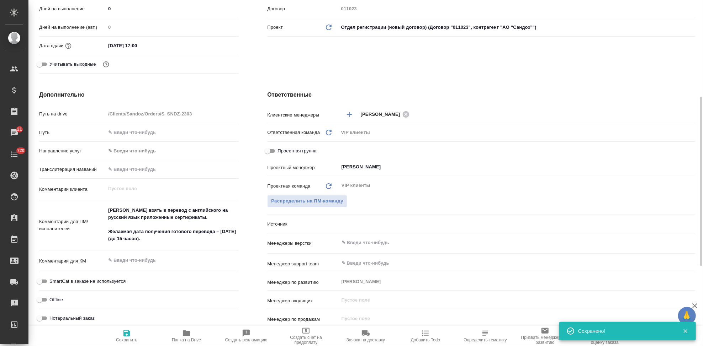
type textarea "x"
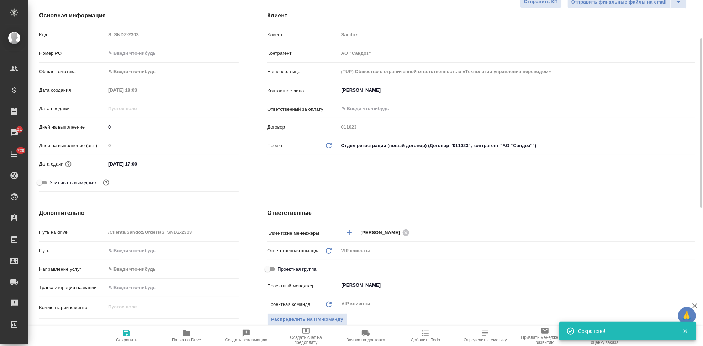
click at [137, 164] on input "10.09.2025 17:00" at bounding box center [137, 164] width 62 height 10
type input "10.09.2025 10:0_"
type textarea "x"
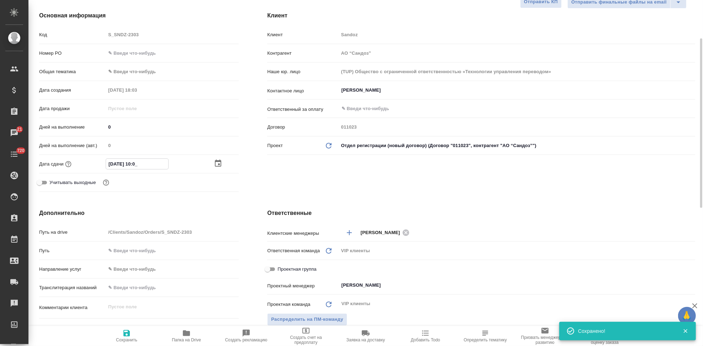
type input "10.09.2025 15:00"
type textarea "x"
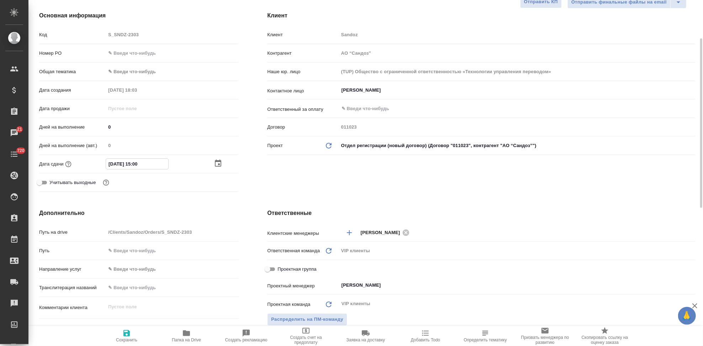
type input "10.09.2025 15:00"
click at [132, 333] on span "Сохранить" at bounding box center [126, 336] width 51 height 14
type textarea "x"
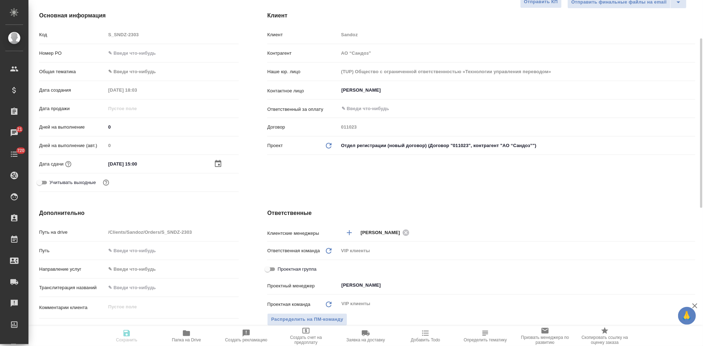
type textarea "x"
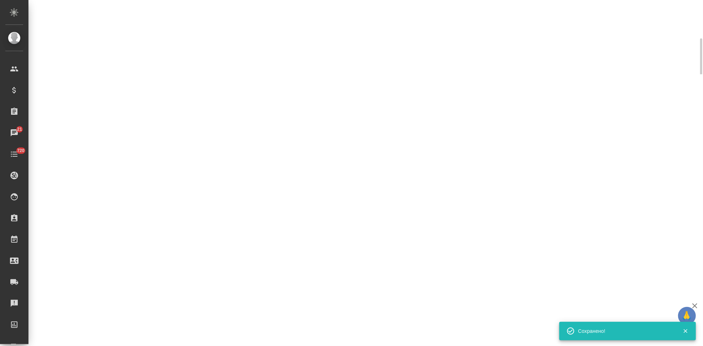
select select "RU"
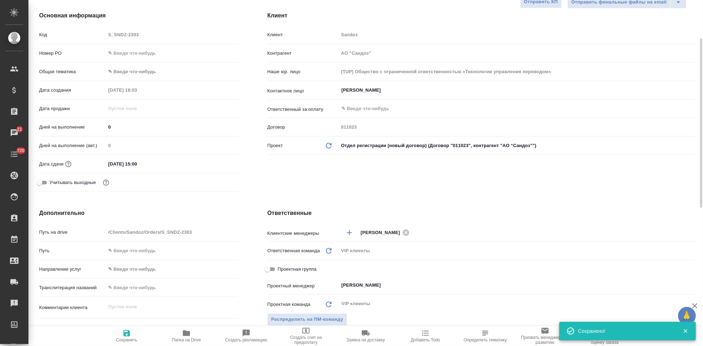
type textarea "x"
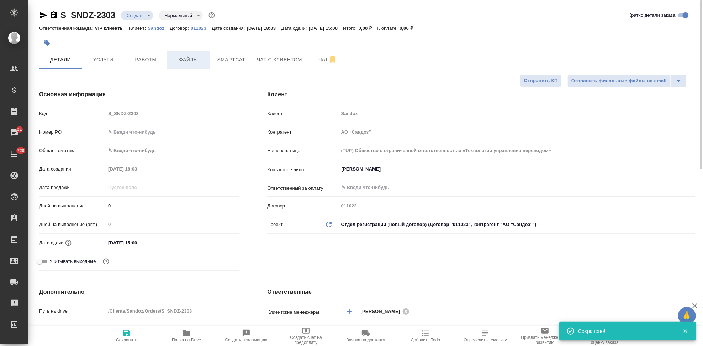
click at [193, 62] on span "Файлы" at bounding box center [188, 59] width 34 height 9
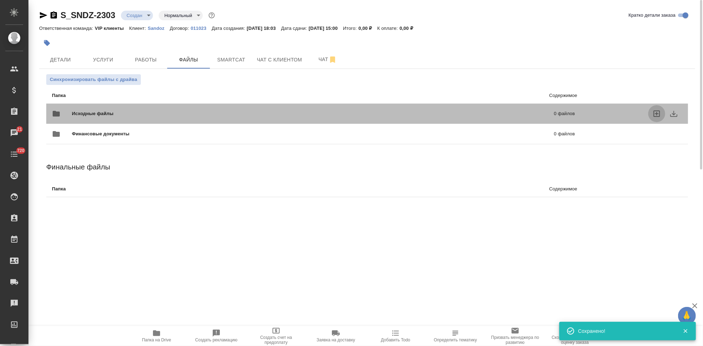
click at [662, 111] on label "uploadFiles" at bounding box center [656, 113] width 17 height 17
click at [0, 0] on input "uploadFiles" at bounding box center [0, 0] width 0 height 0
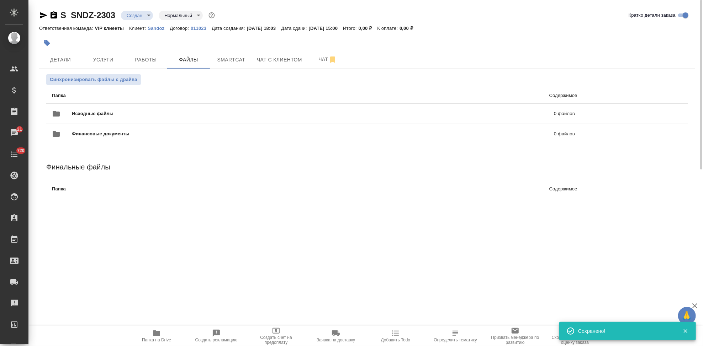
click at [149, 13] on body "🙏 .cls-1 fill:#fff; AWATERA Kabargina Anna Клиенты Спецификации Заказы 21 Чаты …" at bounding box center [351, 173] width 703 height 346
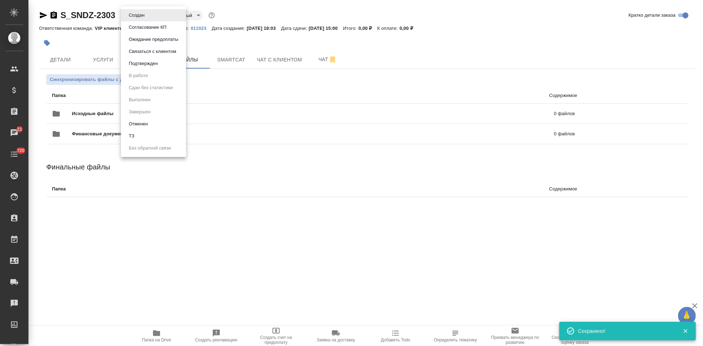
click at [138, 139] on li "ТЗ" at bounding box center [153, 136] width 65 height 12
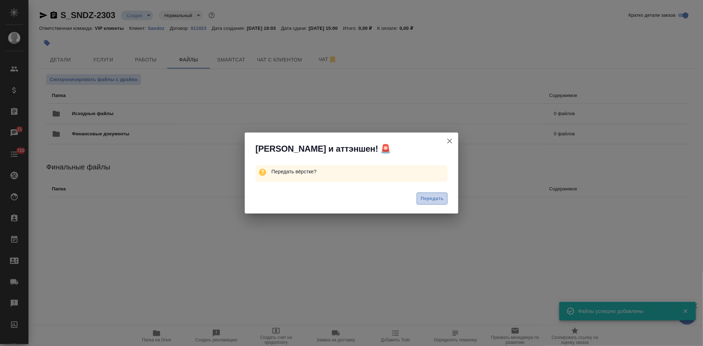
click at [430, 196] on span "Передать" at bounding box center [431, 199] width 23 height 8
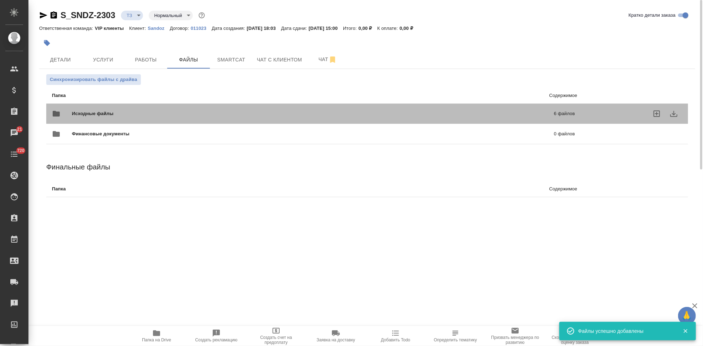
click at [559, 117] on div "Исходные файлы 6 файлов" at bounding box center [313, 113] width 523 height 17
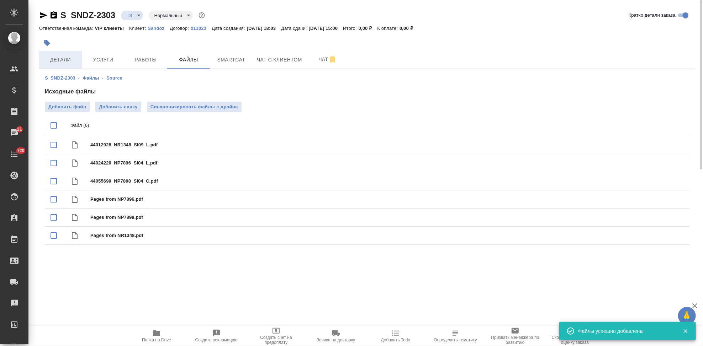
click at [73, 60] on span "Детали" at bounding box center [60, 59] width 34 height 9
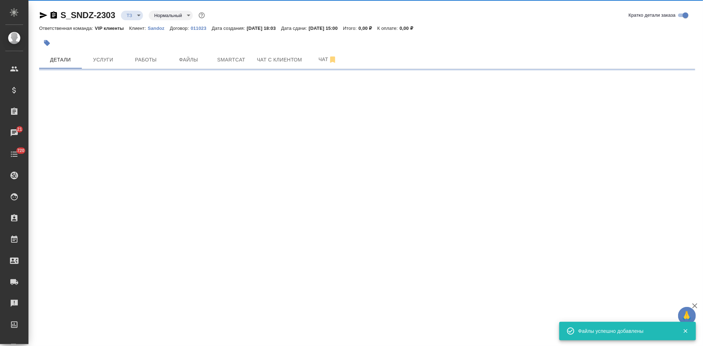
select select "RU"
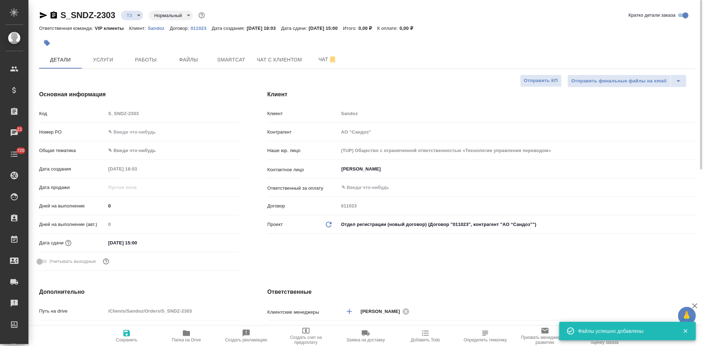
type textarea "x"
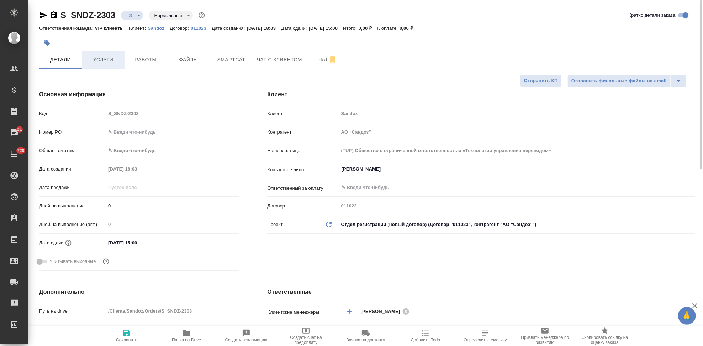
click at [106, 55] on span "Услуги" at bounding box center [103, 59] width 34 height 9
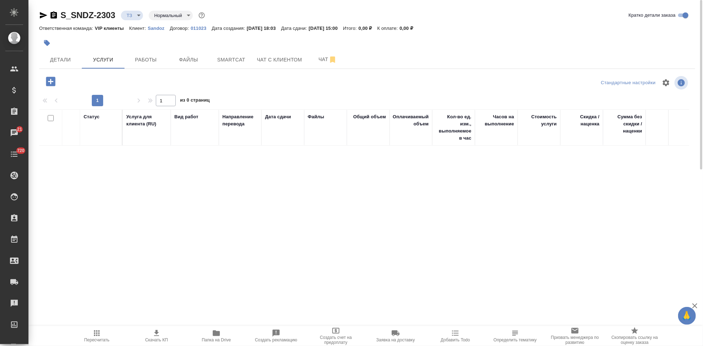
click at [55, 79] on icon "button" at bounding box center [50, 81] width 9 height 9
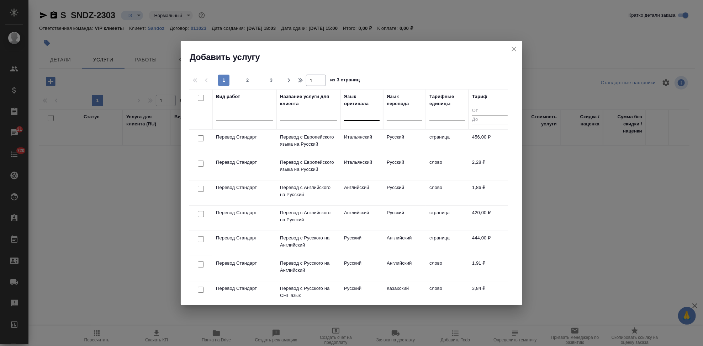
click at [357, 114] on div at bounding box center [362, 113] width 36 height 10
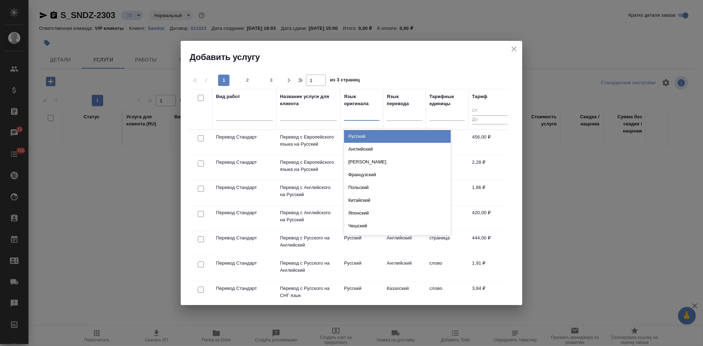
type input "а"
click at [368, 135] on div "Английский" at bounding box center [397, 136] width 107 height 13
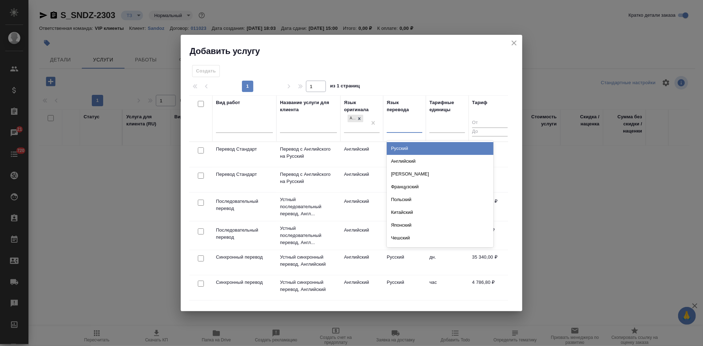
click at [403, 127] on div at bounding box center [405, 126] width 36 height 10
type input "рус"
click at [411, 147] on div "Русский" at bounding box center [440, 148] width 107 height 13
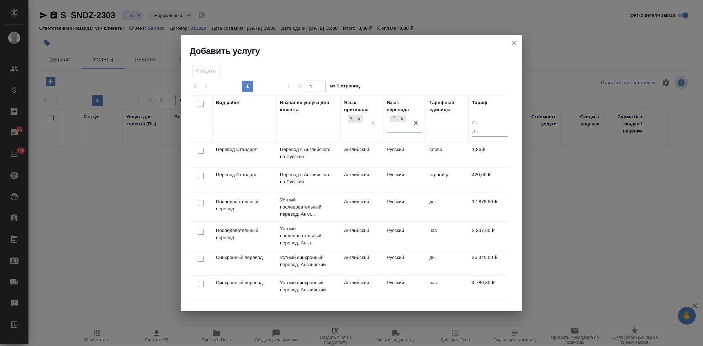
click at [408, 158] on td "Русский" at bounding box center [404, 155] width 43 height 25
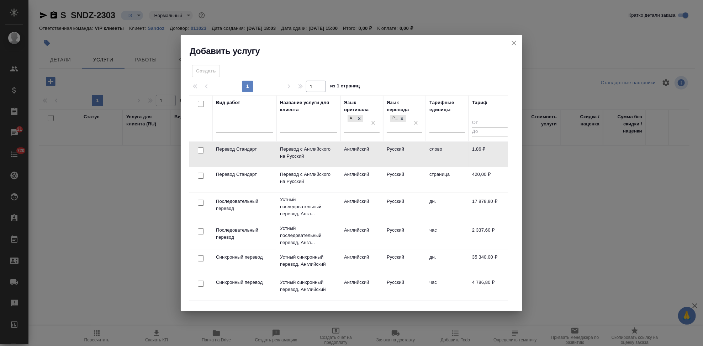
click at [408, 158] on td "Русский" at bounding box center [404, 154] width 43 height 25
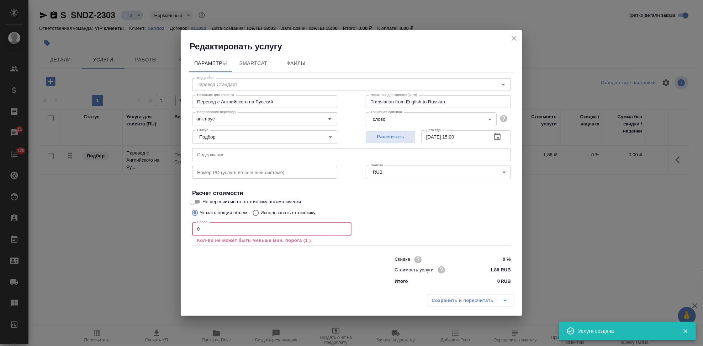
click at [214, 225] on input "0" at bounding box center [271, 229] width 159 height 13
type input "1"
click at [244, 150] on input "text" at bounding box center [351, 154] width 319 height 13
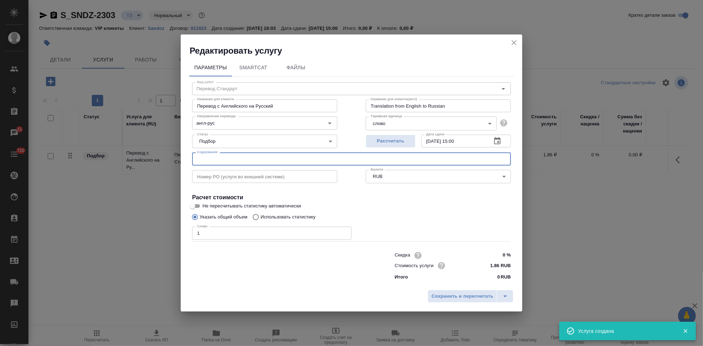
click at [249, 158] on input "text" at bounding box center [351, 159] width 319 height 13
paste input "ACC POS 100, 200, 200, 600 mg - сертификаты для перевода ENG-> RU к 10 сентября…"
type input "ACC POS 100, 200, 200, 600 mg - сертификаты для перевода ENG-> RU к 10 сентября…"
click at [505, 297] on icon "split button" at bounding box center [505, 297] width 4 height 2
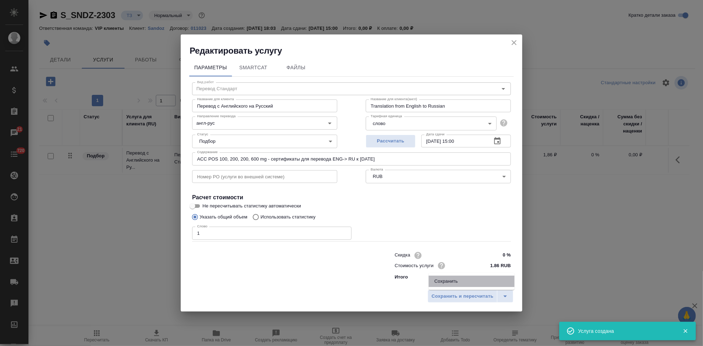
click at [464, 279] on li "Сохранить" at bounding box center [471, 281] width 86 height 11
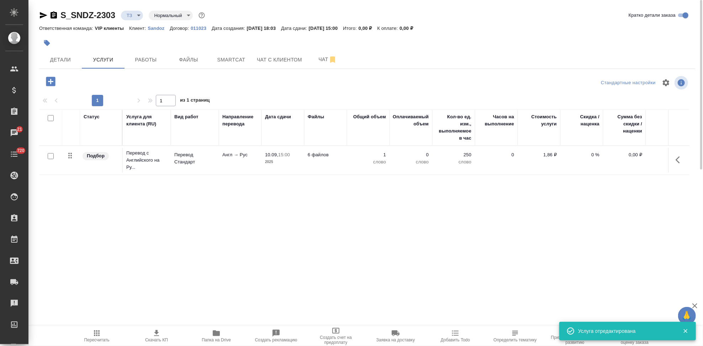
click at [51, 155] on input "checkbox" at bounding box center [51, 156] width 6 height 6
checkbox input "true"
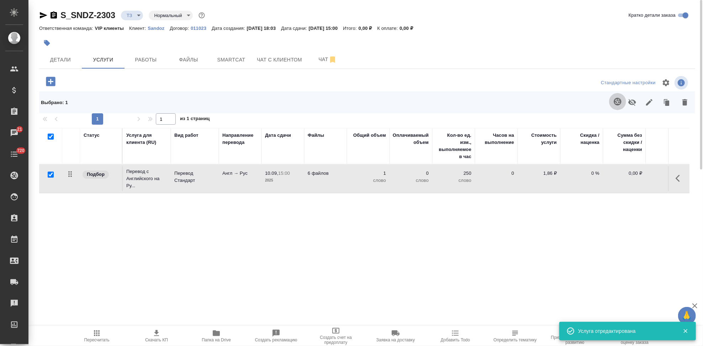
click at [623, 102] on button "button" at bounding box center [617, 101] width 17 height 17
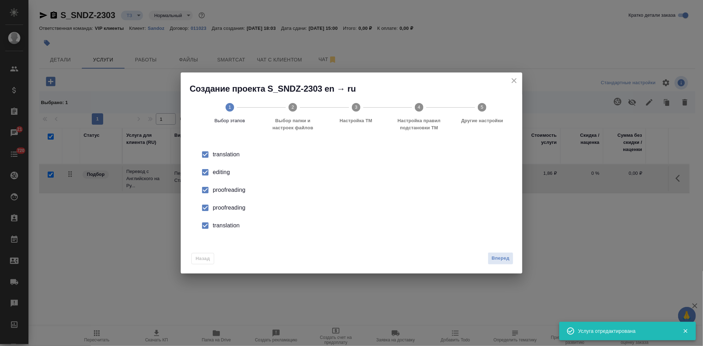
click at [207, 173] on input "checkbox" at bounding box center [205, 172] width 15 height 15
click at [205, 206] on input "checkbox" at bounding box center [205, 208] width 15 height 15
click at [205, 232] on input "checkbox" at bounding box center [205, 225] width 15 height 15
click at [488, 256] on button "Вперед" at bounding box center [501, 258] width 26 height 12
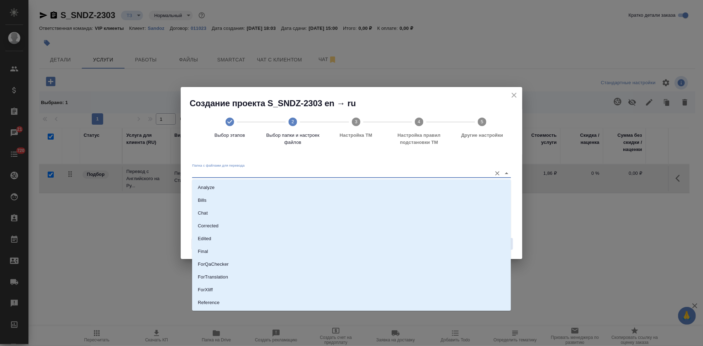
click at [445, 174] on input "Папка с файлами для перевода" at bounding box center [340, 173] width 296 height 9
click at [245, 275] on li "Source" at bounding box center [351, 279] width 319 height 13
type input "Source"
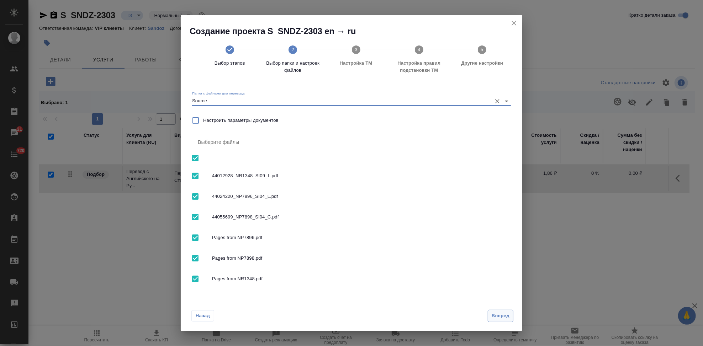
click at [502, 318] on span "Вперед" at bounding box center [500, 316] width 18 height 8
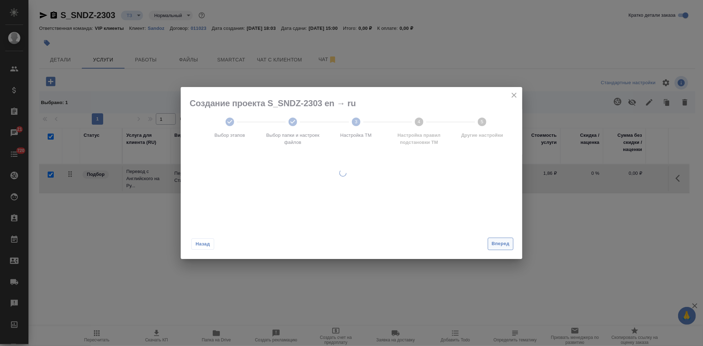
click at [508, 244] on div "Назад Вперед" at bounding box center [351, 242] width 341 height 33
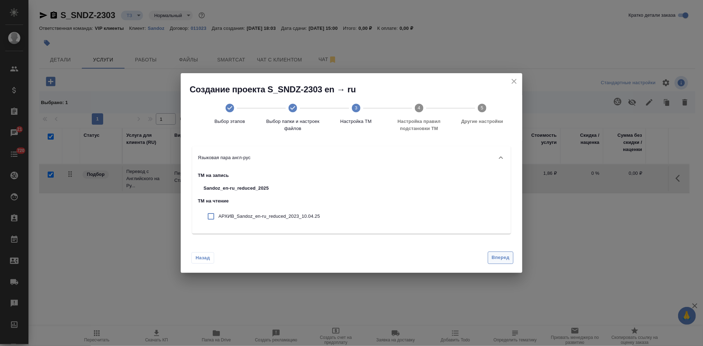
click at [500, 257] on span "Вперед" at bounding box center [500, 258] width 18 height 8
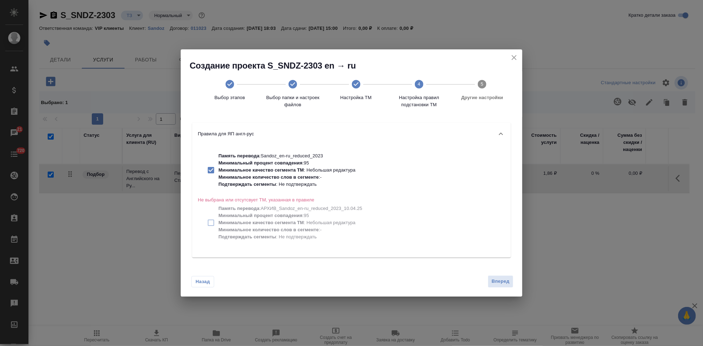
click at [499, 273] on div "Назад Вперед" at bounding box center [351, 279] width 341 height 33
click at [499, 288] on div "Назад Вперед" at bounding box center [351, 279] width 341 height 33
click at [501, 283] on span "Вперед" at bounding box center [500, 282] width 18 height 8
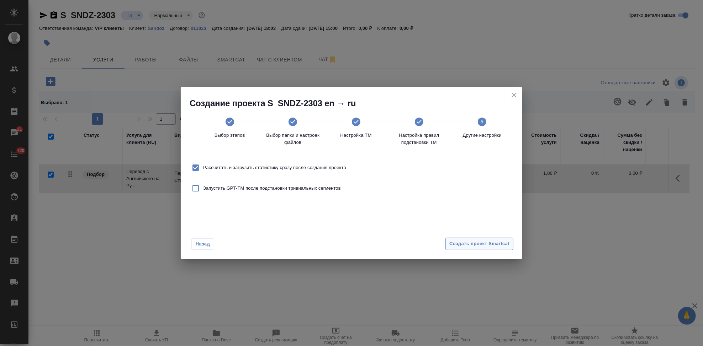
click at [496, 243] on span "Создать проект Smartcat" at bounding box center [479, 244] width 60 height 8
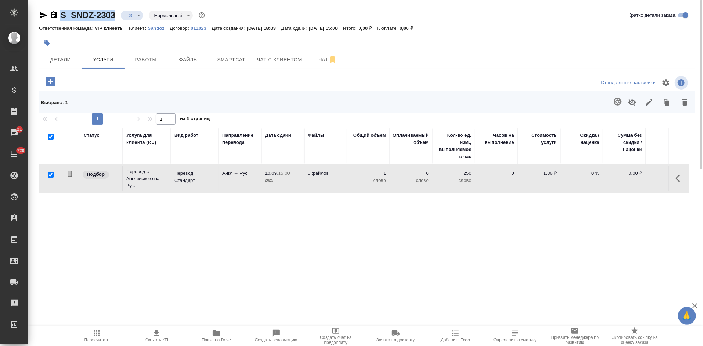
drag, startPoint x: 118, startPoint y: 17, endPoint x: 55, endPoint y: 17, distance: 63.3
click at [55, 17] on div "S_SNDZ-2303 ТЗ tz Нормальный normal" at bounding box center [122, 15] width 167 height 11
copy link "S_SNDZ-2303"
click at [678, 180] on icon "button" at bounding box center [679, 178] width 9 height 9
click at [639, 178] on icon "button" at bounding box center [639, 178] width 6 height 6
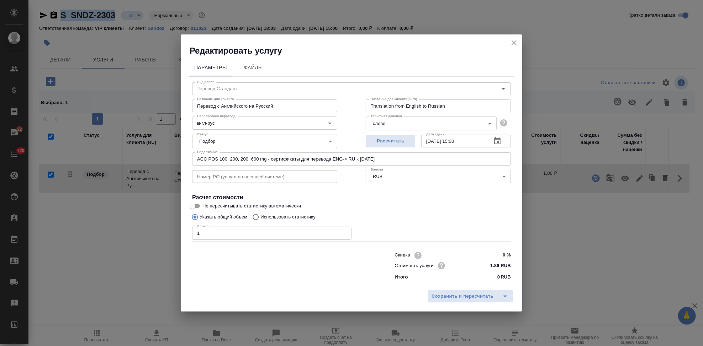
click at [255, 218] on input "Использовать статистику" at bounding box center [254, 218] width 11 height 14
radio input "true"
radio input "false"
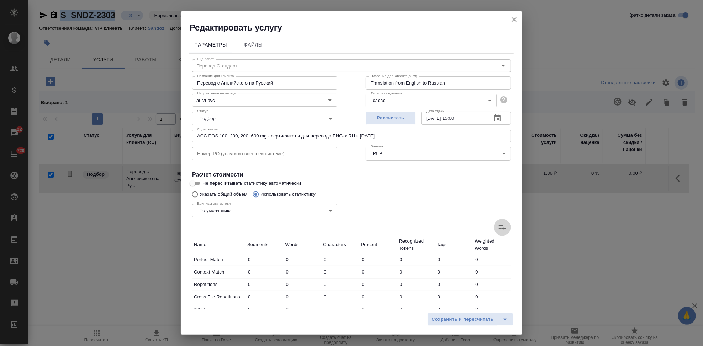
click at [498, 224] on icon at bounding box center [502, 227] width 9 height 9
click at [0, 0] on input "file" at bounding box center [0, 0] width 0 height 0
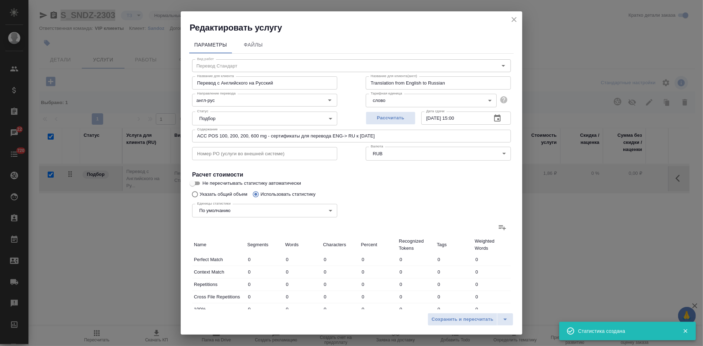
type input "57"
type input "448"
type input "38"
type input "62"
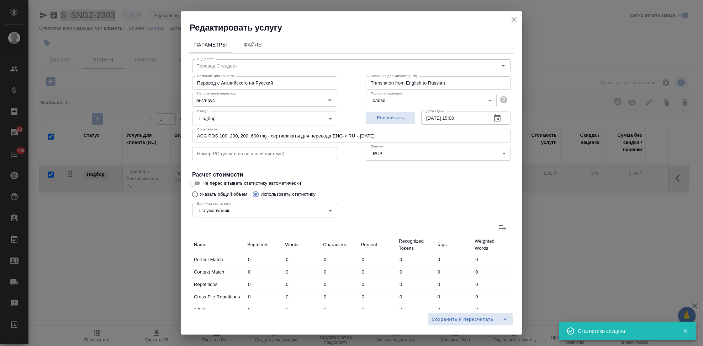
type input "365"
type input "100"
type input "165"
type input "955"
type input "324"
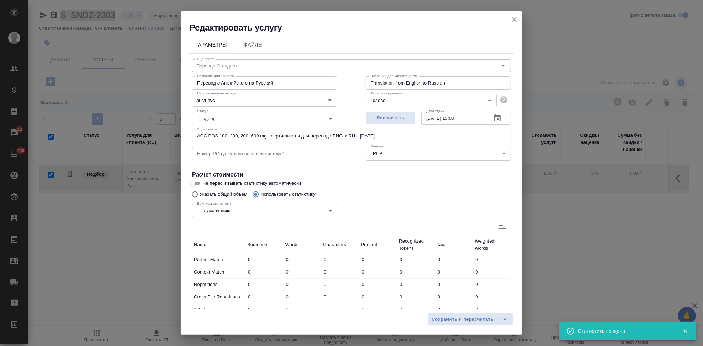
type input "553"
type input "3288"
type input "381"
type input "836"
type input "5644"
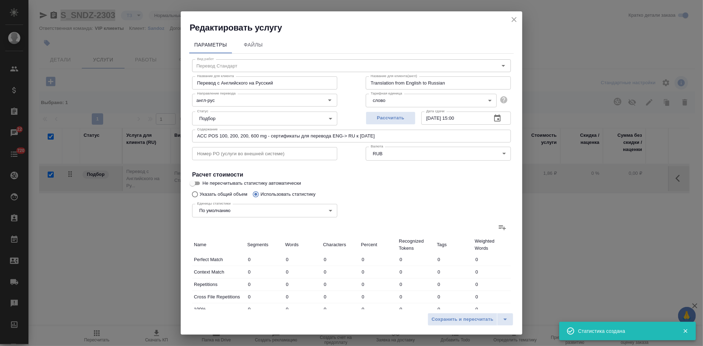
type input "40"
type input "228"
type input "1478"
type input "145"
type input "499"
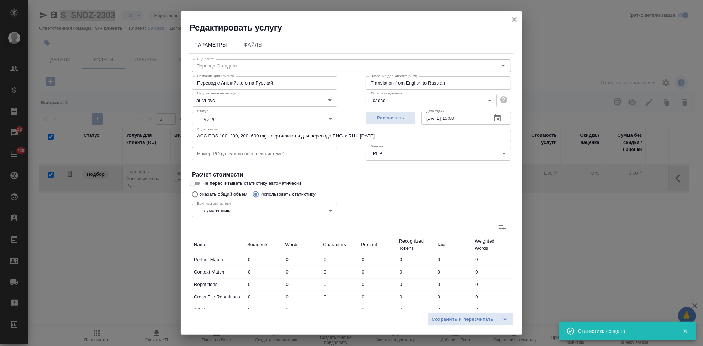
type input "3335"
type input "549"
type input "2589"
type input "17348"
type input "1496"
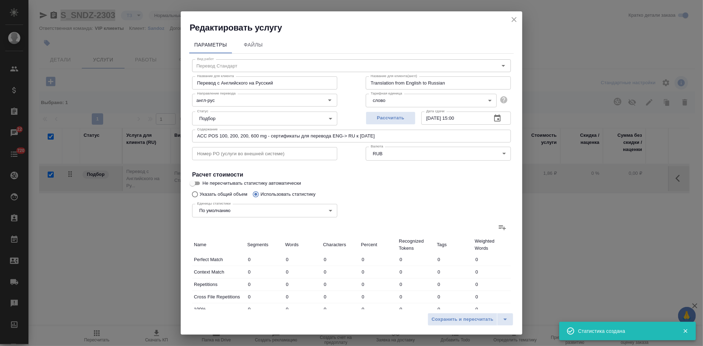
type input "4762"
type input "31541"
type input "1634"
type input "4989"
type input "32861"
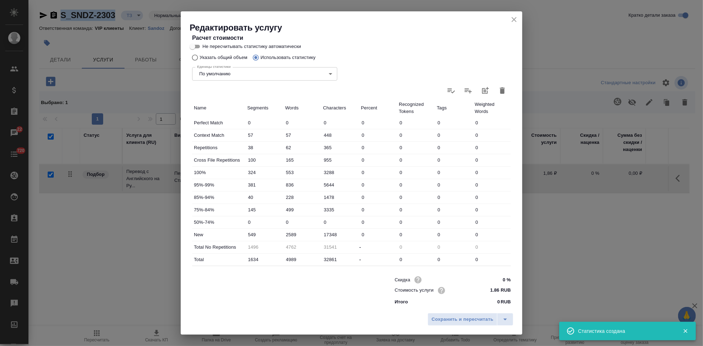
scroll to position [138, 0]
click at [296, 231] on input "2589" at bounding box center [302, 234] width 38 height 10
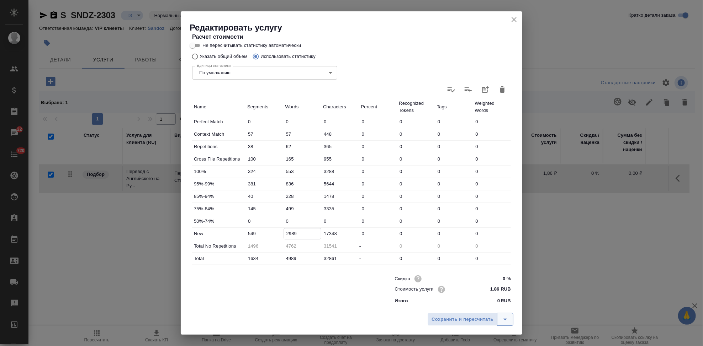
type input "2989"
click at [505, 316] on icon "split button" at bounding box center [505, 319] width 9 height 9
click at [455, 299] on li "Сохранить" at bounding box center [471, 304] width 86 height 11
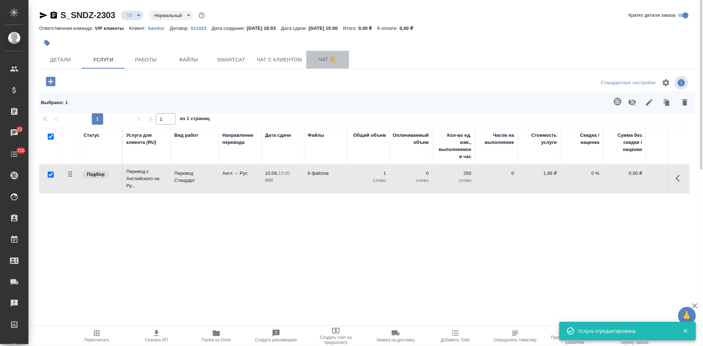
click at [311, 64] on button "Чат" at bounding box center [327, 60] width 43 height 18
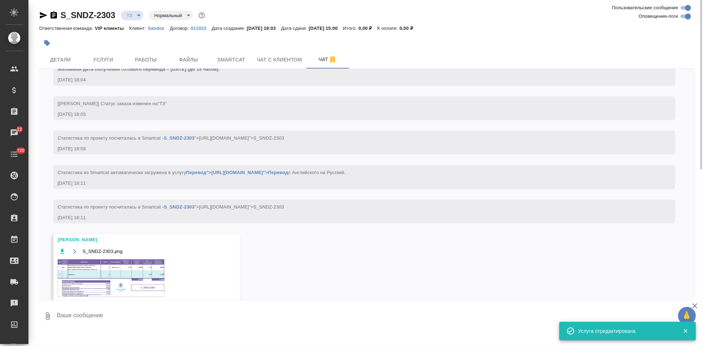
scroll to position [219, 0]
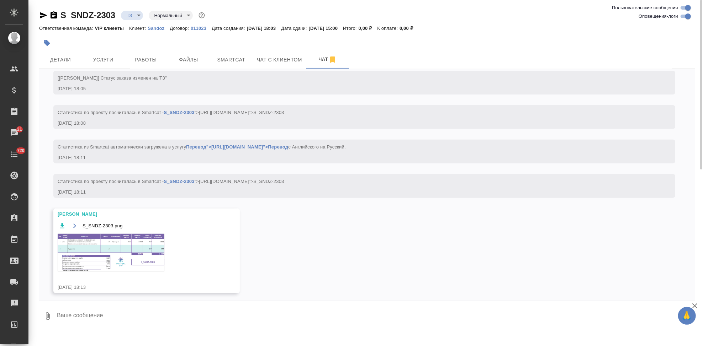
click at [123, 262] on img at bounding box center [111, 253] width 107 height 38
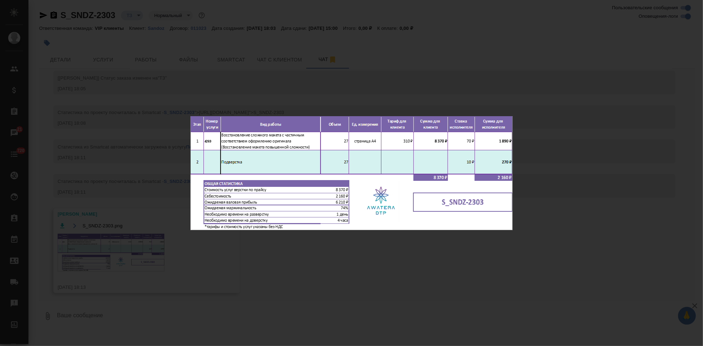
click at [357, 267] on div "S_SNDZ-2303.png 1 of 1" at bounding box center [351, 173] width 703 height 346
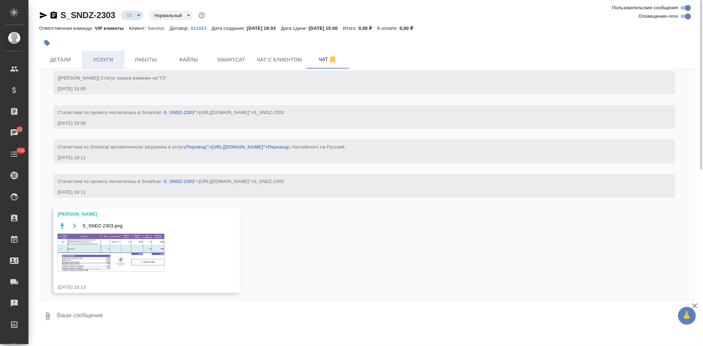
click at [118, 60] on span "Услуги" at bounding box center [103, 59] width 34 height 9
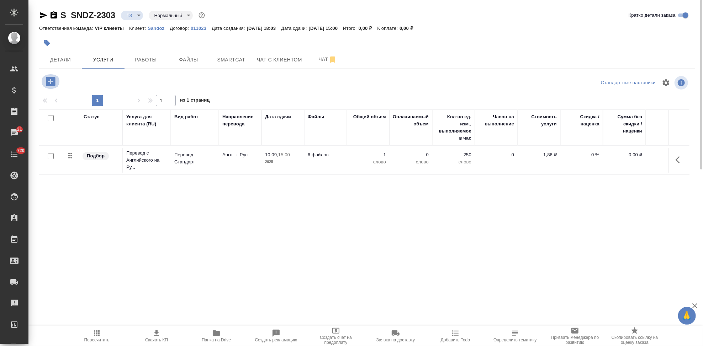
click at [55, 82] on icon "button" at bounding box center [50, 81] width 9 height 9
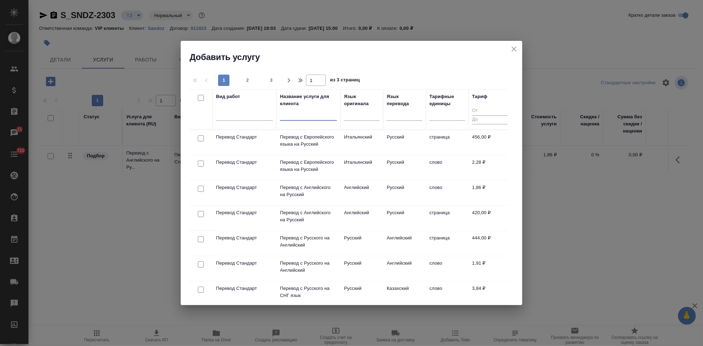
click at [294, 112] on input "text" at bounding box center [308, 116] width 57 height 9
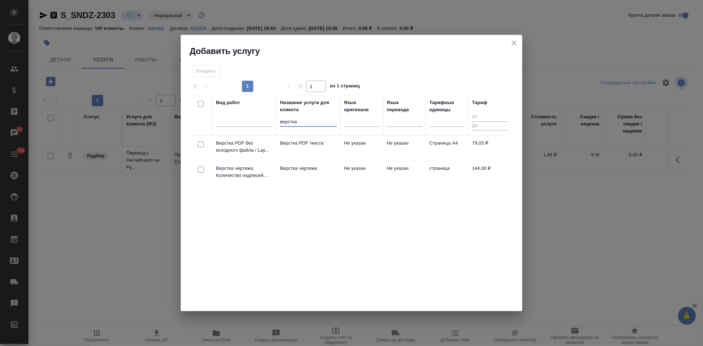
type input "верстка"
click at [344, 174] on td "Не указан" at bounding box center [361, 173] width 43 height 25
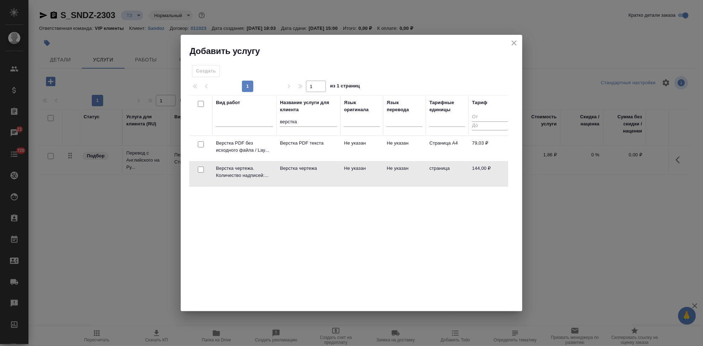
click at [344, 174] on td "Не указан" at bounding box center [361, 173] width 43 height 25
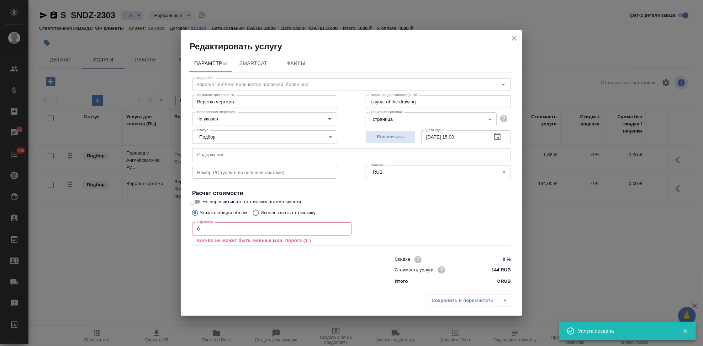
click at [247, 225] on input "0" at bounding box center [271, 229] width 159 height 13
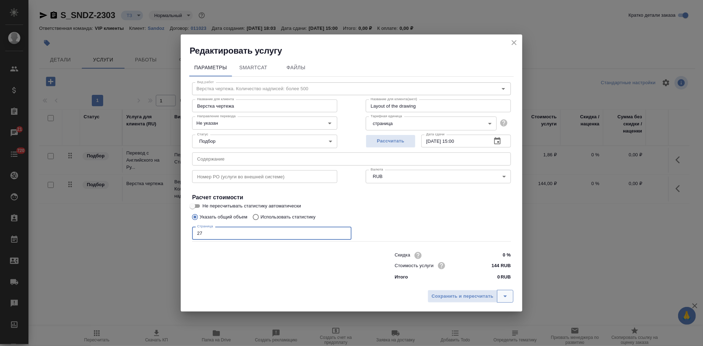
type input "27"
click at [502, 297] on icon "split button" at bounding box center [505, 296] width 9 height 9
click at [447, 277] on li "Сохранить" at bounding box center [471, 281] width 86 height 11
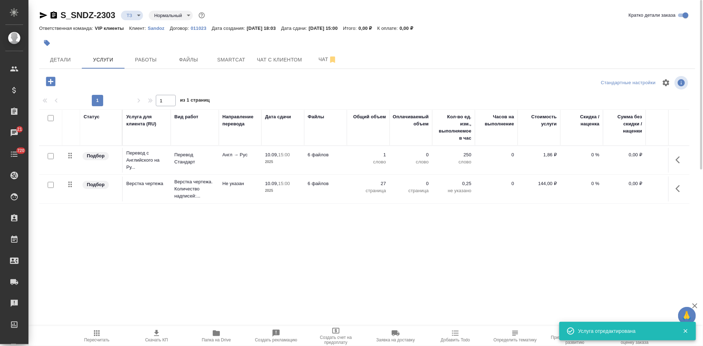
click at [104, 336] on span "Пересчитать" at bounding box center [96, 336] width 51 height 14
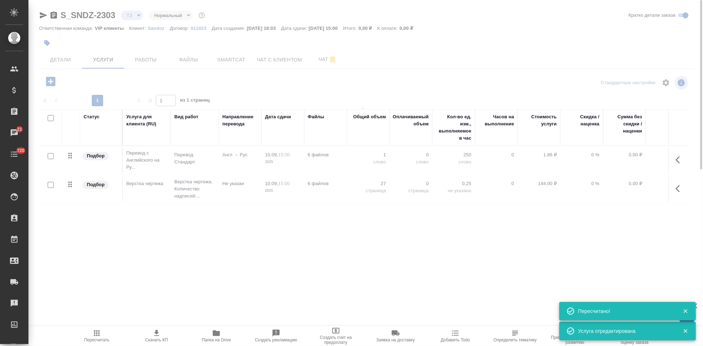
type input "new"
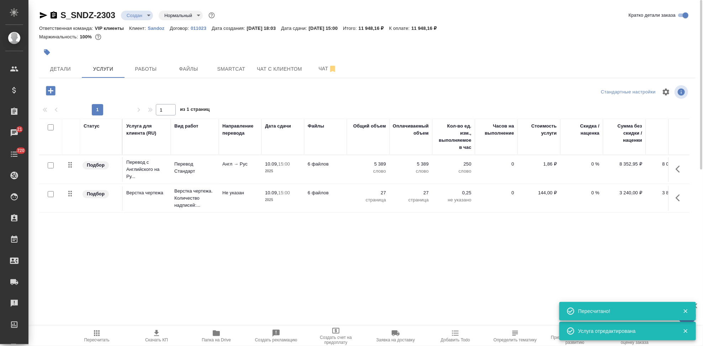
click at [155, 339] on span "Скачать КП" at bounding box center [156, 340] width 23 height 5
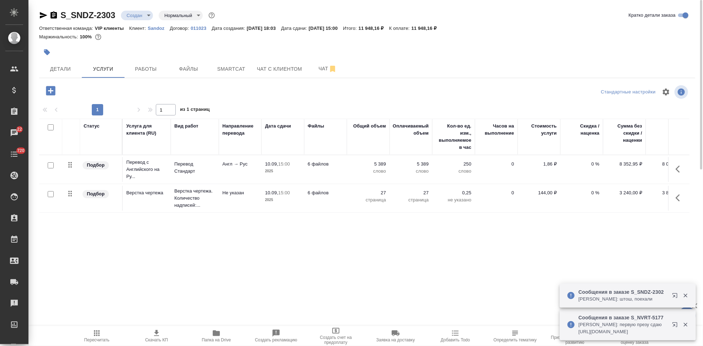
click at [150, 15] on body "🙏 .cls-1 fill:#fff; AWATERA Kabargina Anna Клиенты Спецификации Заказы 22 Чаты …" at bounding box center [351, 173] width 703 height 346
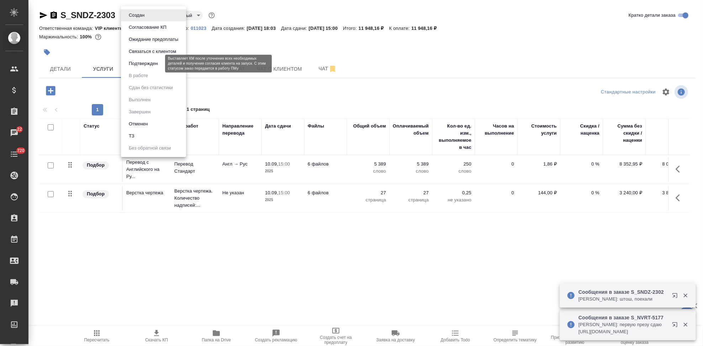
click at [144, 63] on button "Подтвержден" at bounding box center [143, 64] width 33 height 8
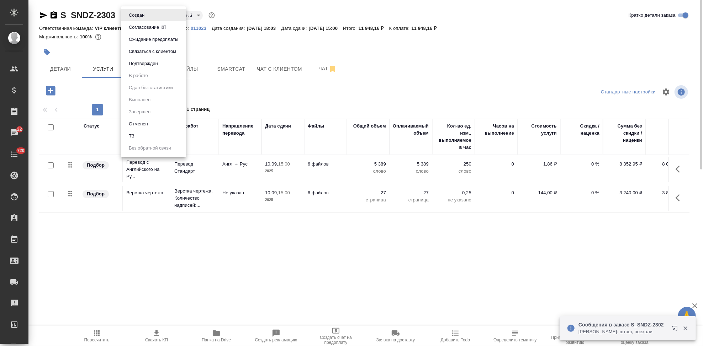
click at [148, 15] on body "🙏 .cls-1 fill:#fff; AWATERA Kabargina Anna Клиенты Спецификации Заказы 22 Чаты …" at bounding box center [351, 173] width 703 height 346
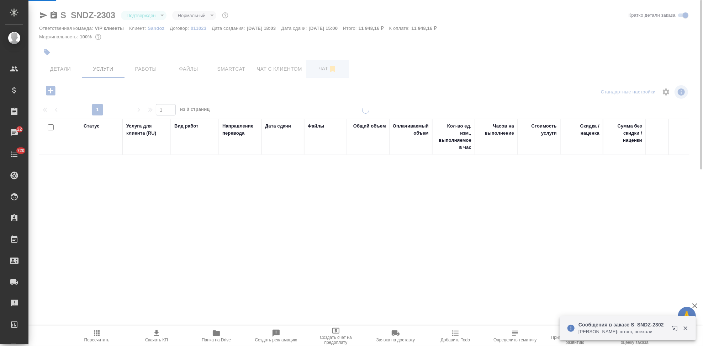
click at [320, 71] on span "Чат" at bounding box center [327, 68] width 34 height 9
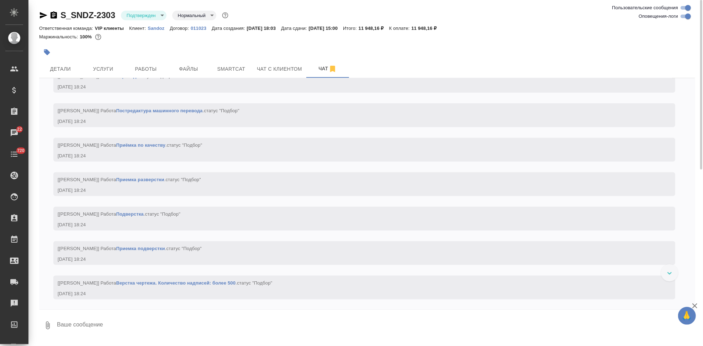
click at [181, 315] on textarea at bounding box center [375, 326] width 639 height 24
type textarea """
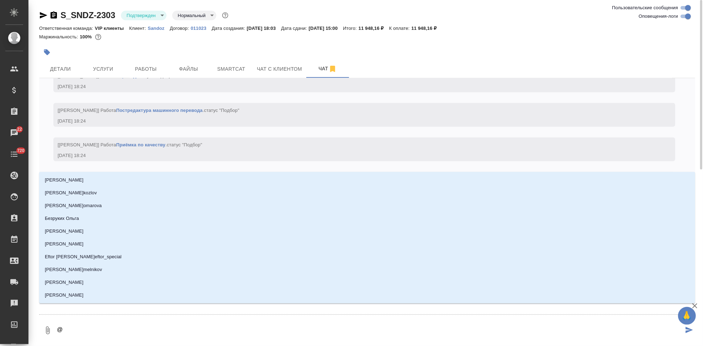
type textarea "@г"
type input "г"
type textarea "@го"
type input "го"
type textarea "@гор"
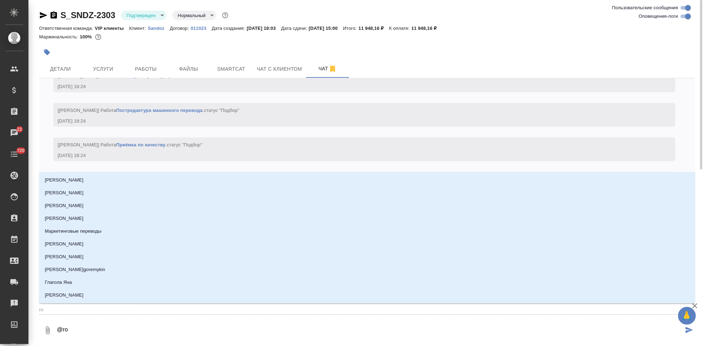
type input "гор"
type textarea "@горш"
type input "горш"
type textarea "@горшк"
type input "горшк"
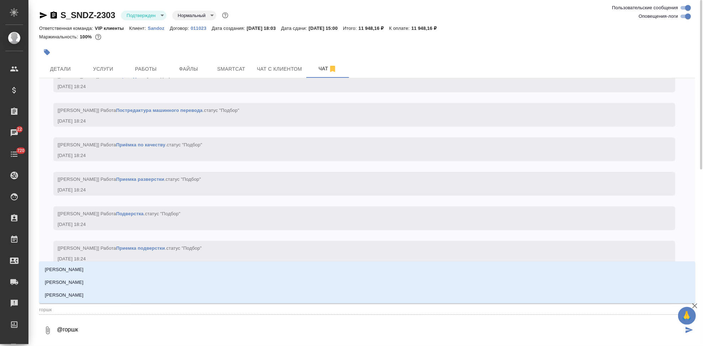
type textarea "@горшко"
type input "горшко"
type textarea "@горшков"
type input "горшков"
type textarea "@горшкова"
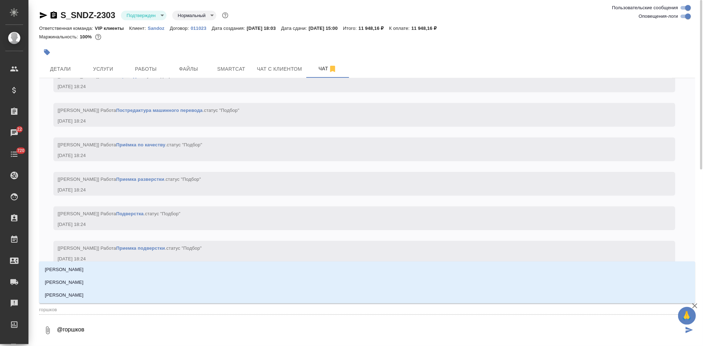
type input "горшкова"
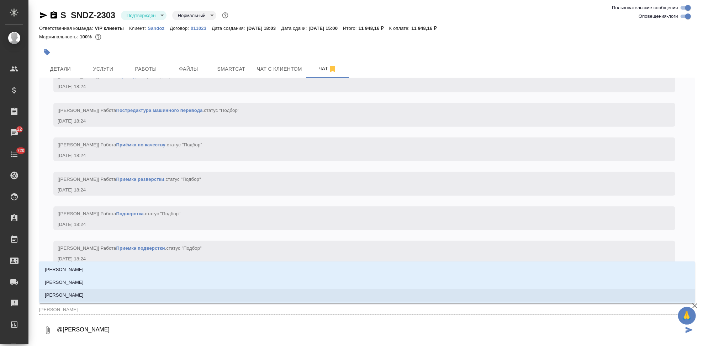
click at [174, 295] on li "Горшкова Валентина" at bounding box center [367, 295] width 656 height 13
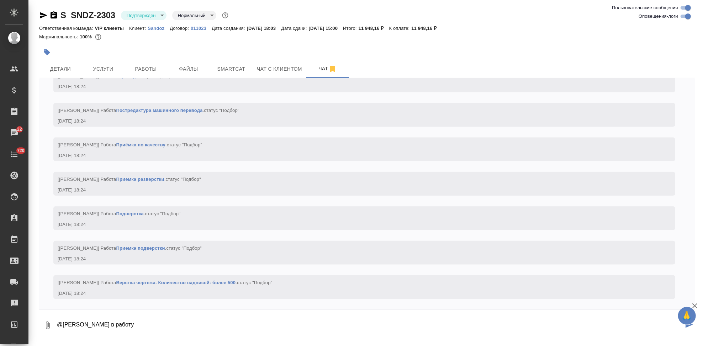
type textarea "@Горшкова Валентина в работу"
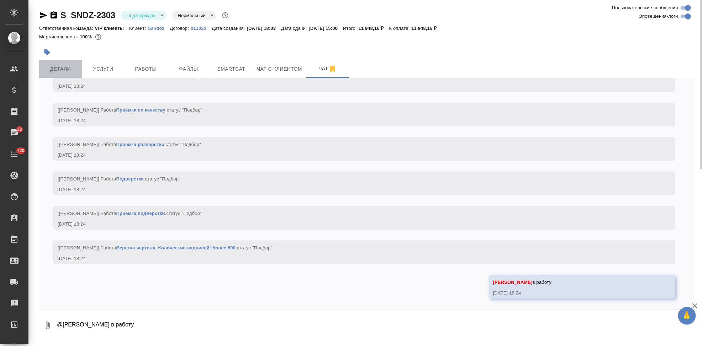
click at [66, 66] on span "Детали" at bounding box center [60, 69] width 34 height 9
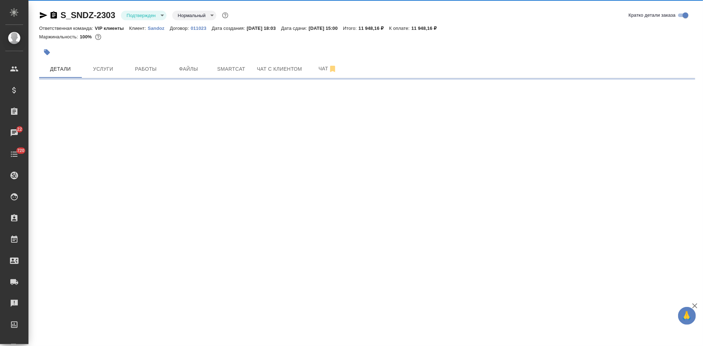
select select "RU"
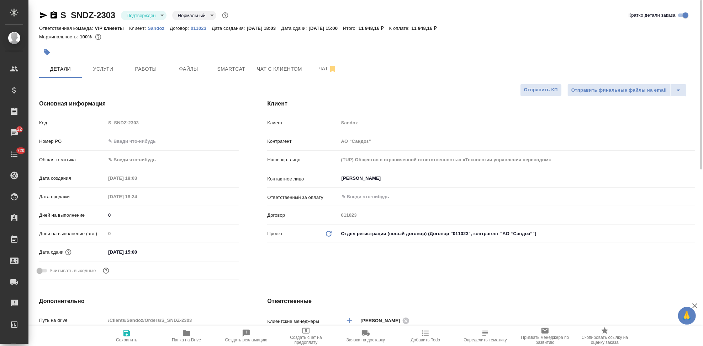
type textarea "x"
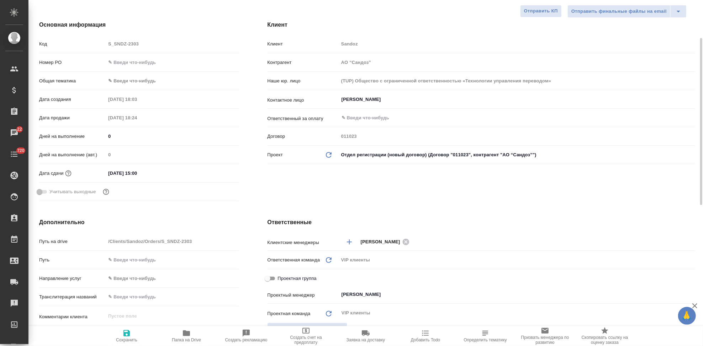
scroll to position [158, 0]
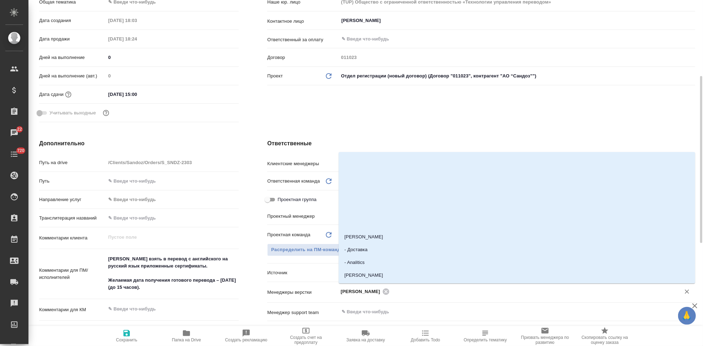
click at [406, 289] on input "text" at bounding box center [529, 291] width 277 height 9
type input "л"
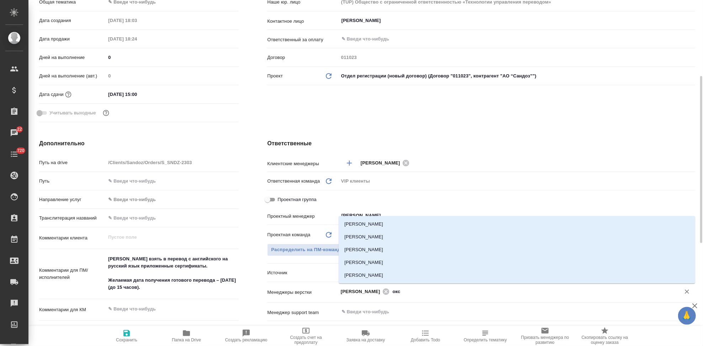
type input "оксю"
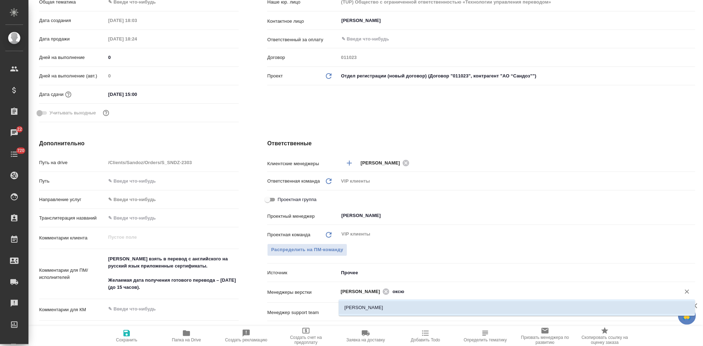
click at [395, 302] on li "Оксютович Ирина" at bounding box center [517, 308] width 356 height 13
type textarea "x"
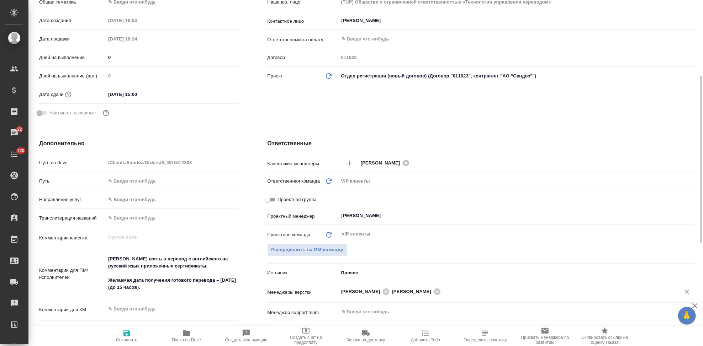
click at [125, 339] on span "Сохранить" at bounding box center [126, 340] width 21 height 5
type textarea "x"
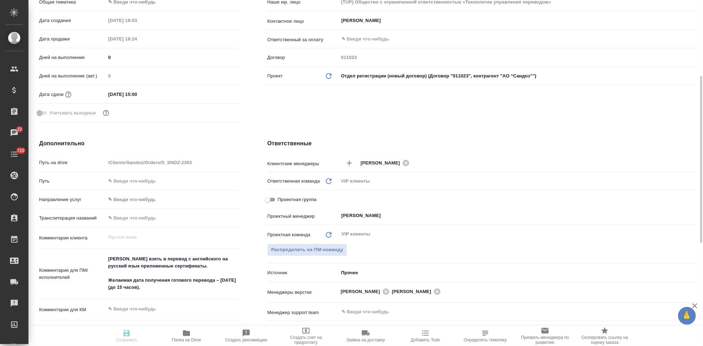
type textarea "x"
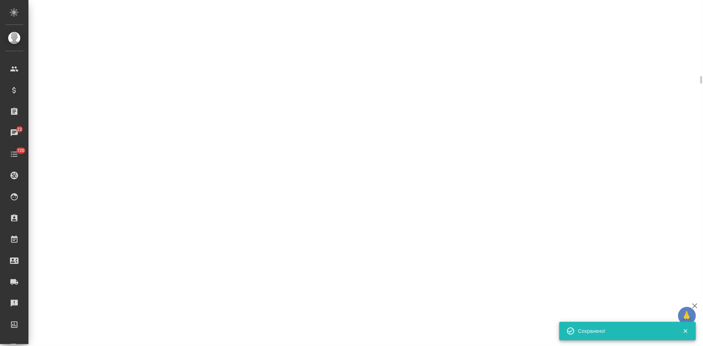
select select "RU"
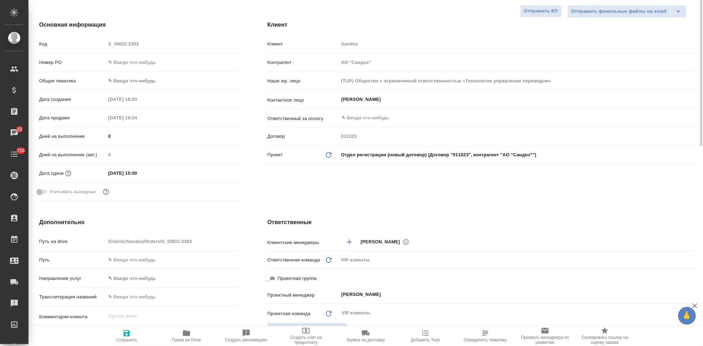
scroll to position [0, 0]
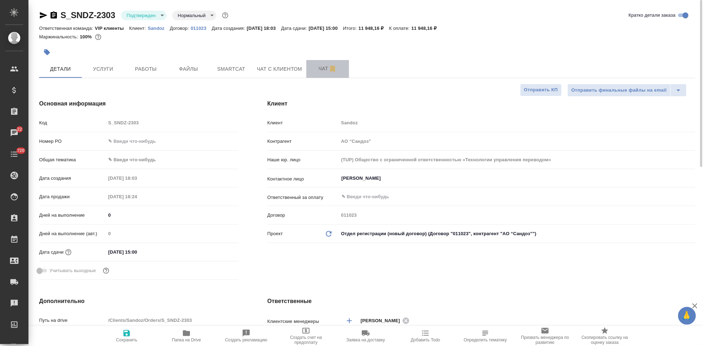
click at [319, 73] on span "Чат" at bounding box center [327, 68] width 34 height 9
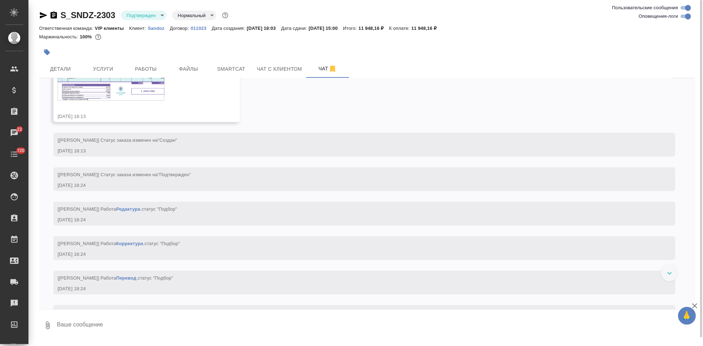
scroll to position [320, 0]
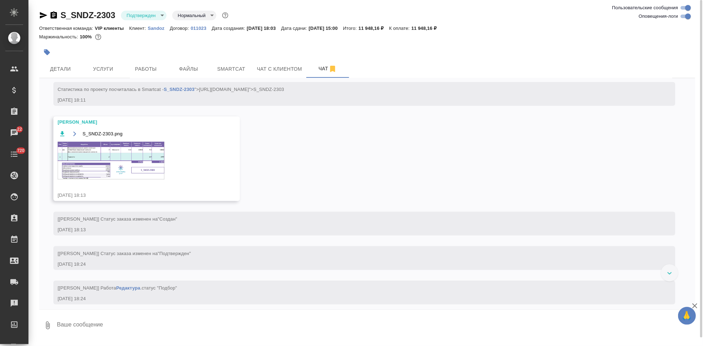
click at [72, 132] on icon "button" at bounding box center [75, 134] width 6 height 6
click at [156, 68] on span "Работы" at bounding box center [146, 69] width 34 height 9
click at [143, 72] on span "Работы" at bounding box center [146, 69] width 34 height 9
click at [155, 70] on span "Работы" at bounding box center [146, 69] width 34 height 9
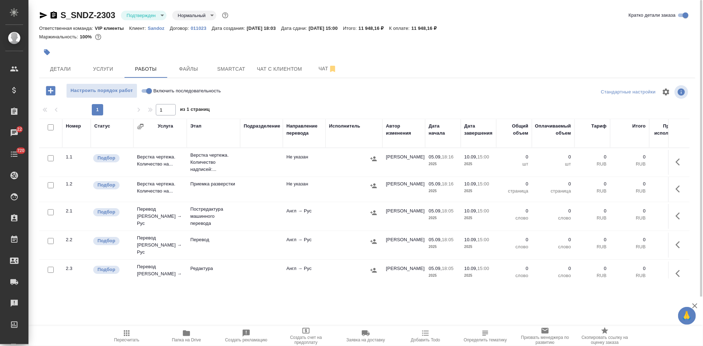
click at [164, 163] on td "Верстка чертежа. Количество на..." at bounding box center [159, 162] width 53 height 25
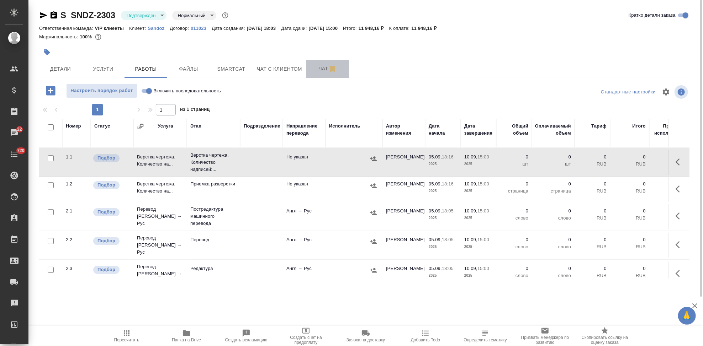
click at [316, 71] on span "Чат" at bounding box center [327, 68] width 34 height 9
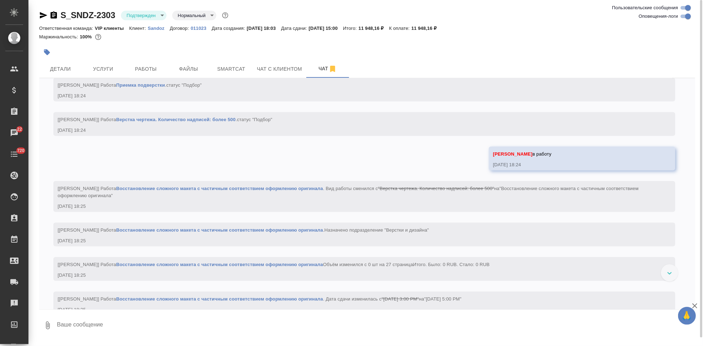
scroll to position [788, 0]
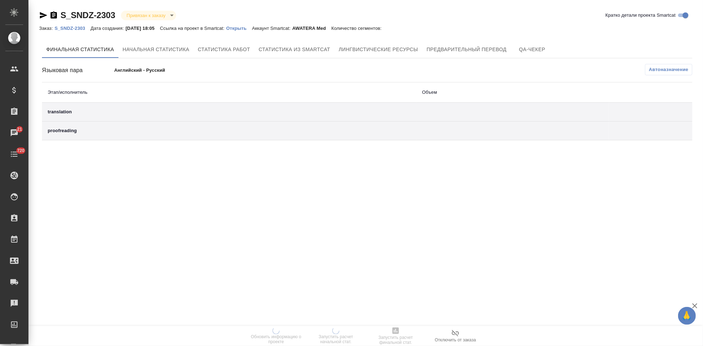
click at [248, 27] on p "Открыть" at bounding box center [239, 28] width 26 height 5
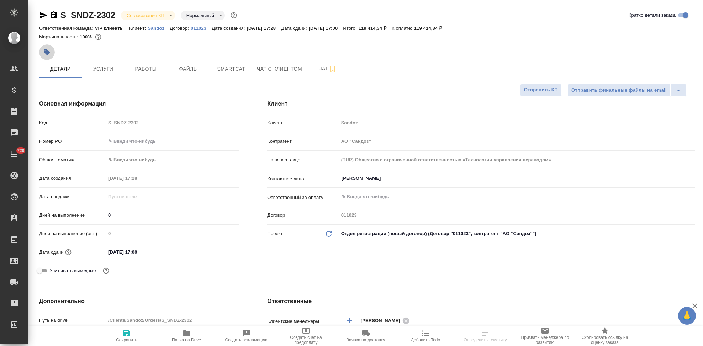
select select "RU"
click at [48, 54] on icon "button" at bounding box center [47, 52] width 6 height 6
type input "[PERSON_NAME]"
type input "Комаров Роман"
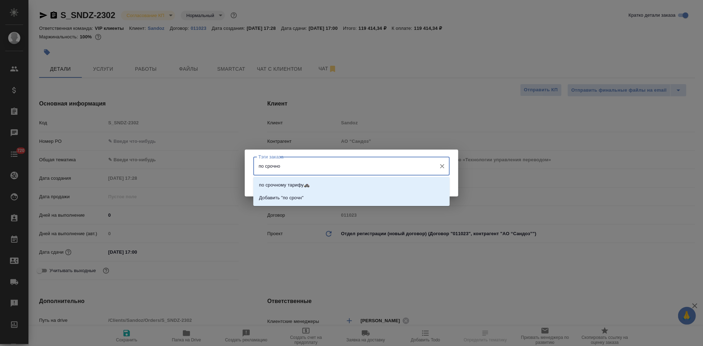
type input "по срочном"
click at [341, 186] on li "по срочному тарифу🚓" at bounding box center [351, 185] width 196 height 13
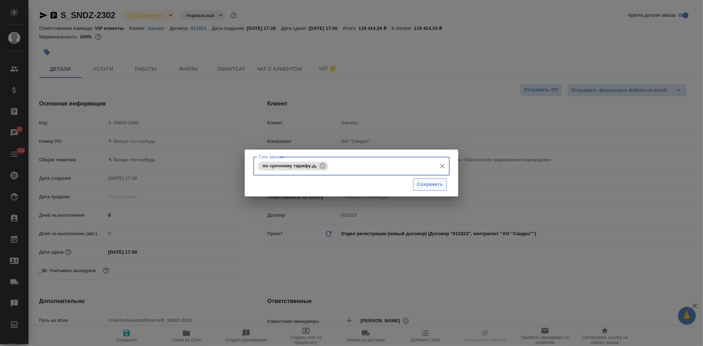
click at [418, 186] on span "Сохранить" at bounding box center [430, 185] width 26 height 8
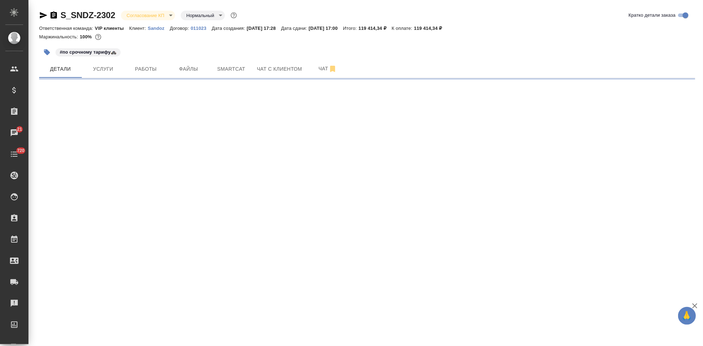
select select "RU"
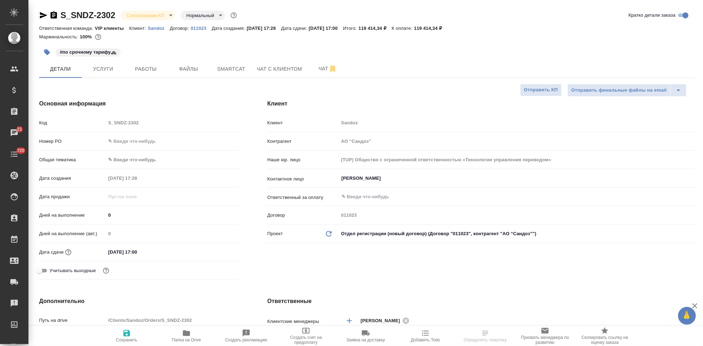
type textarea "x"
click at [165, 16] on body "🙏 .cls-1 fill:#fff; AWATERA Kabargina Anna Клиенты Спецификации Заказы 21 Чаты …" at bounding box center [351, 173] width 703 height 346
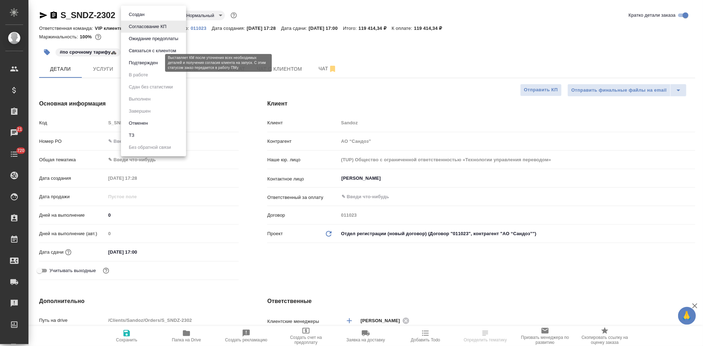
click at [154, 60] on button "Подтвержден" at bounding box center [143, 63] width 33 height 8
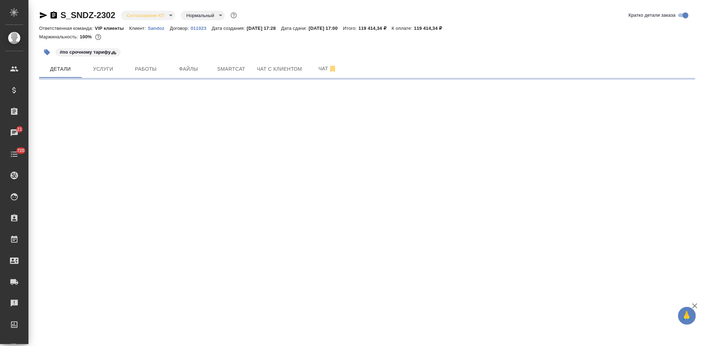
select select "RU"
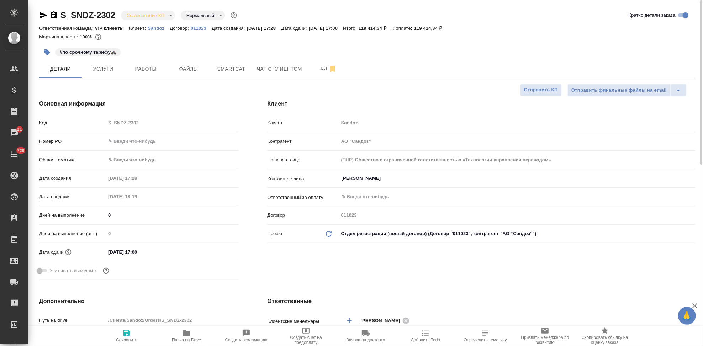
type textarea "x"
click at [39, 15] on icon "button" at bounding box center [43, 15] width 9 height 9
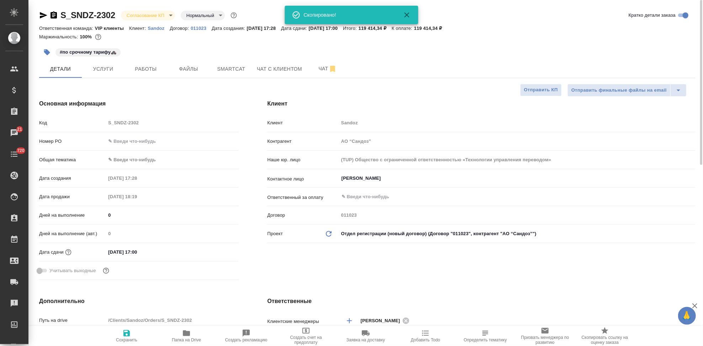
scroll to position [118, 0]
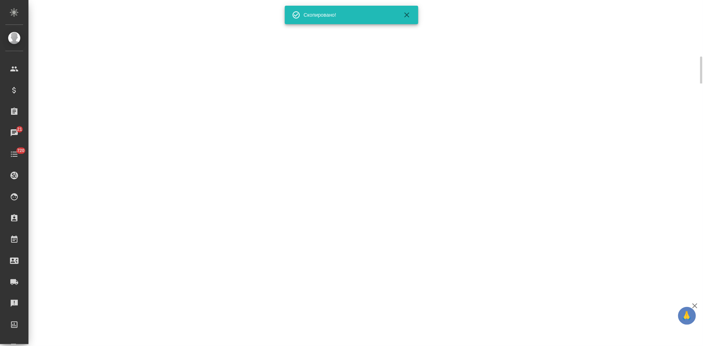
select select "RU"
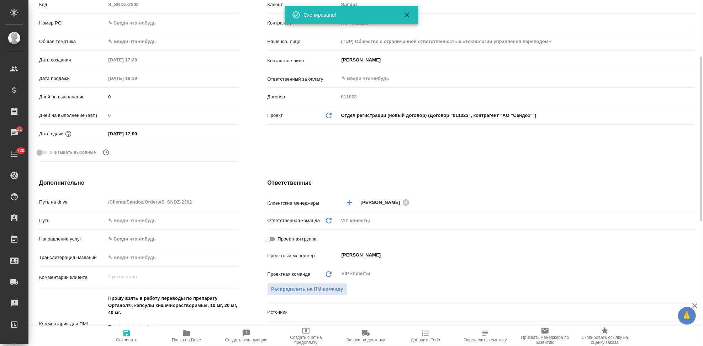
type textarea "x"
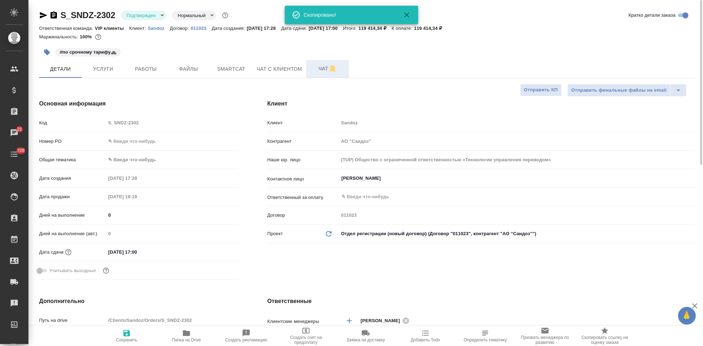
click at [323, 73] on span "Чат" at bounding box center [327, 68] width 34 height 9
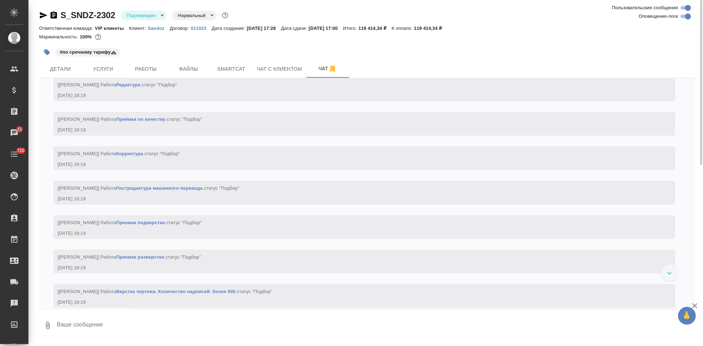
click at [169, 319] on textarea at bounding box center [375, 326] width 639 height 24
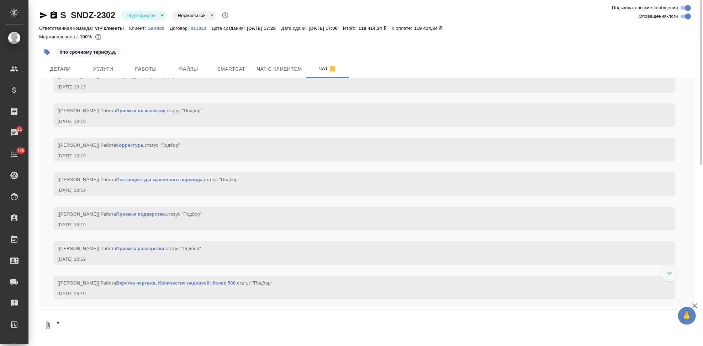
scroll to position [634, 0]
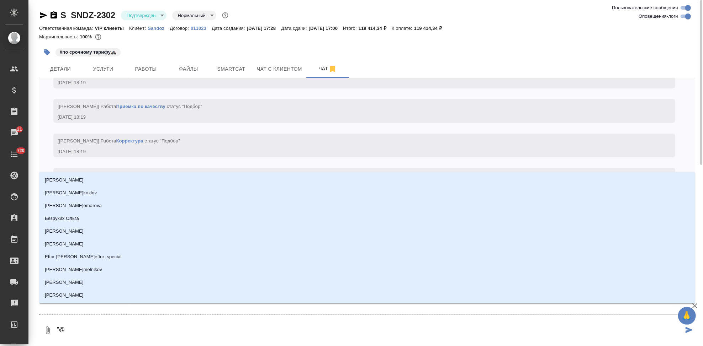
type textarea """
type textarea "@u"
type input "u"
type textarea "@uj"
type input "uj"
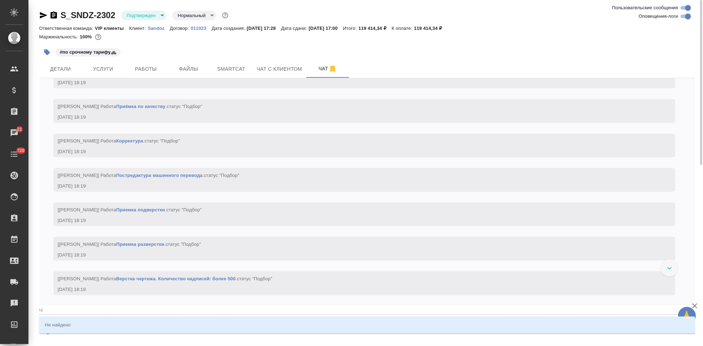
type textarea "@ujh"
type input "ujh"
type textarea "@uj"
type input "uj"
type textarea "@u"
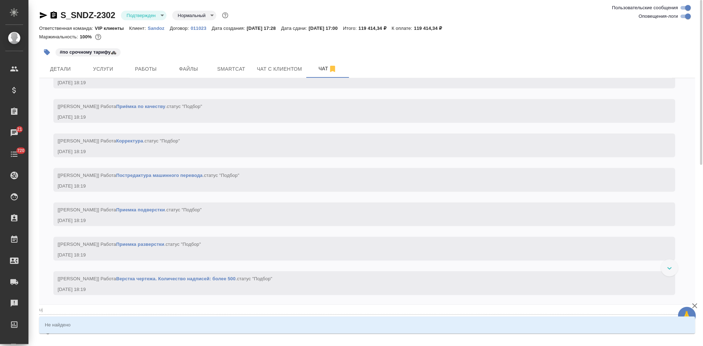
type input "u"
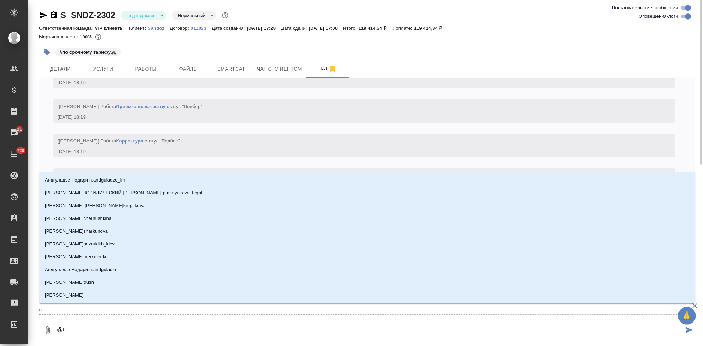
type textarea "@"
type textarea "@г"
type input "г"
type textarea "@го"
type input "го"
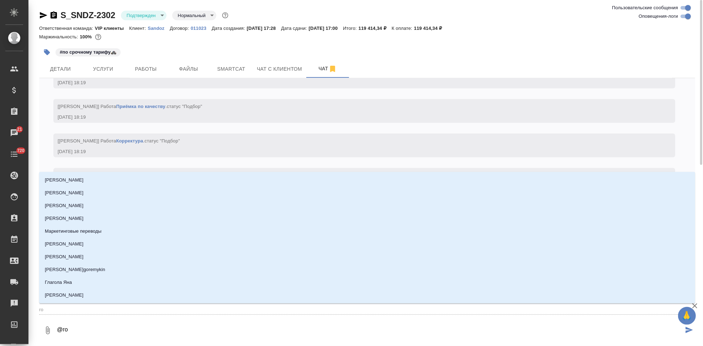
type textarea "@гор"
type input "гор"
type textarea "@горш"
type input "горш"
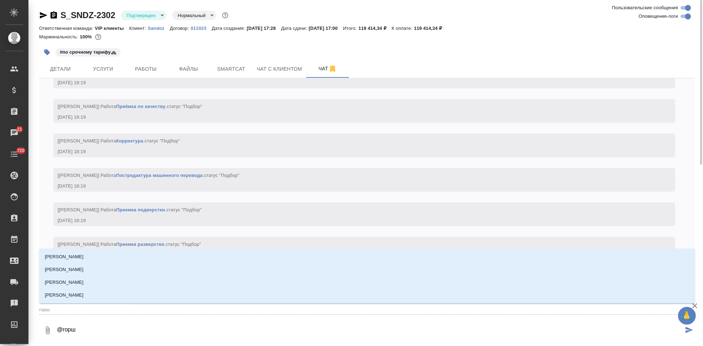
type textarea "@горшк"
type input "горшк"
type textarea "@горшко"
type input "горшко"
type textarea "@горшков"
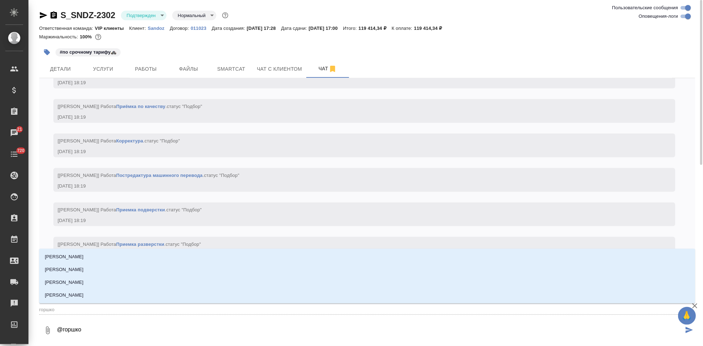
type input "горшков"
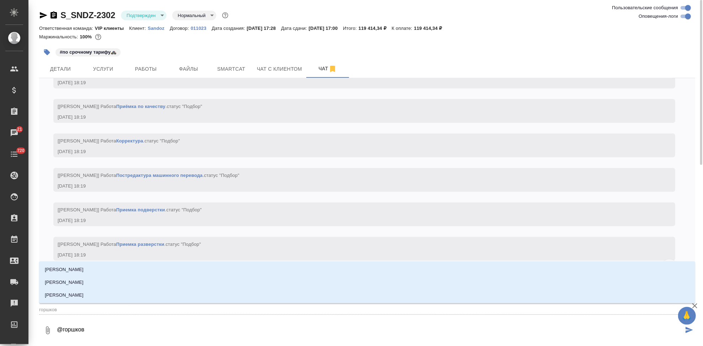
type textarea "@горшкова"
type input "горшкова"
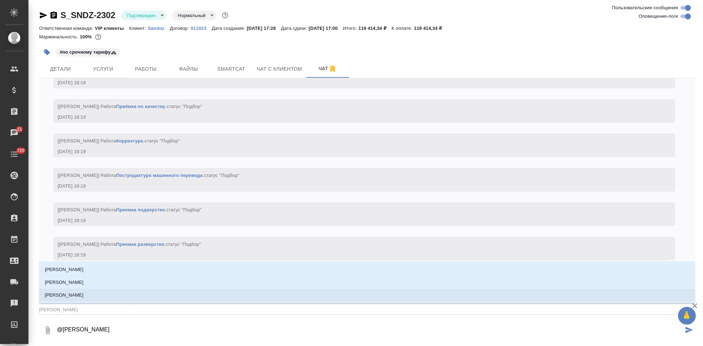
click at [112, 295] on li "Горшкова Валентина" at bounding box center [367, 295] width 656 height 13
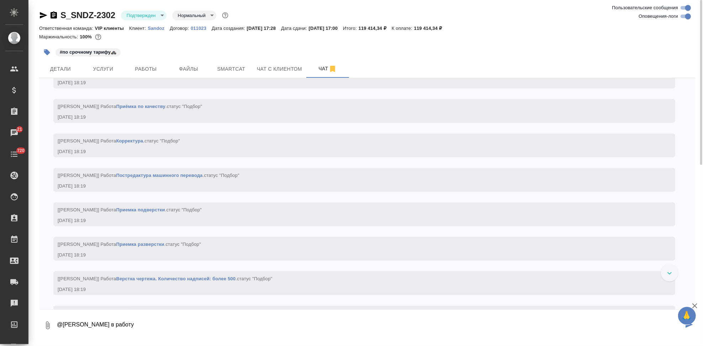
type textarea "@Горшкова Валентина в работу"
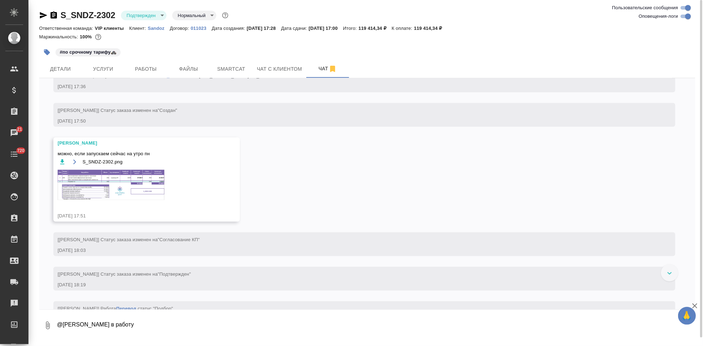
scroll to position [264, 0]
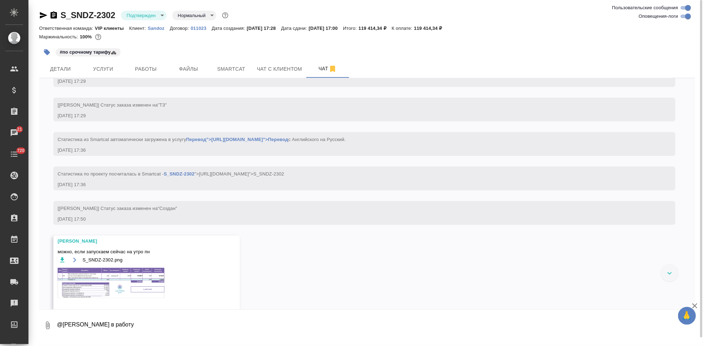
click at [75, 262] on icon "button" at bounding box center [75, 260] width 6 height 6
click at [153, 68] on span "Работы" at bounding box center [146, 69] width 34 height 9
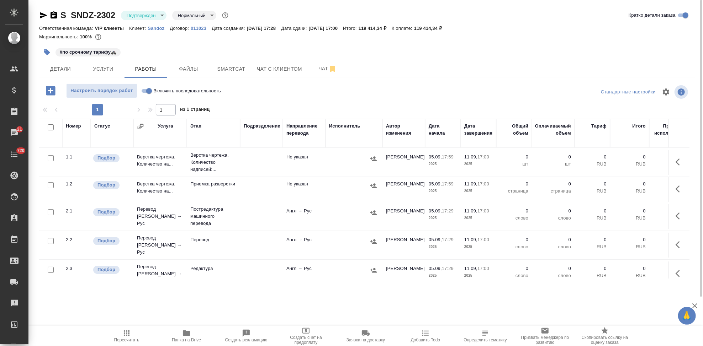
click at [153, 163] on td "Верстка чертежа. Количество на..." at bounding box center [159, 162] width 53 height 25
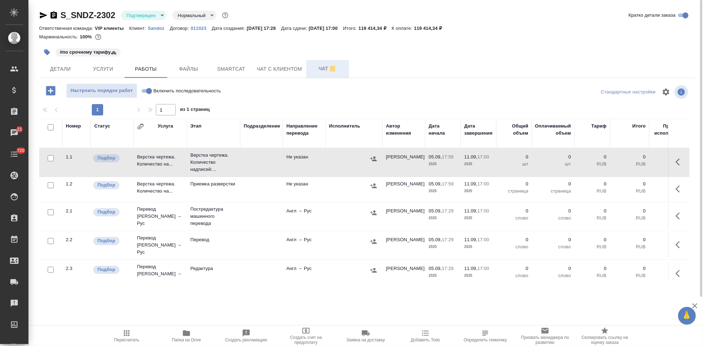
click at [312, 71] on span "Чат" at bounding box center [327, 68] width 34 height 9
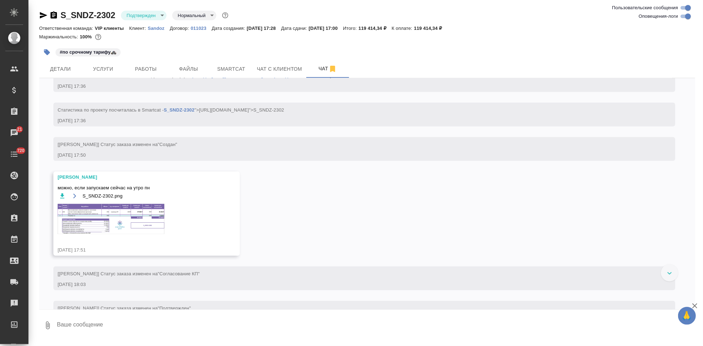
scroll to position [259, 0]
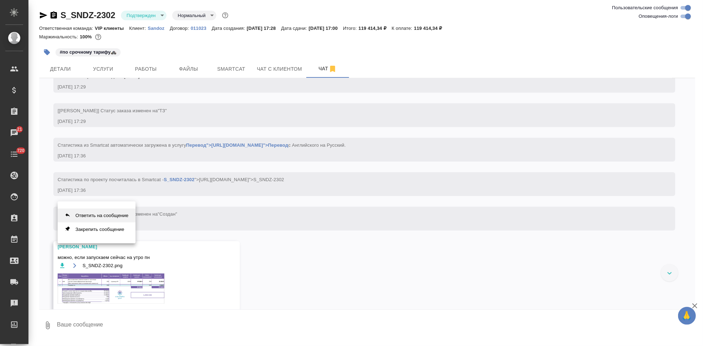
click at [94, 216] on button "Ответить на сообщение" at bounding box center [97, 216] width 78 height 14
click at [131, 321] on textarea at bounding box center [375, 330] width 639 height 24
type textarea "готово"
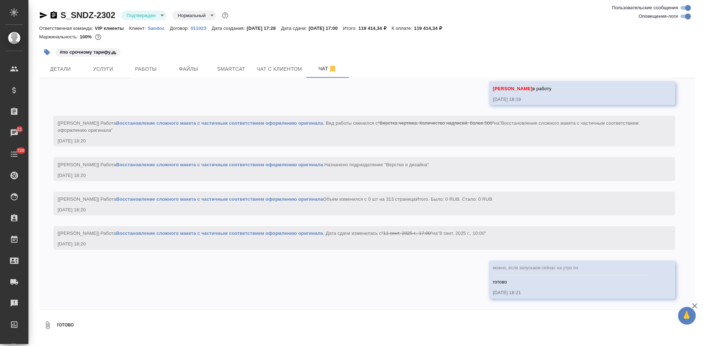
scroll to position [900, 0]
drag, startPoint x: 116, startPoint y: 15, endPoint x: 60, endPoint y: 15, distance: 55.5
click at [60, 15] on div "S_SNDZ-2302 Подтвержден confirmed Нормальный normal" at bounding box center [134, 15] width 191 height 11
copy link "S_SNDZ-2302"
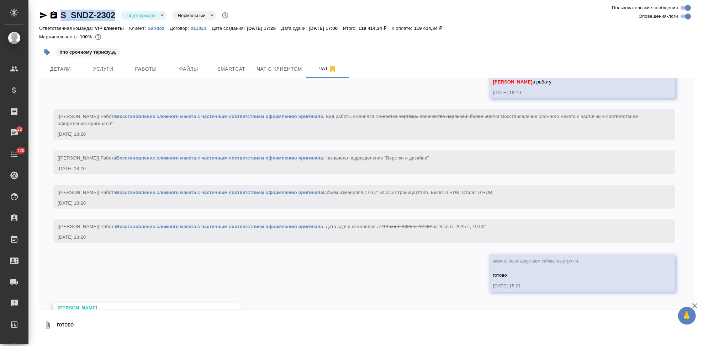
scroll to position [943, 0]
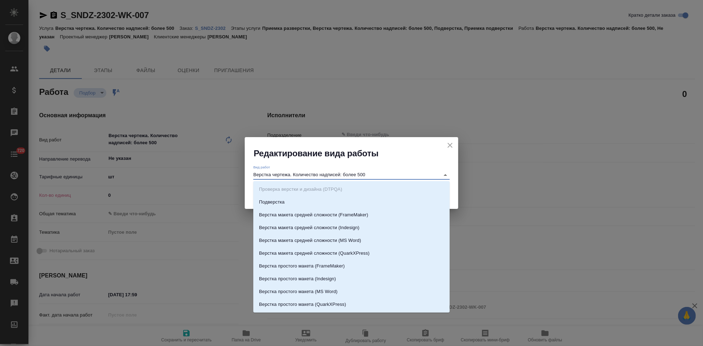
click at [366, 172] on input "Верстка чертежа. Количество надписей: более 500" at bounding box center [344, 175] width 183 height 9
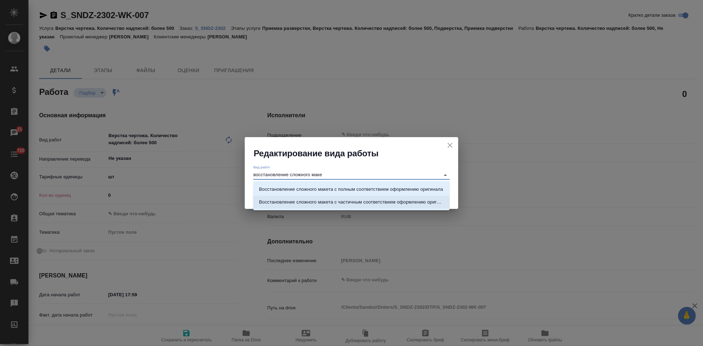
click at [356, 201] on p "Восстановление сложного макета с частичным соответствием оформлению оригинала" at bounding box center [351, 202] width 185 height 7
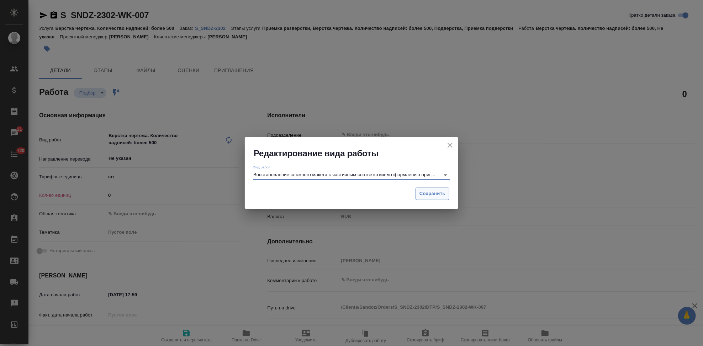
type input "Восстановление сложного макета с частичным соответствием оформлению оригинала"
click at [429, 193] on span "Сохранить" at bounding box center [432, 194] width 26 height 8
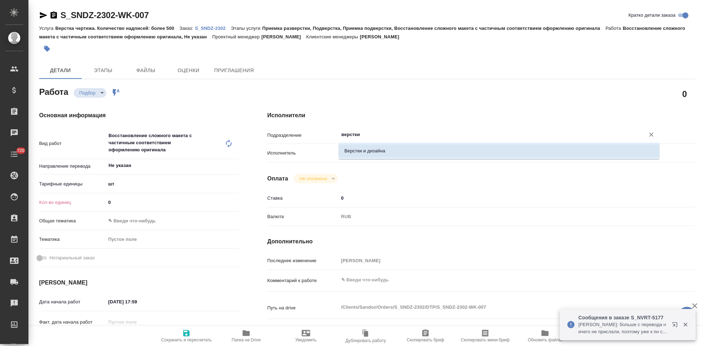
click at [367, 156] on li "Верстки и дизайна" at bounding box center [499, 151] width 321 height 13
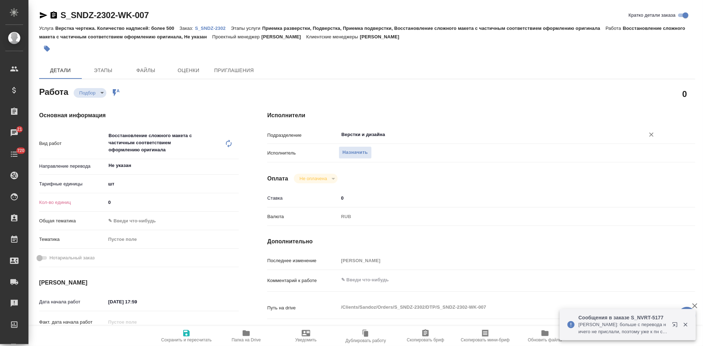
type input "Верстки и дизайна"
click at [187, 335] on icon "button" at bounding box center [186, 333] width 6 height 6
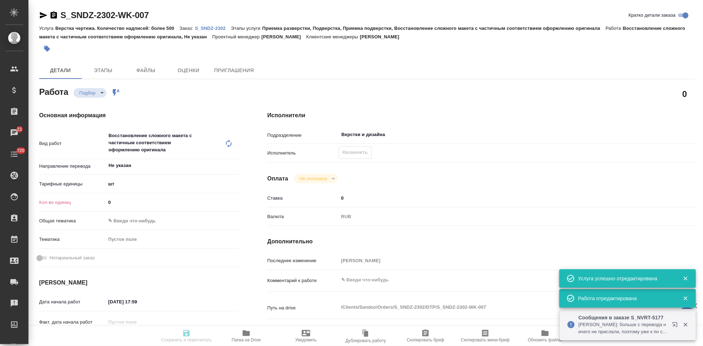
type input "recruiting"
type input "Не указан"
type input "5a8b1489cc6b4906c91bfdc1"
type input "0"
type input "[DATE] 17:59"
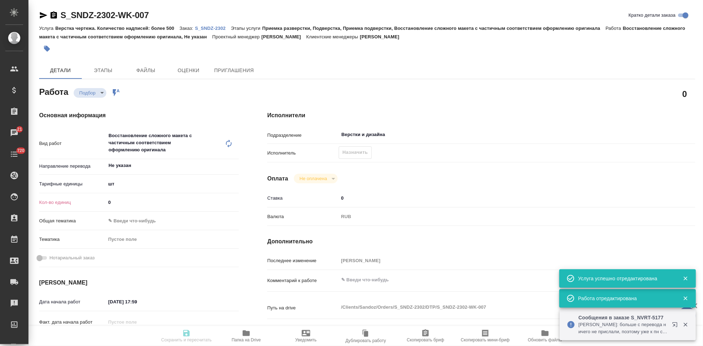
type input "[DATE] 17:00"
type input "Верстки и дизайна"
type input "notPayed"
type input "0"
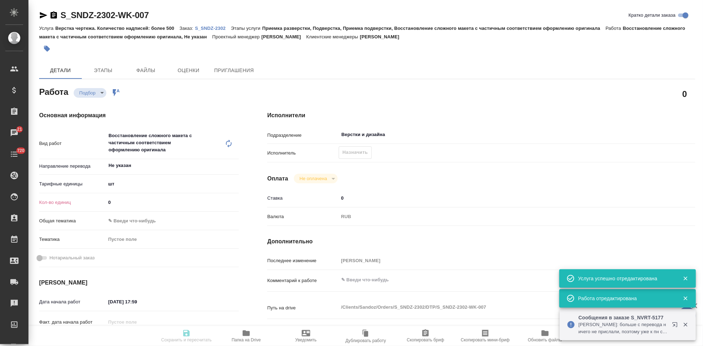
type input "RUB"
type input "[PERSON_NAME]"
type input "S_SNDZ-2302"
type input "Верстка чертежа. Количество надписей: более 500"
type input "Приемка разверстки, Подверстка, Приемка подверстки, Восстановление сложного мак…"
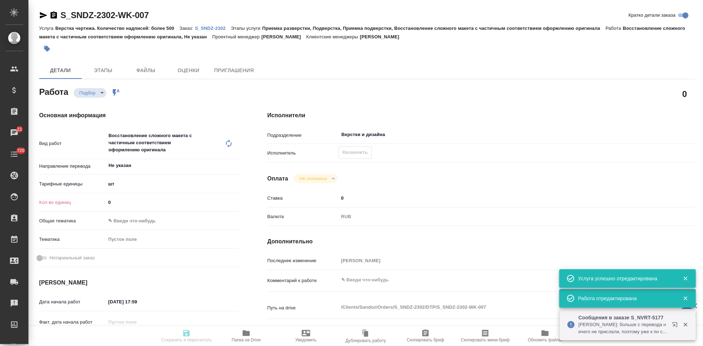
type input "[PERSON_NAME]"
type input "/Clients/Sandoz/Orders/S_SNDZ-2302"
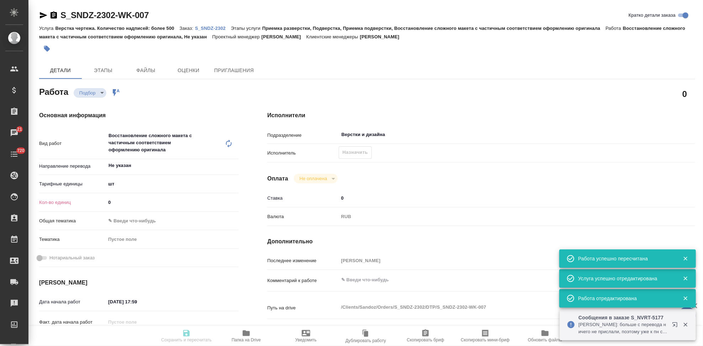
type input "recruiting"
type input "Не указан"
type input "5a8b1489cc6b4906c91bfdc1"
type input "0"
type input "[DATE] 17:59"
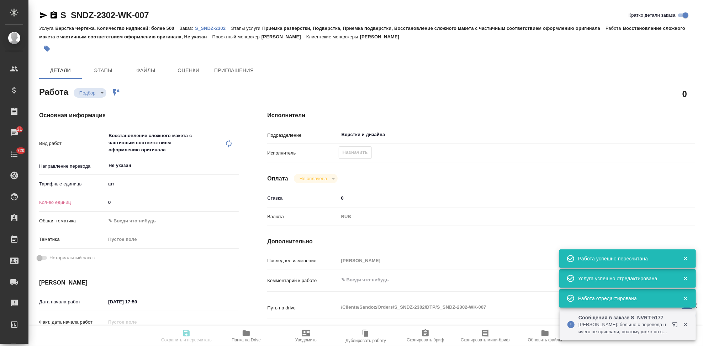
type input "[DATE] 17:00"
type input "Верстки и дизайна"
type input "notPayed"
type input "0"
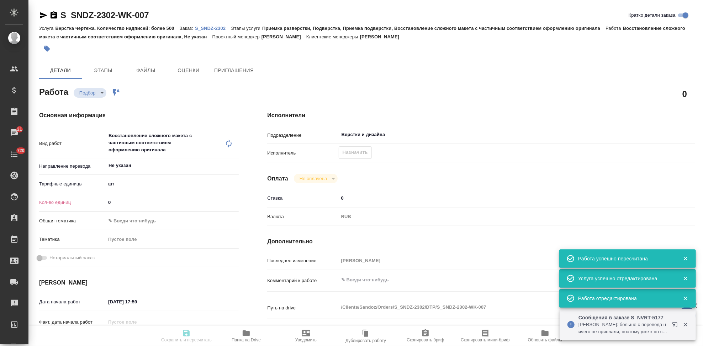
type input "RUB"
type input "[PERSON_NAME]"
type input "S_SNDZ-2302"
type input "Верстка чертежа. Количество надписей: более 500"
type input "Приемка разверстки, Подверстка, Приемка подверстки, Восстановление сложного мак…"
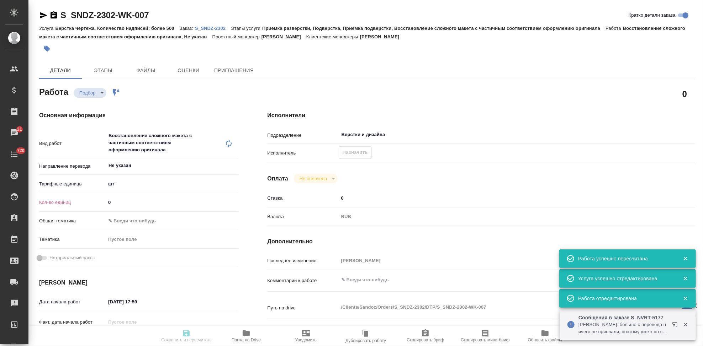
type input "[PERSON_NAME]"
type input "/Clients/Sandoz/Orders/S_SNDZ-2302"
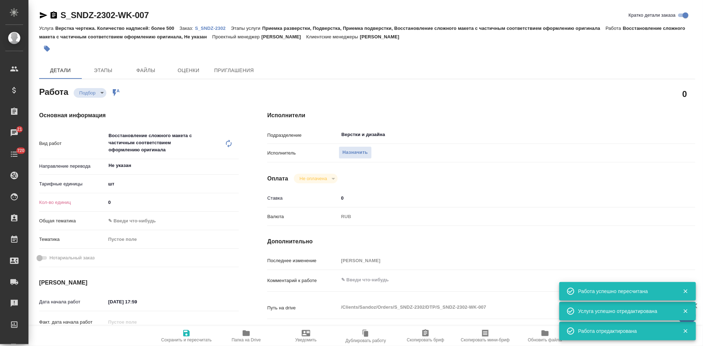
click at [118, 203] on input "0" at bounding box center [172, 202] width 133 height 10
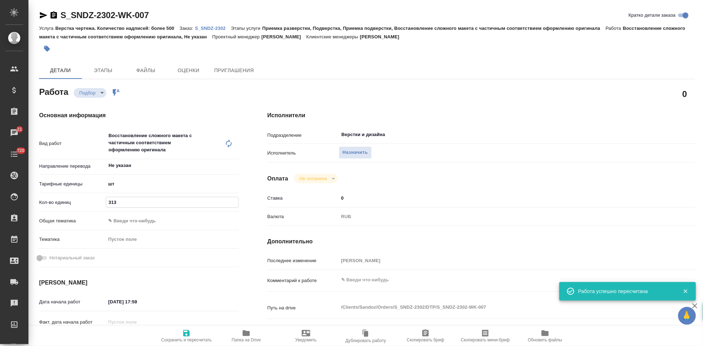
type input "313"
click at [129, 185] on body "🙏 .cls-1 fill:#fff; AWATERA Kabargina [PERSON_NAME] Спецификации Заказы 21 Чаты…" at bounding box center [351, 173] width 703 height 346
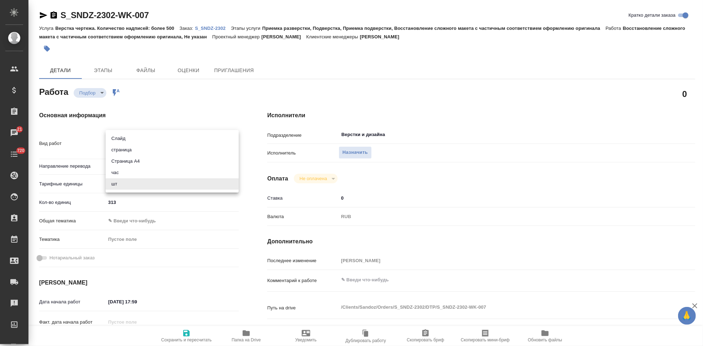
click at [129, 151] on li "страница" at bounding box center [172, 149] width 133 height 11
type input "5a8b1489cc6b4906c91bfdb2"
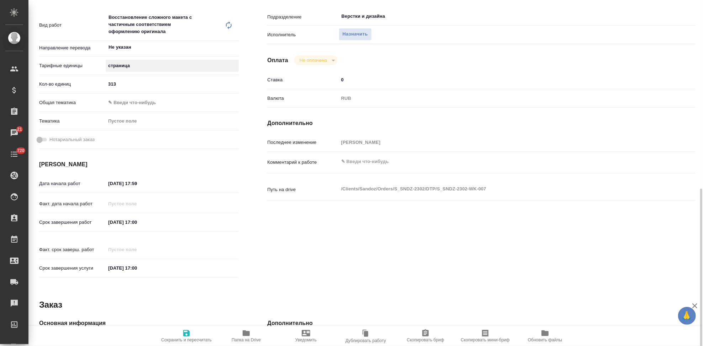
scroll to position [197, 0]
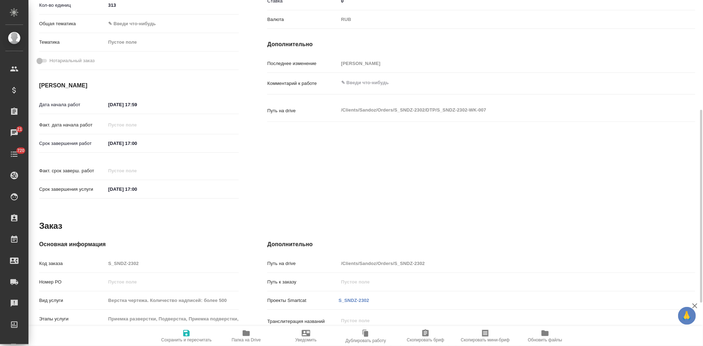
click at [149, 144] on input "[DATE] 17:00" at bounding box center [137, 143] width 62 height 10
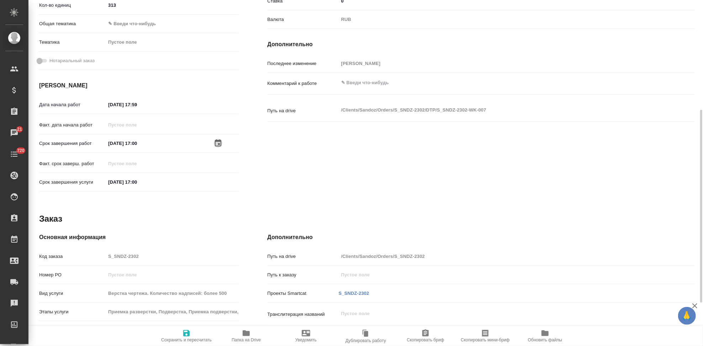
click at [217, 143] on icon "button" at bounding box center [218, 143] width 9 height 9
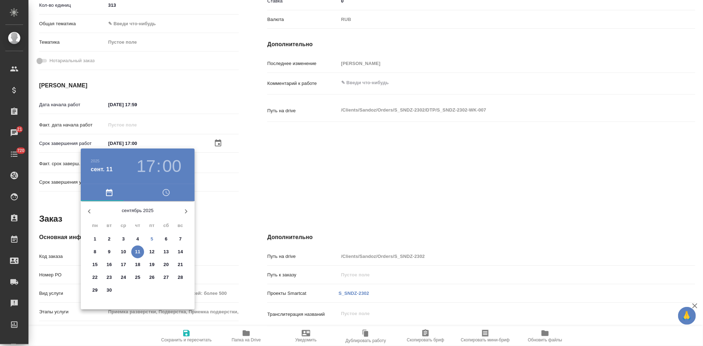
click at [96, 252] on p "8" at bounding box center [95, 252] width 2 height 7
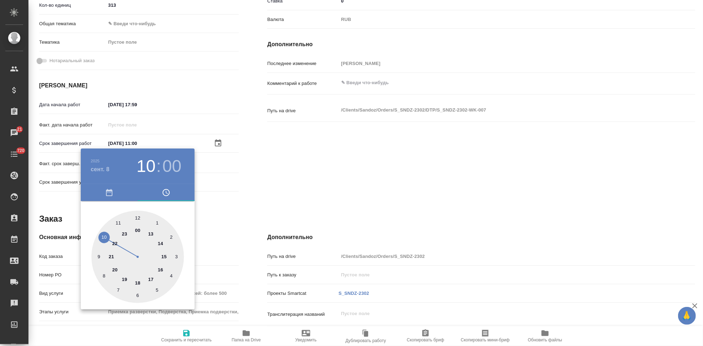
type input "[DATE] 10:00"
drag, startPoint x: 149, startPoint y: 273, endPoint x: 103, endPoint y: 233, distance: 61.2
click at [103, 233] on div at bounding box center [137, 257] width 92 height 92
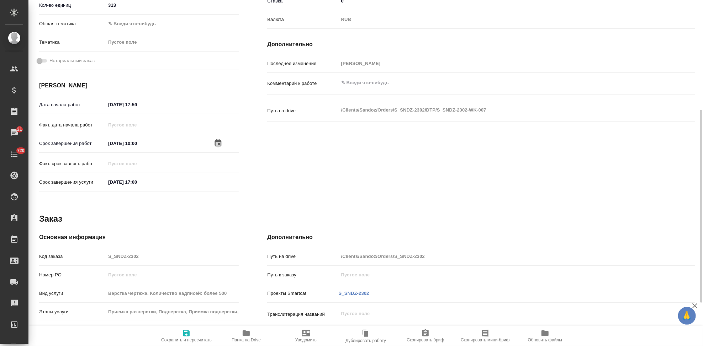
click at [188, 340] on span "Сохранить и пересчитать" at bounding box center [186, 340] width 50 height 5
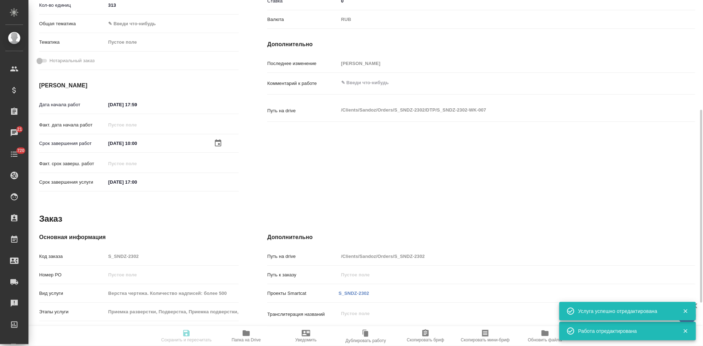
type input "recruiting"
type input "Не указан"
type input "5a8b1489cc6b4906c91bfdb2"
type input "313"
type input "[DATE] 17:59"
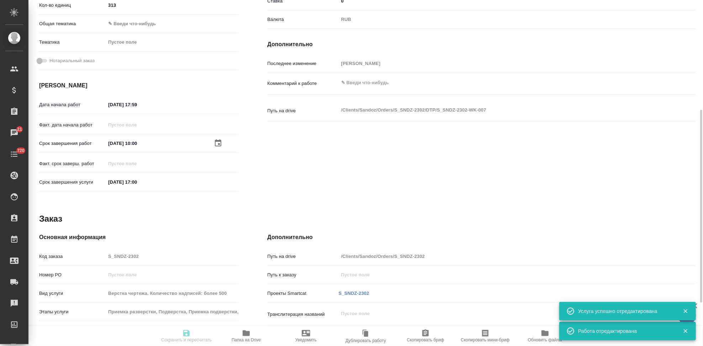
type input "[DATE] 10:00"
type input "[DATE] 17:00"
type input "Верстки и дизайна"
type input "notPayed"
type input "0"
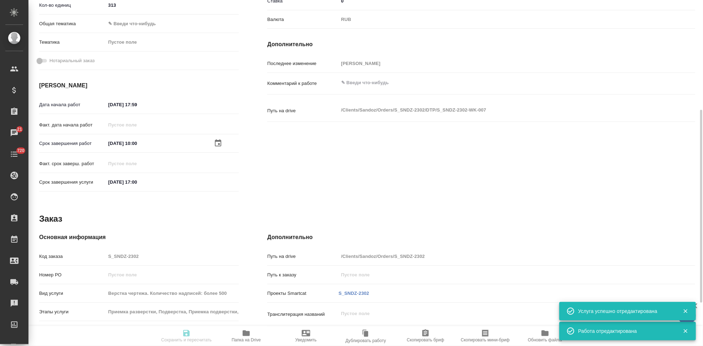
type input "RUB"
type input "[PERSON_NAME]"
type input "S_SNDZ-2302"
type input "Верстка чертежа. Количество надписей: более 500"
type input "Приемка разверстки, Подверстка, Приемка подверстки, Восстановление сложного мак…"
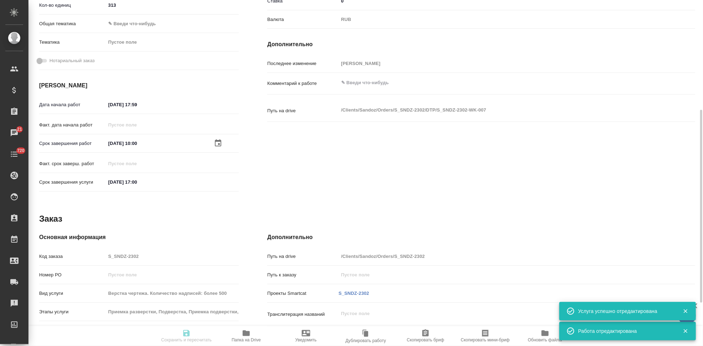
type input "[PERSON_NAME]"
type input "/Clients/Sandoz/Orders/S_SNDZ-2302"
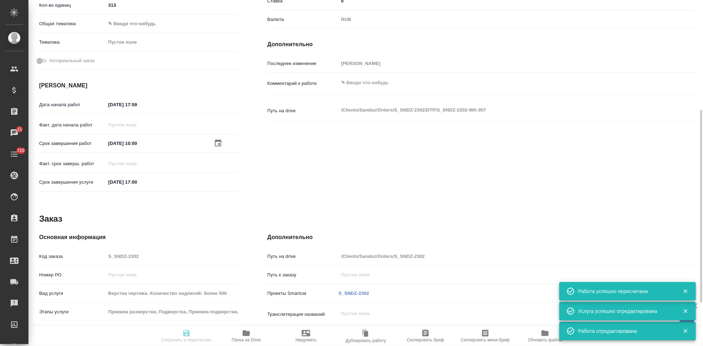
type input "recruiting"
type input "Не указан"
type input "5a8b1489cc6b4906c91bfdb2"
type input "313"
type input "[DATE] 17:59"
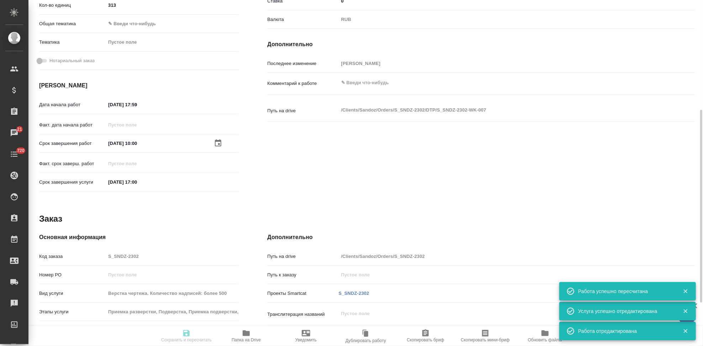
type input "[DATE] 10:00"
type input "[DATE] 17:00"
type input "Верстки и дизайна"
type input "notPayed"
type input "0"
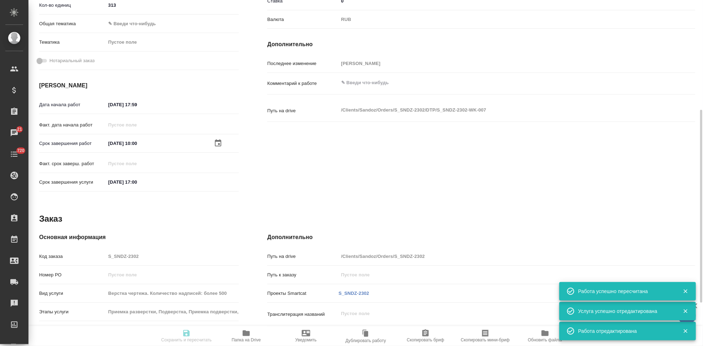
type input "RUB"
type input "[PERSON_NAME]"
type input "S_SNDZ-2302"
type input "Верстка чертежа. Количество надписей: более 500"
type input "Приемка разверстки, Подверстка, Приемка подверстки, Восстановление сложного мак…"
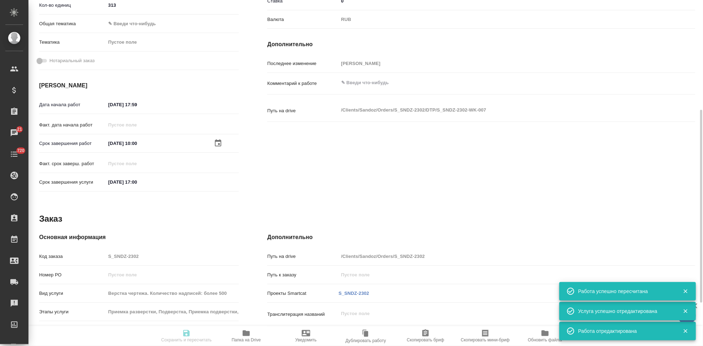
type input "[PERSON_NAME]"
type input "/Clients/Sandoz/Orders/S_SNDZ-2302"
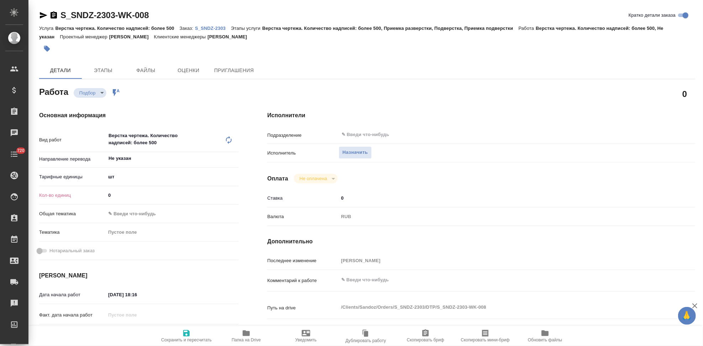
click at [230, 140] on icon at bounding box center [228, 140] width 9 height 9
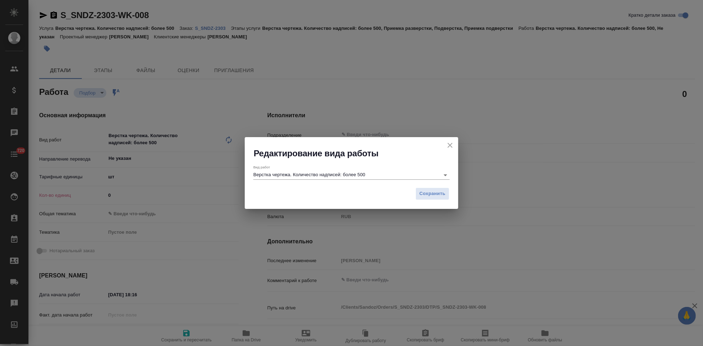
click at [388, 176] on input "Верстка чертежа. Количество надписей: более 500" at bounding box center [344, 175] width 183 height 9
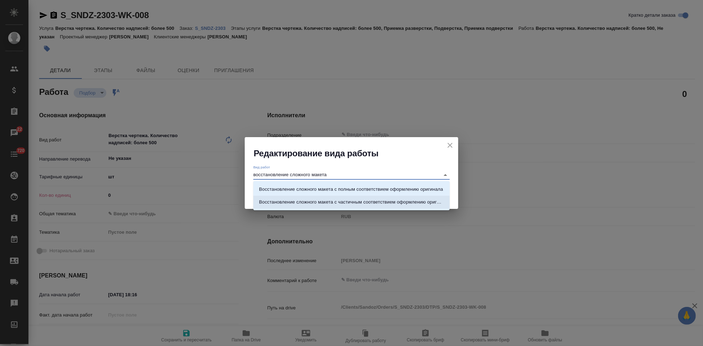
click at [349, 203] on p "Восстановление сложного макета с частичным соответствием оформлению оригинала" at bounding box center [351, 202] width 185 height 7
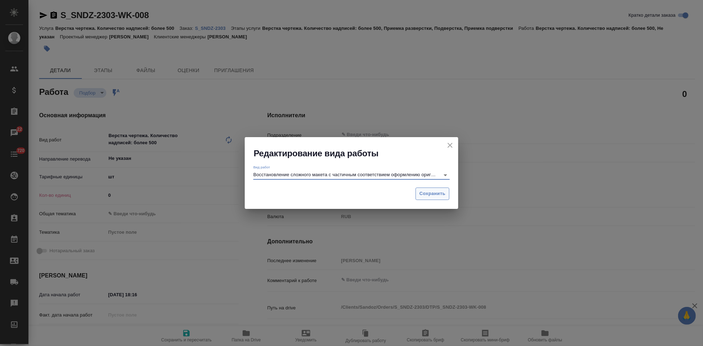
type input "Восстановление сложного макета с частичным соответствием оформлению оригинала"
click at [422, 196] on span "Сохранить" at bounding box center [432, 194] width 26 height 8
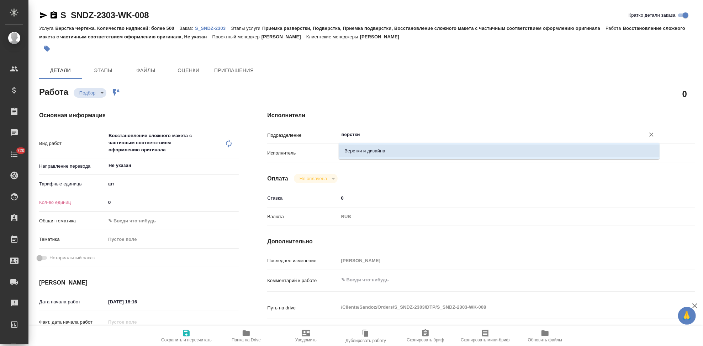
click at [362, 154] on li "Верстки и дизайна" at bounding box center [499, 151] width 321 height 13
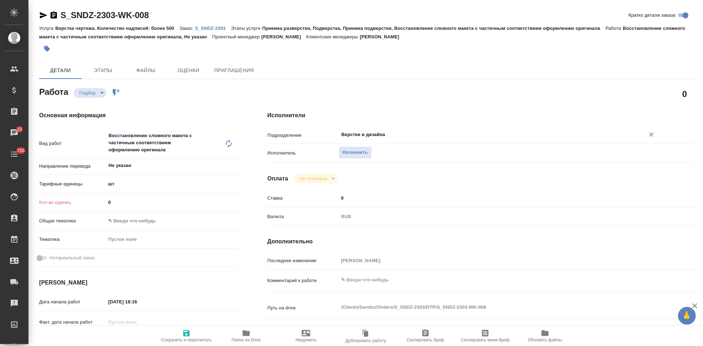
type input "Верстки и дизайна"
click at [193, 337] on span "Сохранить и пересчитать" at bounding box center [186, 336] width 51 height 14
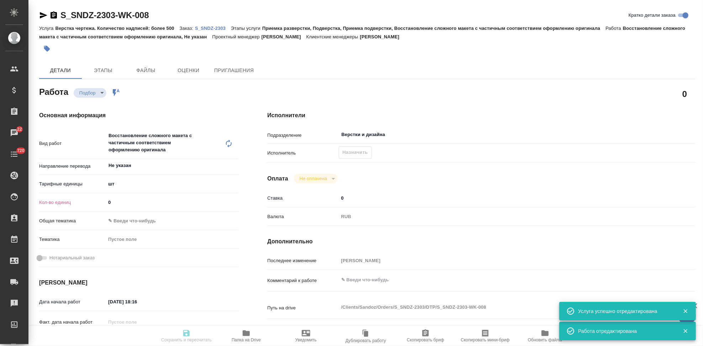
type input "recruiting"
type input "Не указан"
type input "5a8b1489cc6b4906c91bfdc1"
type input "0"
type input "[DATE] 18:16"
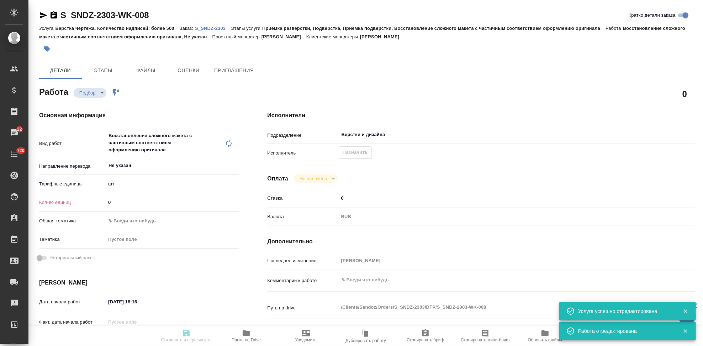
type input "[DATE] 15:00"
type input "Верстки и дизайна"
type input "notPayed"
type input "0"
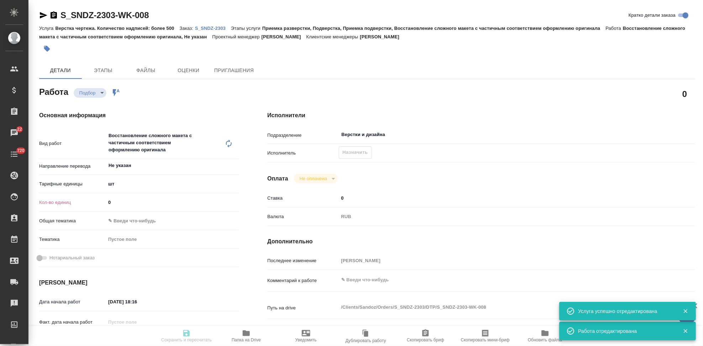
type input "RUB"
type input "[PERSON_NAME]"
type input "S_SNDZ-2303"
type input "Верстка чертежа. Количество надписей: более 500"
type input "Приемка разверстки, Подверстка, Приемка подверстки, Восстановление сложного мак…"
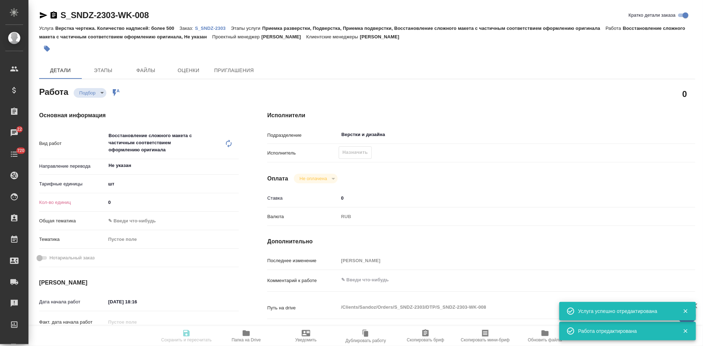
type input "[PERSON_NAME]"
type input "[PERSON_NAME], [PERSON_NAME]"
type input "/Clients/Sandoz/Orders/S_SNDZ-2303"
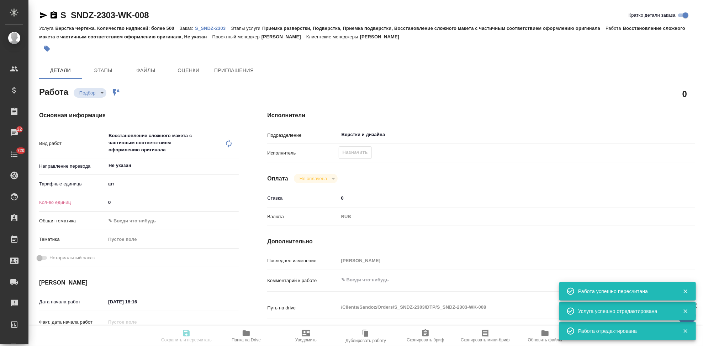
type input "recruiting"
type input "Не указан"
type input "5a8b1489cc6b4906c91bfdc1"
type input "0"
type input "[DATE] 18:16"
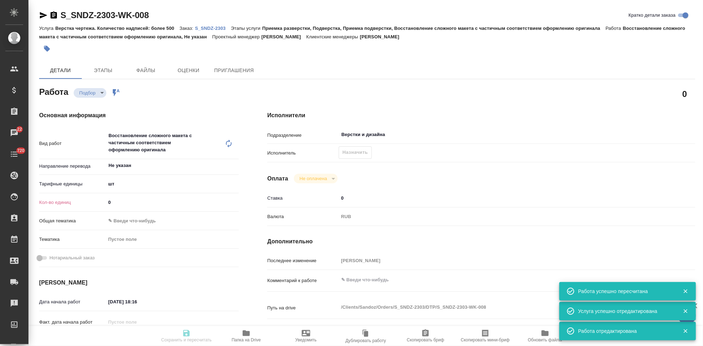
type input "[DATE] 15:00"
type input "Верстки и дизайна"
type input "notPayed"
type input "0"
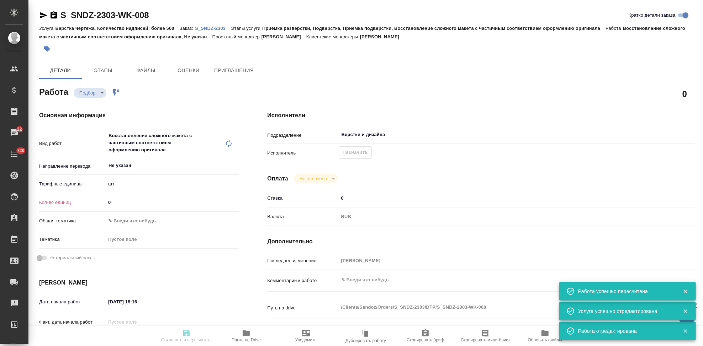
type input "RUB"
type input "[PERSON_NAME]"
type input "S_SNDZ-2303"
type input "Верстка чертежа. Количество надписей: более 500"
type input "Приемка разверстки, Подверстка, Приемка подверстки, Восстановление сложного мак…"
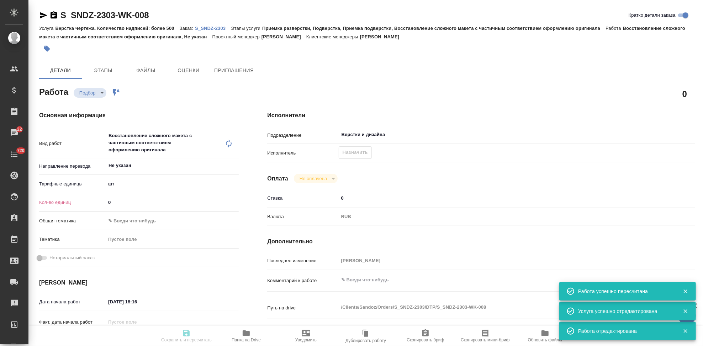
type input "[PERSON_NAME]"
type input "[PERSON_NAME], [PERSON_NAME]"
type input "/Clients/Sandoz/Orders/S_SNDZ-2303"
click at [134, 207] on input "0" at bounding box center [172, 202] width 133 height 10
type input "27"
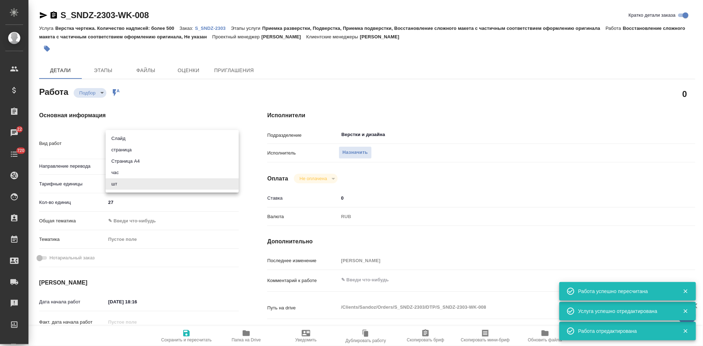
click at [121, 183] on body "🙏 .cls-1 fill:#fff; AWATERA Kabargina [PERSON_NAME] Спецификации Заказы 22 Чаты…" at bounding box center [351, 173] width 703 height 346
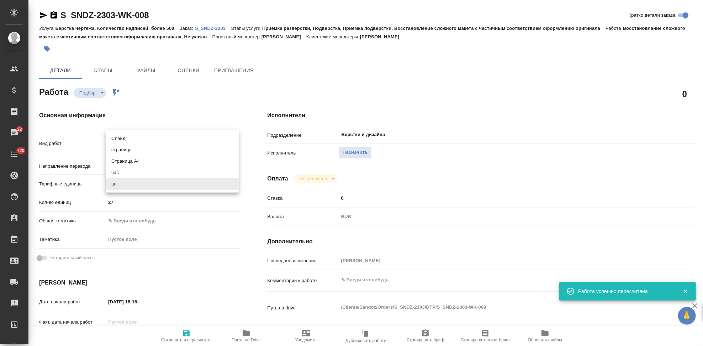
click at [138, 153] on li "страница" at bounding box center [172, 149] width 133 height 11
type input "5a8b1489cc6b4906c91bfdb2"
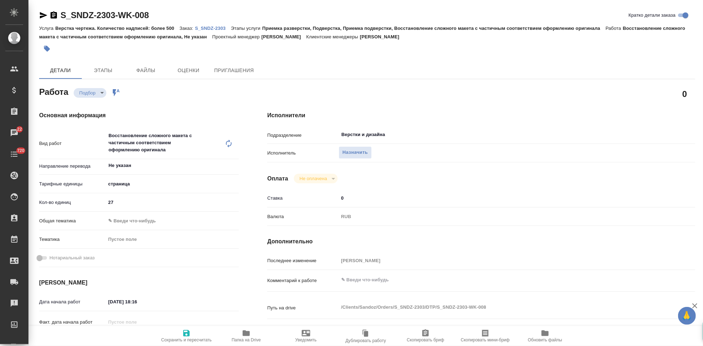
click at [182, 340] on span "Сохранить и пересчитать" at bounding box center [186, 340] width 50 height 5
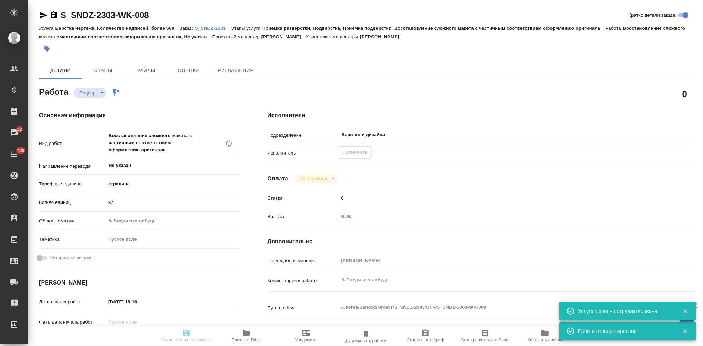
type input "recruiting"
type input "Не указан"
type input "5a8b1489cc6b4906c91bfdb2"
type input "27"
type input "[DATE] 18:16"
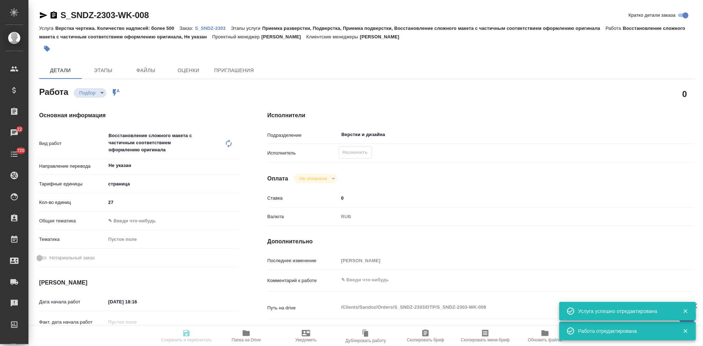
type input "[DATE] 15:00"
type input "Верстки и дизайна"
type input "notPayed"
type input "0"
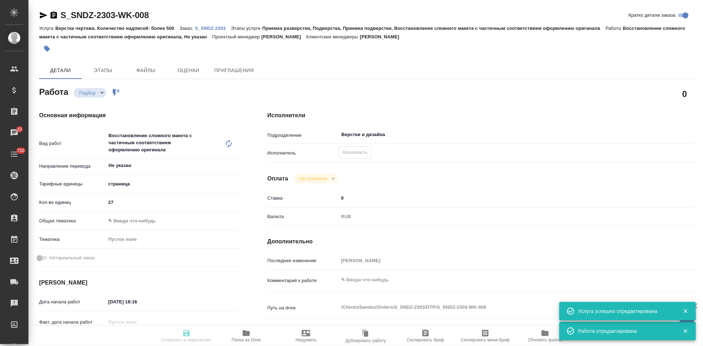
type input "RUB"
type input "[PERSON_NAME]"
type input "S_SNDZ-2303"
type input "Верстка чертежа. Количество надписей: более 500"
type input "Приемка разверстки, Подверстка, Приемка подверстки, Восстановление сложного мак…"
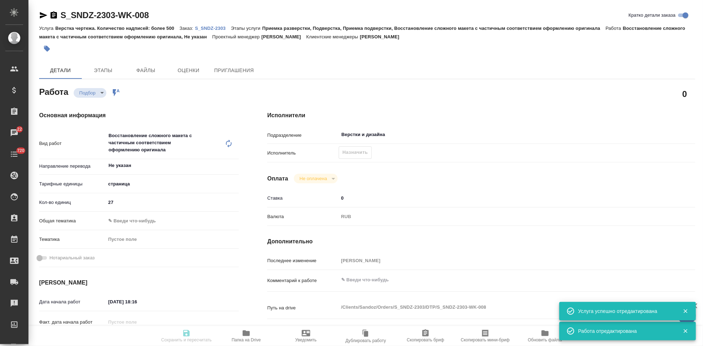
type input "[PERSON_NAME]"
type input "[PERSON_NAME], [PERSON_NAME]"
type input "/Clients/Sandoz/Orders/S_SNDZ-2303"
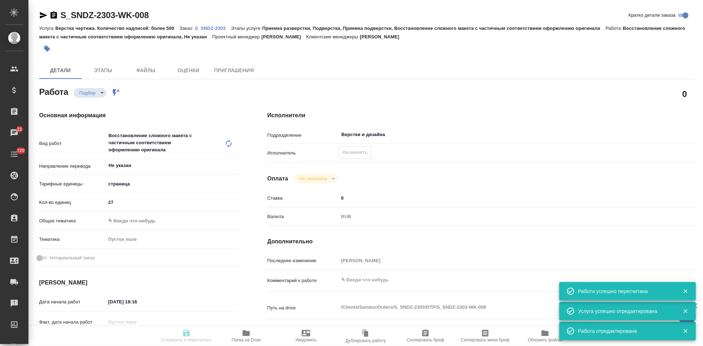
type input "recruiting"
type input "Не указан"
type input "5a8b1489cc6b4906c91bfdb2"
type input "27"
type input "[DATE] 18:16"
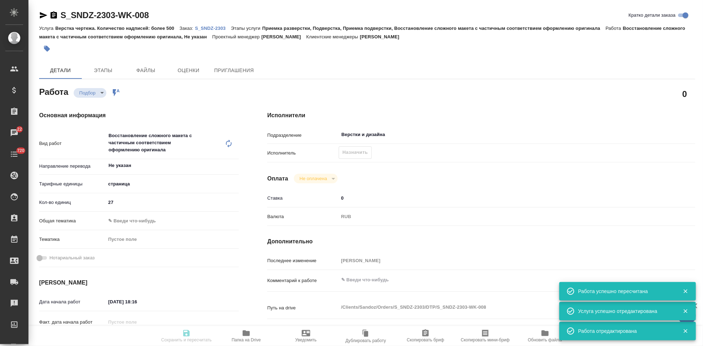
type input "[DATE] 15:00"
type input "Верстки и дизайна"
type input "notPayed"
type input "0"
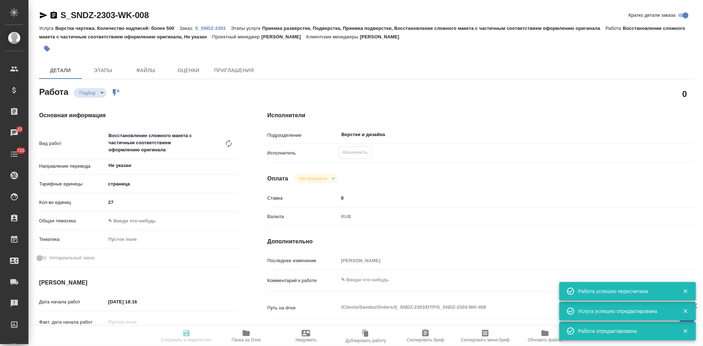
type input "RUB"
type input "[PERSON_NAME]"
type input "S_SNDZ-2303"
type input "Верстка чертежа. Количество надписей: более 500"
type input "Приемка разверстки, Подверстка, Приемка подверстки, Восстановление сложного мак…"
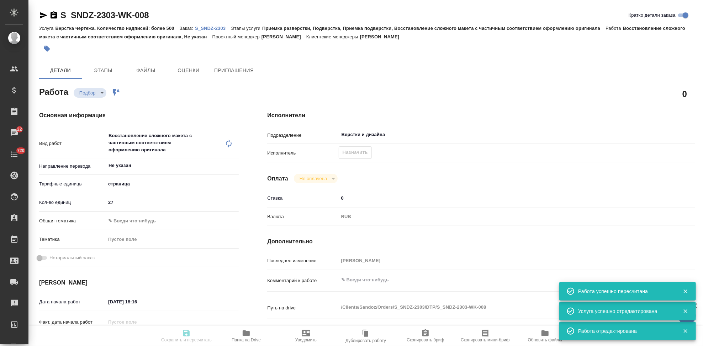
type input "[PERSON_NAME]"
type input "[PERSON_NAME], [PERSON_NAME]"
type input "/Clients/Sandoz/Orders/S_SNDZ-2303"
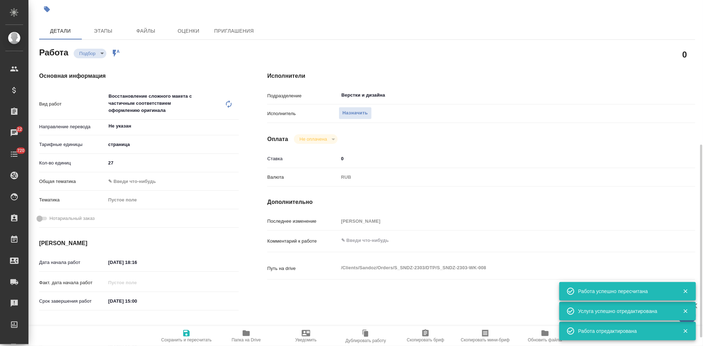
scroll to position [118, 0]
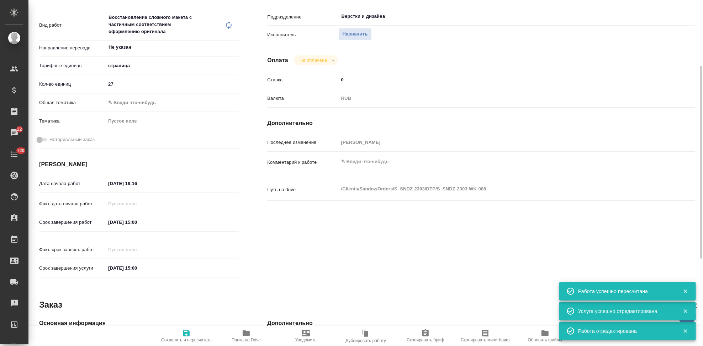
click at [158, 223] on input "[DATE] 15:00" at bounding box center [137, 222] width 62 height 10
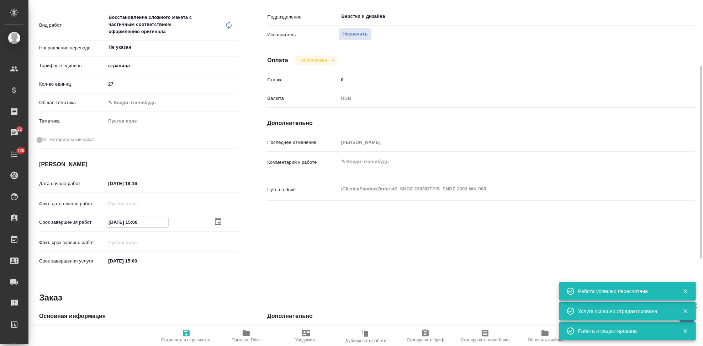
click at [219, 219] on icon "button" at bounding box center [218, 222] width 9 height 9
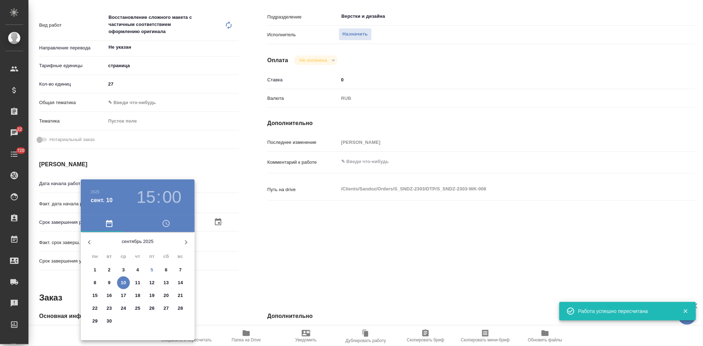
click at [165, 268] on p "6" at bounding box center [166, 270] width 2 height 7
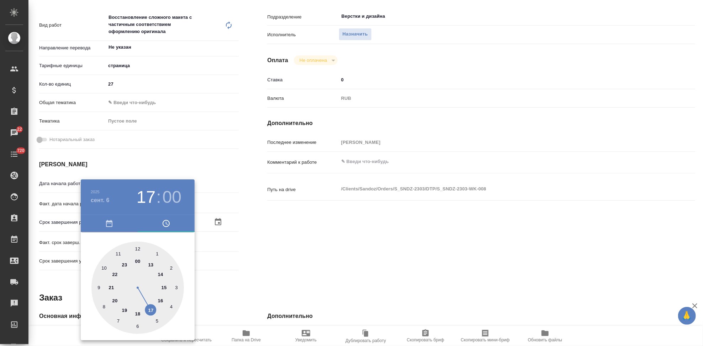
type input "[DATE] 17:00"
click at [151, 309] on div at bounding box center [137, 288] width 92 height 92
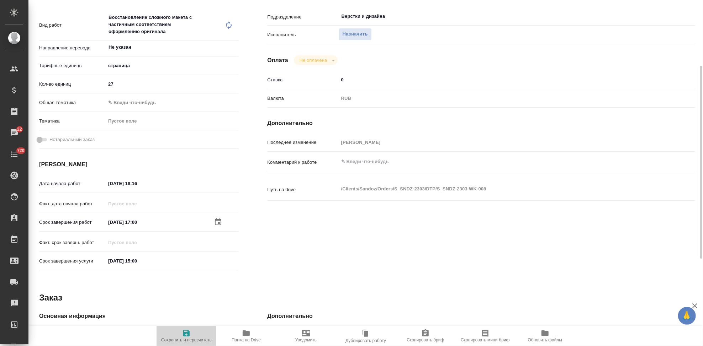
click at [187, 343] on button "Сохранить и пересчитать" at bounding box center [186, 336] width 60 height 20
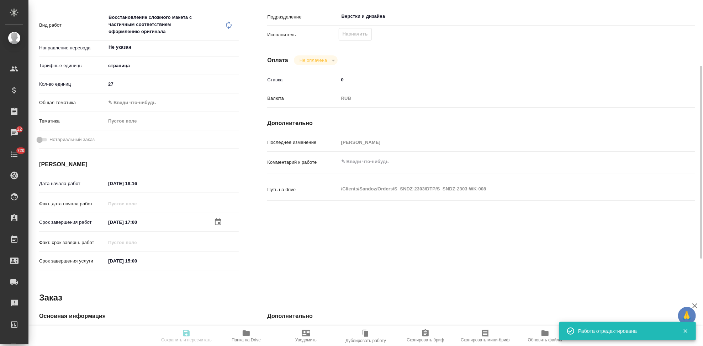
type input "recruiting"
type input "Не указан"
type input "5a8b1489cc6b4906c91bfdb2"
type input "27"
type input "[DATE] 18:16"
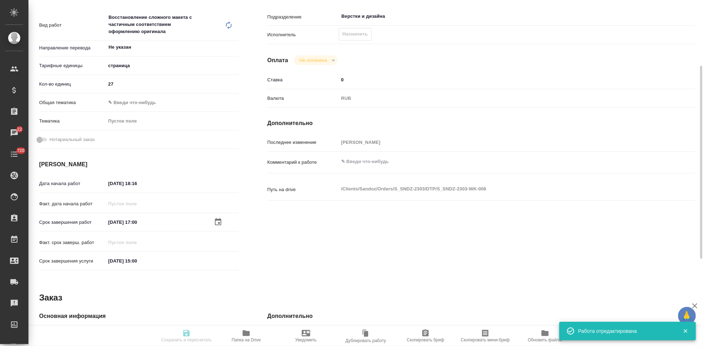
type input "[DATE] 17:00"
type input "[DATE] 15:00"
type input "Верстки и дизайна"
type input "notPayed"
type input "0"
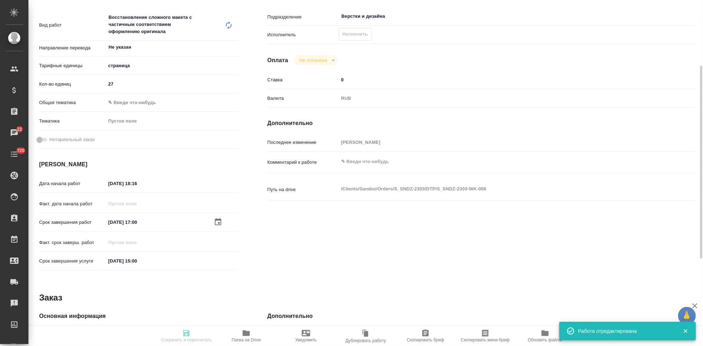
type input "RUB"
type input "[PERSON_NAME]"
type input "S_SNDZ-2303"
type input "Верстка чертежа. Количество надписей: более 500"
type input "Приемка разверстки, Подверстка, Приемка подверстки, Восстановление сложного мак…"
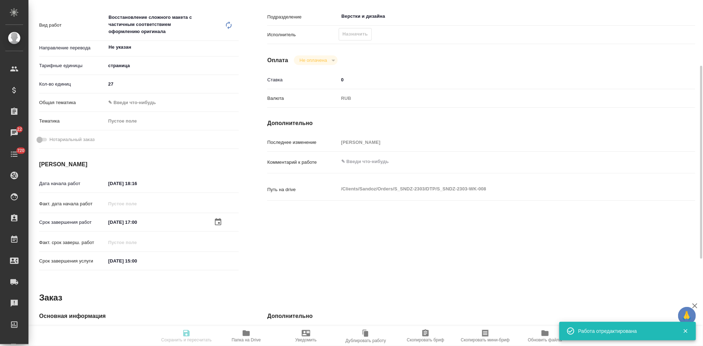
type input "[PERSON_NAME]"
type input "[PERSON_NAME], [PERSON_NAME]"
type input "/Clients/Sandoz/Orders/S_SNDZ-2303"
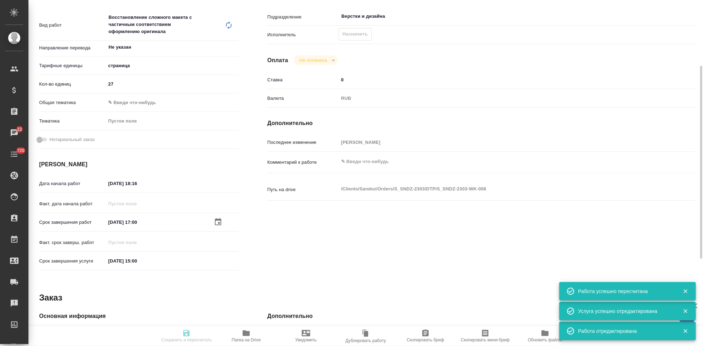
type input "recruiting"
type input "Не указан"
type input "5a8b1489cc6b4906c91bfdb2"
type input "27"
type input "[DATE] 18:16"
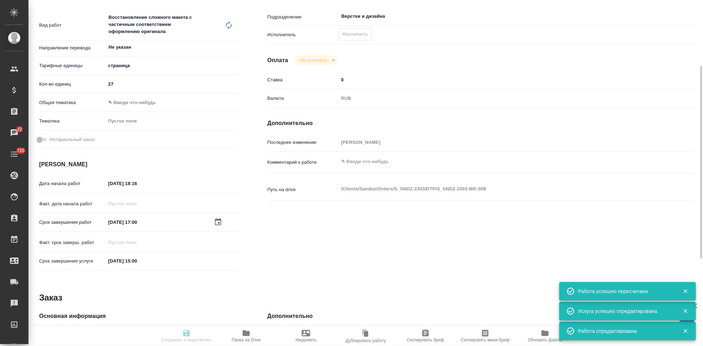
type input "[DATE] 17:00"
type input "[DATE] 15:00"
type input "Верстки и дизайна"
type input "notPayed"
type input "0"
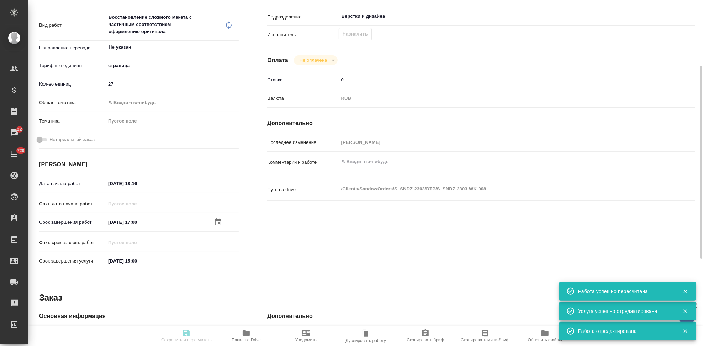
type input "RUB"
type input "[PERSON_NAME]"
type input "S_SNDZ-2303"
type input "Верстка чертежа. Количество надписей: более 500"
type input "Приемка разверстки, Подверстка, Приемка подверстки, Восстановление сложного мак…"
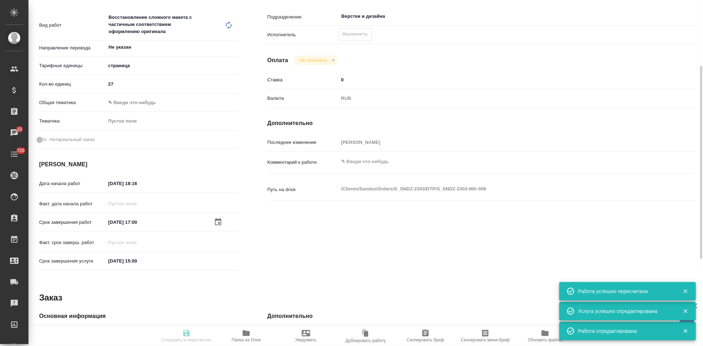
type input "[PERSON_NAME]"
type input "[PERSON_NAME], [PERSON_NAME]"
type input "/Clients/Sandoz/Orders/S_SNDZ-2303"
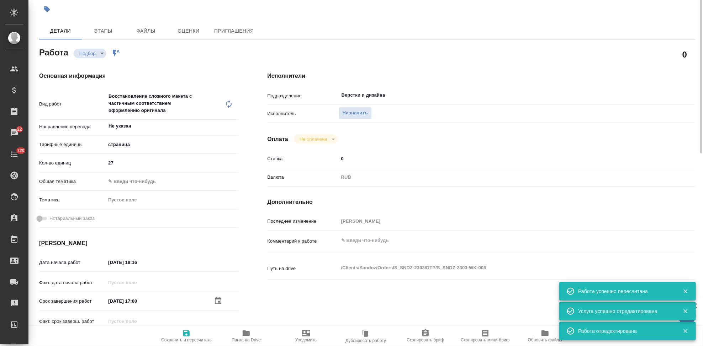
scroll to position [0, 0]
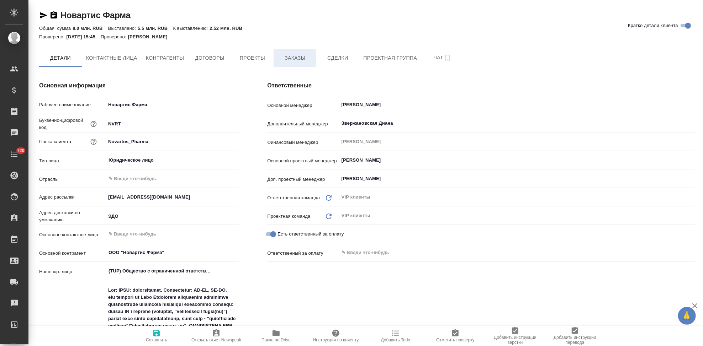
type textarea "x"
click at [299, 60] on span "Заказы" at bounding box center [295, 58] width 34 height 9
type textarea "x"
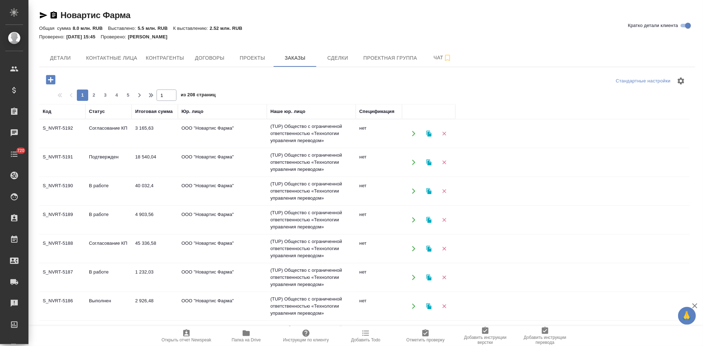
click at [54, 79] on icon "button" at bounding box center [50, 79] width 9 height 9
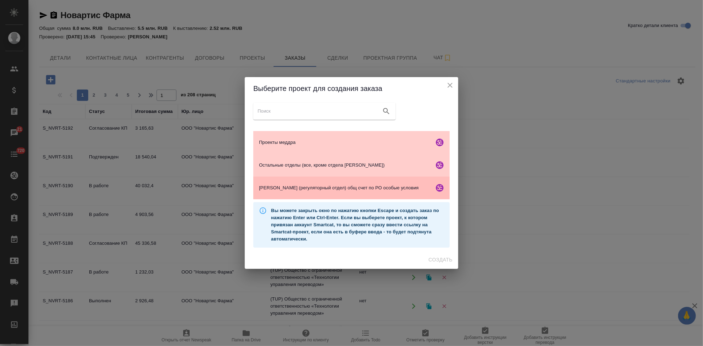
click at [322, 185] on span "[PERSON_NAME] (регуляторный отдел) общ счет по РО особые условия" at bounding box center [345, 188] width 172 height 7
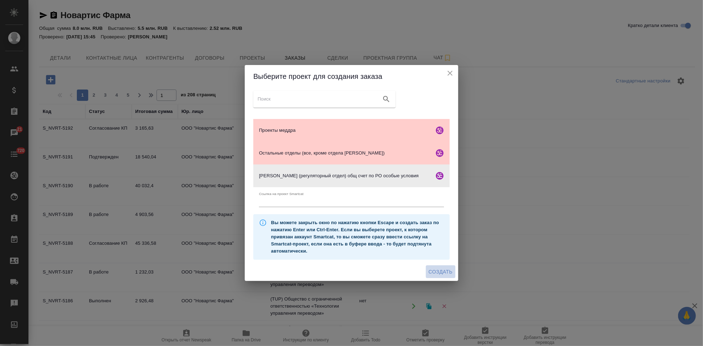
click at [433, 272] on span "Создать" at bounding box center [440, 272] width 24 height 9
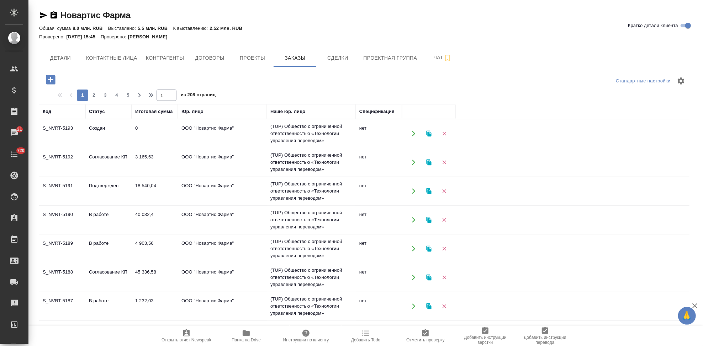
click at [109, 186] on td "Подтвержден" at bounding box center [108, 191] width 46 height 25
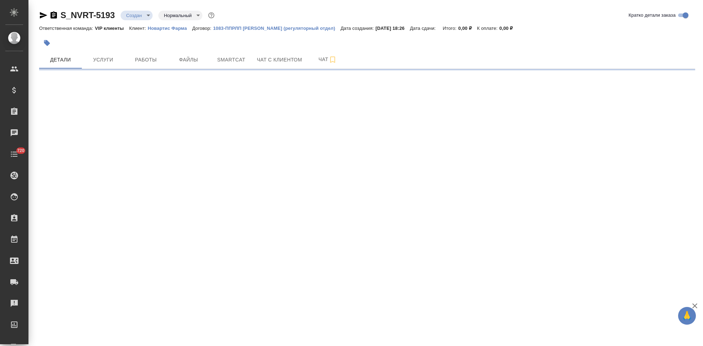
select select "RU"
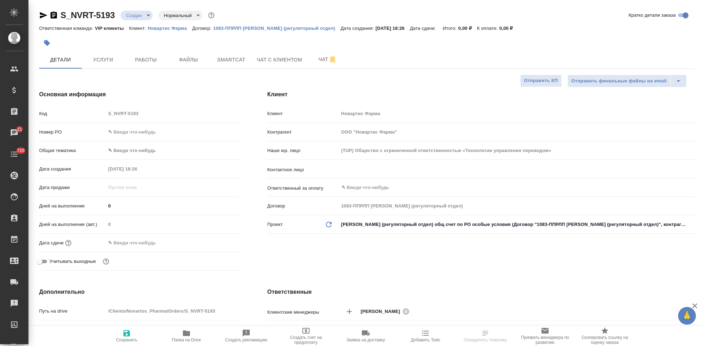
select select "RU"
type textarea "x"
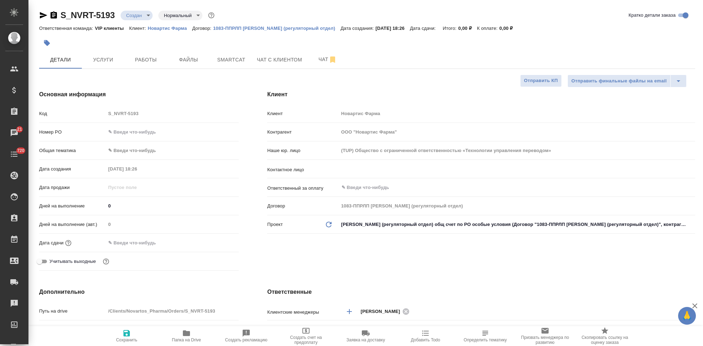
type textarea "x"
click at [369, 162] on div "Наше юр. лицо (TUP) Общество с ограниченной ответственностью «Технологии управл…" at bounding box center [481, 153] width 428 height 18
click at [369, 167] on input "text" at bounding box center [505, 169] width 328 height 9
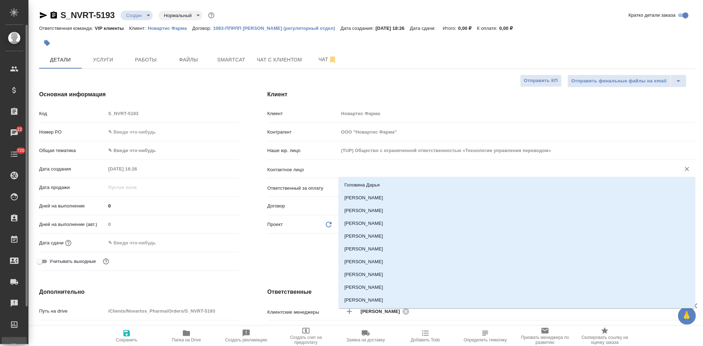
type textarea "x"
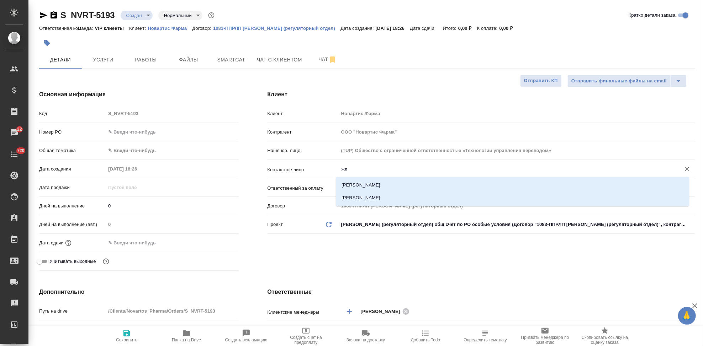
type input "ж"
type textarea "x"
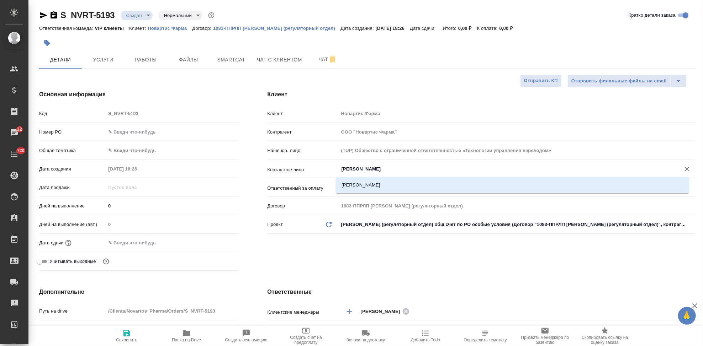
click at [378, 187] on li "[PERSON_NAME]" at bounding box center [512, 185] width 353 height 13
type input "[PERSON_NAME]"
type textarea "x"
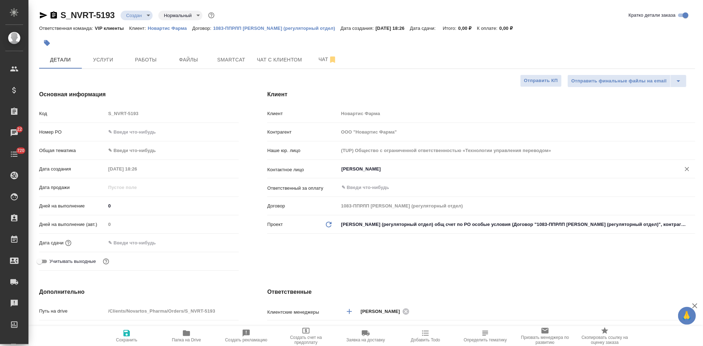
type input "[PERSON_NAME]"
click at [138, 333] on span "Сохранить" at bounding box center [126, 336] width 51 height 14
type textarea "x"
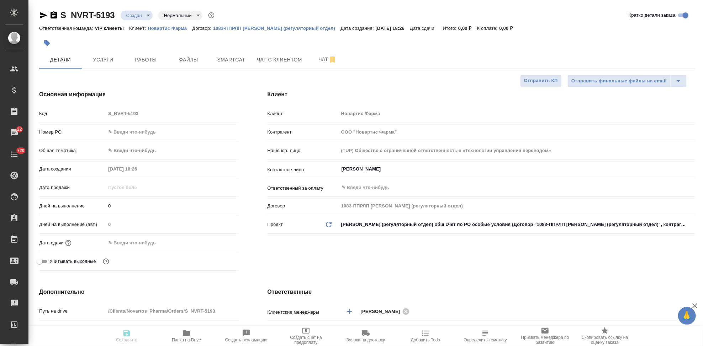
type textarea "x"
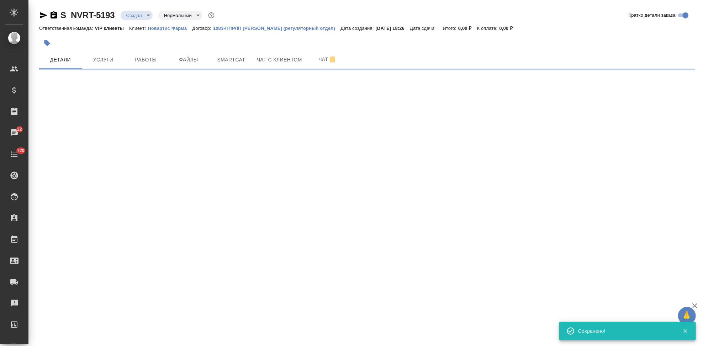
select select "RU"
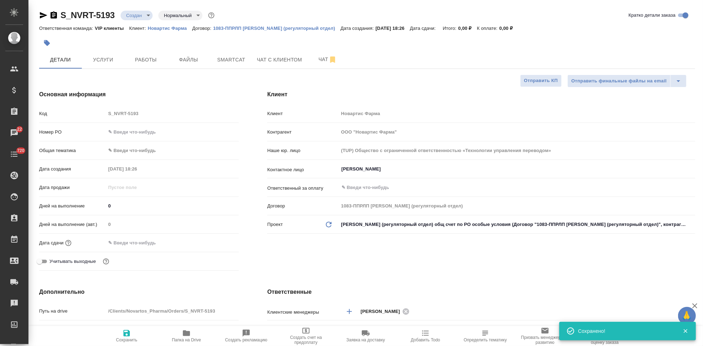
type textarea "x"
click at [96, 118] on div "Код S_NVRT-5193" at bounding box center [138, 113] width 199 height 12
drag, startPoint x: 142, startPoint y: 246, endPoint x: 174, endPoint y: 241, distance: 32.3
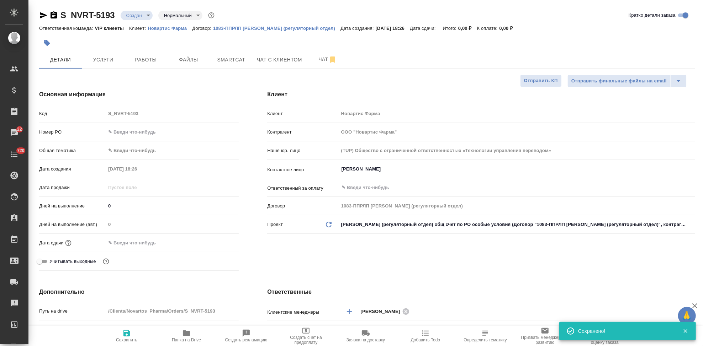
click at [142, 246] on input "text" at bounding box center [137, 243] width 62 height 10
click at [214, 246] on icon "button" at bounding box center [218, 242] width 9 height 9
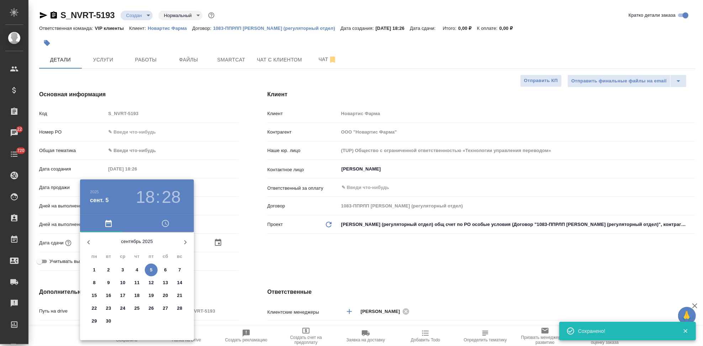
click at [114, 283] on span "9" at bounding box center [108, 282] width 13 height 7
type input "[DATE] 18:28"
type textarea "x"
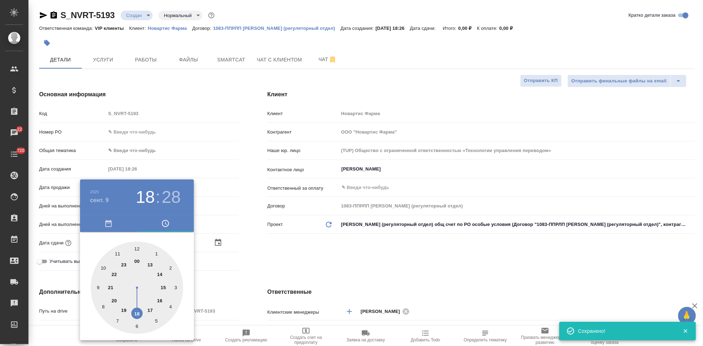
drag, startPoint x: 139, startPoint y: 309, endPoint x: 153, endPoint y: 306, distance: 14.9
click at [153, 306] on div at bounding box center [137, 288] width 92 height 92
type input "[DATE] 17:28"
type textarea "x"
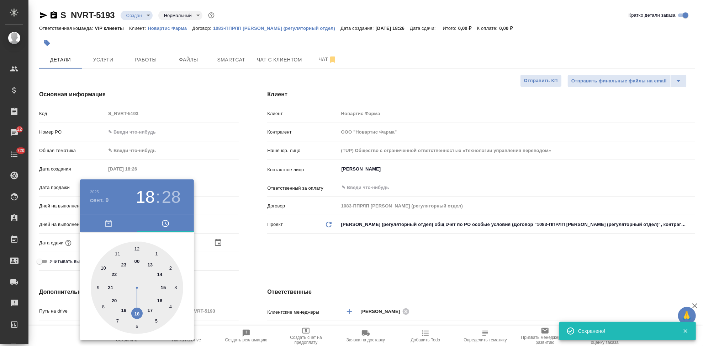
type textarea "x"
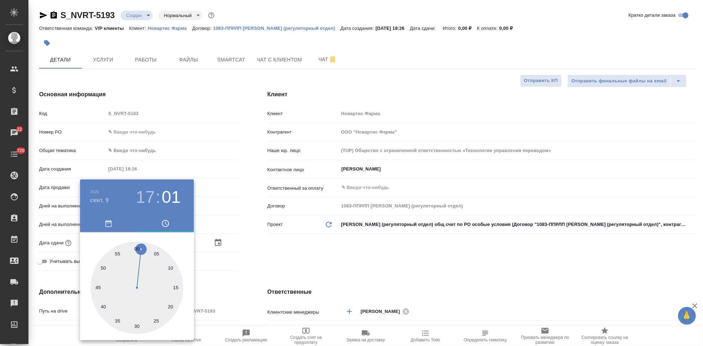
type input "[DATE] 17:02"
type textarea "x"
type input "[DATE] 17:00"
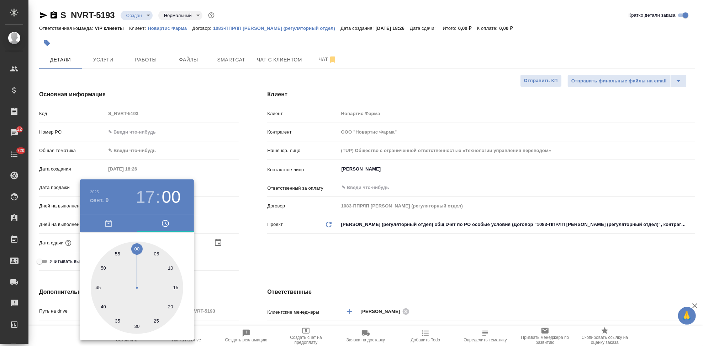
type textarea "x"
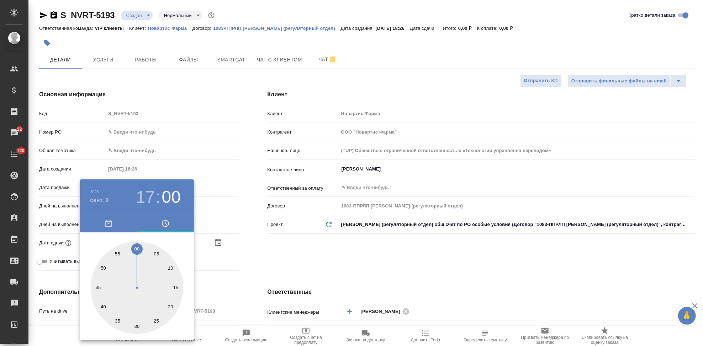
type textarea "x"
drag, startPoint x: 153, startPoint y: 285, endPoint x: 136, endPoint y: 243, distance: 45.8
click at [136, 243] on div at bounding box center [137, 288] width 92 height 92
type textarea "x"
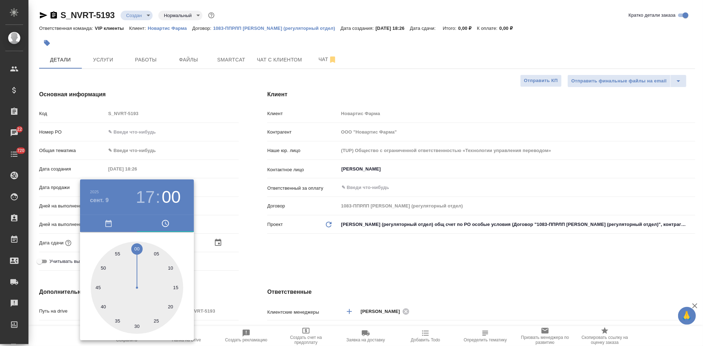
type textarea "x"
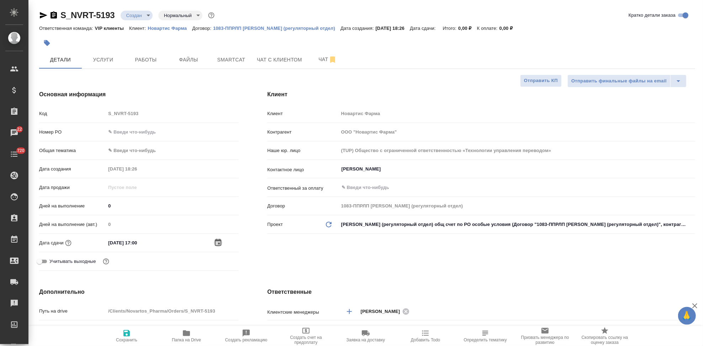
click at [128, 329] on icon "button" at bounding box center [126, 333] width 9 height 9
type textarea "x"
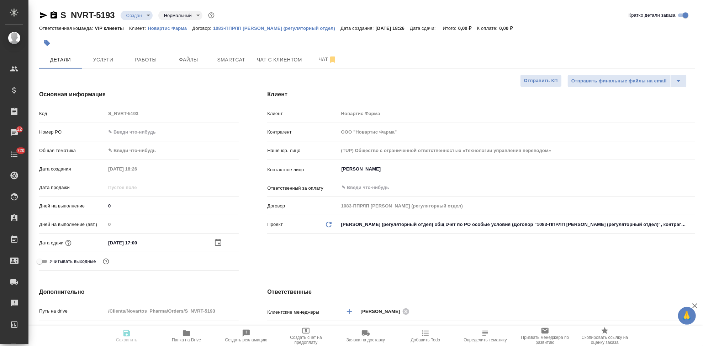
type textarea "x"
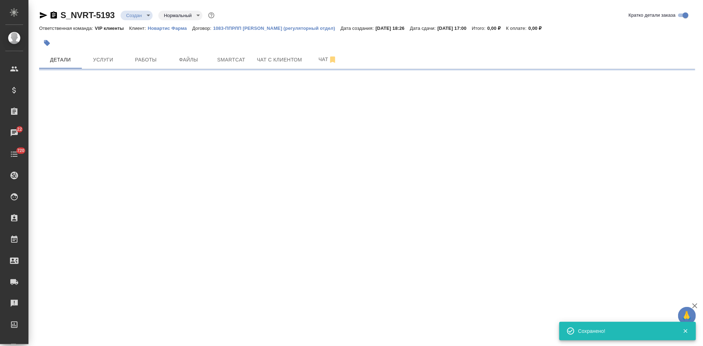
select select "RU"
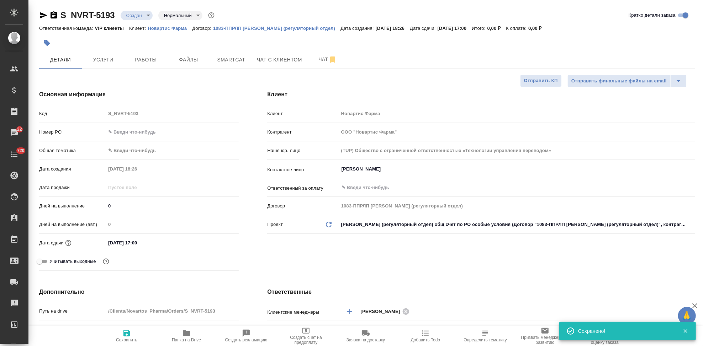
type textarea "x"
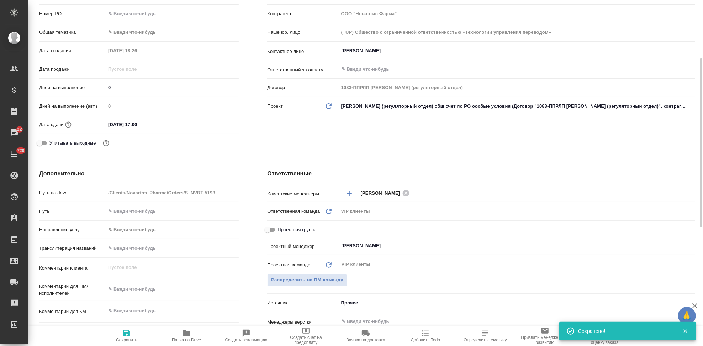
scroll to position [158, 0]
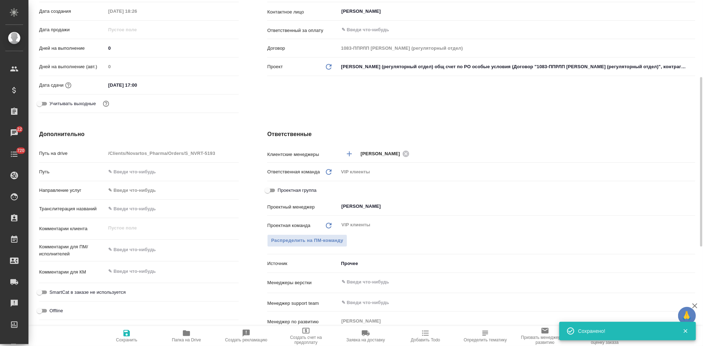
click at [130, 277] on div "x" at bounding box center [172, 273] width 133 height 16
type textarea "x"
paste textarea "Перевод_[MEDICAL_DATA]_EAEU_CMC_RTT2179_BY commitment"
type textarea "Перевод_[MEDICAL_DATA]_EAEU_CMC_RTT2179_BY commitment"
type textarea "x"
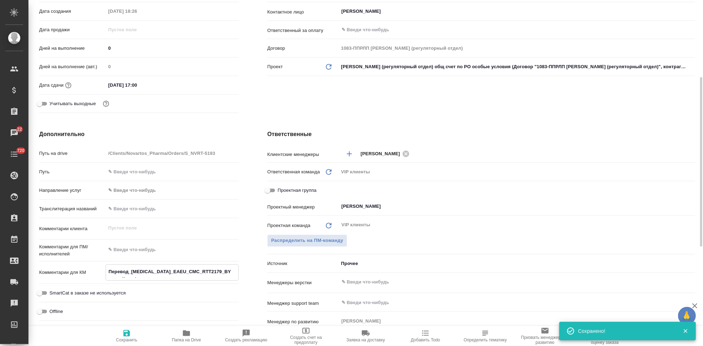
type textarea "x"
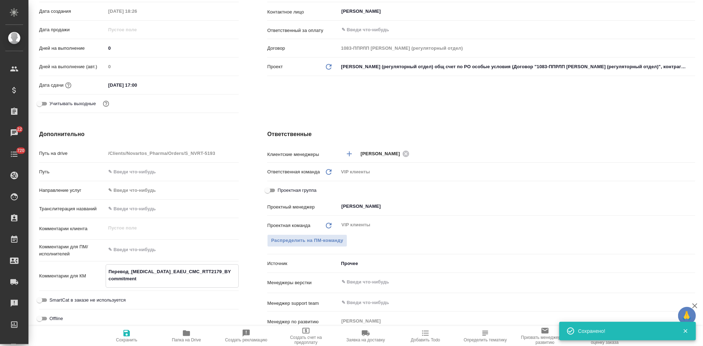
type textarea "Перевод_[MEDICAL_DATA]_EAEU_CMC_RTT2179_BY commitment"
type textarea "x"
click at [127, 331] on icon "button" at bounding box center [126, 333] width 6 height 6
type textarea "x"
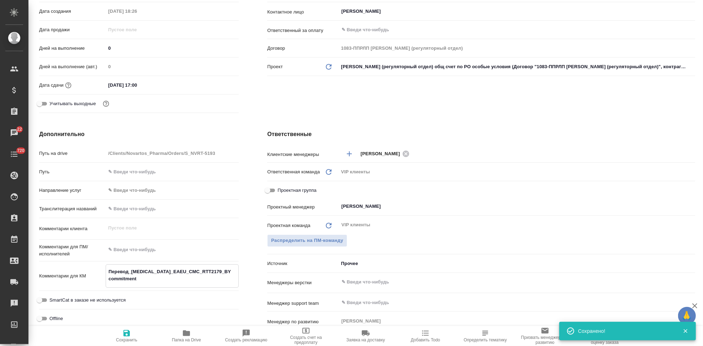
type textarea "x"
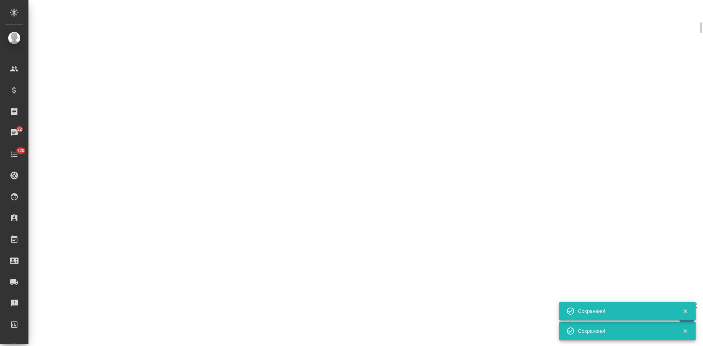
scroll to position [153, 0]
select select "RU"
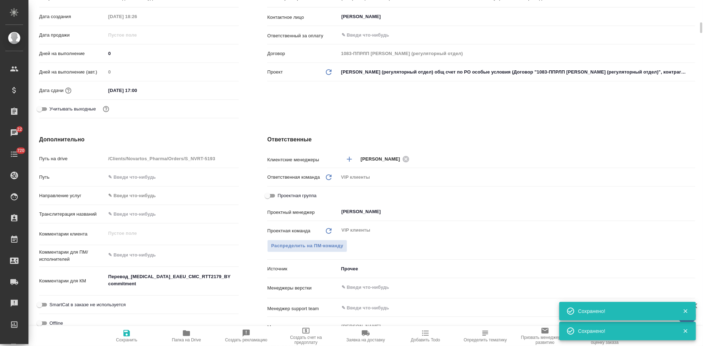
type textarea "x"
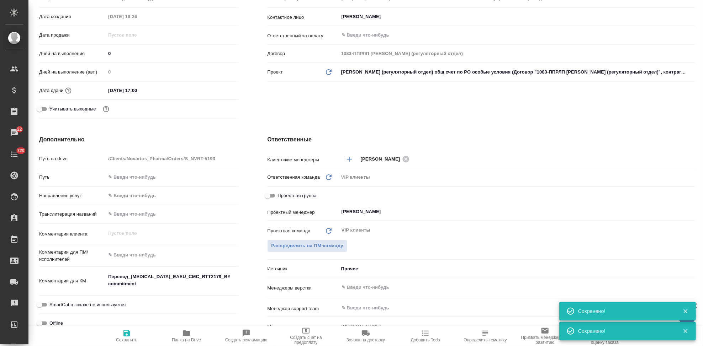
type textarea "x"
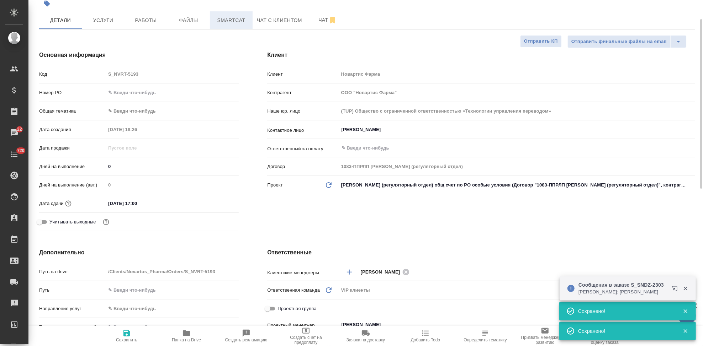
scroll to position [0, 0]
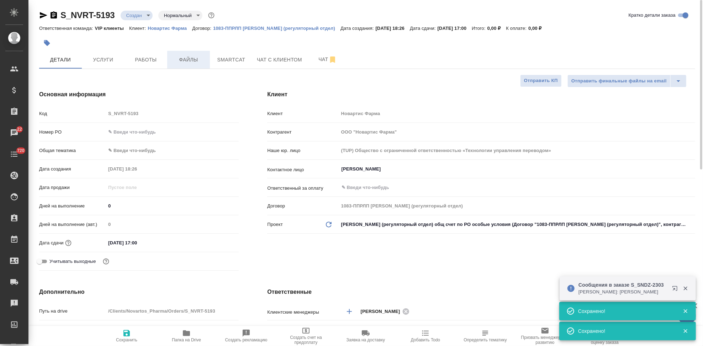
click at [186, 55] on button "Файлы" at bounding box center [188, 60] width 43 height 18
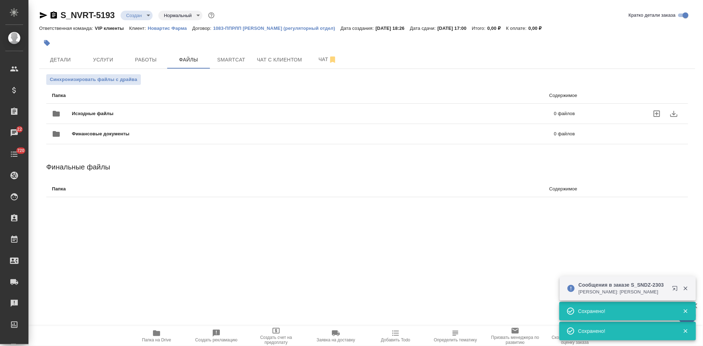
click at [653, 113] on icon "uploadFiles" at bounding box center [656, 114] width 6 height 6
click at [0, 0] on input "uploadFiles" at bounding box center [0, 0] width 0 height 0
click at [147, 14] on body "🙏 .cls-1 fill:#fff; AWATERA Kabargina [PERSON_NAME] Спецификации Заказы 22 Чаты…" at bounding box center [351, 173] width 703 height 346
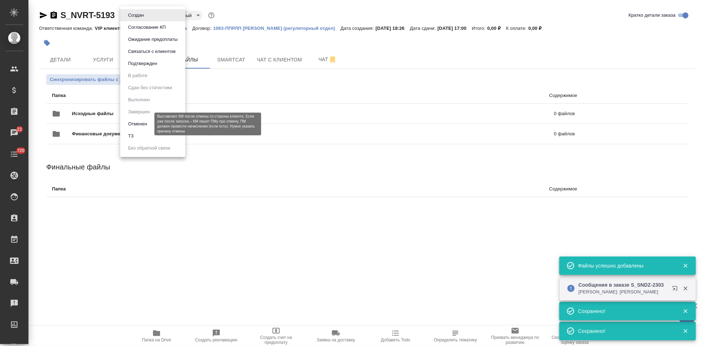
click at [136, 134] on li "ТЗ" at bounding box center [152, 136] width 65 height 12
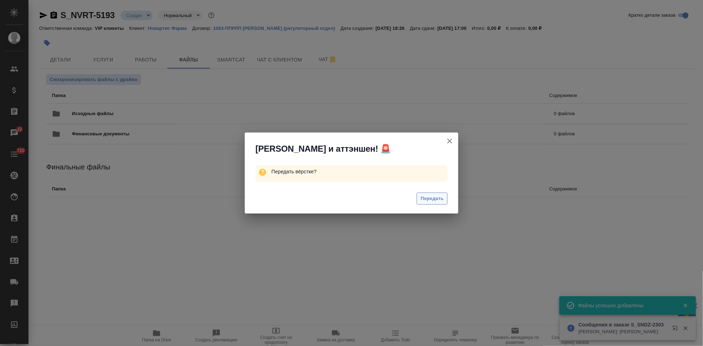
click at [435, 203] on button "Передать" at bounding box center [431, 199] width 31 height 12
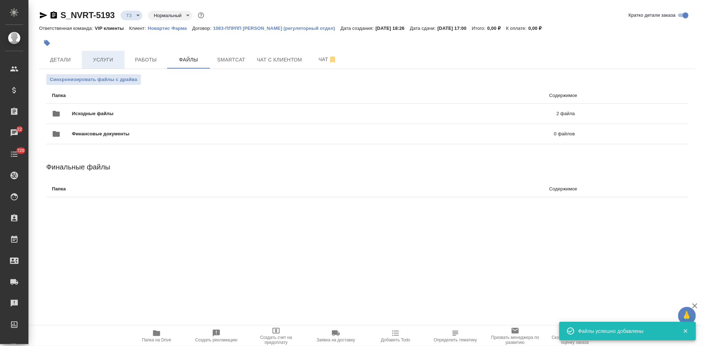
click at [117, 58] on span "Услуги" at bounding box center [103, 59] width 34 height 9
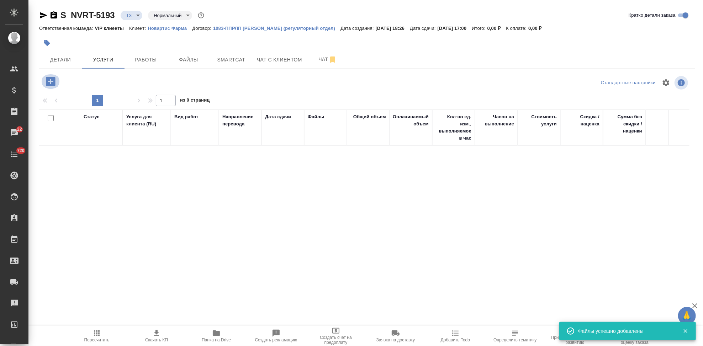
click at [48, 84] on icon "button" at bounding box center [50, 81] width 9 height 9
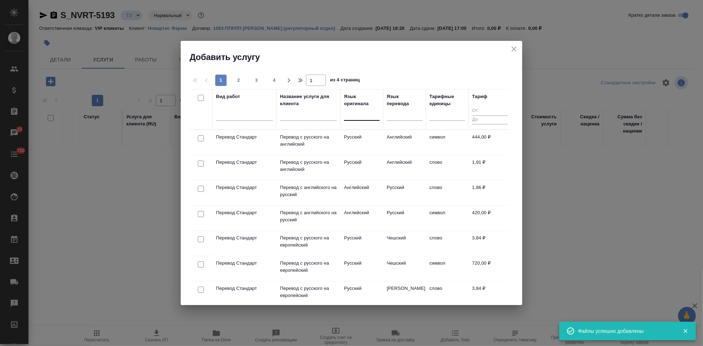
click at [357, 119] on div at bounding box center [362, 114] width 36 height 14
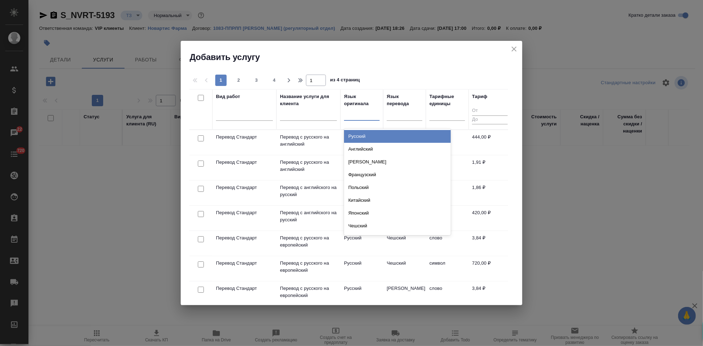
type input "[PERSON_NAME]"
click at [373, 134] on div "Английский" at bounding box center [397, 136] width 107 height 13
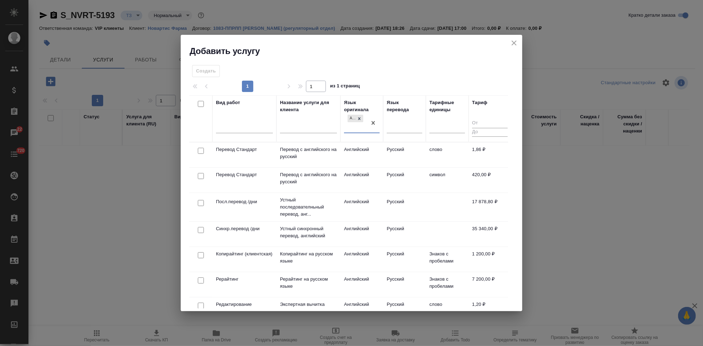
click at [404, 150] on td "Русский" at bounding box center [404, 155] width 43 height 25
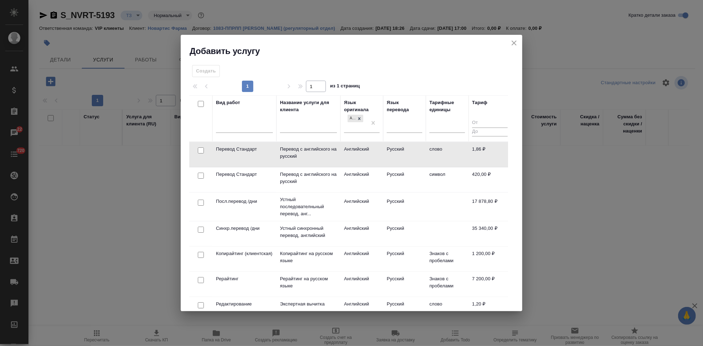
click at [404, 150] on td "Русский" at bounding box center [404, 154] width 43 height 25
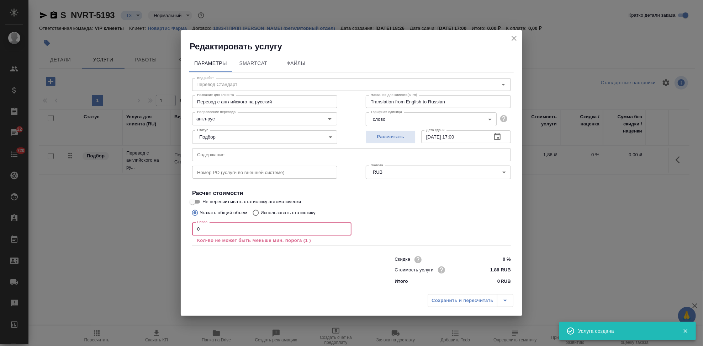
click at [263, 233] on input "0" at bounding box center [271, 229] width 159 height 13
type input "1"
click at [232, 120] on input "англ-рус" at bounding box center [252, 118] width 117 height 9
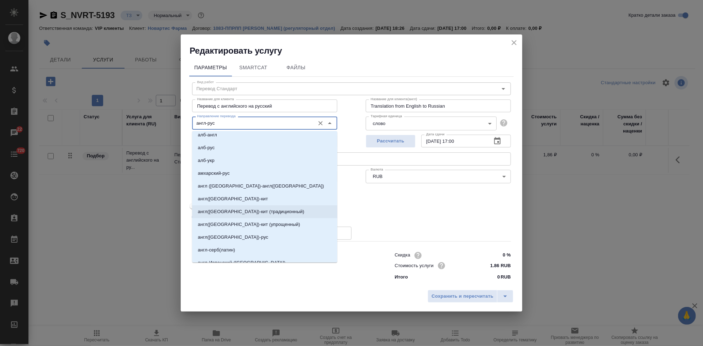
scroll to position [158, 0]
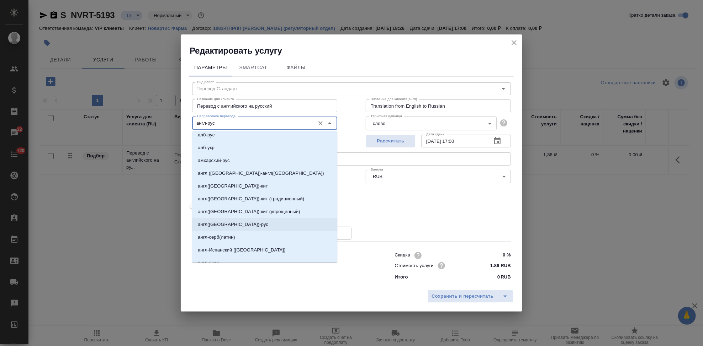
click at [227, 227] on p "англ([GEOGRAPHIC_DATA])-рус" at bounding box center [233, 224] width 70 height 7
type input "англ([GEOGRAPHIC_DATA])-рус"
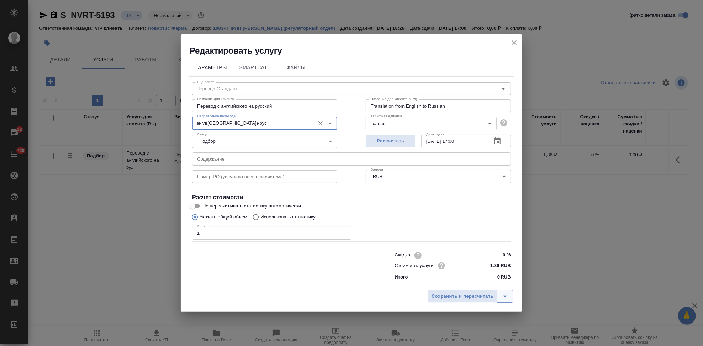
click at [510, 300] on button "split button" at bounding box center [505, 296] width 16 height 13
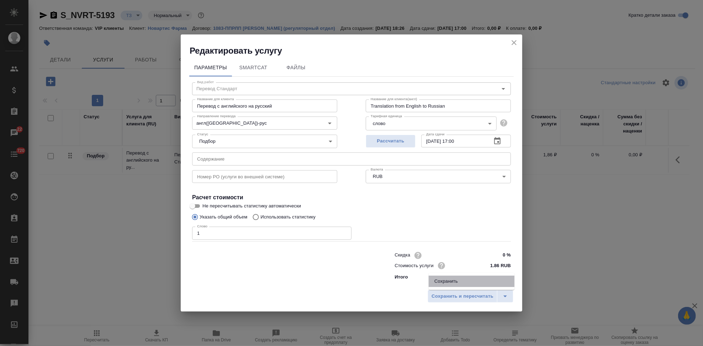
click at [465, 280] on li "Сохранить" at bounding box center [471, 281] width 86 height 11
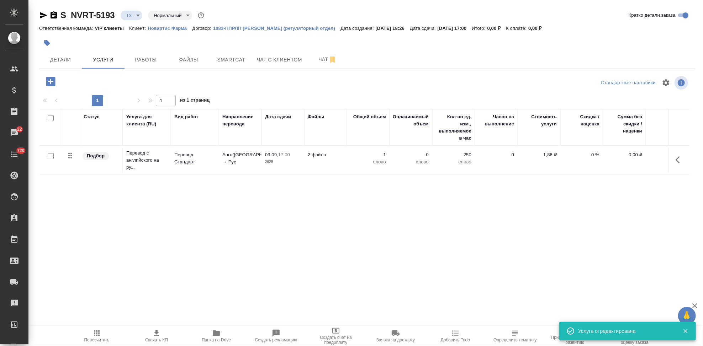
drag, startPoint x: 48, startPoint y: 156, endPoint x: 515, endPoint y: 110, distance: 469.1
click at [48, 156] on input "checkbox" at bounding box center [51, 156] width 6 height 6
checkbox input "true"
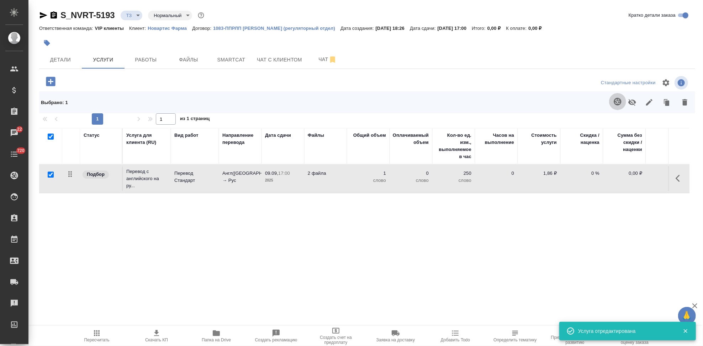
click at [609, 99] on button "button" at bounding box center [617, 101] width 17 height 17
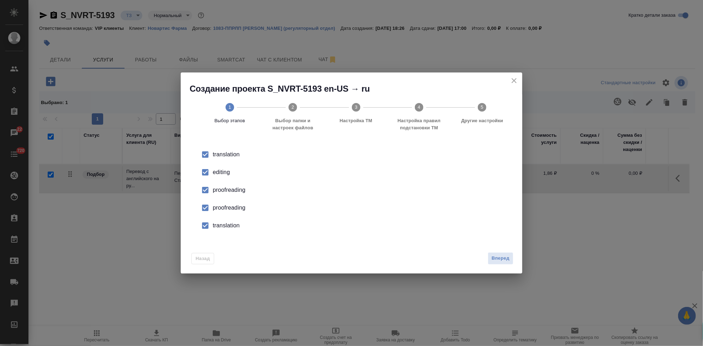
click at [203, 174] on input "checkbox" at bounding box center [205, 172] width 15 height 15
click at [209, 209] on input "checkbox" at bounding box center [205, 208] width 15 height 15
click at [206, 230] on input "checkbox" at bounding box center [205, 225] width 15 height 15
click at [493, 261] on span "Вперед" at bounding box center [500, 259] width 18 height 8
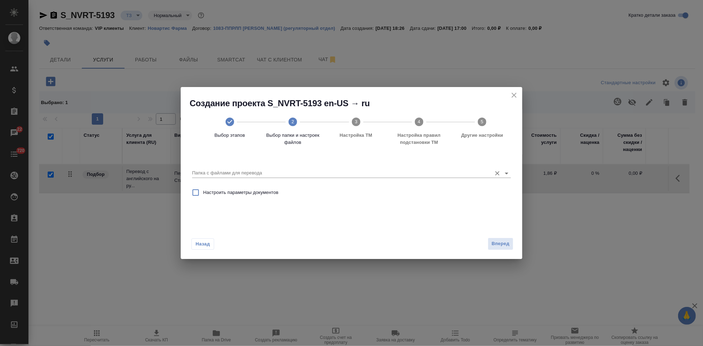
click at [446, 174] on input "Папка с файлами для перевода" at bounding box center [340, 173] width 296 height 9
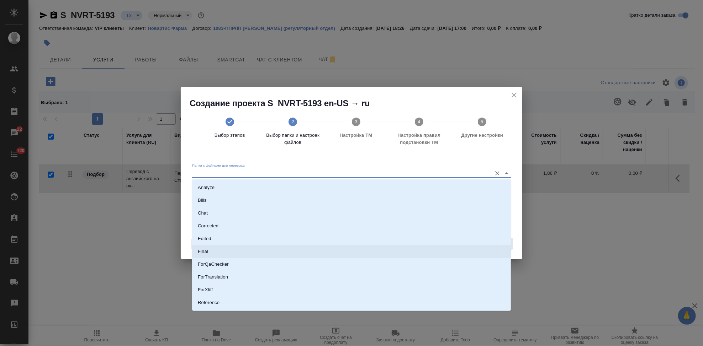
scroll to position [37, 0]
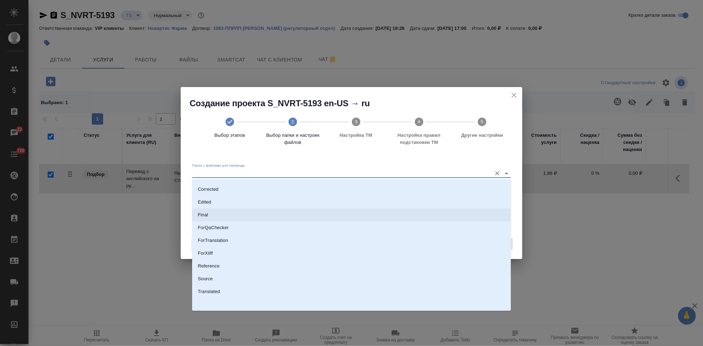
click at [233, 278] on li "Source" at bounding box center [351, 279] width 319 height 13
type input "Source"
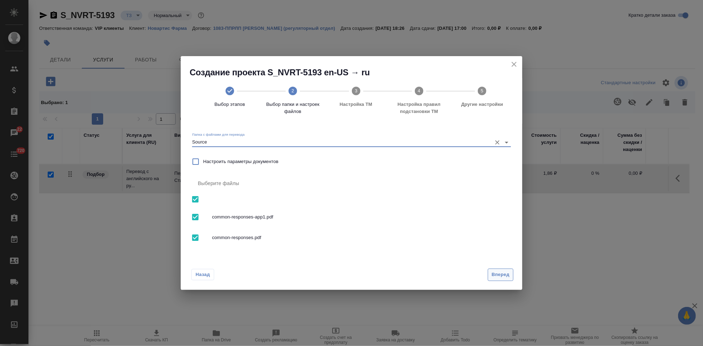
click at [502, 277] on span "Вперед" at bounding box center [500, 275] width 18 height 8
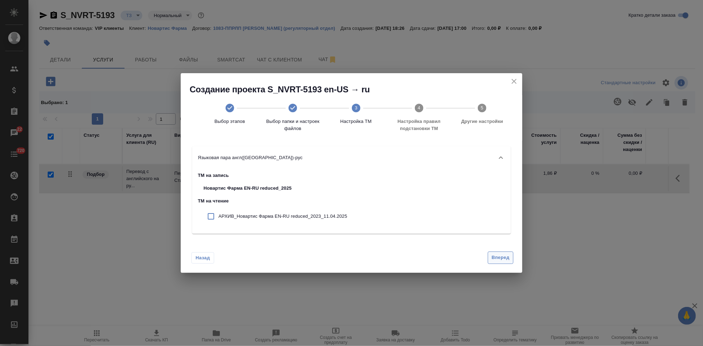
click at [500, 258] on span "Вперед" at bounding box center [500, 258] width 18 height 8
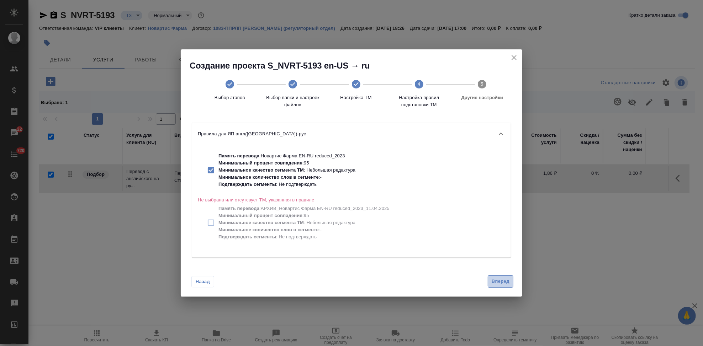
click at [499, 282] on span "Вперед" at bounding box center [500, 282] width 18 height 8
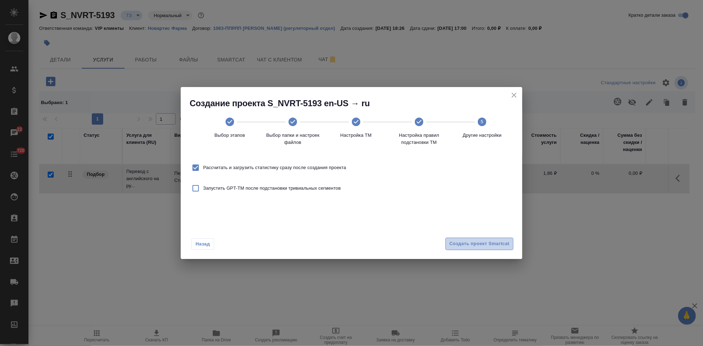
click at [486, 248] on button "Создать проект Smartcat" at bounding box center [479, 244] width 68 height 12
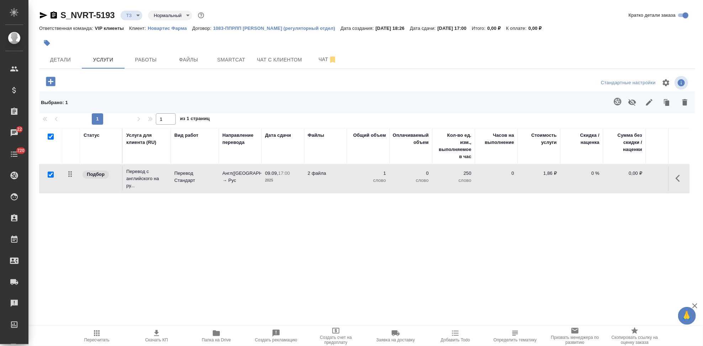
click at [50, 82] on icon "button" at bounding box center [50, 81] width 9 height 9
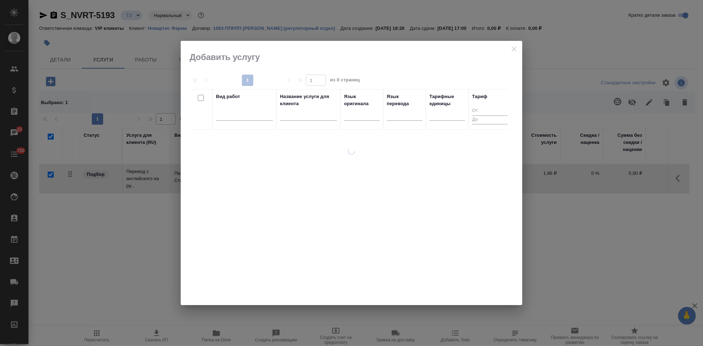
click at [306, 112] on input "text" at bounding box center [308, 116] width 57 height 9
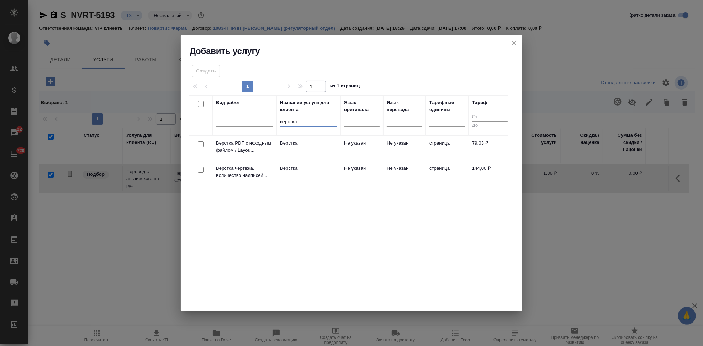
type input "верстка"
click at [335, 177] on td "Верстка" at bounding box center [308, 173] width 64 height 25
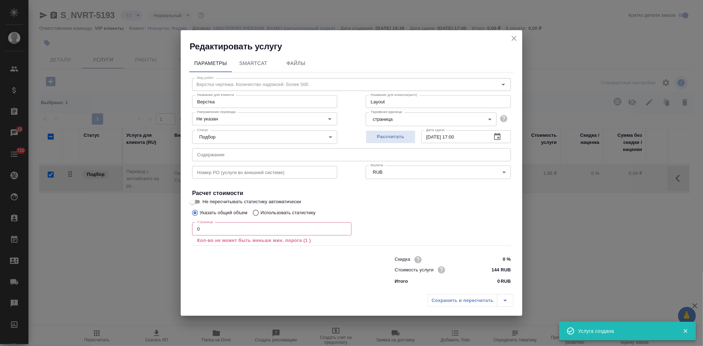
checkbox input "false"
click at [229, 236] on div "Страница 0 Страница Кол-во не может быть меньше мин. порога (1 )" at bounding box center [271, 233] width 159 height 21
click at [229, 229] on input "0" at bounding box center [271, 229] width 159 height 13
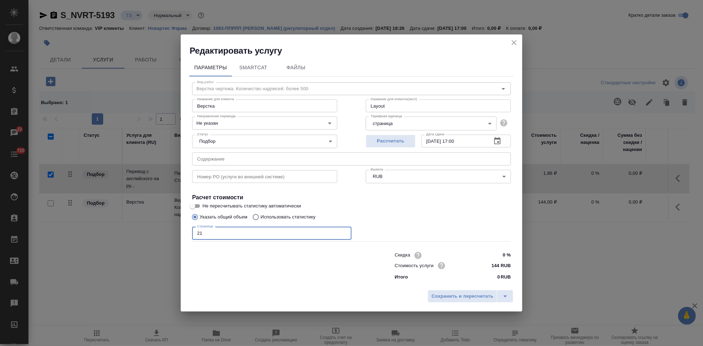
type input "21"
click at [239, 166] on div "Номер PO (услуги во внешней системе) Номер PO (услуги во внешней системе)" at bounding box center [265, 176] width 174 height 46
click at [244, 160] on input "text" at bounding box center [351, 159] width 319 height 13
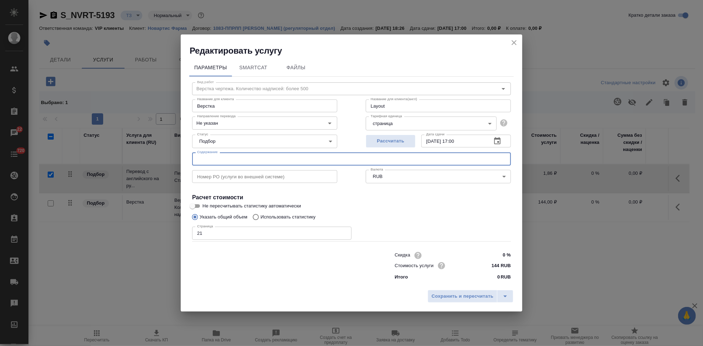
paste input "C:\Users\user\Downloads\[EMAIL_ADDRESS][DOMAIN_NAME]_2025-09-05_17-12-00"
type input "C:\Users\user\Downloads\[EMAIL_ADDRESS][DOMAIN_NAME]_2025-09-05_17-12-00"
drag, startPoint x: 356, startPoint y: 160, endPoint x: 48, endPoint y: 158, distance: 307.9
click at [83, 160] on div "Редактировать услугу Параметры SmartCat Файлы Вид работ Верстка чертежа. Количе…" at bounding box center [351, 173] width 703 height 346
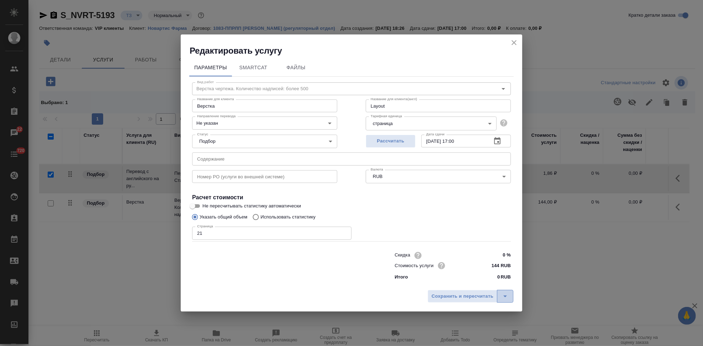
click at [507, 299] on icon "split button" at bounding box center [505, 296] width 9 height 9
click at [473, 283] on li "Сохранить" at bounding box center [471, 281] width 86 height 11
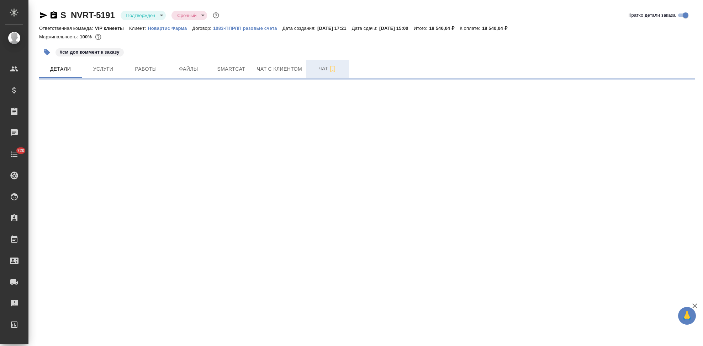
click at [325, 73] on span "Чат" at bounding box center [327, 68] width 34 height 9
select select "RU"
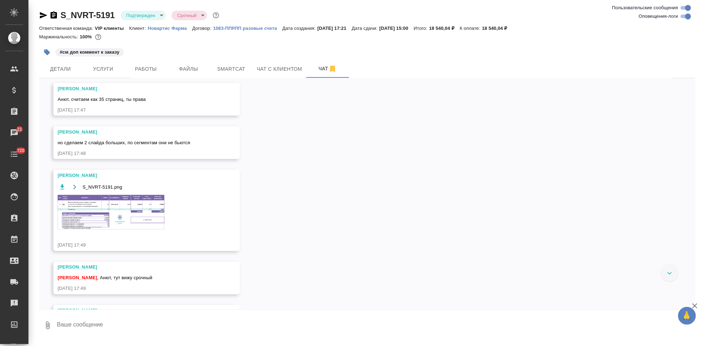
scroll to position [847, 0]
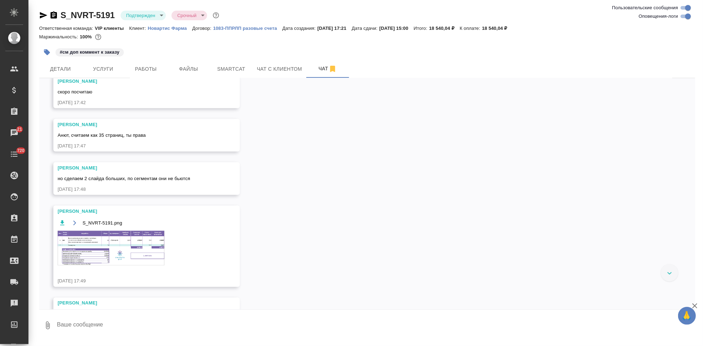
click at [73, 226] on icon "button" at bounding box center [75, 223] width 6 height 6
click at [148, 68] on span "Работы" at bounding box center [146, 69] width 34 height 9
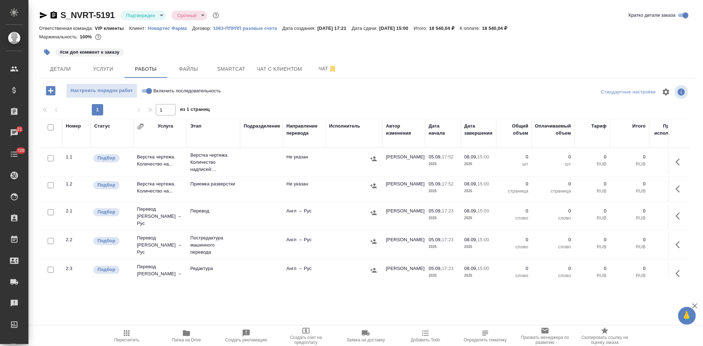
click at [167, 163] on td "Верстка чертежа. Количество на..." at bounding box center [159, 162] width 53 height 25
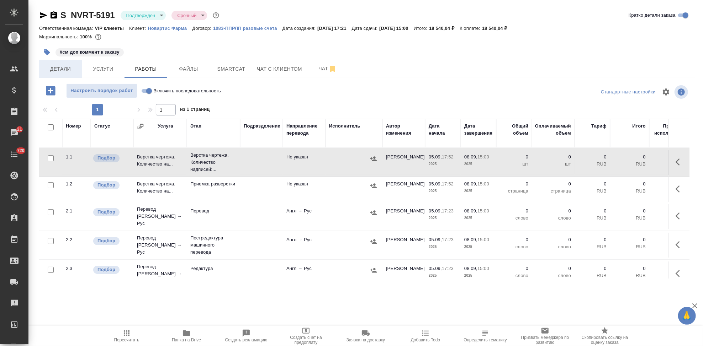
click at [70, 68] on span "Детали" at bounding box center [60, 69] width 34 height 9
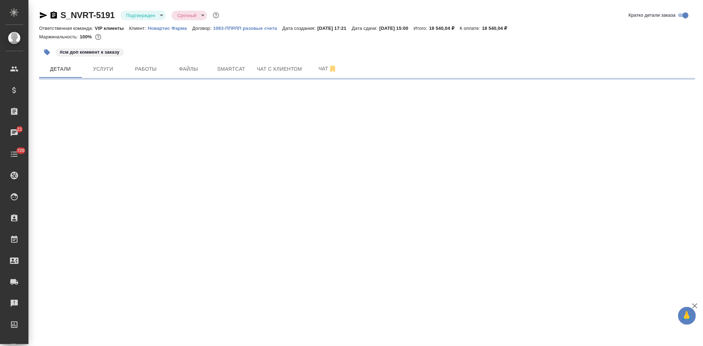
select select "RU"
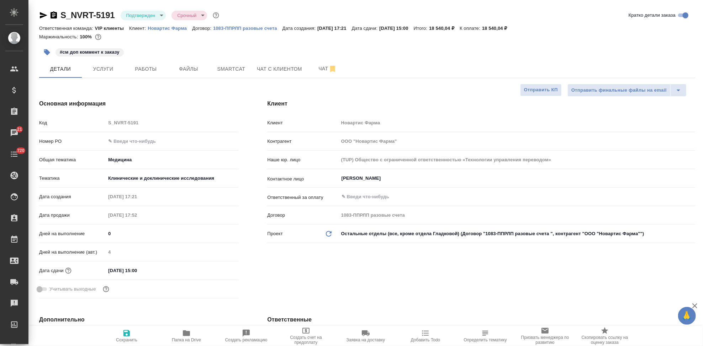
type textarea "x"
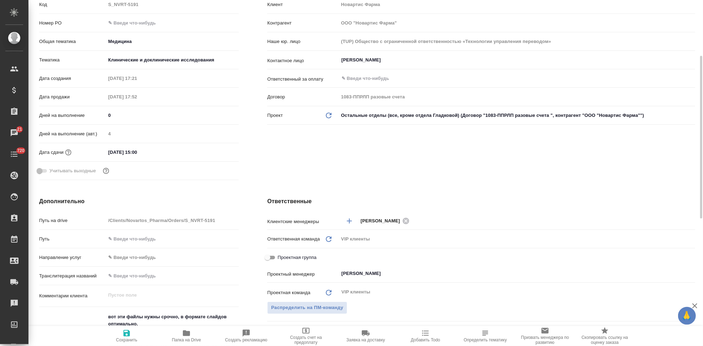
scroll to position [158, 0]
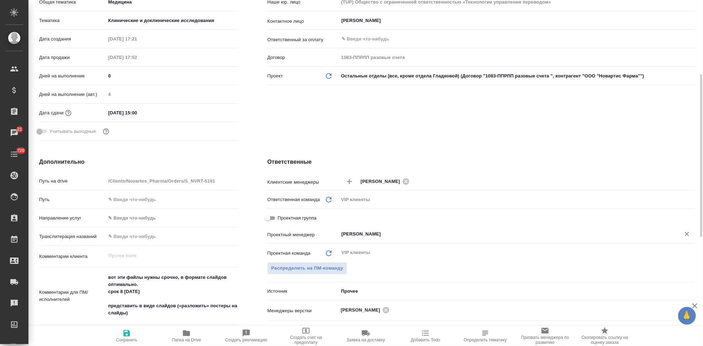
click at [405, 231] on input "[PERSON_NAME]" at bounding box center [505, 234] width 328 height 9
click at [269, 115] on div "Клиент Клиент Новартис Фарма Контрагент ООО "Новартис Фарма" Наше юр. лицо (TUP…" at bounding box center [481, 42] width 456 height 230
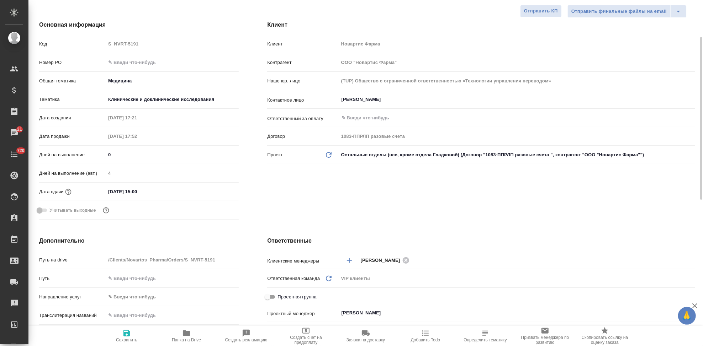
scroll to position [0, 0]
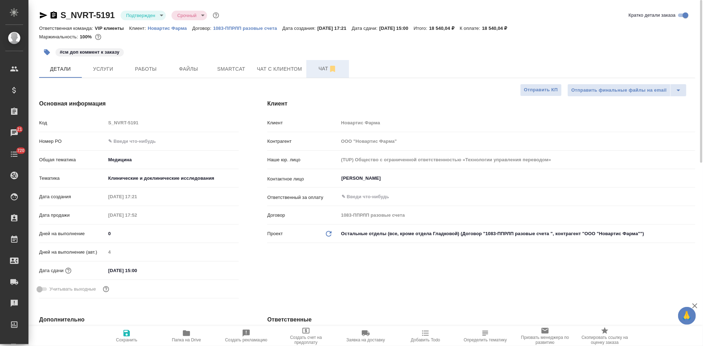
click at [319, 67] on span "Чат" at bounding box center [327, 68] width 34 height 9
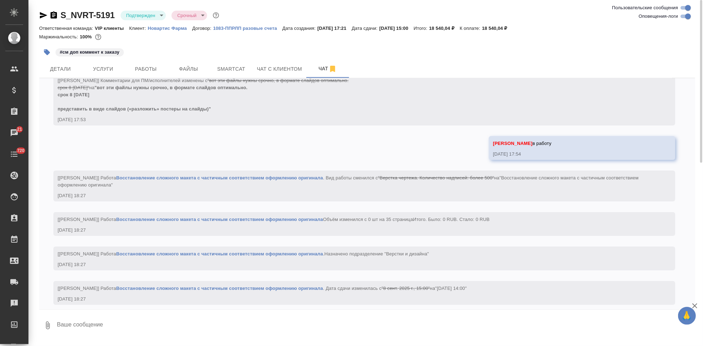
scroll to position [1790, 0]
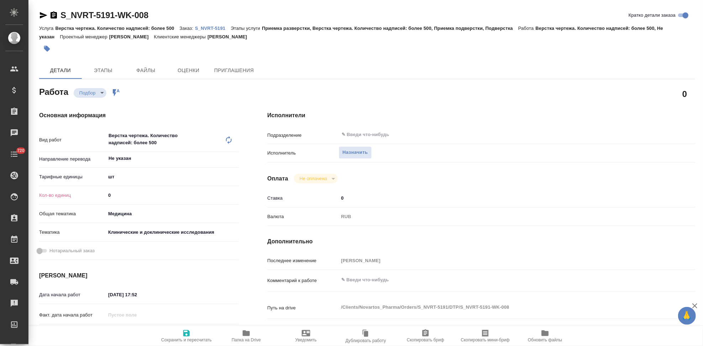
click at [231, 140] on icon at bounding box center [229, 140] width 6 height 8
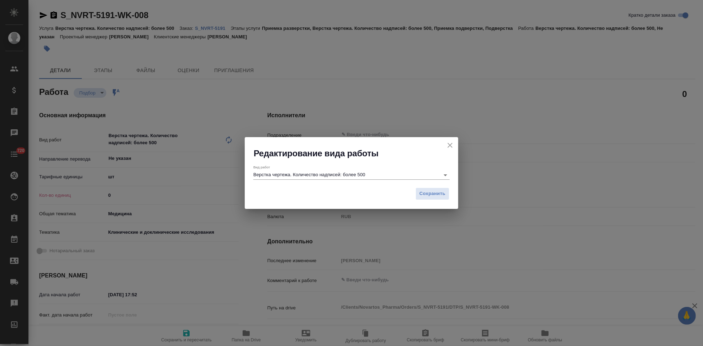
click at [386, 173] on input "Верстка чертежа. Количество надписей: более 500" at bounding box center [344, 175] width 183 height 9
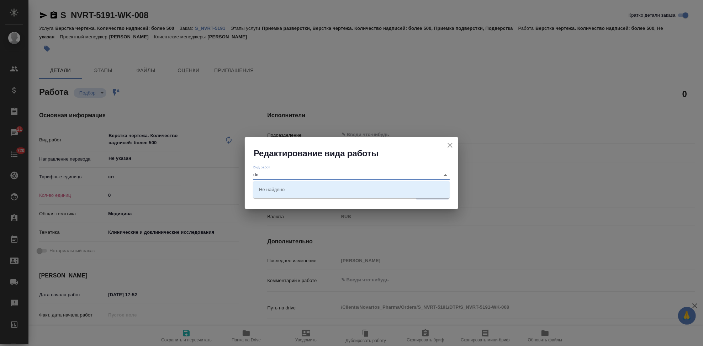
type input "d"
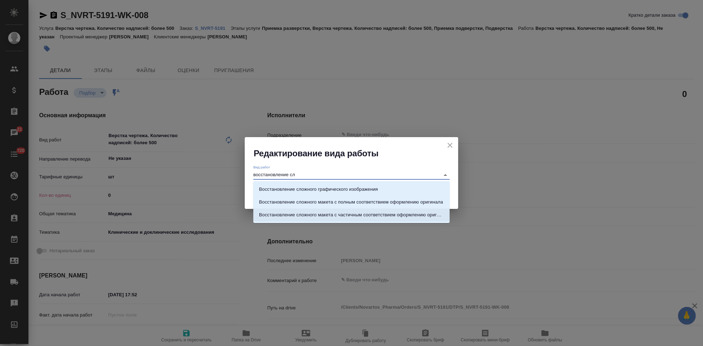
click at [346, 218] on p "Восстановление сложного макета с частичным соответствием оформлению оригинала" at bounding box center [351, 215] width 185 height 7
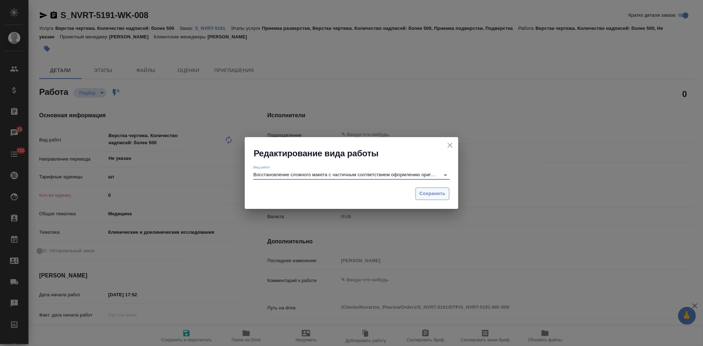
type input "Восстановление сложного макета с частичным соответствием оформлению оригинала"
click at [423, 195] on span "Сохранить" at bounding box center [432, 194] width 26 height 8
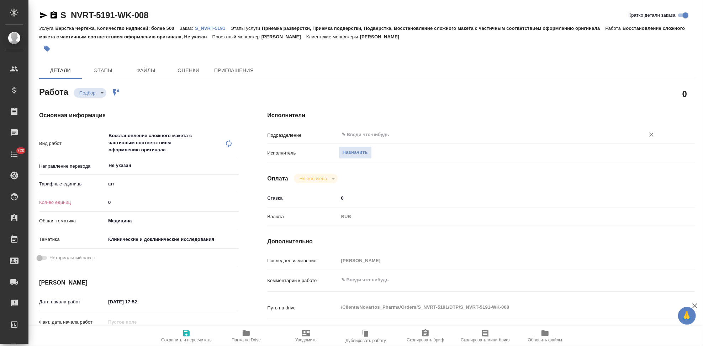
click at [367, 129] on div "​" at bounding box center [499, 134] width 321 height 13
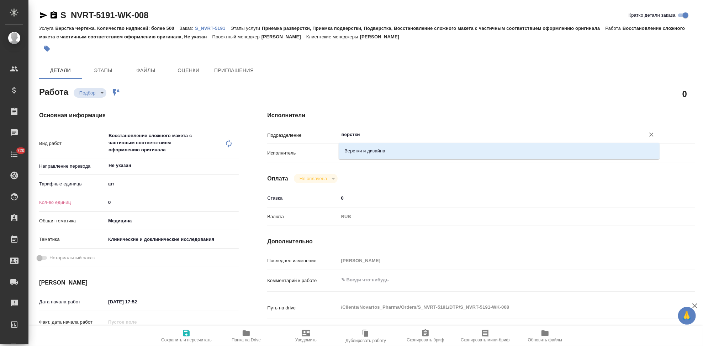
click at [372, 150] on li "Верстки и дизайна" at bounding box center [499, 151] width 321 height 13
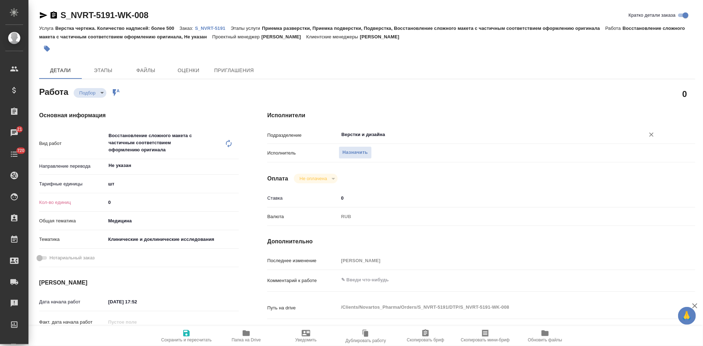
type input "Верстки и дизайна"
click at [136, 203] on input "0" at bounding box center [172, 202] width 132 height 10
type input "4"
type input "35"
click at [128, 186] on body "🙏 .cls-1 fill:#fff; AWATERA Kabargina Anna Клиенты Спецификации Заказы 21 Чаты …" at bounding box center [351, 173] width 703 height 346
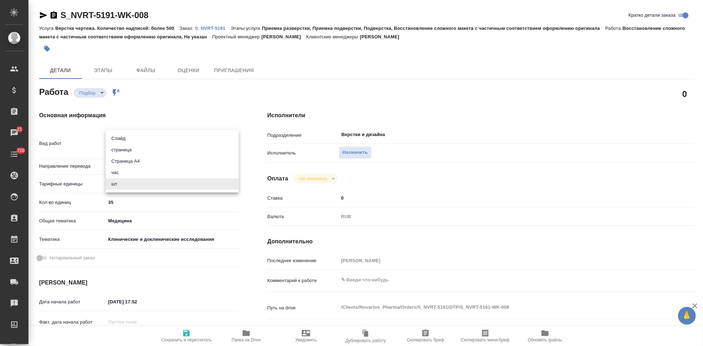
click at [146, 154] on li "страница" at bounding box center [172, 149] width 133 height 11
type input "5a8b1489cc6b4906c91bfdb2"
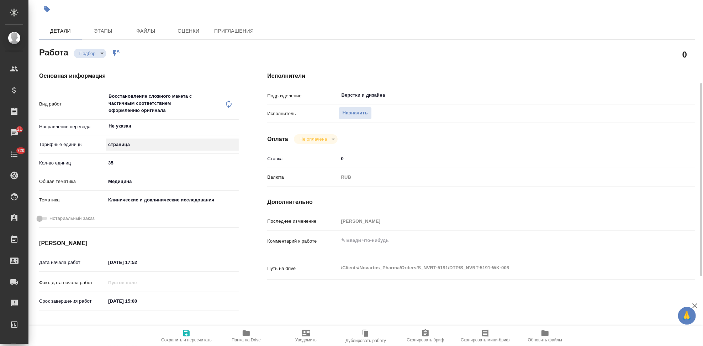
scroll to position [79, 0]
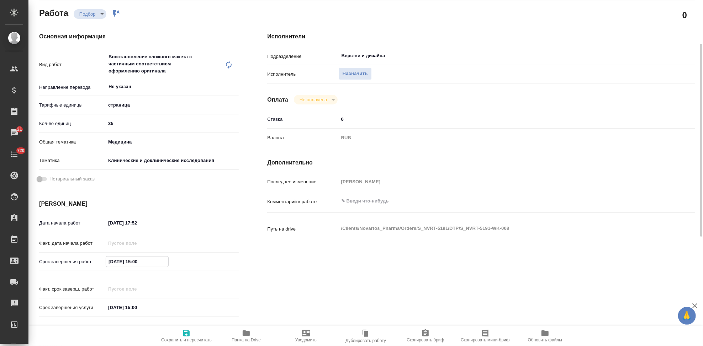
click at [151, 262] on input "08.09.2025 15:00" at bounding box center [137, 262] width 62 height 10
click at [217, 262] on icon "button" at bounding box center [218, 261] width 9 height 9
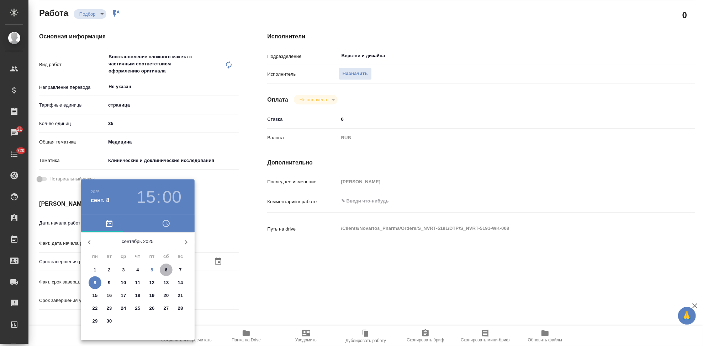
click at [163, 270] on span "6" at bounding box center [166, 270] width 13 height 7
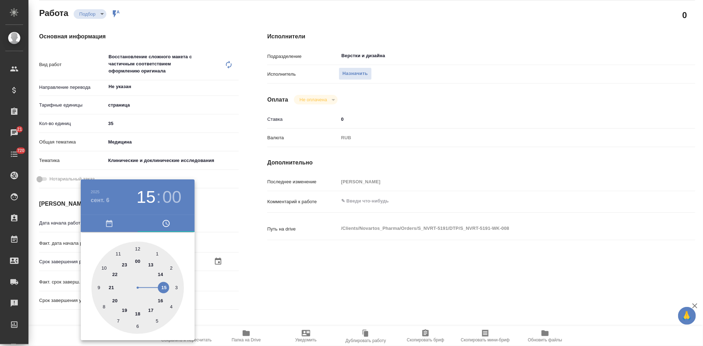
click at [160, 273] on div at bounding box center [137, 288] width 92 height 92
type input "06.09.2025 14:00"
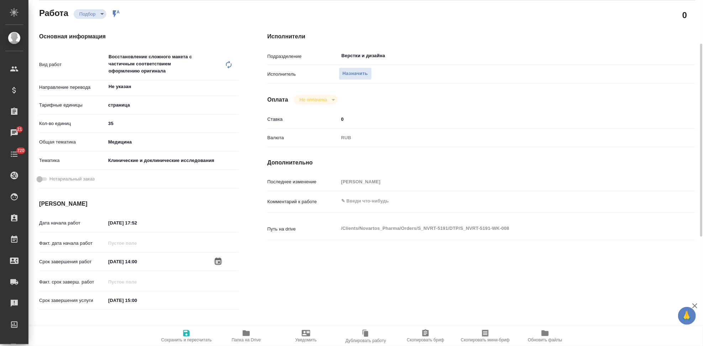
click at [188, 335] on icon "button" at bounding box center [186, 333] width 6 height 6
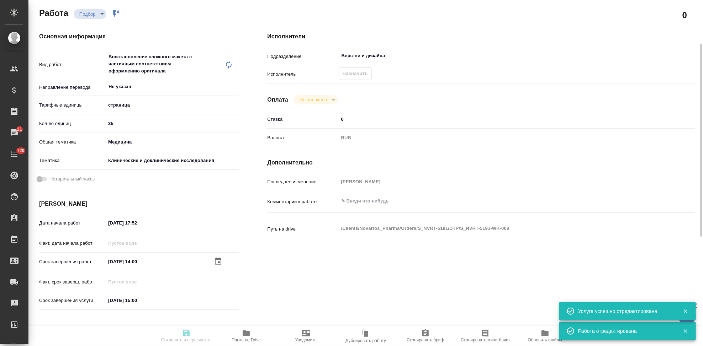
type input "recruiting"
type input "Не указан"
type input "5a8b1489cc6b4906c91bfdb2"
type input "35"
type input "med"
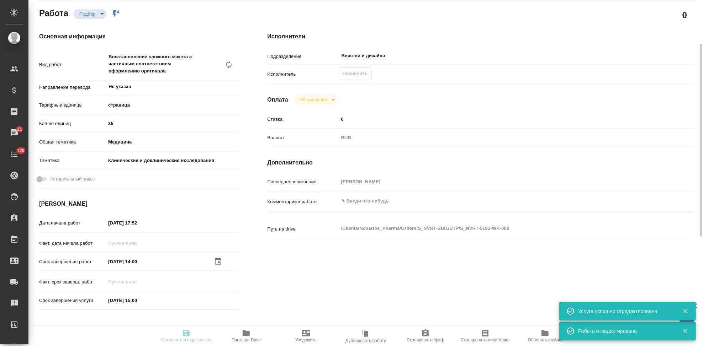
type input "5a8b8b956a9677013d343d9e"
type input "05.09.2025 17:52"
type input "06.09.2025 14:00"
type input "08.09.2025 15:00"
type input "Верстки и дизайна"
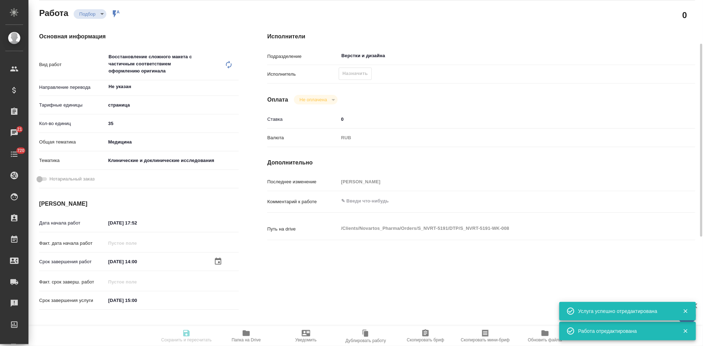
type input "notPayed"
type input "0"
type input "RUB"
type input "Кабаргина Анна"
type input "S_NVRT-5191"
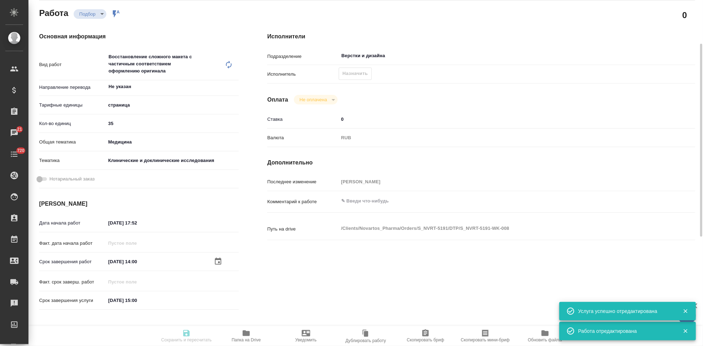
type input "Верстка чертежа. Количество надписей: более 500"
type input "Приемка разверстки, Приемка подверстки, Подверстка, Восстановление сложного мак…"
type input "Кабаргина Анна"
type input "Оксютович Ирина"
type input "/Clients/Novartos_Pharma/Orders/S_NVRT-5191"
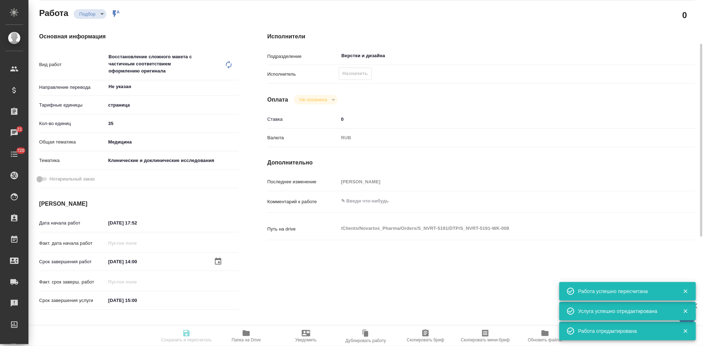
type input "recruiting"
type input "Не указан"
type input "5a8b1489cc6b4906c91bfdb2"
type input "35"
type input "med"
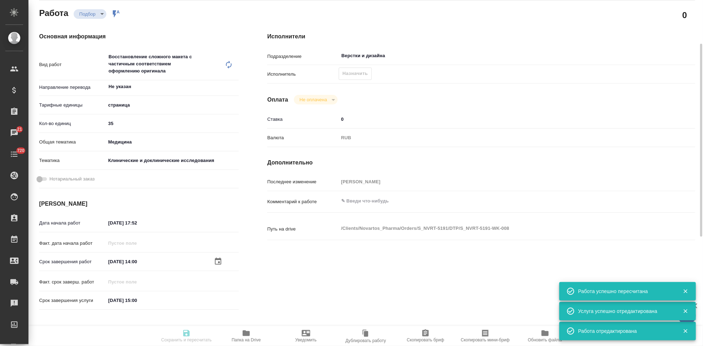
type input "5a8b8b956a9677013d343d9e"
type input "05.09.2025 17:52"
type input "06.09.2025 14:00"
type input "08.09.2025 15:00"
type input "Верстки и дизайна"
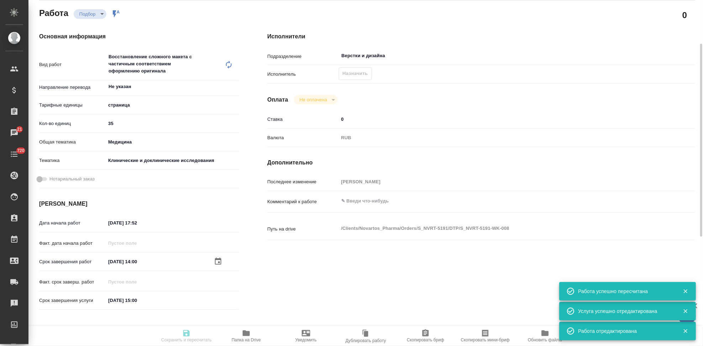
type input "notPayed"
type input "0"
type input "RUB"
type input "Кабаргина Анна"
type input "S_NVRT-5191"
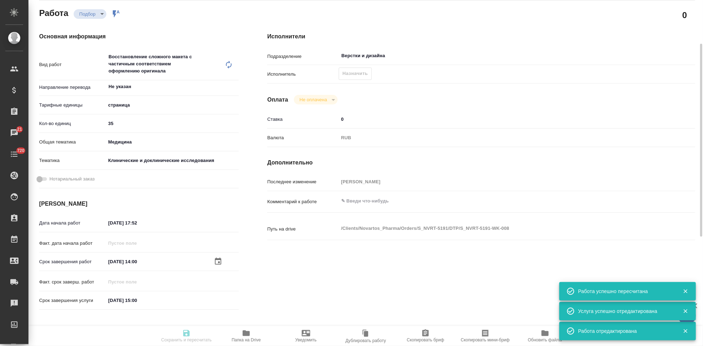
type input "Верстка чертежа. Количество надписей: более 500"
type input "Приемка разверстки, Приемка подверстки, Подверстка, Восстановление сложного мак…"
type input "Кабаргина Анна"
type input "Оксютович Ирина"
type input "/Clients/Novartos_Pharma/Orders/S_NVRT-5191"
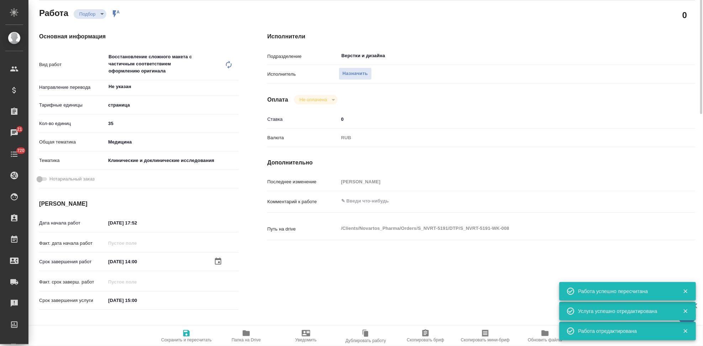
scroll to position [0, 0]
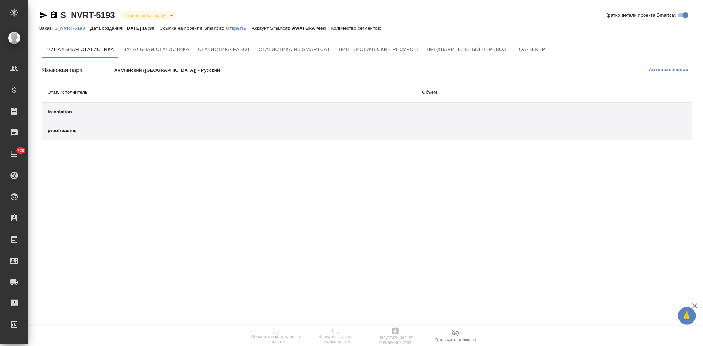
click at [243, 31] on p "Открыть" at bounding box center [239, 28] width 26 height 5
